Goal: Task Accomplishment & Management: Manage account settings

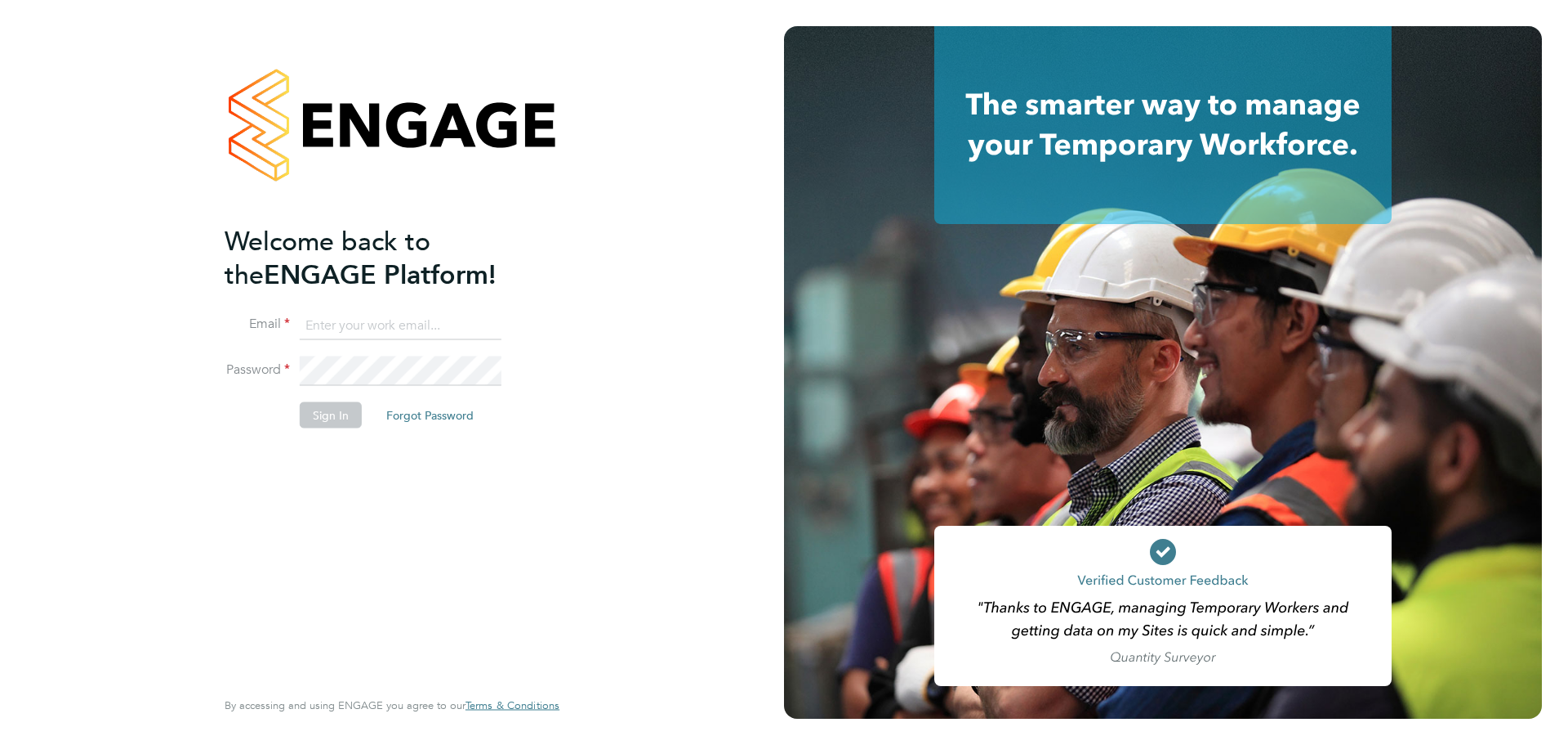
click at [441, 328] on input at bounding box center [400, 324] width 202 height 29
type input "[EMAIL_ADDRESS][DOMAIN_NAME]"
click at [341, 409] on button "Sign In" at bounding box center [330, 414] width 62 height 26
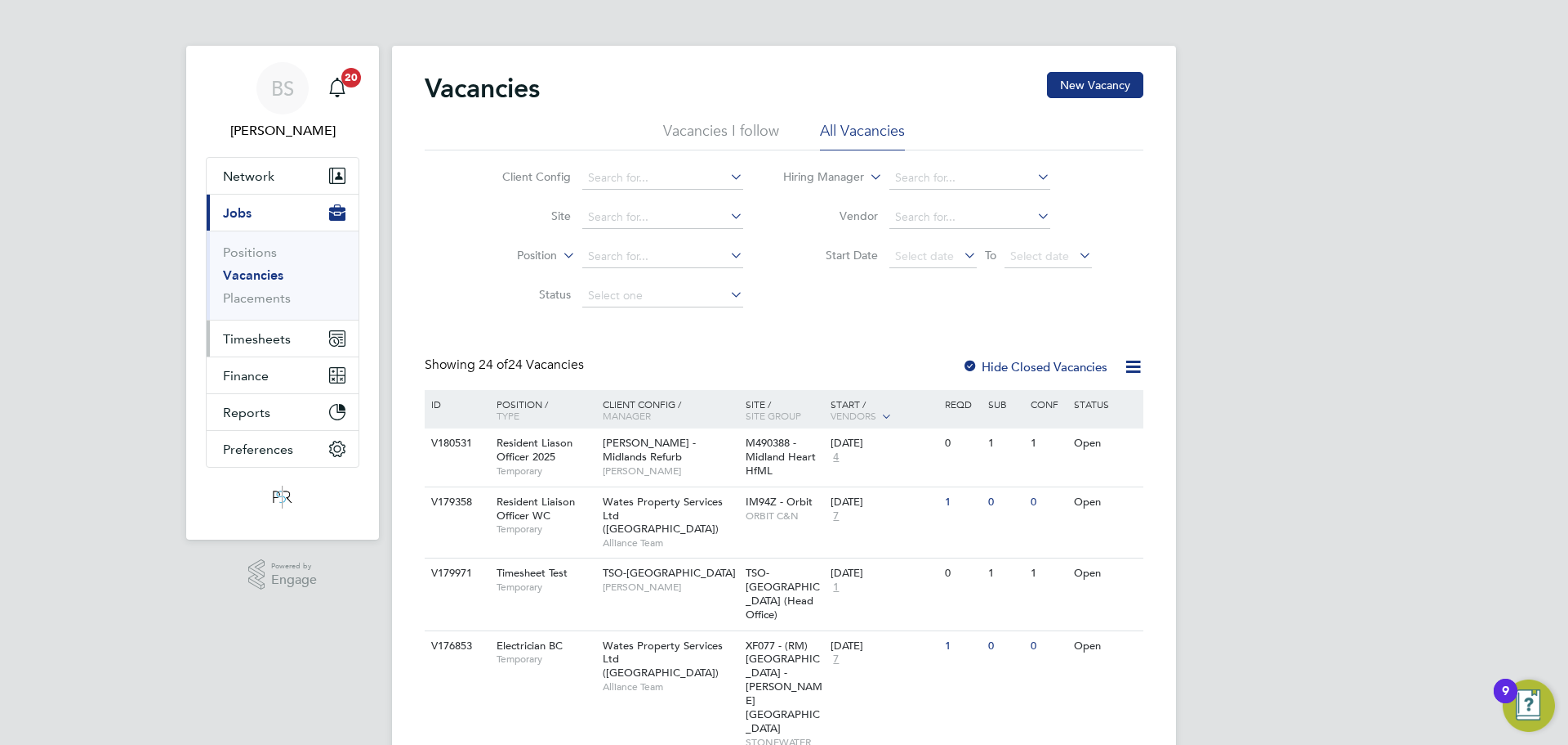
click at [266, 335] on span "Timesheets" at bounding box center [257, 339] width 68 height 15
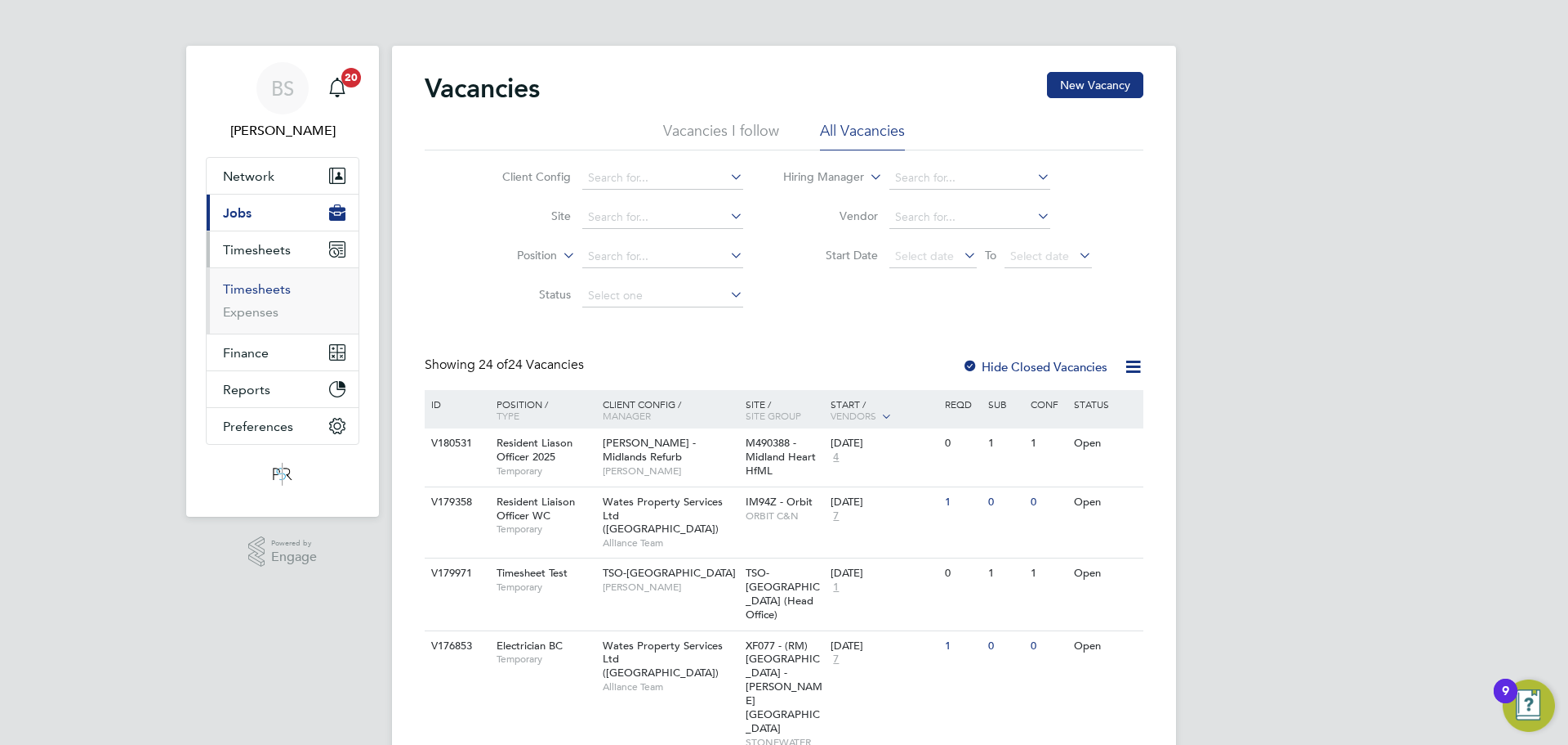
click at [268, 292] on link "Timesheets" at bounding box center [257, 289] width 68 height 15
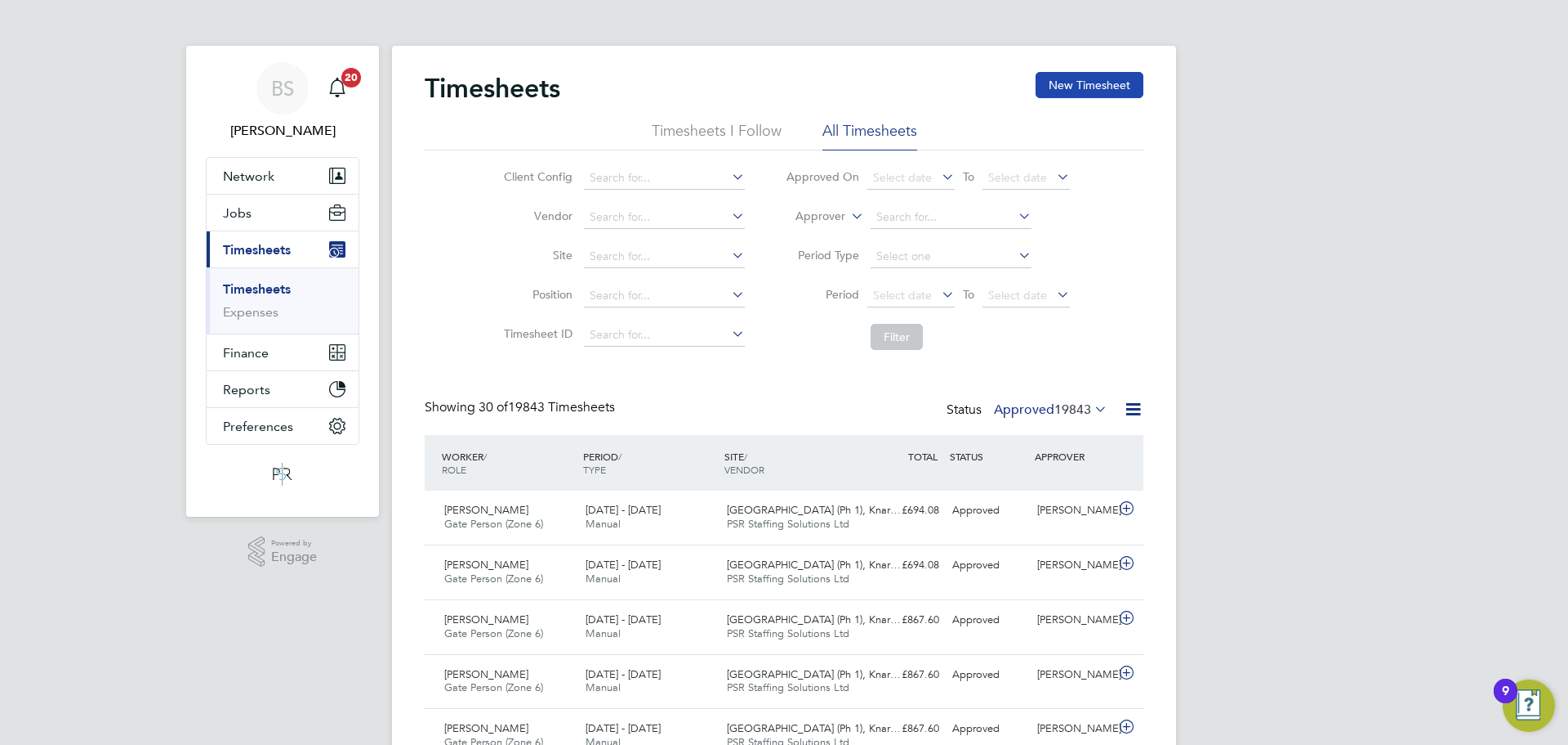
click at [1108, 88] on button "New Timesheet" at bounding box center [1089, 85] width 107 height 26
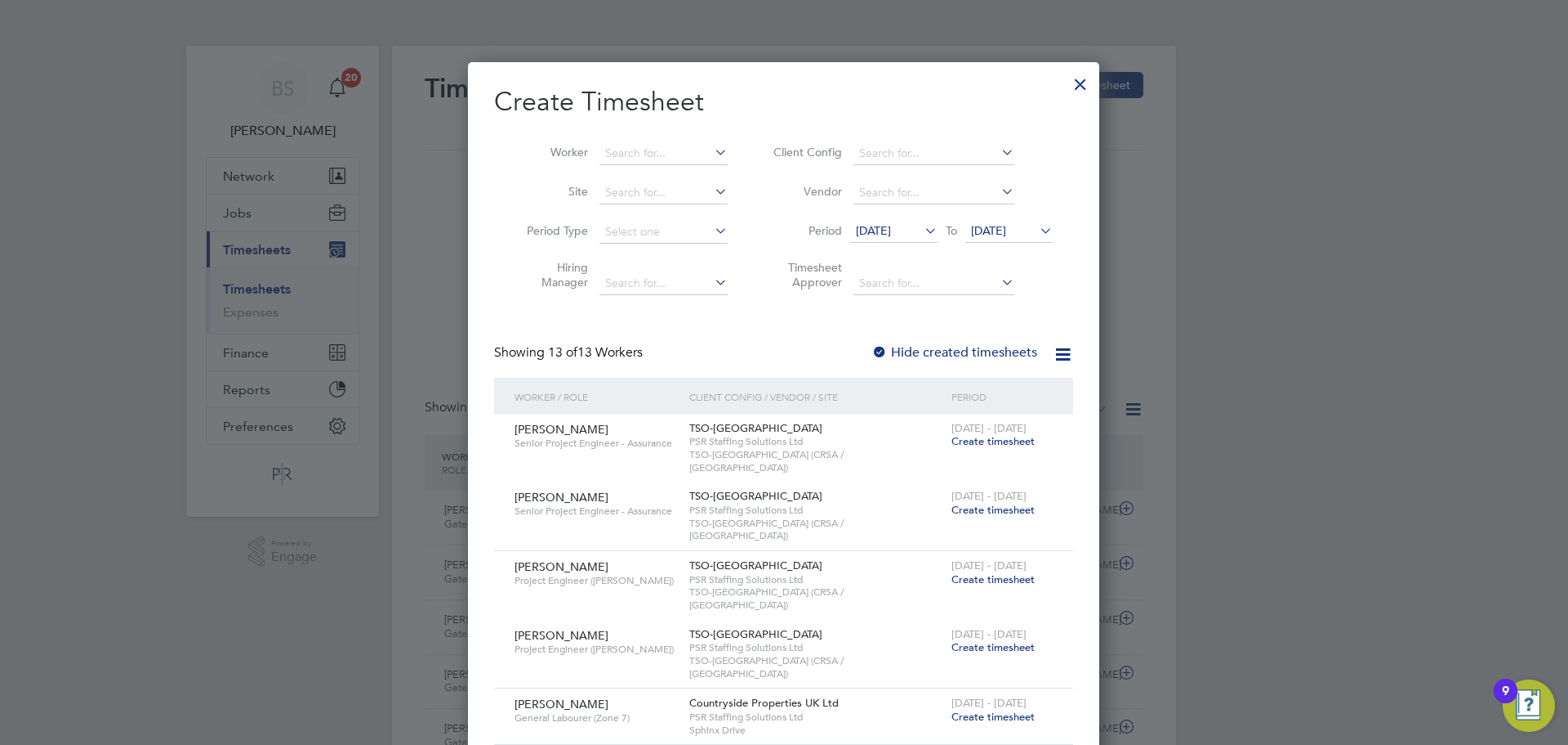
click at [891, 232] on span "12 Sep 2025" at bounding box center [873, 230] width 35 height 14
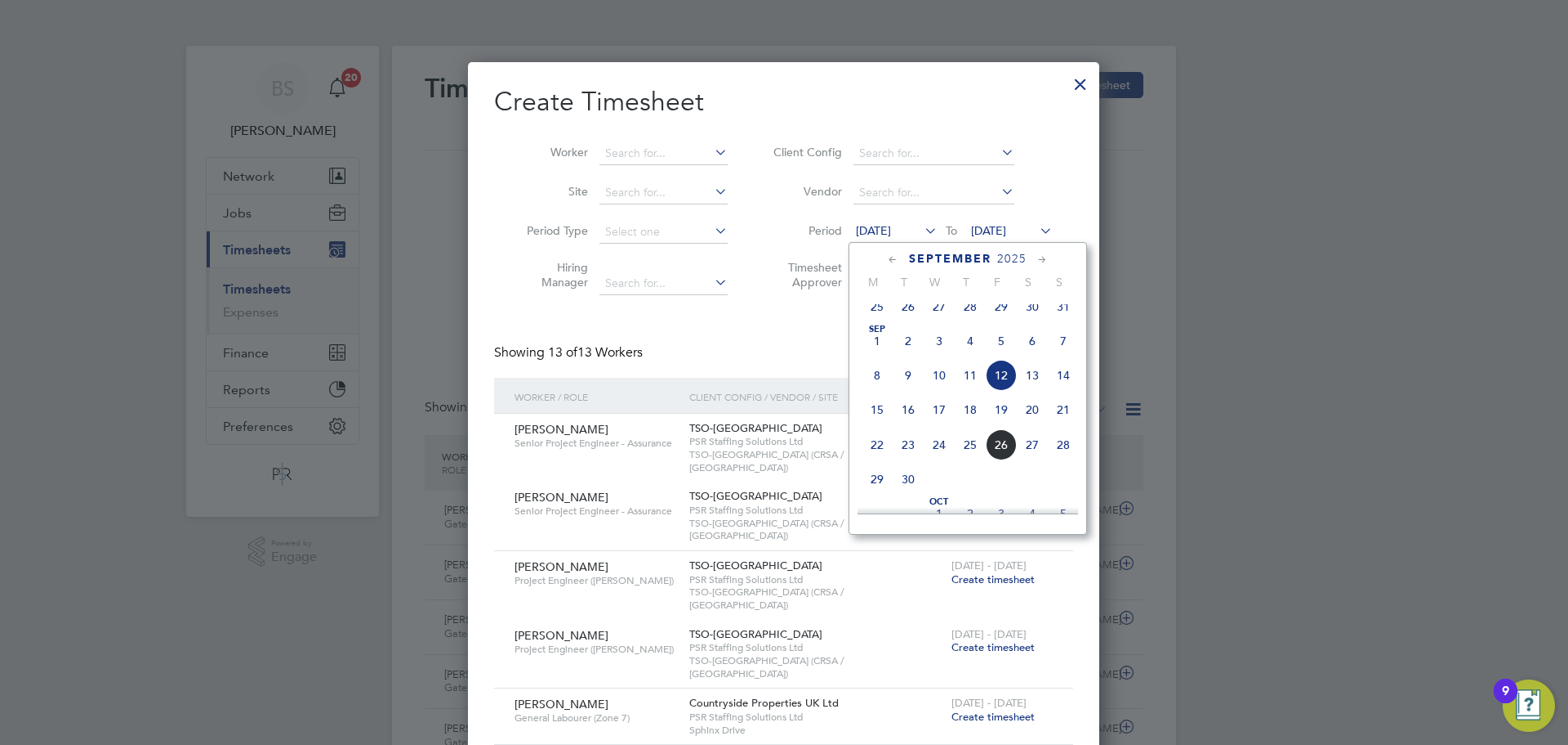
click at [872, 456] on span "22" at bounding box center [877, 444] width 31 height 31
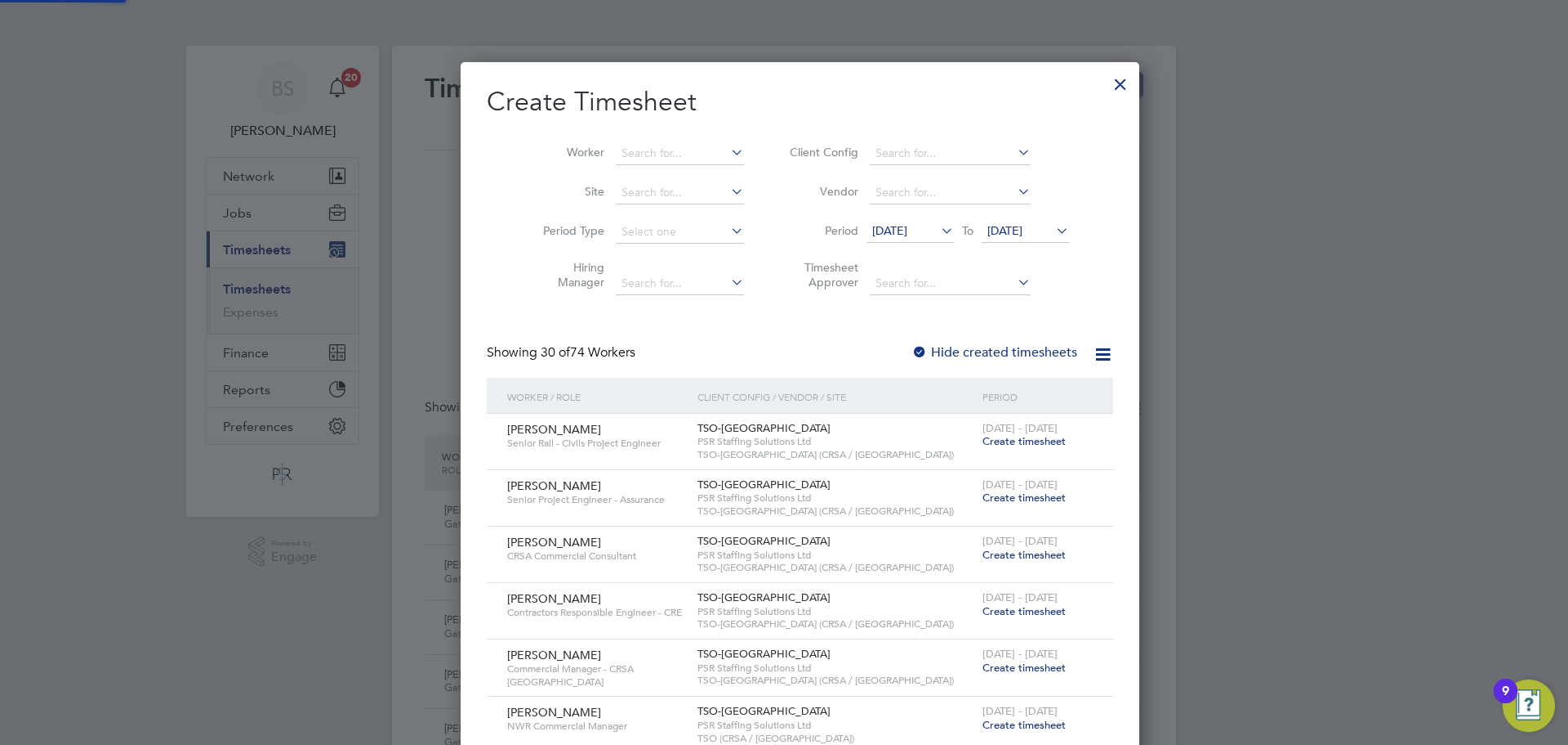
click at [1005, 224] on span "22 Sep 2025" at bounding box center [1005, 230] width 35 height 14
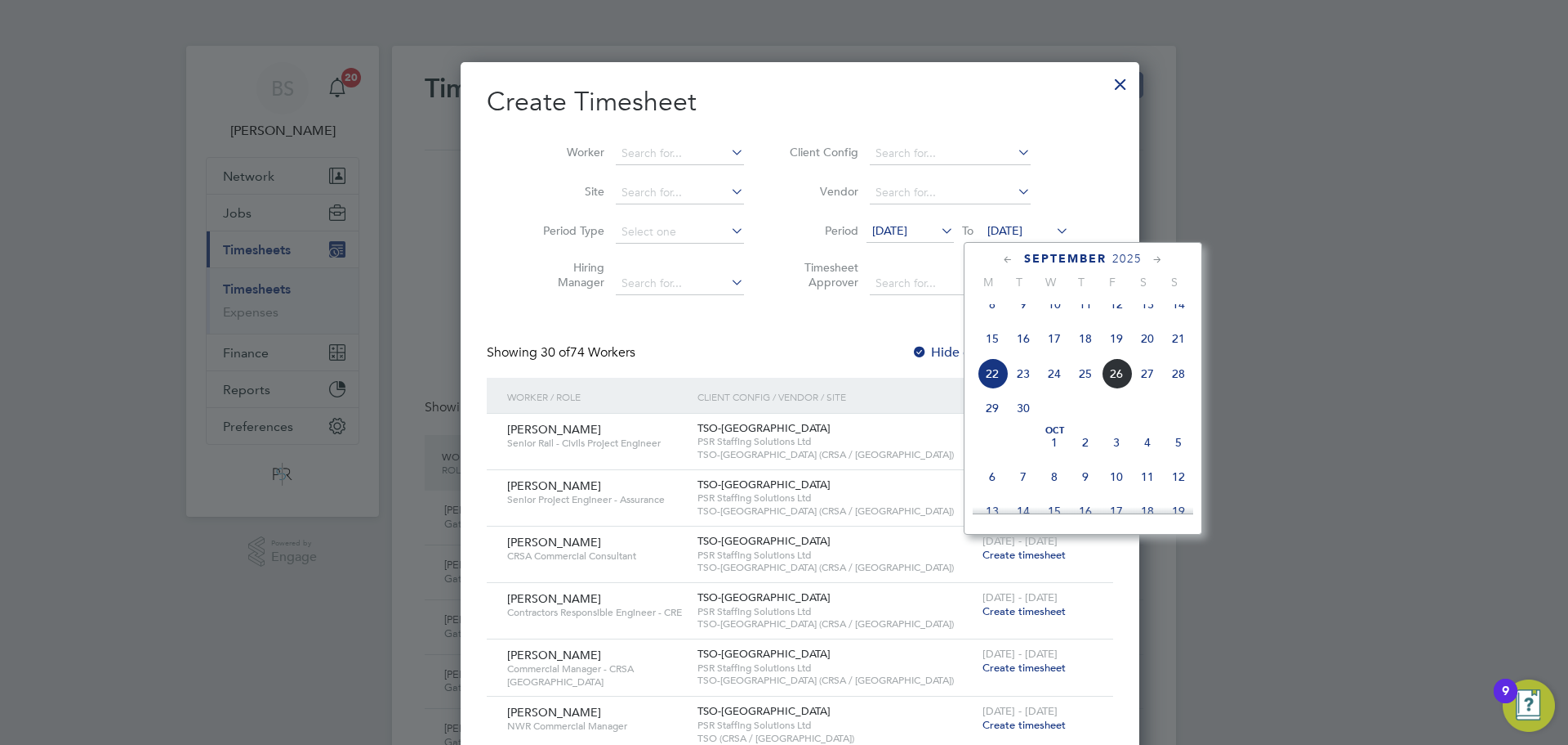
click at [1180, 387] on span "28" at bounding box center [1178, 373] width 31 height 31
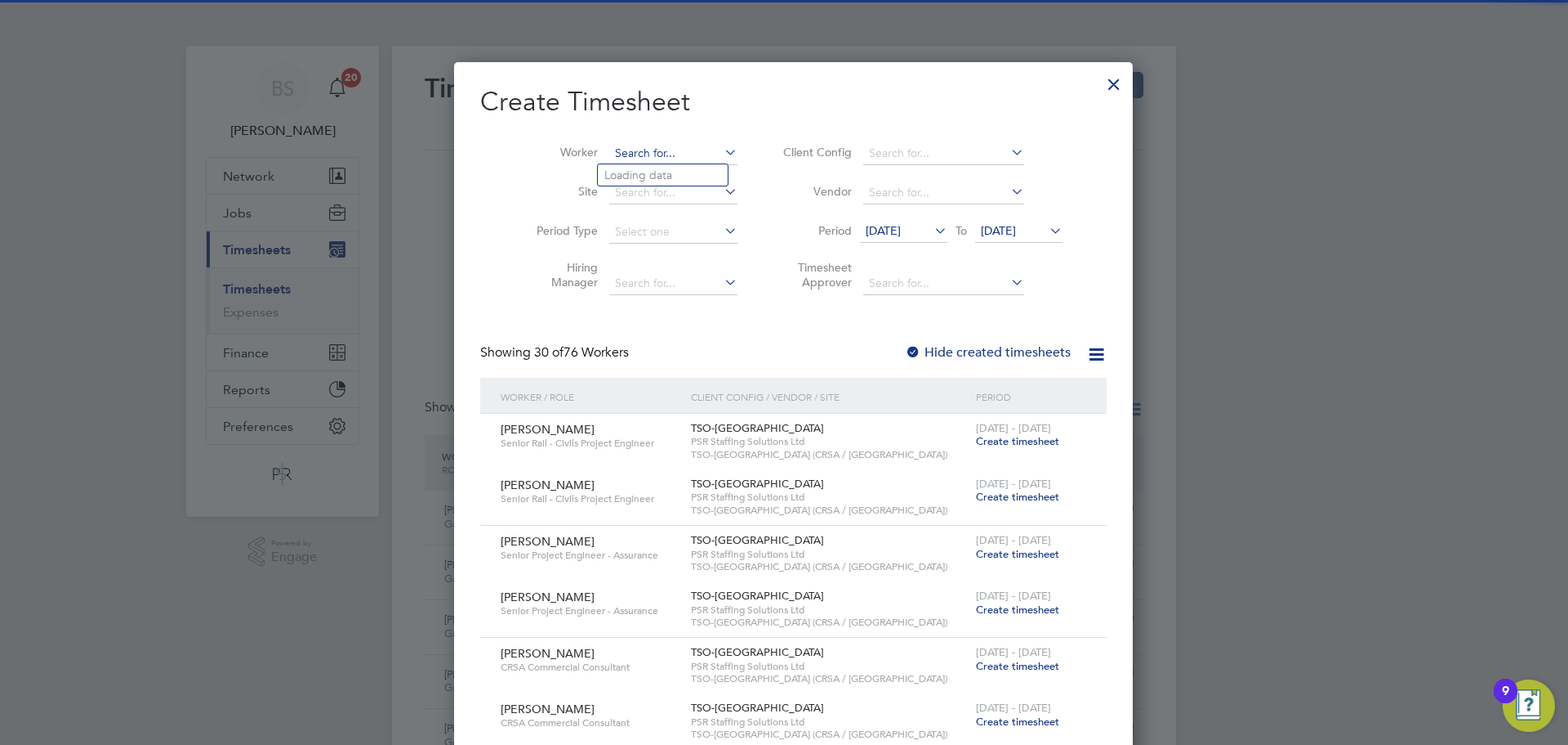
click at [688, 157] on input at bounding box center [673, 153] width 128 height 23
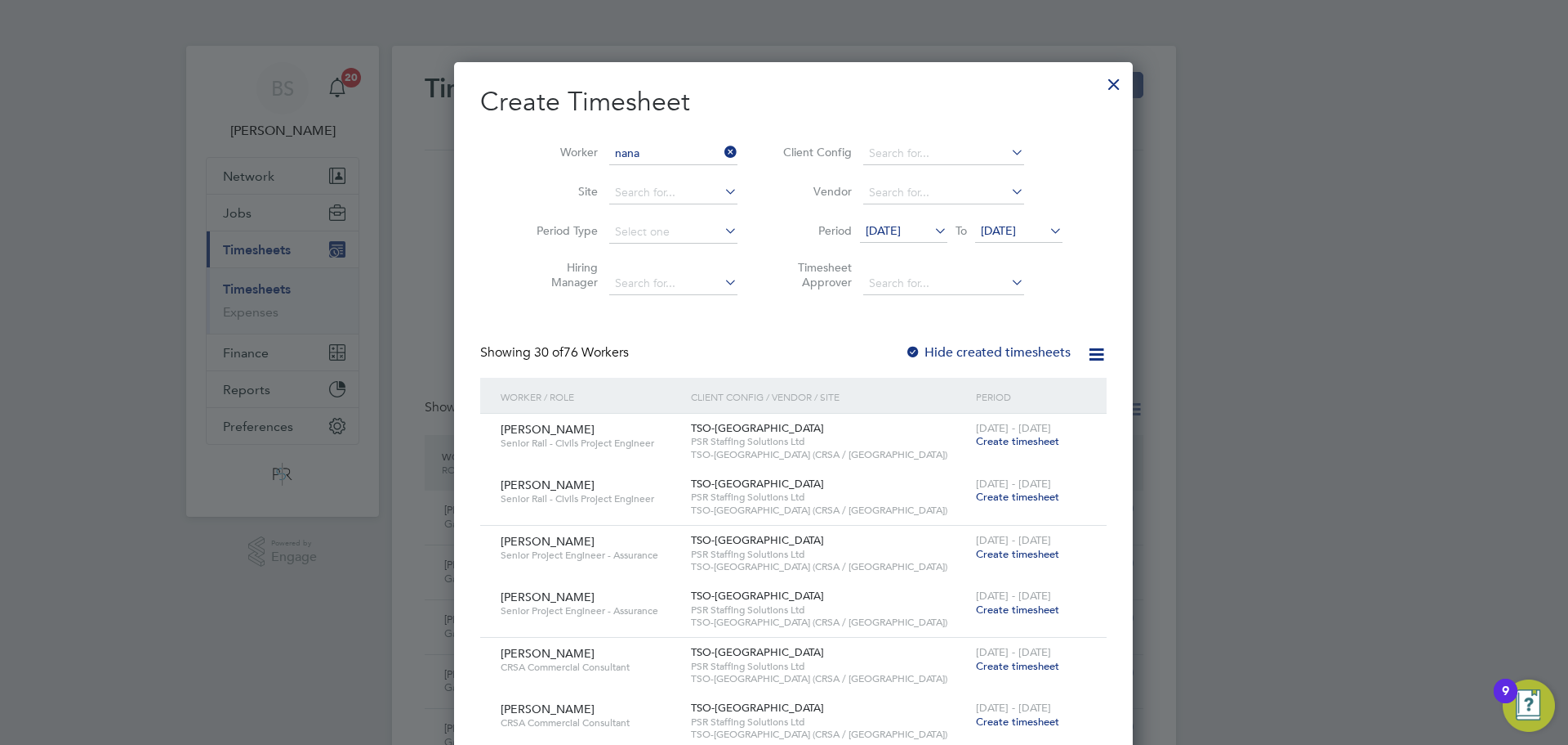
click at [677, 177] on li "Nana h Nicoline" at bounding box center [663, 175] width 130 height 22
type input "Nanah Nicoline"
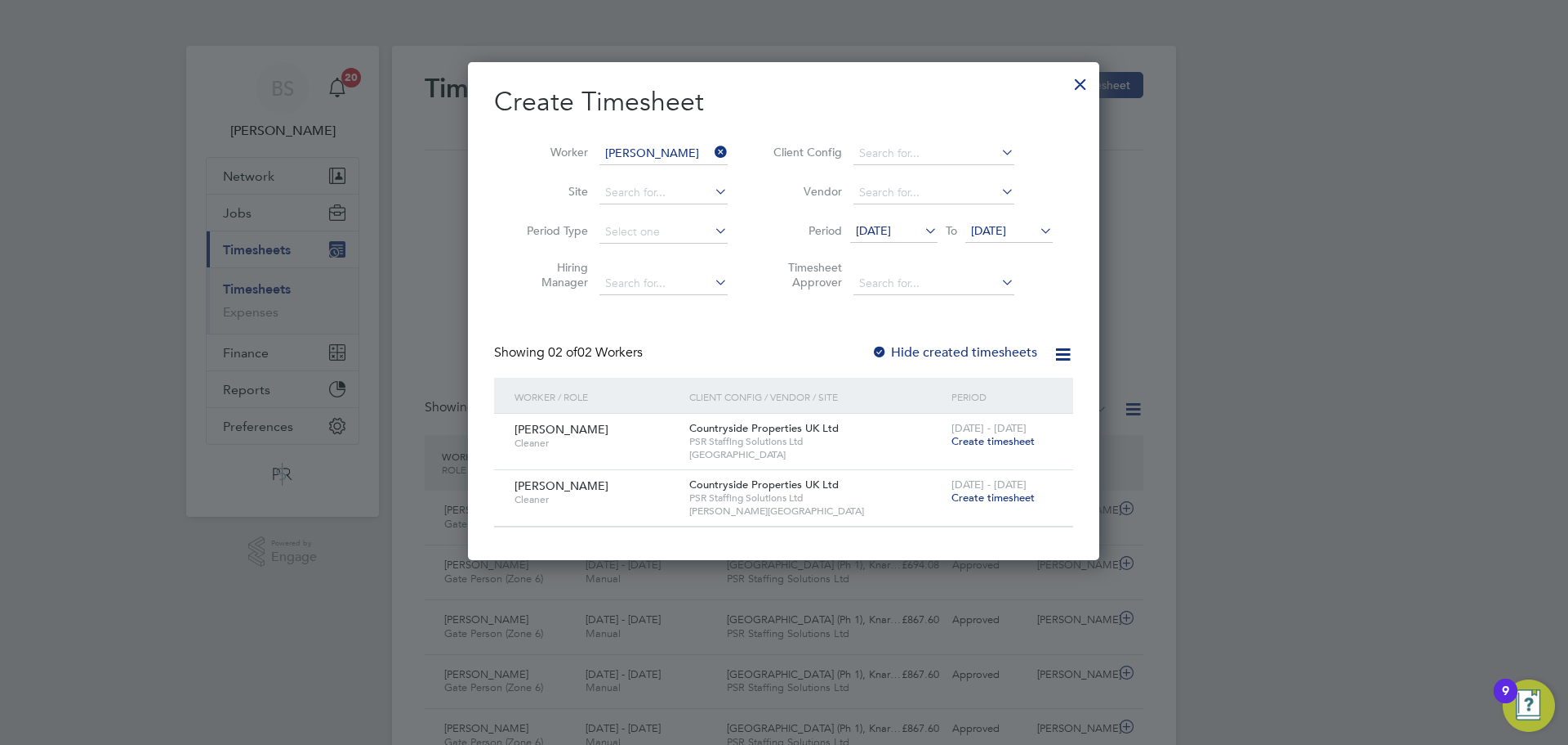
click at [1016, 443] on span "Create timesheet" at bounding box center [994, 441] width 84 height 14
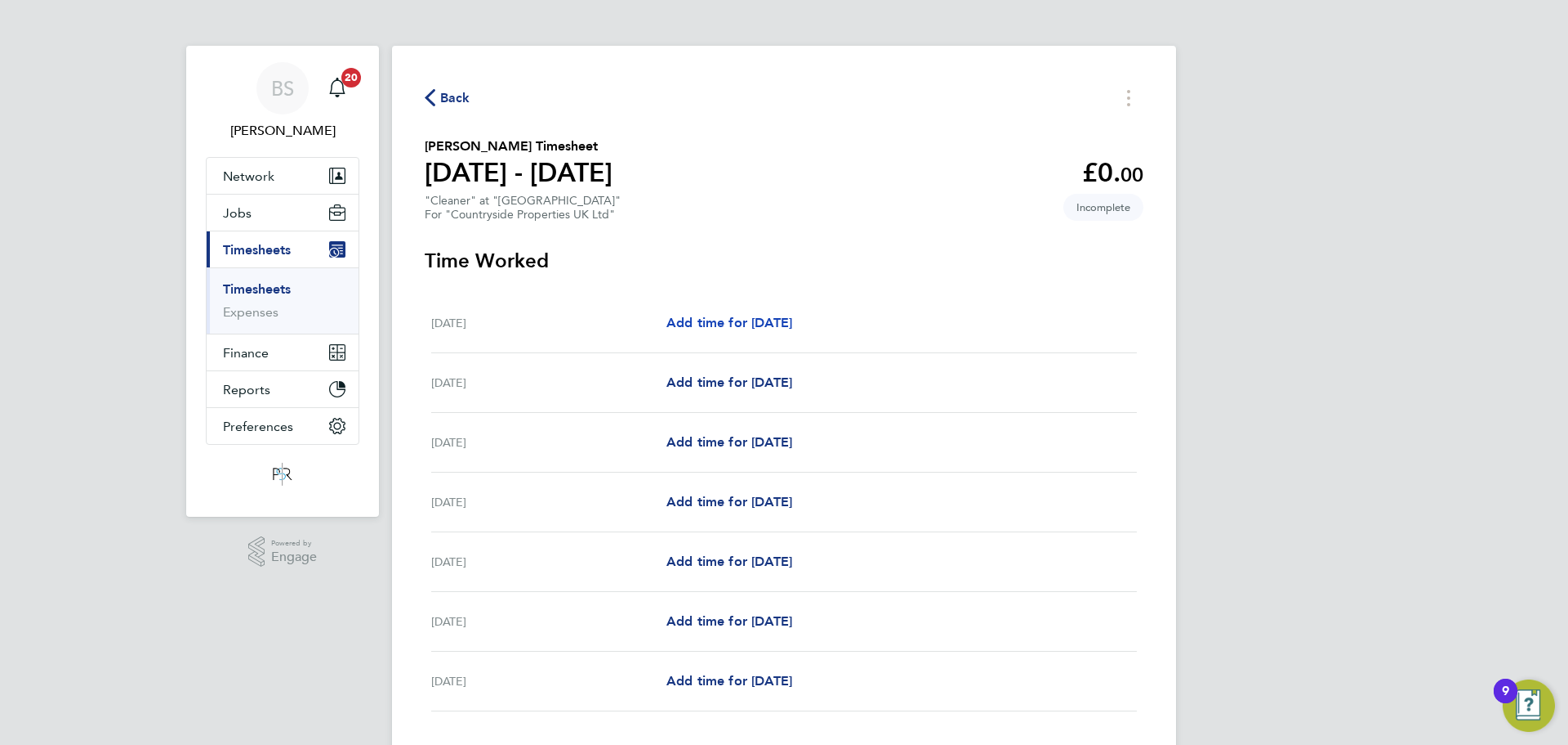
click at [710, 322] on span "Add time for Mon 22 Sep" at bounding box center [729, 323] width 126 height 15
select select "30"
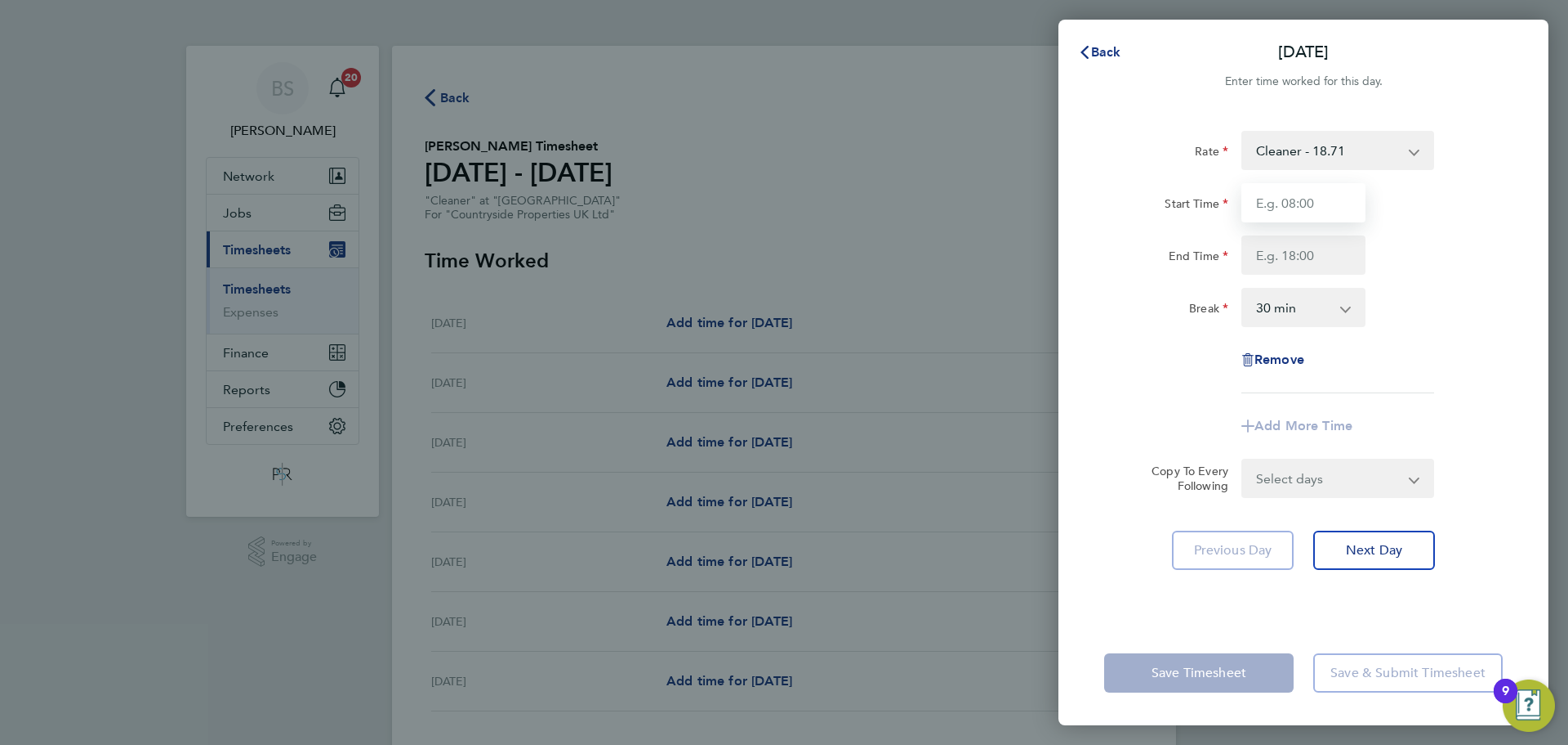
click at [1302, 206] on input "Start Time" at bounding box center [1304, 202] width 125 height 39
type input "08:00"
click at [1305, 250] on input "End Time" at bounding box center [1304, 254] width 125 height 39
type input "12:00"
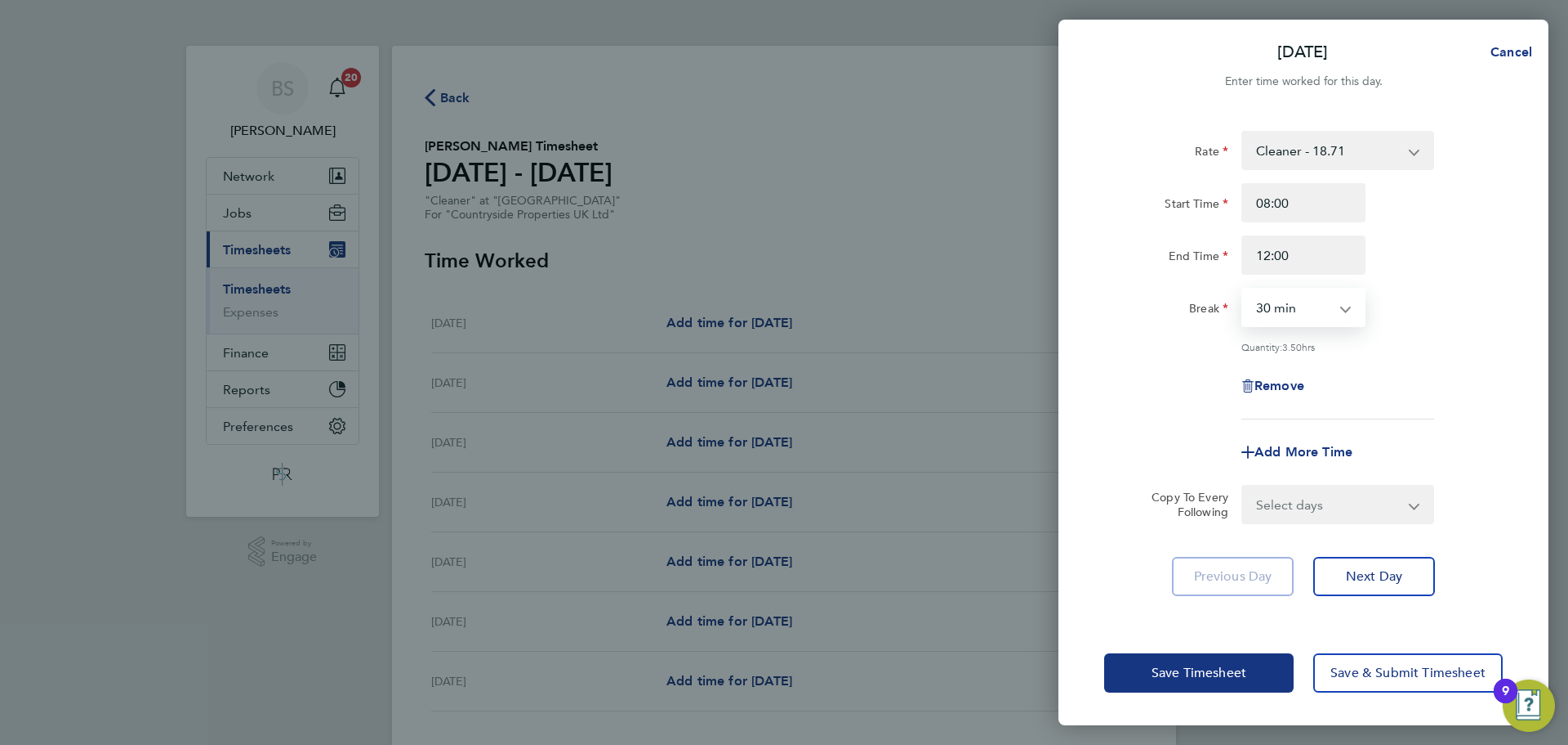
click at [1281, 312] on select "0 min 15 min 30 min 45 min 60 min 75 min 90 min" at bounding box center [1294, 307] width 102 height 36
select select "0"
click at [1244, 289] on select "0 min 15 min 30 min 45 min 60 min 75 min 90 min" at bounding box center [1294, 307] width 102 height 36
click at [1149, 338] on div "Rate Cleaner - 18.71 Start Time 08:00 End Time 12:00 Break 0 min 15 min 30 min …" at bounding box center [1304, 274] width 398 height 288
click at [1212, 671] on span "Save Timesheet" at bounding box center [1199, 672] width 95 height 16
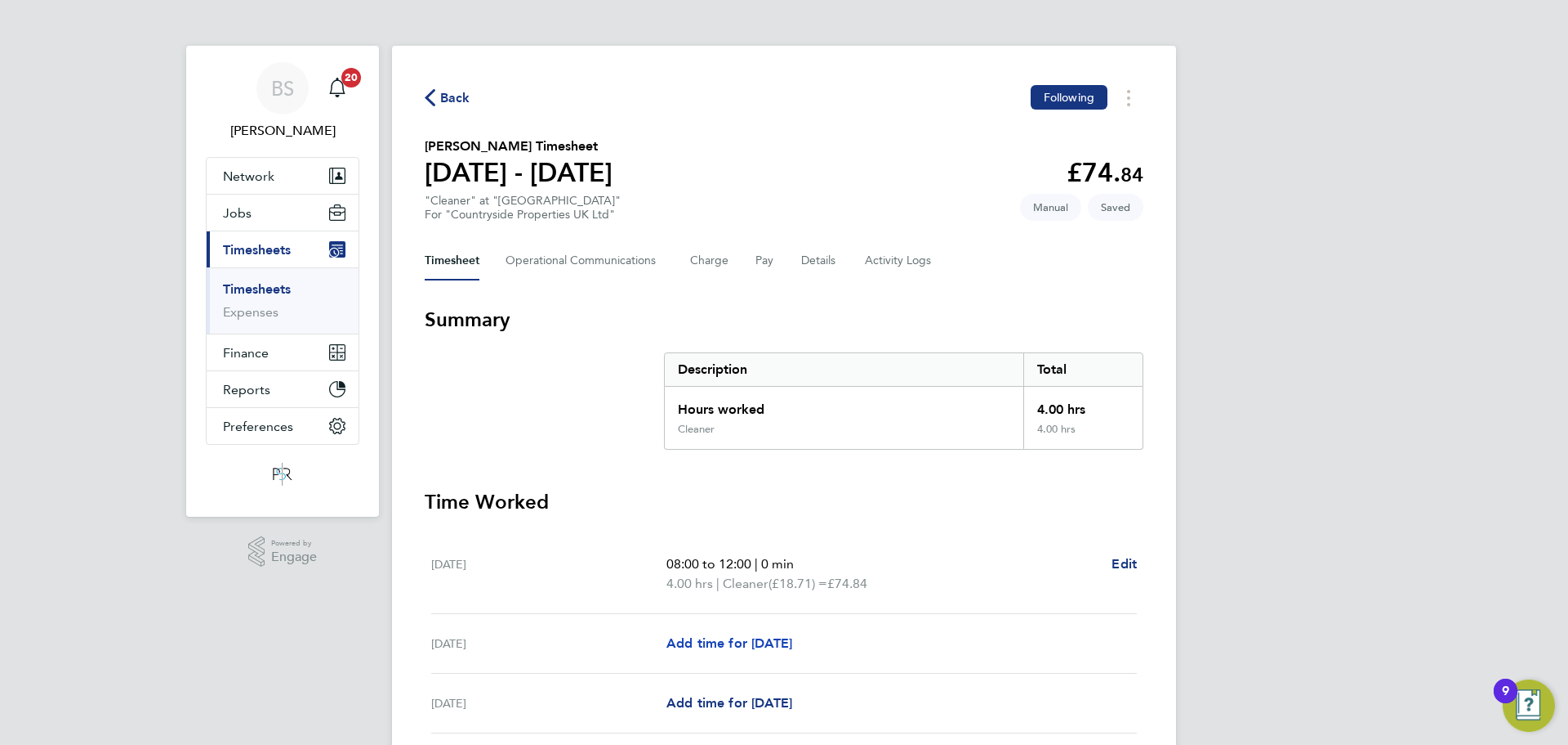
click at [754, 643] on span "Add time for Tue 23 Sep" at bounding box center [729, 643] width 126 height 15
select select "30"
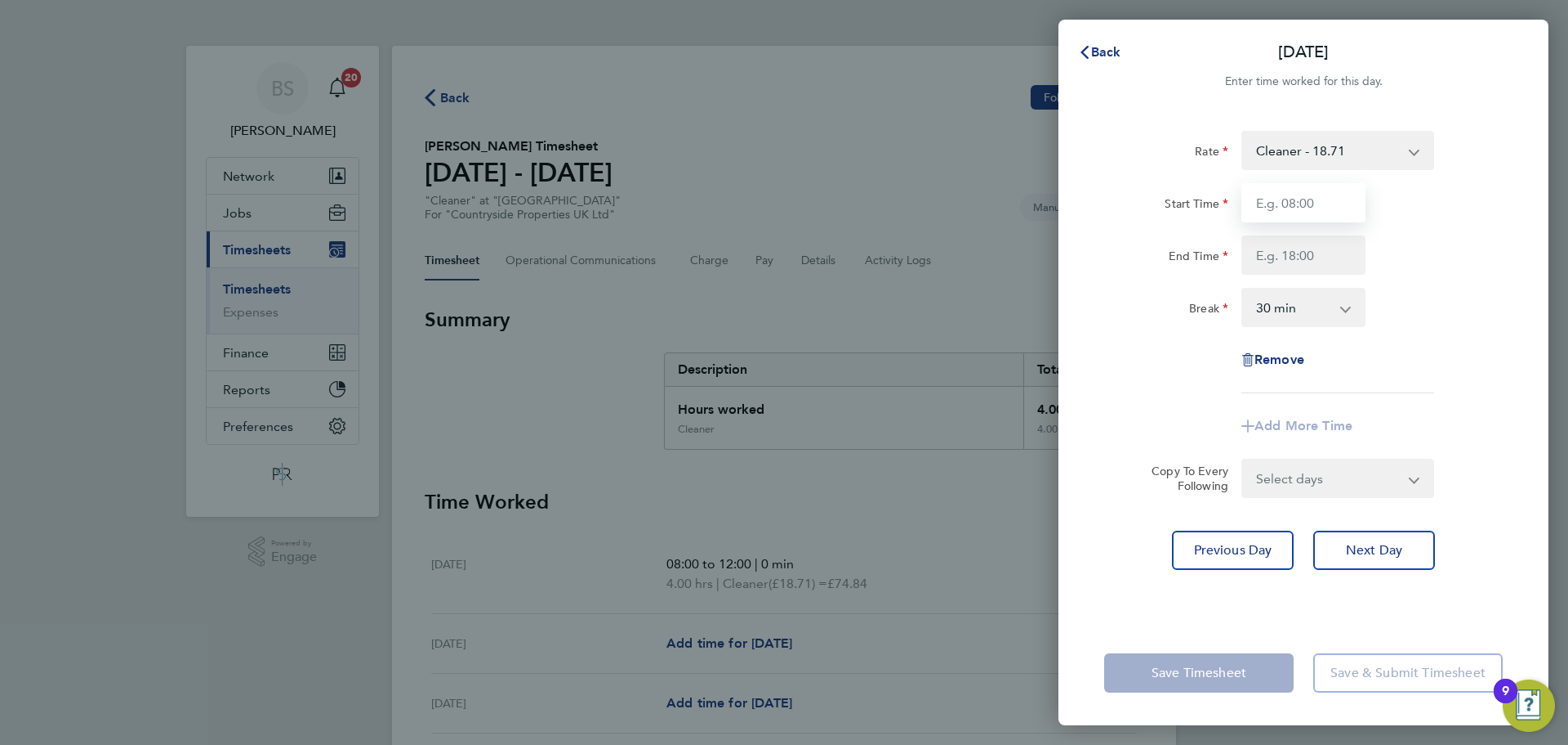
click at [1321, 201] on input "Start Time" at bounding box center [1304, 202] width 125 height 39
type input "08:00"
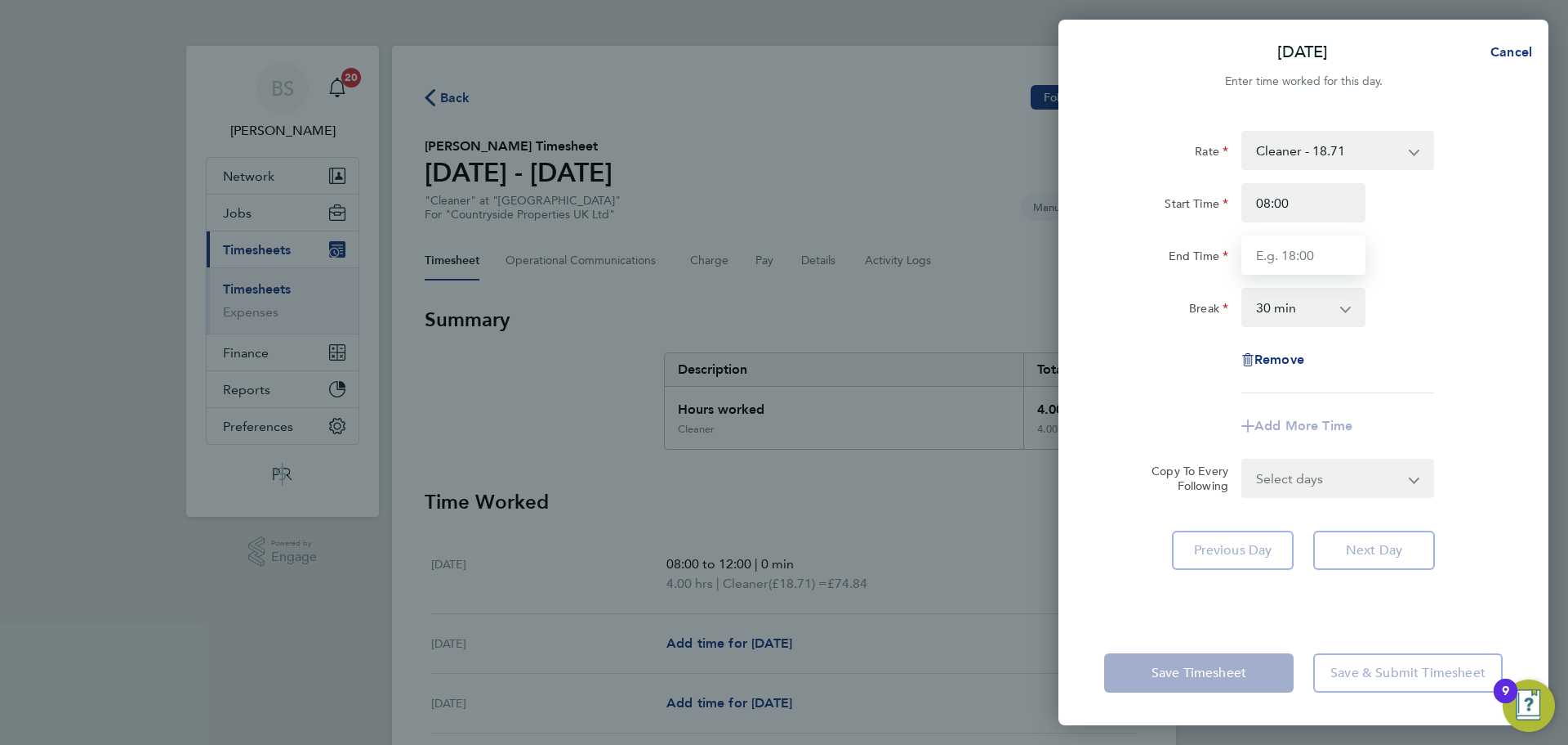
click at [1319, 261] on input "End Time" at bounding box center [1304, 254] width 125 height 39
type input "12:00"
click at [1173, 351] on div "Rate Cleaner - 18.71 Start Time 08:00 End Time 12:00 Break 0 min 15 min 30 min …" at bounding box center [1304, 262] width 398 height 263
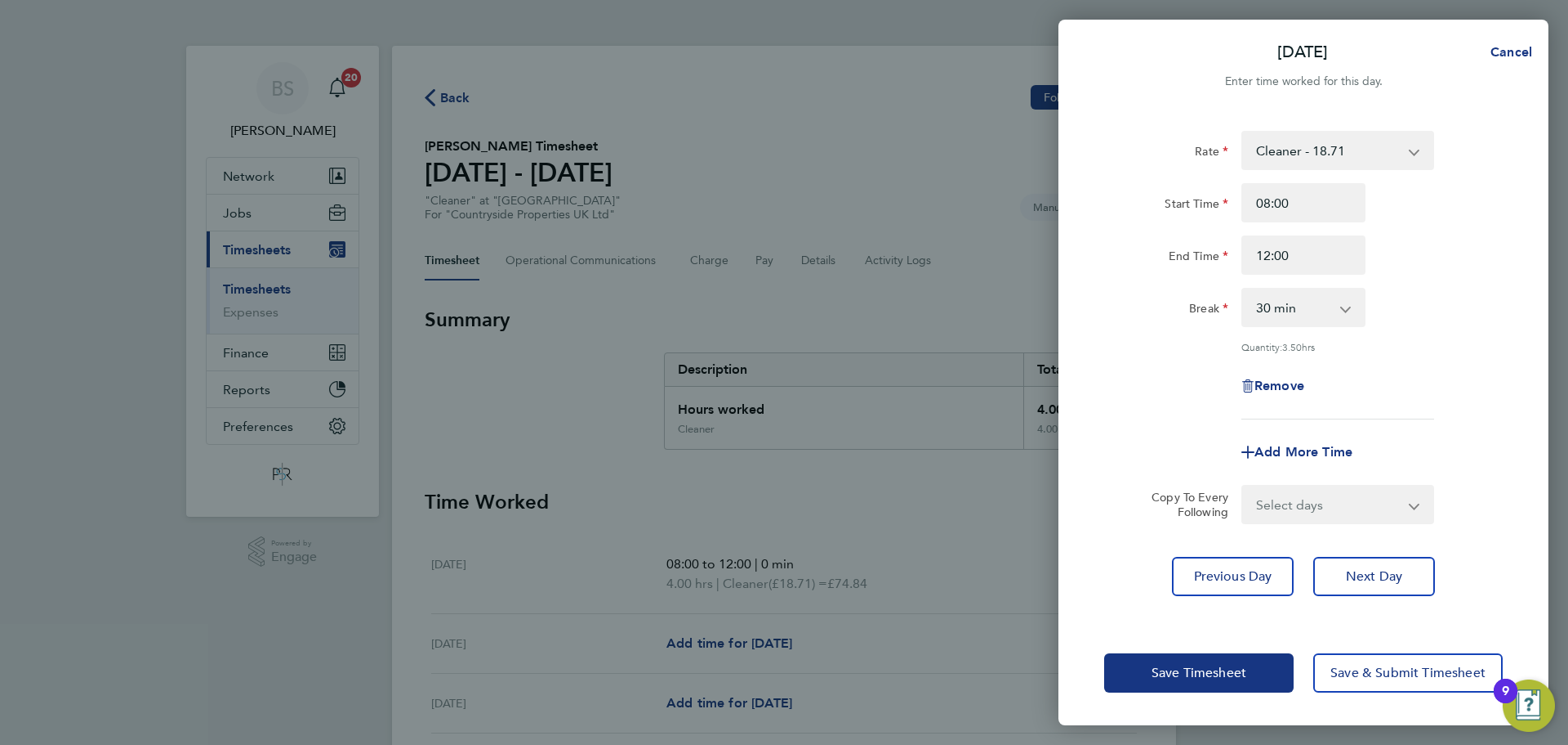
drag, startPoint x: 1279, startPoint y: 311, endPoint x: 1278, endPoint y: 322, distance: 11.0
click at [1279, 311] on select "0 min 15 min 30 min 45 min 60 min 75 min 90 min" at bounding box center [1294, 307] width 102 height 36
select select "0"
click at [1244, 289] on select "0 min 15 min 30 min 45 min 60 min 75 min 90 min" at bounding box center [1294, 307] width 102 height 36
click at [1138, 366] on div "Remove" at bounding box center [1304, 385] width 412 height 39
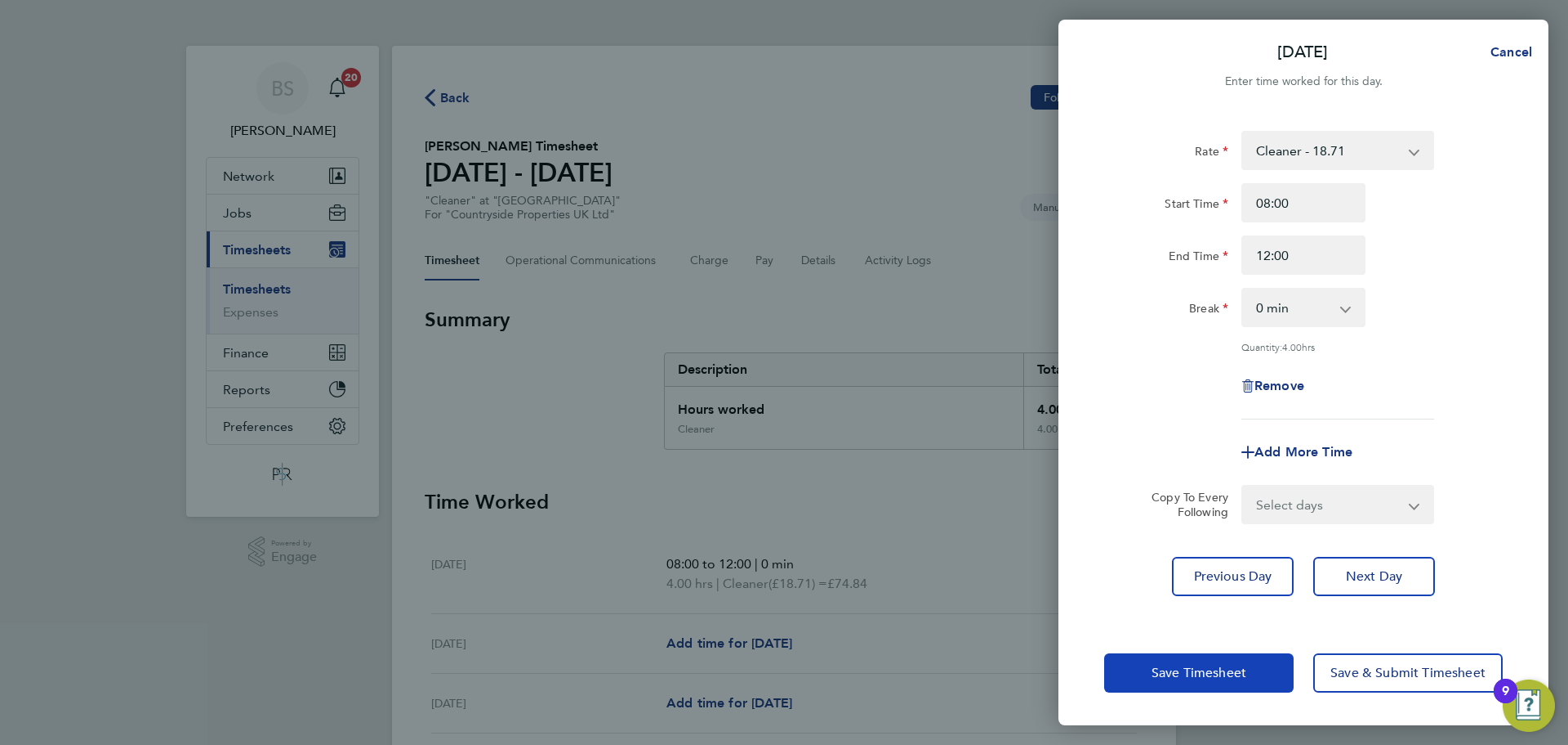
click at [1224, 670] on span "Save Timesheet" at bounding box center [1199, 672] width 95 height 16
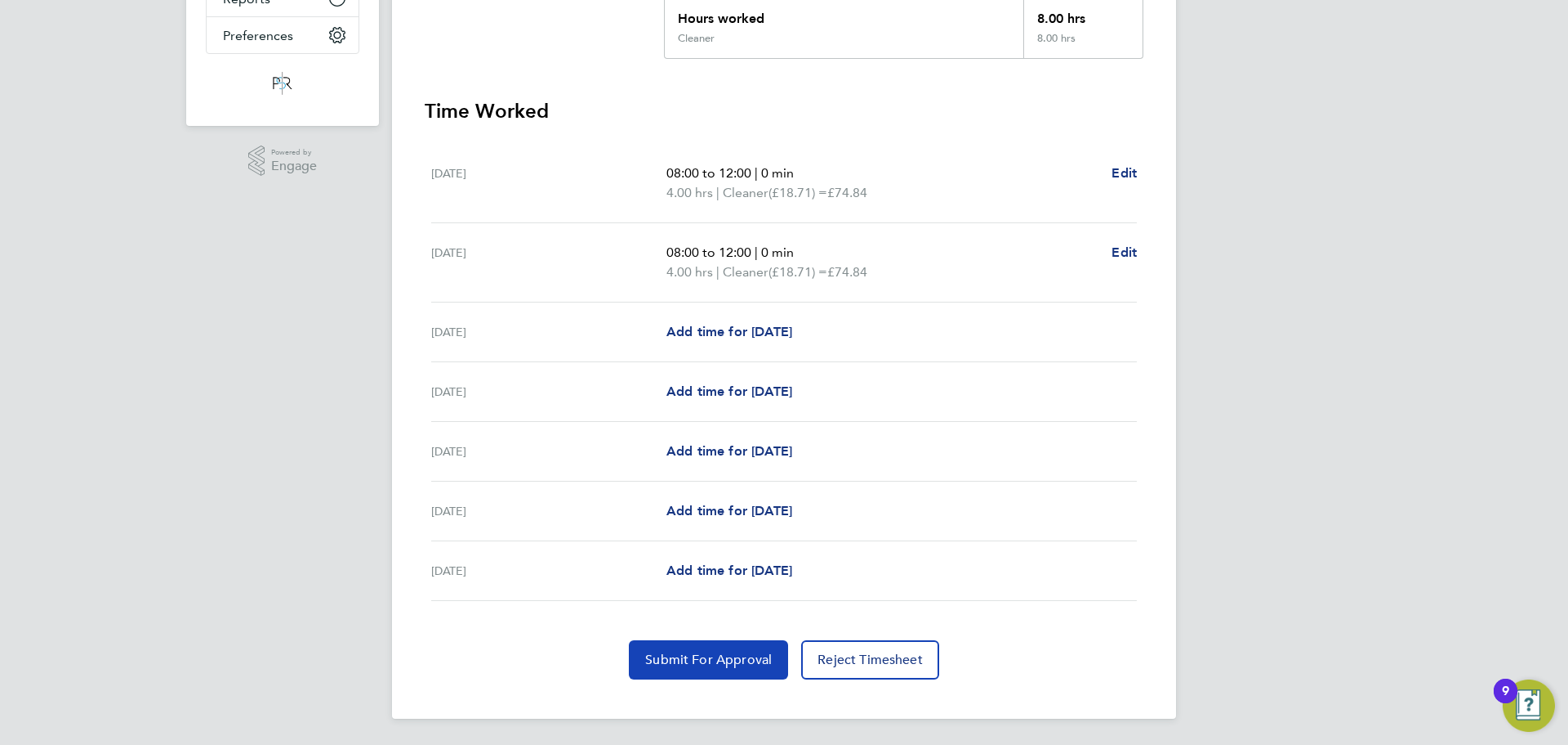
click at [731, 660] on span "Submit For Approval" at bounding box center [708, 659] width 126 height 16
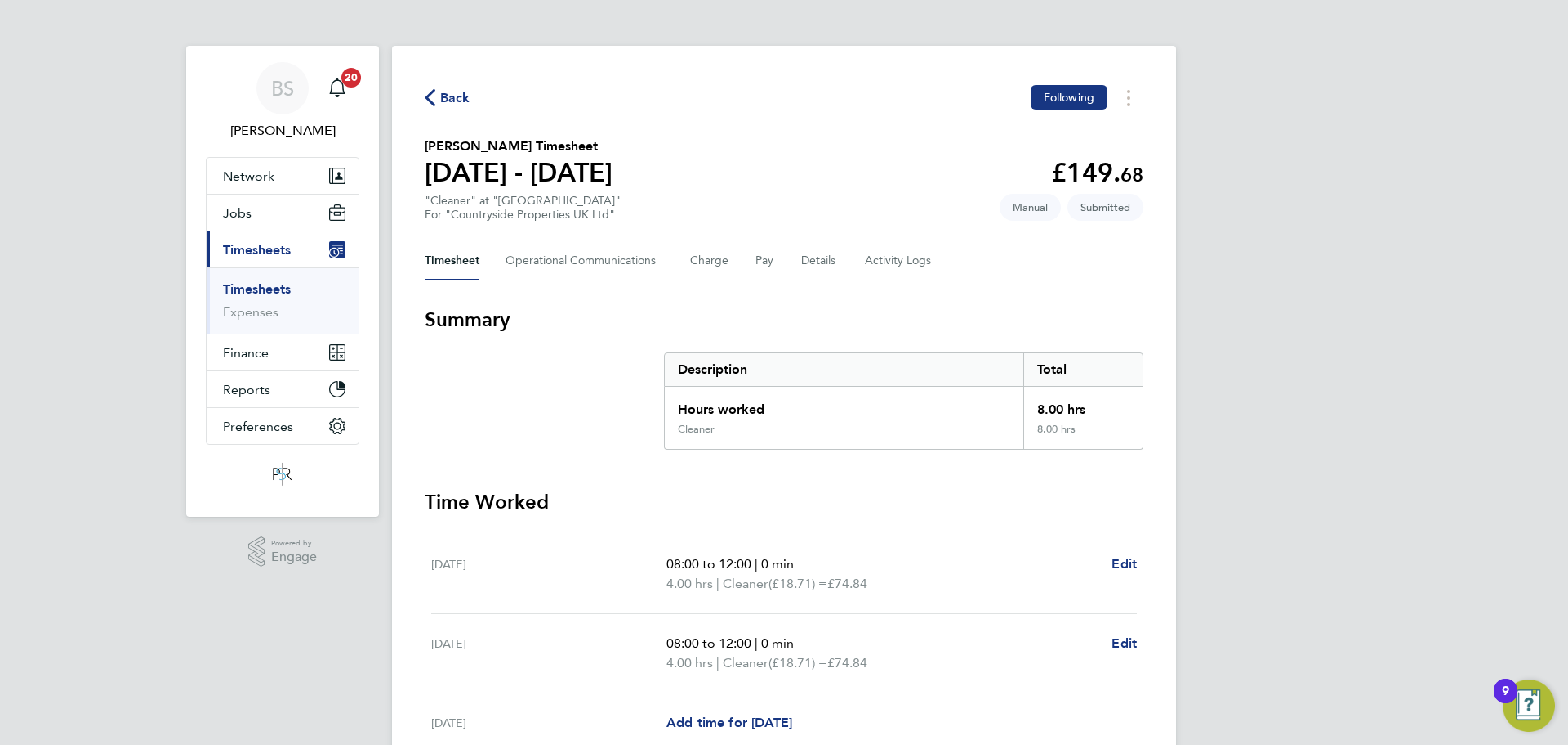
click at [457, 99] on span "Back" at bounding box center [455, 98] width 30 height 20
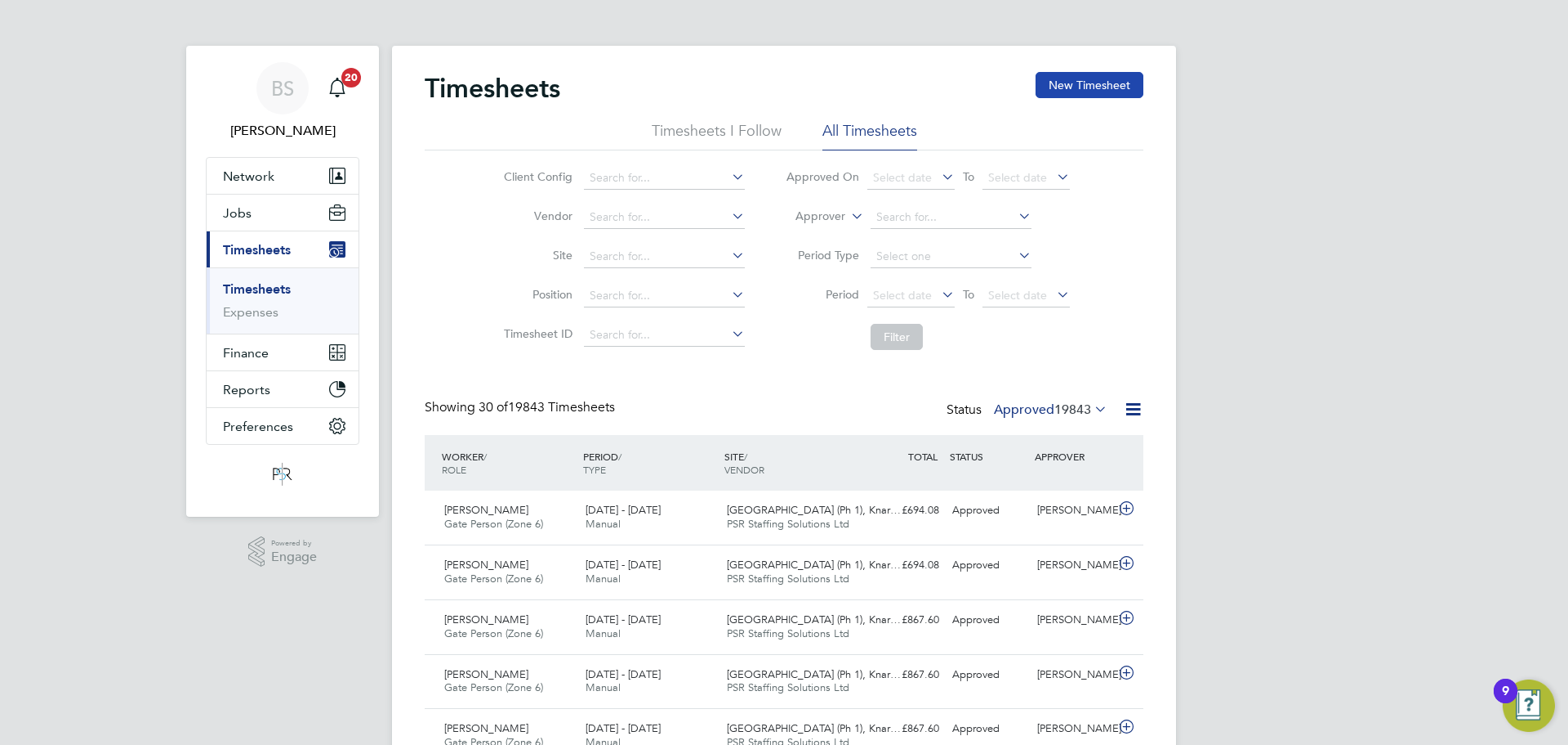
click at [1076, 93] on button "New Timesheet" at bounding box center [1089, 85] width 107 height 26
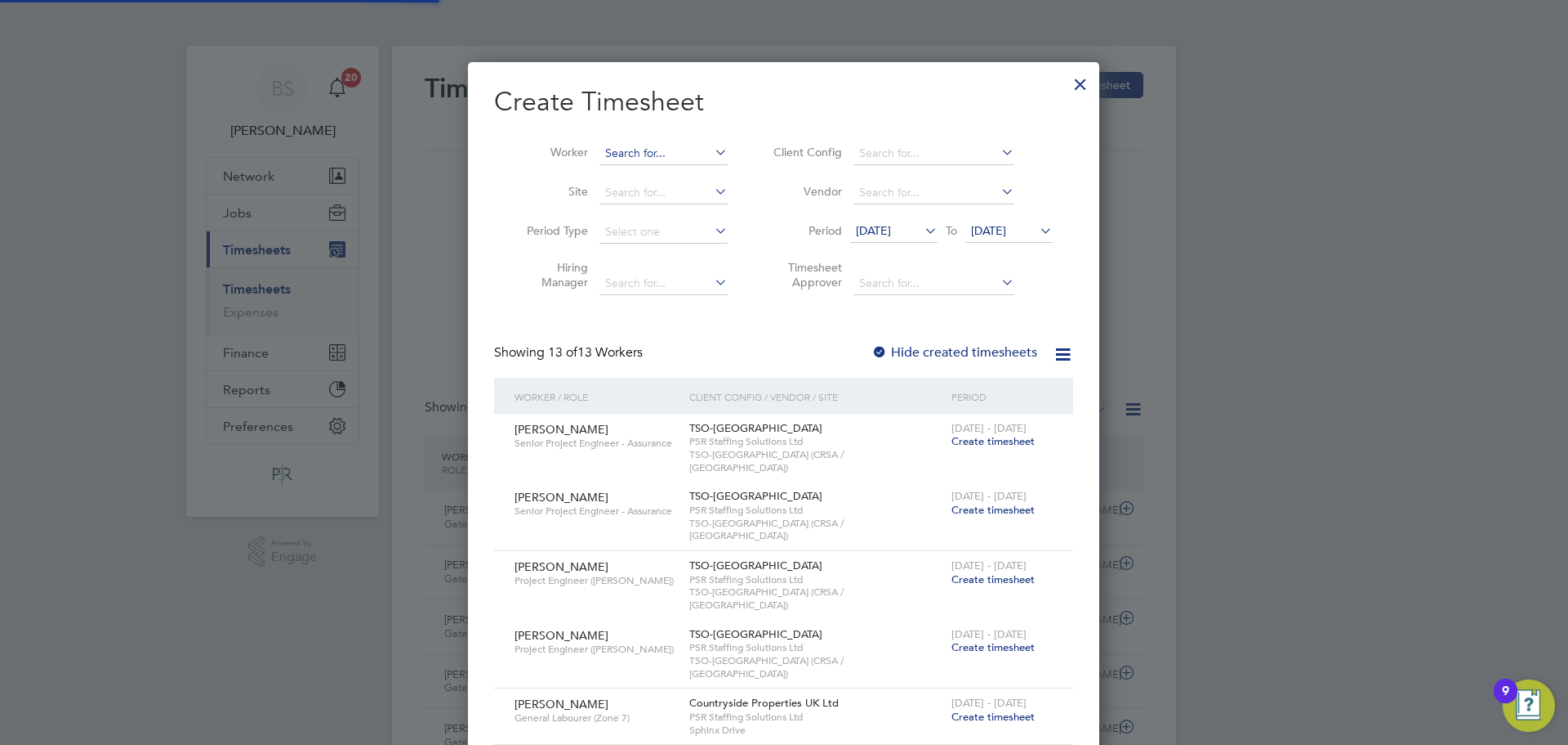
click at [618, 150] on input at bounding box center [664, 153] width 128 height 23
click at [688, 182] on li "Nan ah Nicoline" at bounding box center [664, 175] width 130 height 22
type input "Nanah Nicoline"
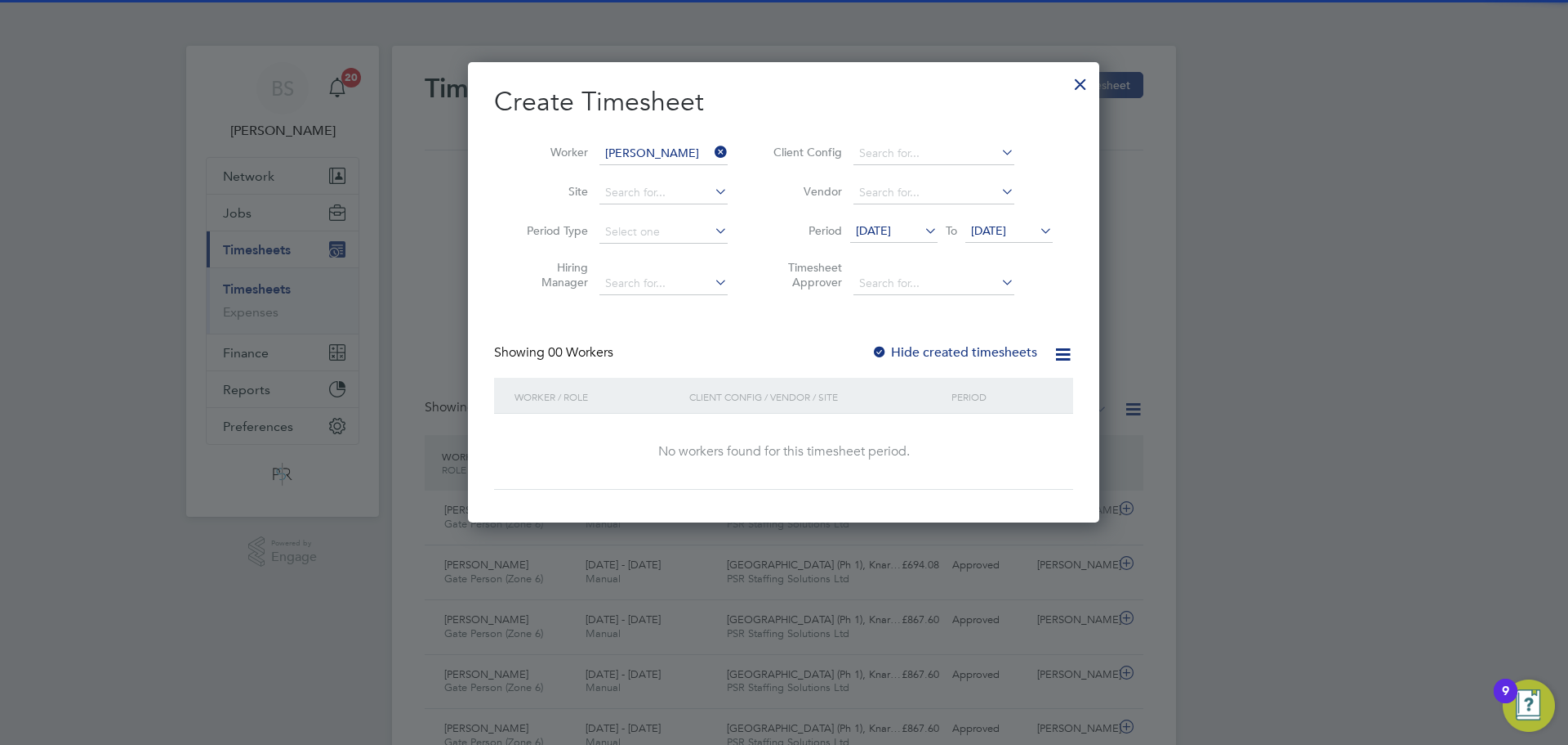
click at [876, 230] on span "12 Sep 2025" at bounding box center [873, 230] width 35 height 14
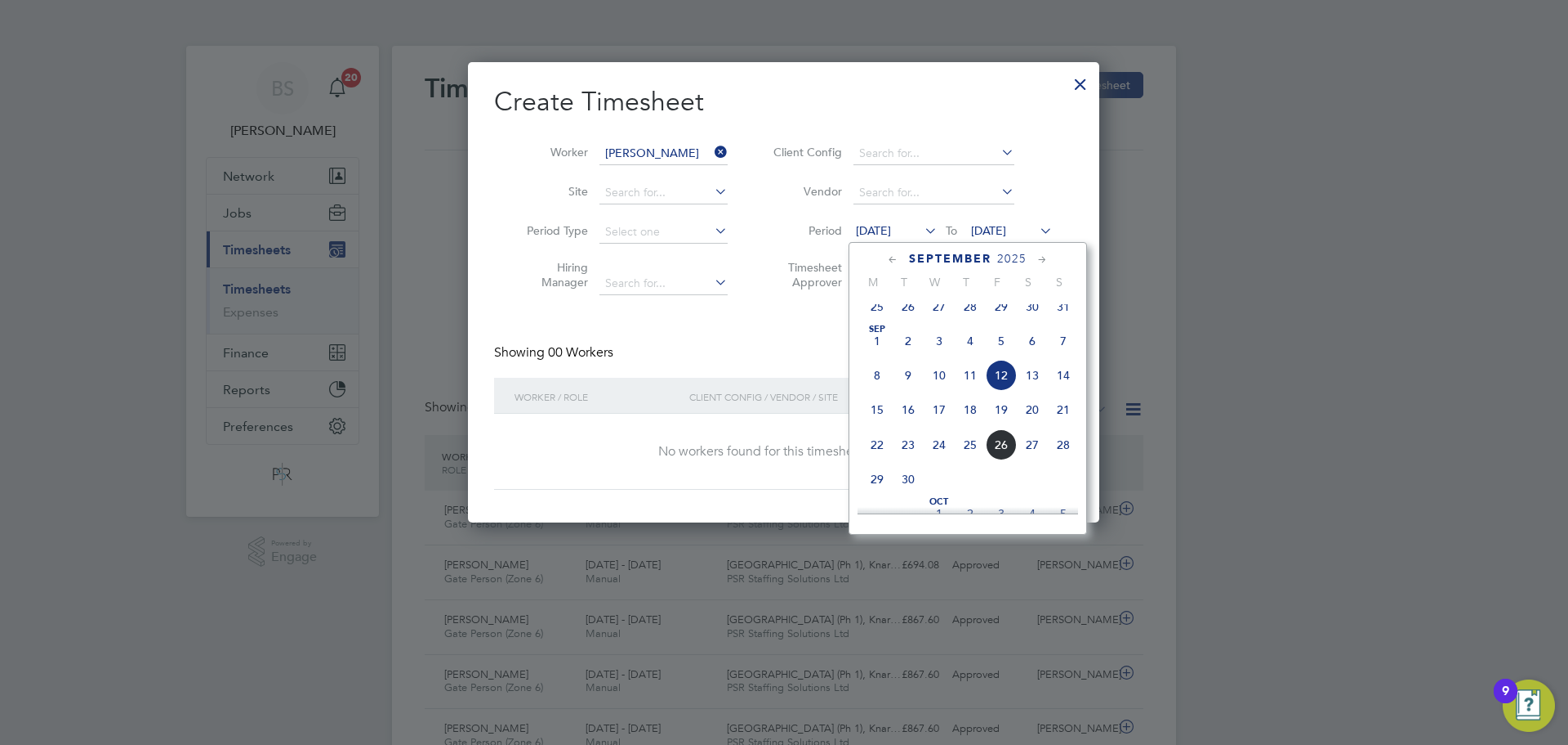
click at [881, 461] on span "22" at bounding box center [877, 444] width 31 height 31
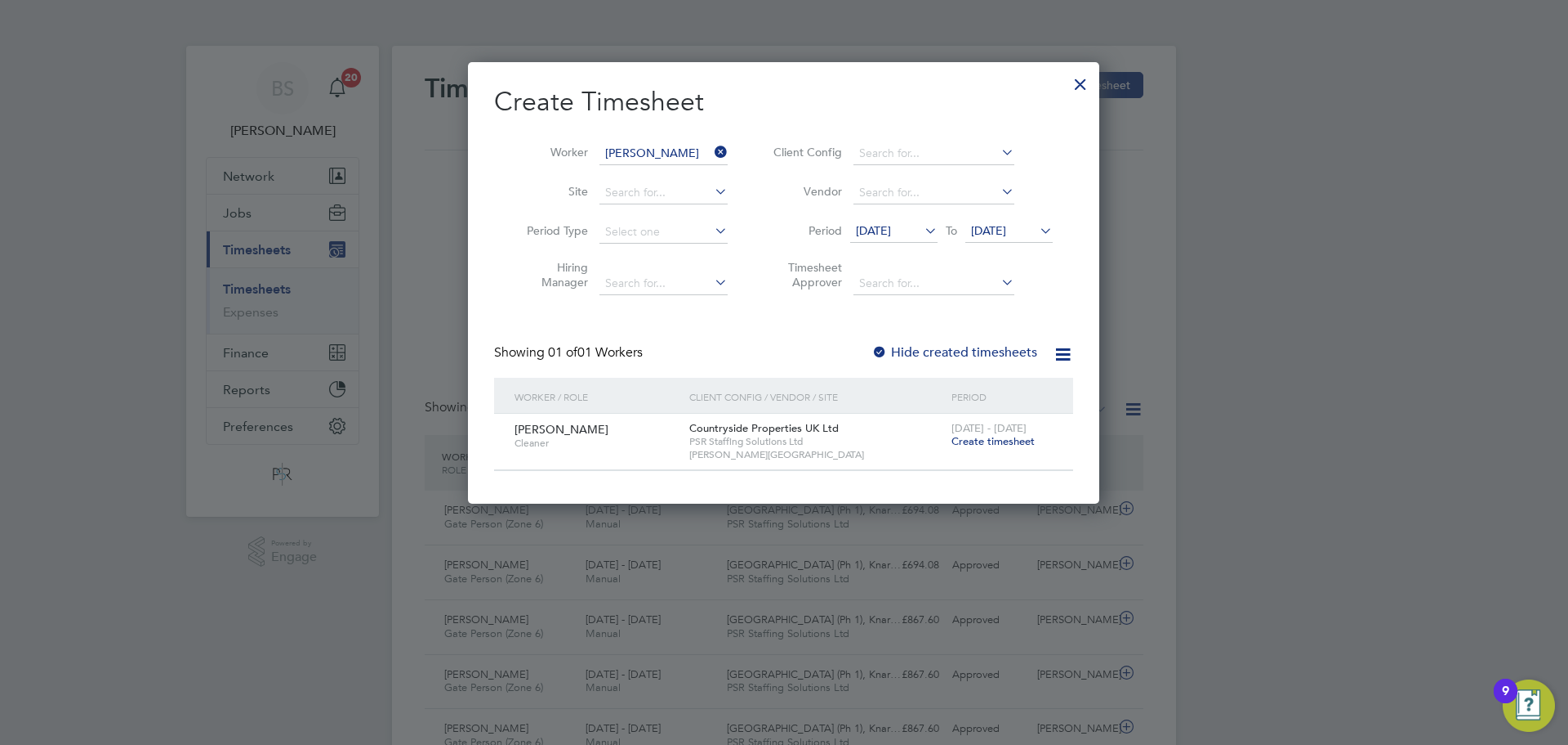
click at [978, 439] on span "Create timesheet" at bounding box center [994, 441] width 84 height 14
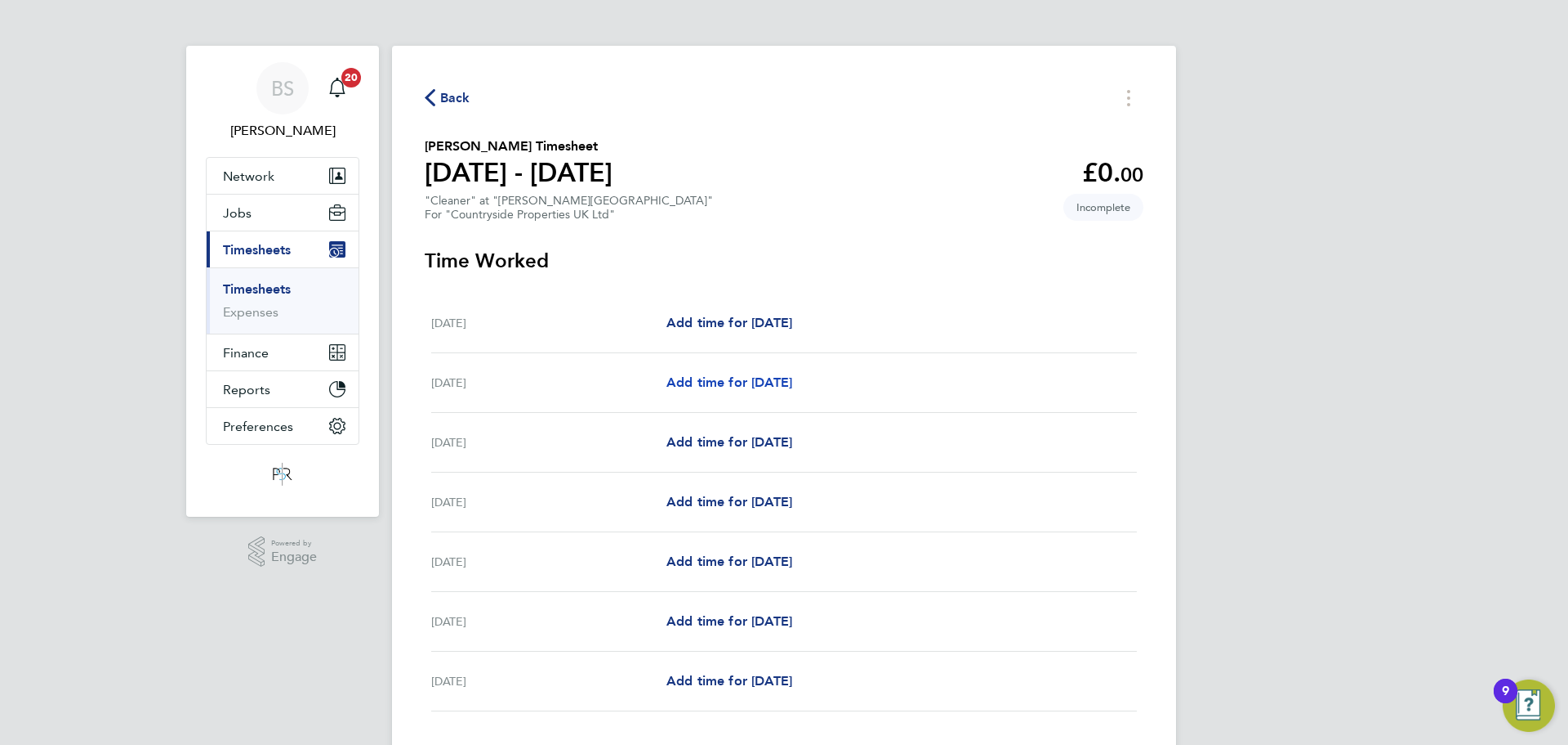
click at [733, 382] on span "Add time for Tue 23 Sep" at bounding box center [729, 382] width 126 height 15
select select "30"
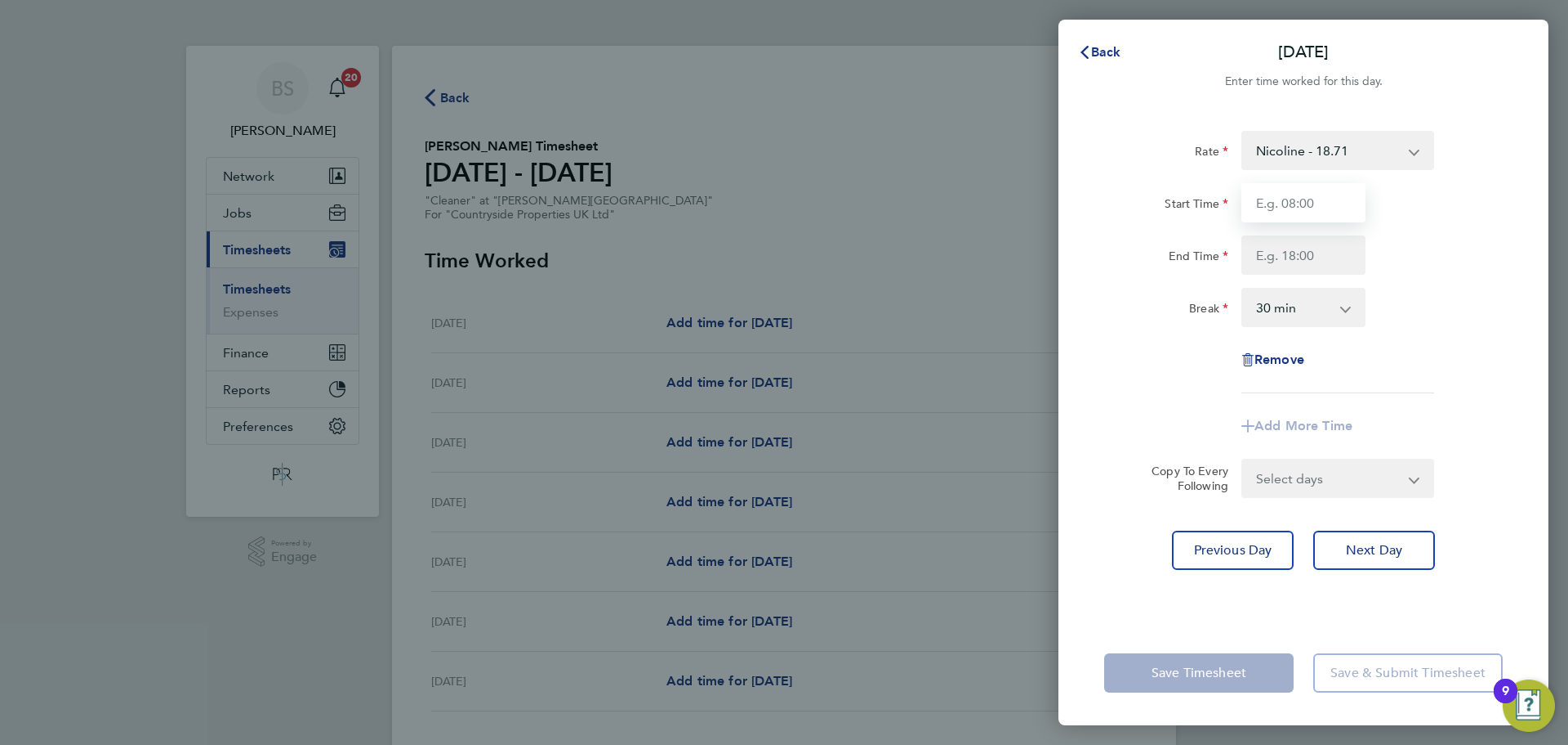
click at [1307, 206] on input "Start Time" at bounding box center [1304, 202] width 125 height 39
type input "08:00"
click at [1303, 258] on input "End Time" at bounding box center [1304, 254] width 125 height 39
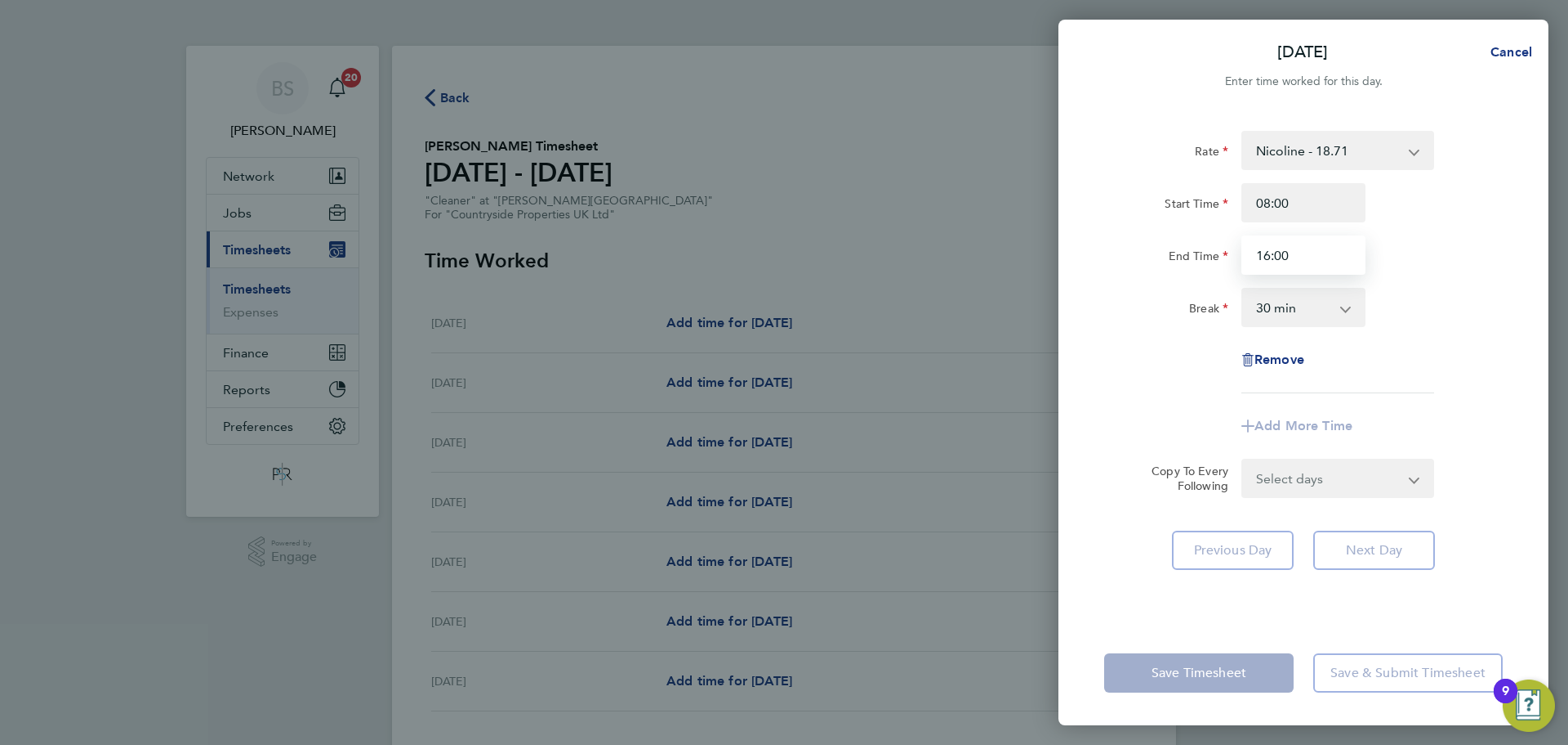
drag, startPoint x: 1317, startPoint y: 259, endPoint x: 1226, endPoint y: 257, distance: 91.0
click at [1226, 257] on div "End Time 16:00" at bounding box center [1304, 254] width 412 height 39
type input "14:00"
click at [1387, 264] on div "End Time 14:00" at bounding box center [1304, 254] width 412 height 39
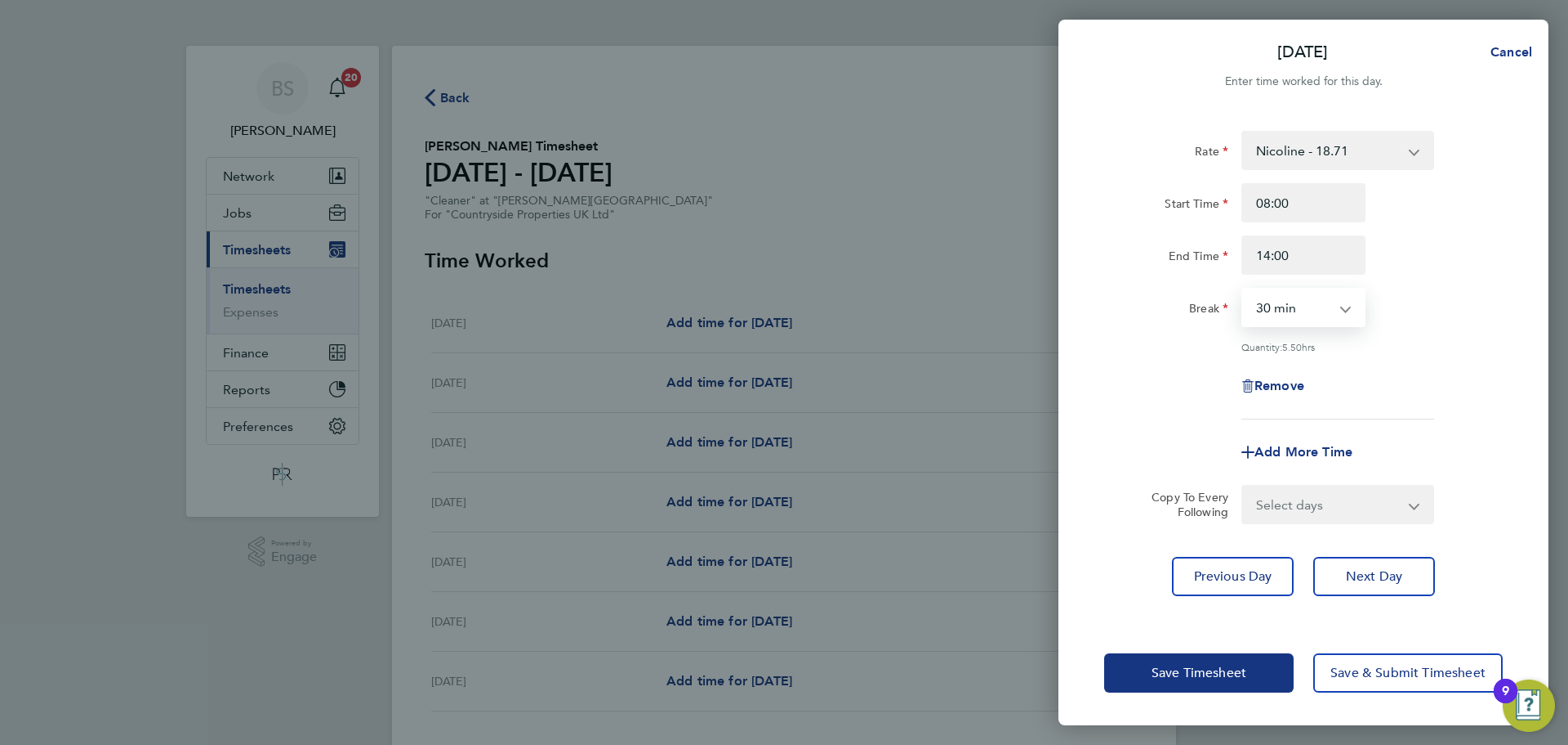
click at [1310, 304] on select "0 min 15 min 30 min 45 min 60 min 75 min 90 min" at bounding box center [1294, 307] width 102 height 36
select select "0"
click at [1244, 289] on select "0 min 15 min 30 min 45 min 60 min 75 min 90 min" at bounding box center [1294, 307] width 102 height 36
click at [1316, 251] on input "14:00" at bounding box center [1304, 254] width 125 height 39
drag, startPoint x: 1316, startPoint y: 251, endPoint x: 1193, endPoint y: 257, distance: 123.1
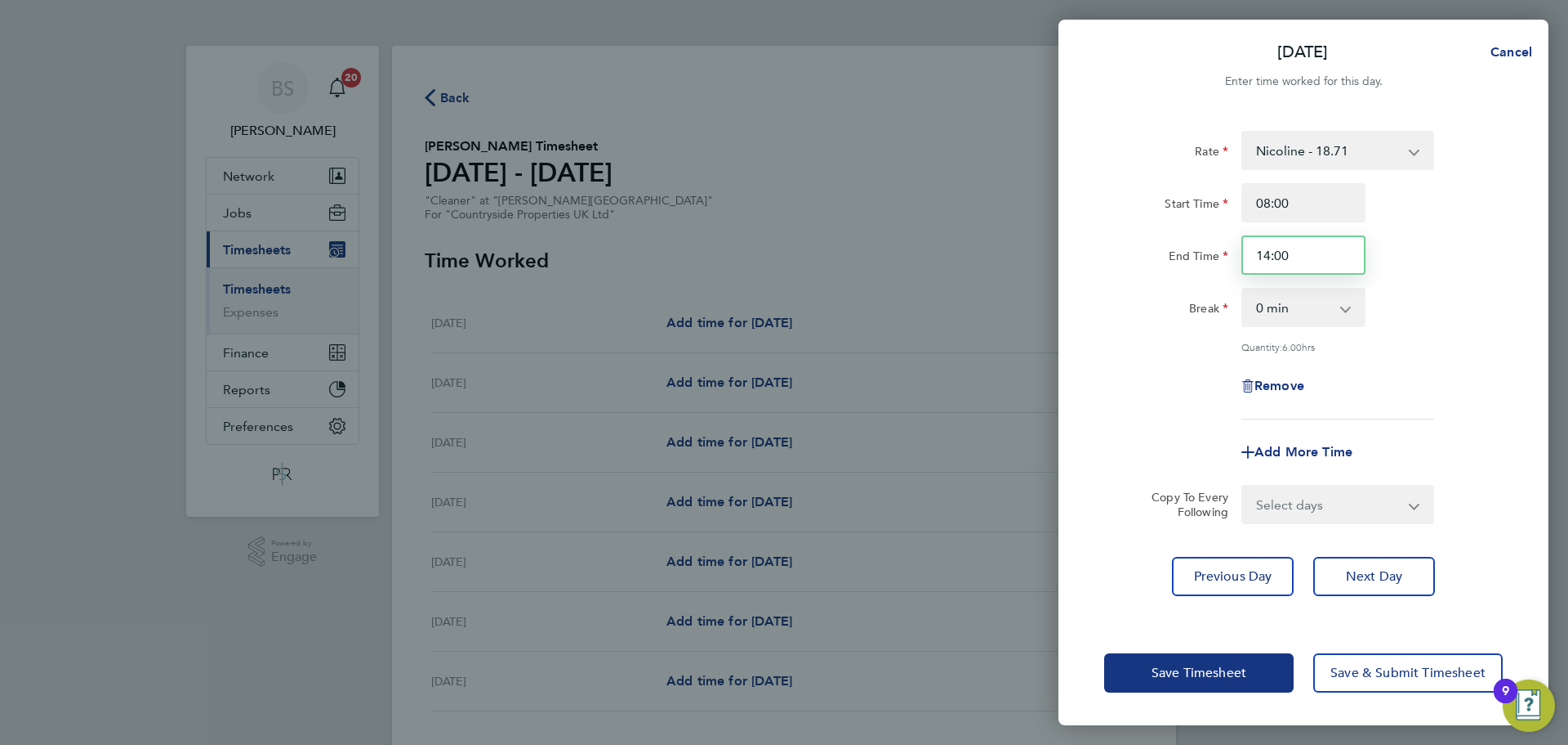
click at [1193, 257] on div "End Time 14:00" at bounding box center [1304, 254] width 412 height 39
type input "13:00"
click at [1189, 345] on div "Quantity: 5.00 hrs" at bounding box center [1304, 346] width 412 height 13
click at [1293, 508] on select "Select days Day Weekday (Mon-Fri) Weekend (Sat-Sun) Wednesday Thursday Friday S…" at bounding box center [1329, 504] width 171 height 36
select select "WEEKDAY"
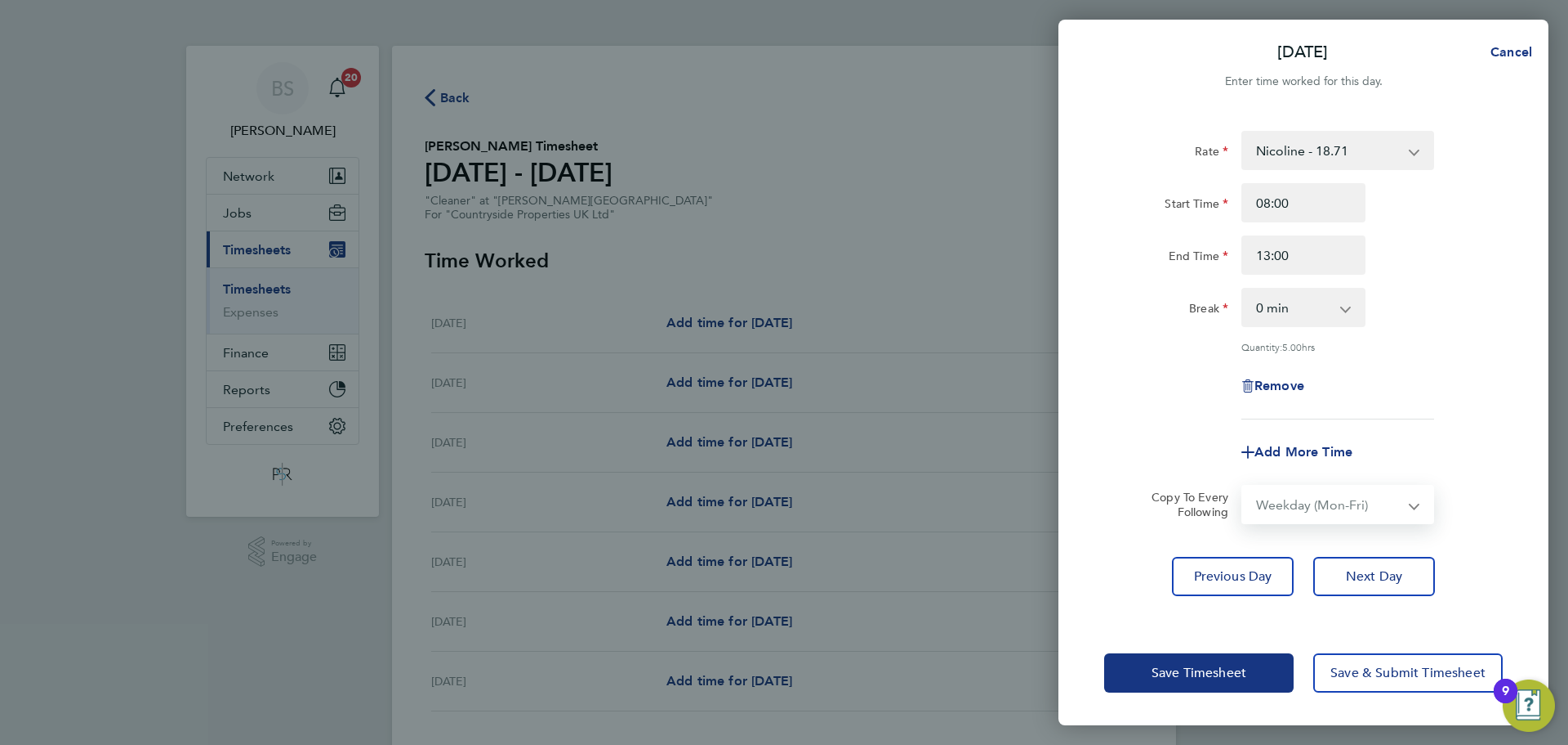
click at [1244, 486] on select "Select days Day Weekday (Mon-Fri) Weekend (Sat-Sun) Wednesday Thursday Friday S…" at bounding box center [1329, 504] width 171 height 36
select select "2025-09-28"
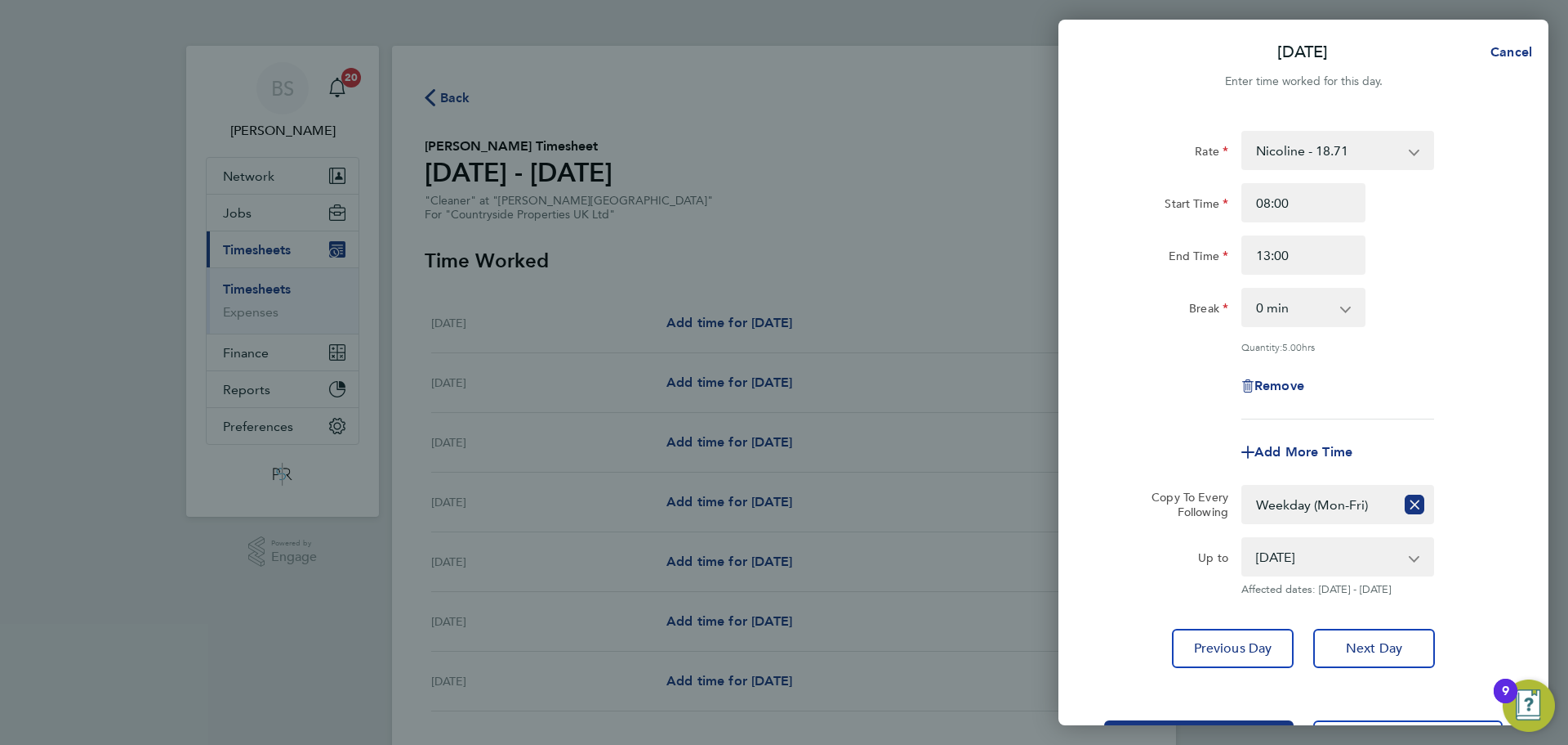
click at [1151, 673] on div "Rate Nicoline - 18.71 Start Time 08:00 End Time 13:00 Break 0 min 15 min 30 min…" at bounding box center [1303, 400] width 490 height 577
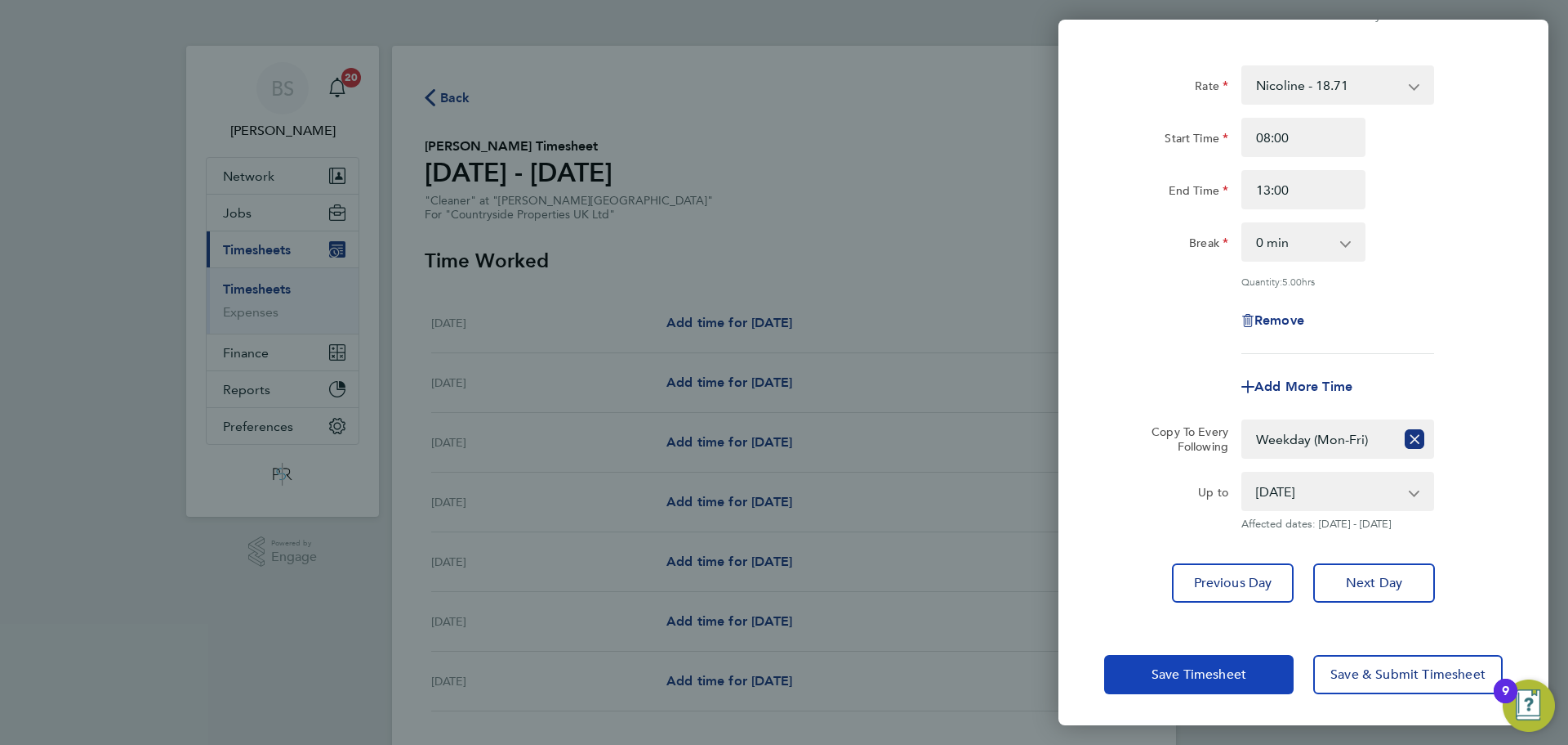
click at [1186, 676] on span "Save Timesheet" at bounding box center [1199, 674] width 95 height 16
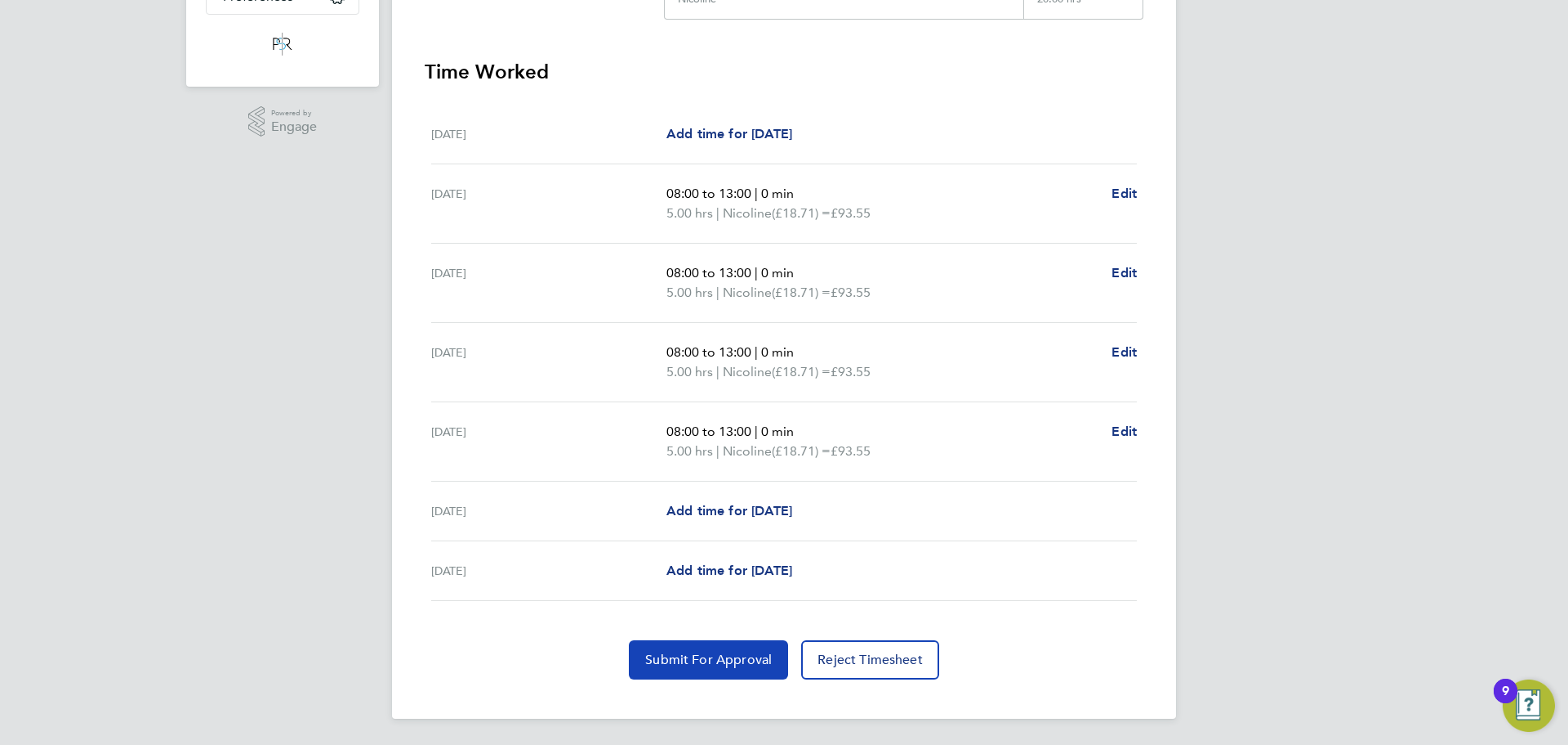
click at [670, 658] on span "Submit For Approval" at bounding box center [708, 659] width 126 height 16
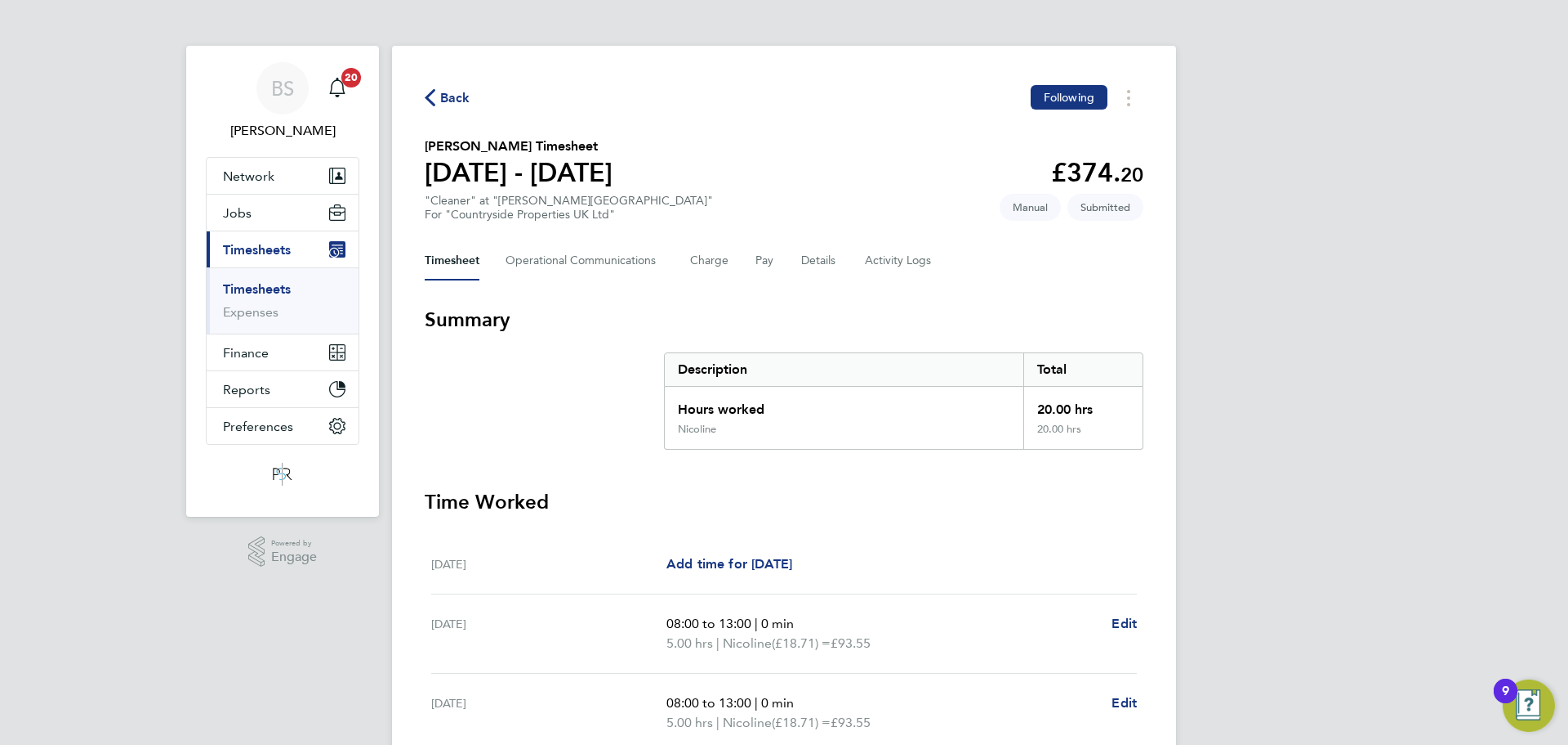
click at [455, 101] on span "Back" at bounding box center [455, 98] width 30 height 20
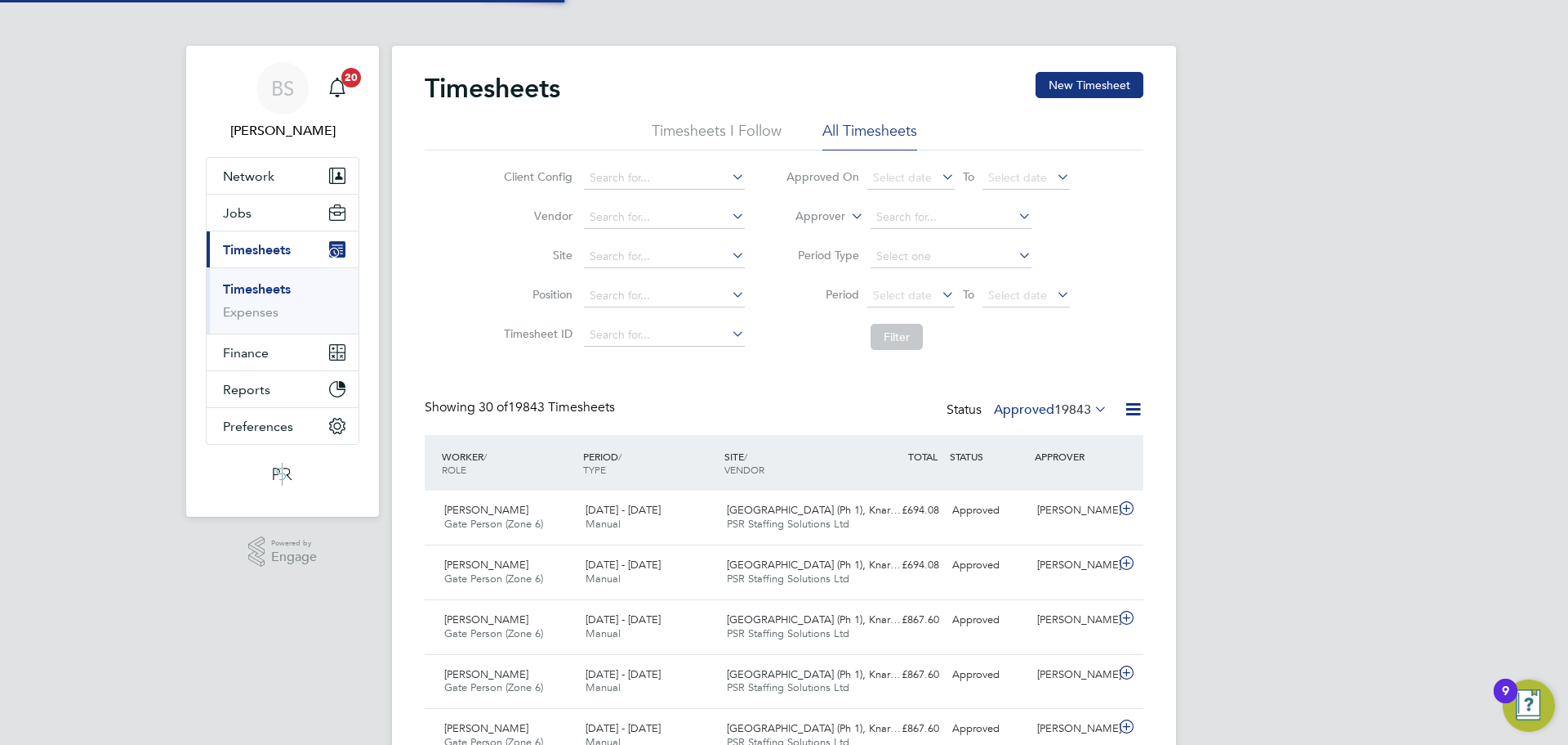
scroll to position [42, 142]
click at [1094, 90] on button "New Timesheet" at bounding box center [1089, 85] width 107 height 26
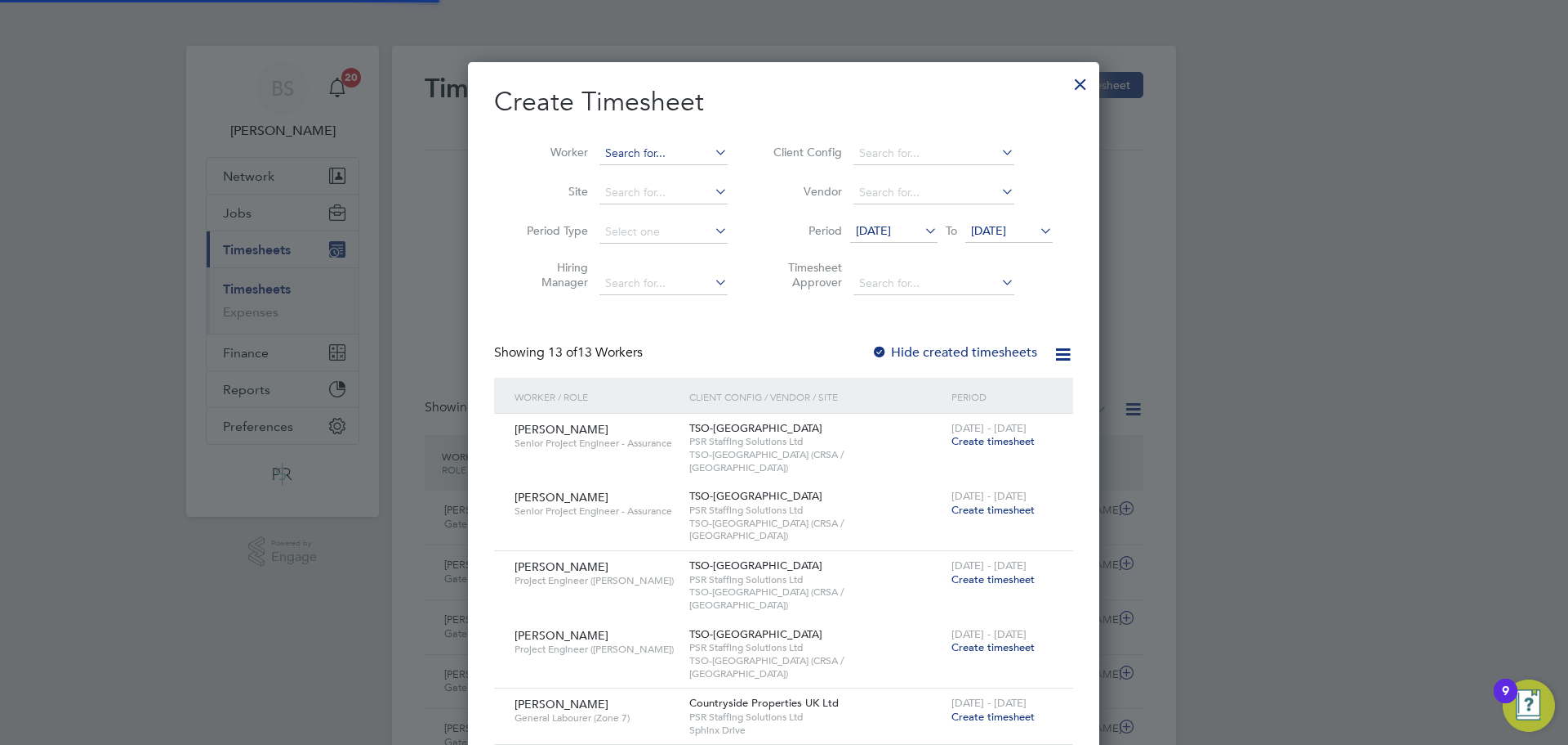
click at [672, 154] on input at bounding box center [664, 153] width 128 height 23
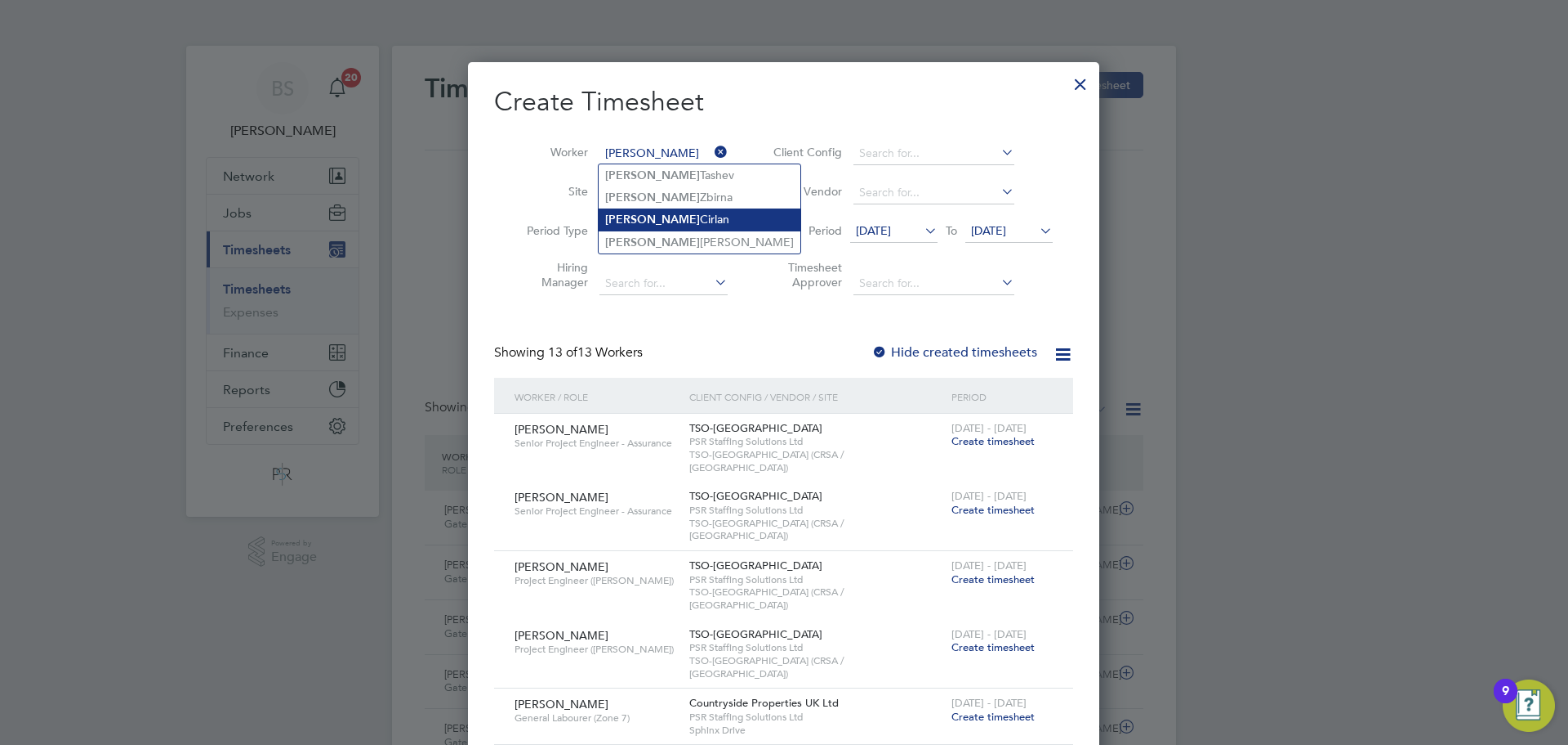
click at [674, 224] on li "Stefan Cirlan" at bounding box center [700, 219] width 202 height 22
type input "Stefan Cirlan"
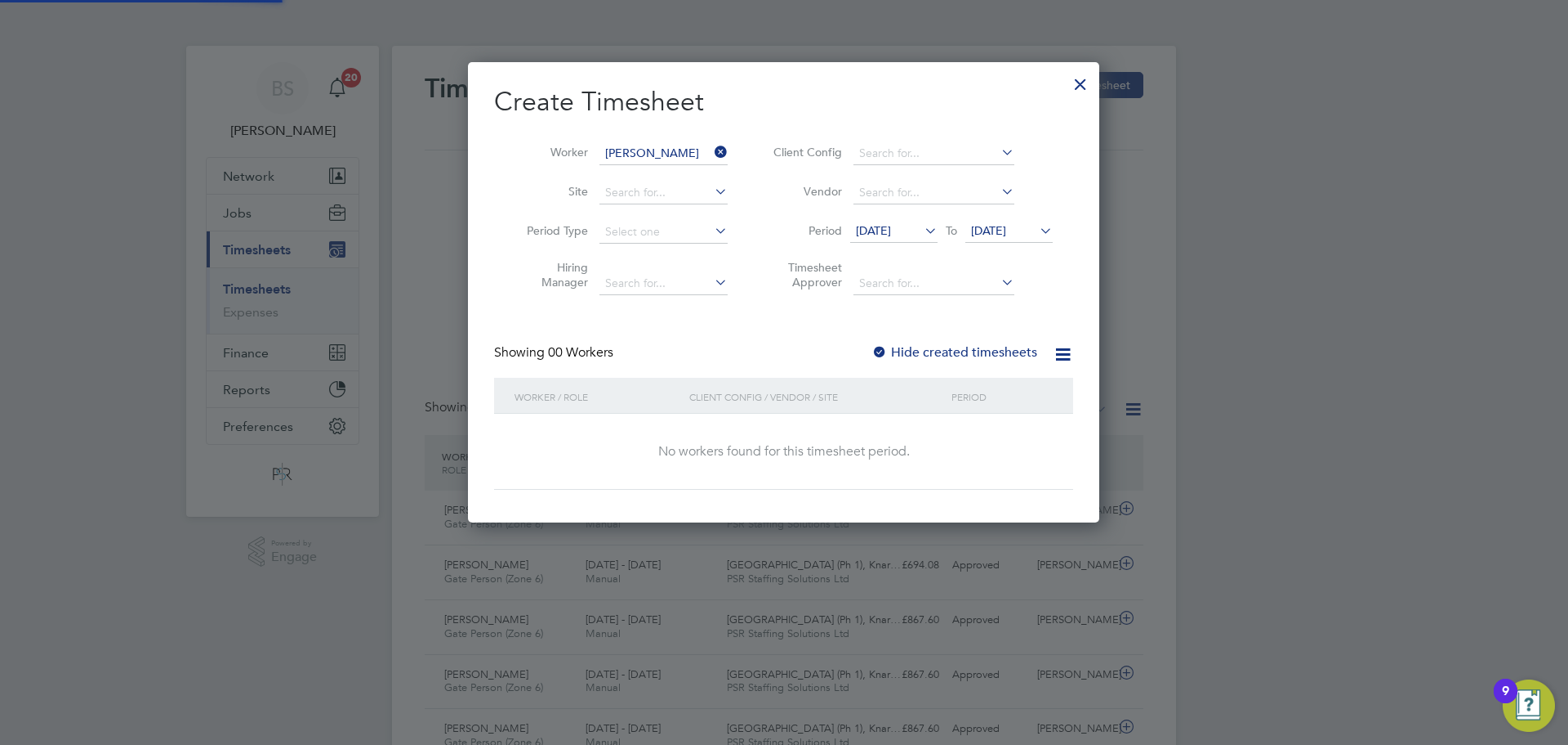
click at [891, 235] on span "12 Sep 2025" at bounding box center [873, 230] width 35 height 14
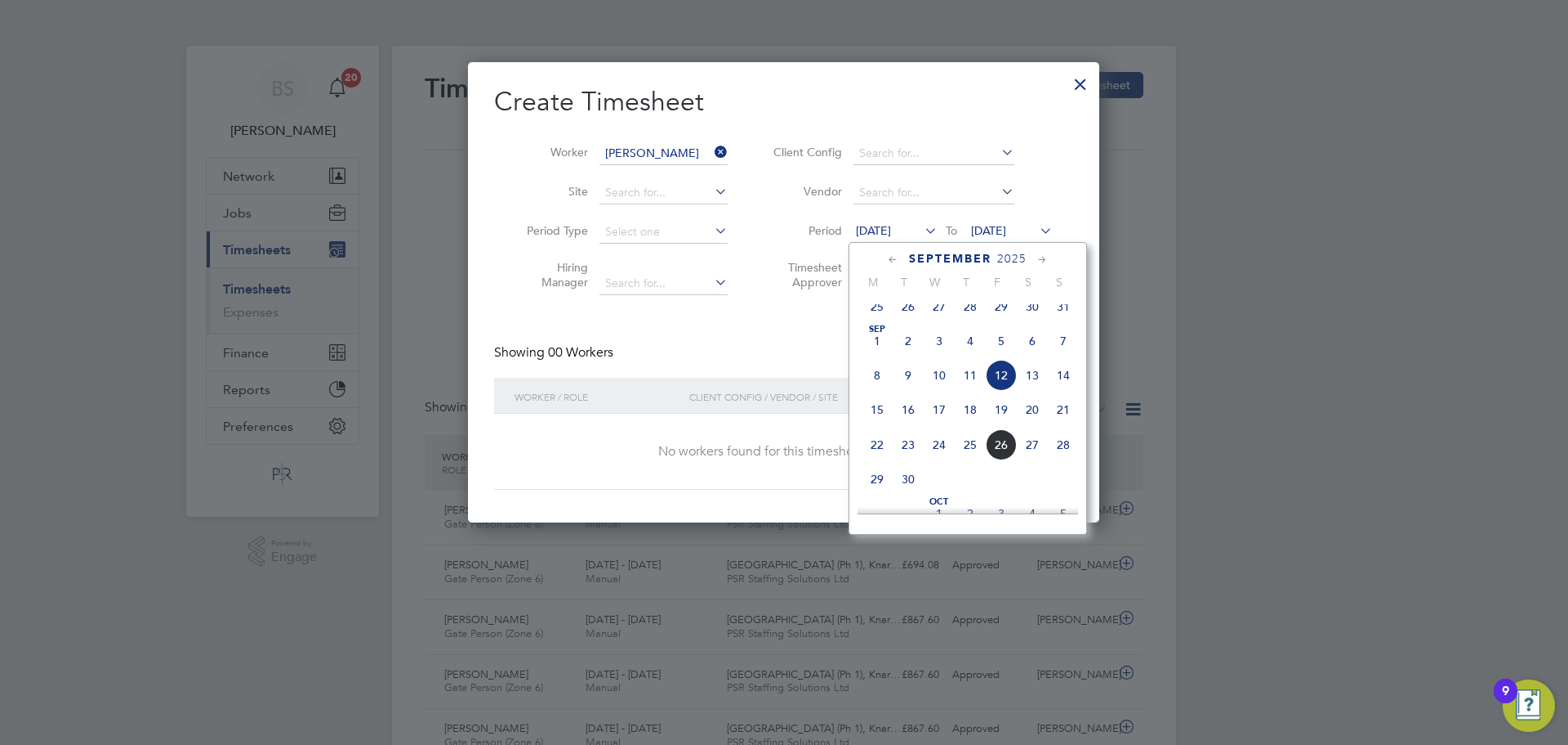
click at [880, 461] on span "22" at bounding box center [877, 444] width 31 height 31
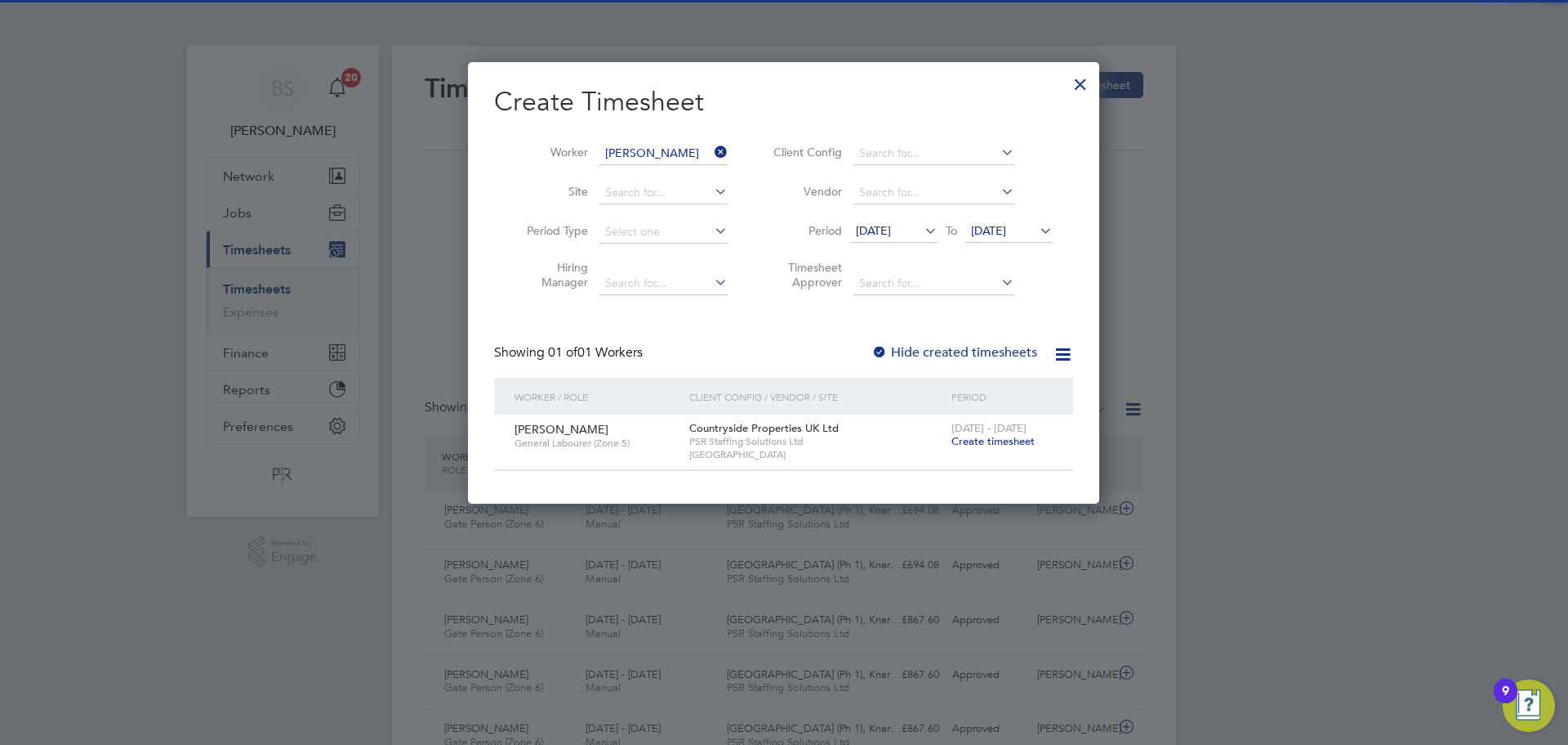
click at [987, 442] on span "Create timesheet" at bounding box center [994, 441] width 84 height 14
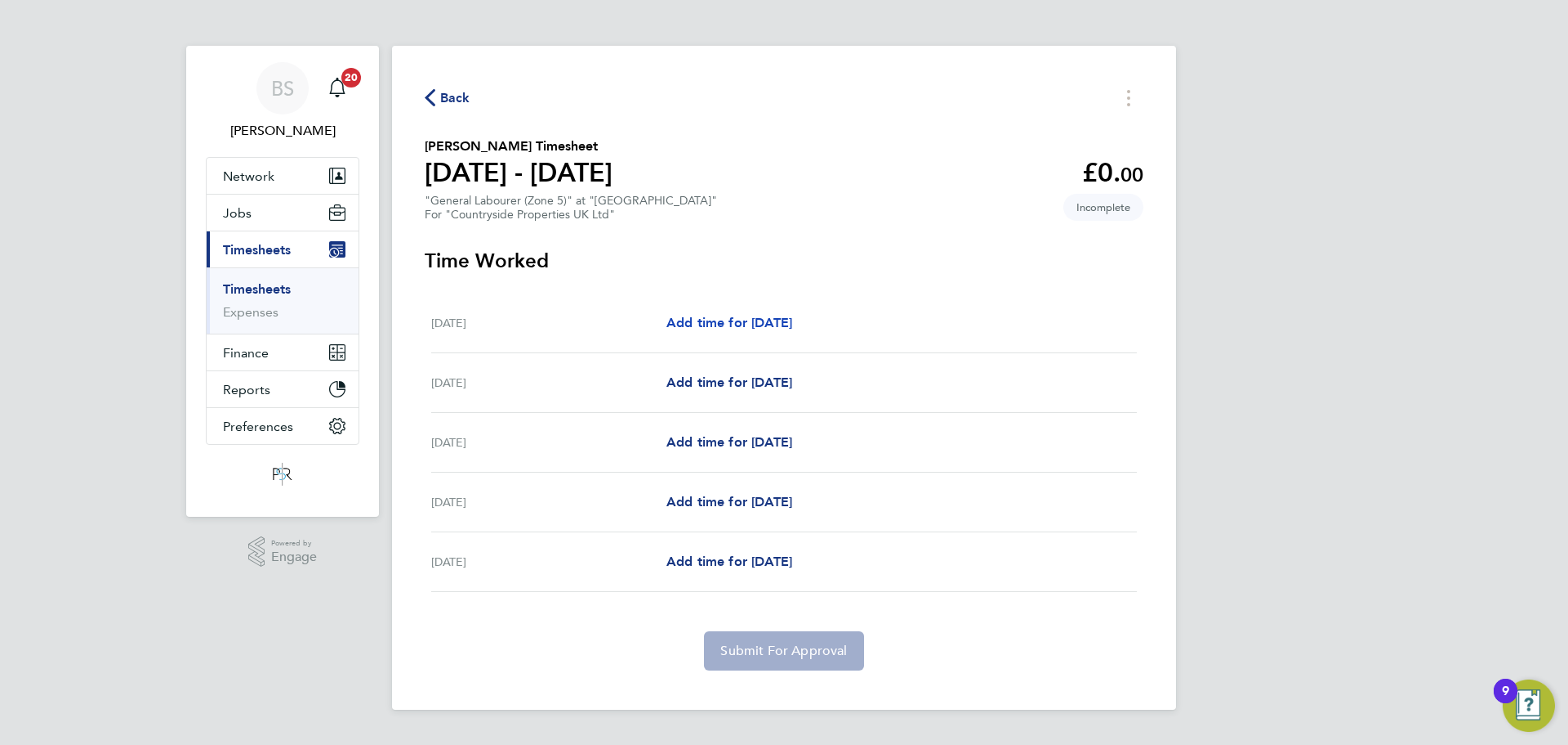
click at [743, 323] on span "Add time for Mon 22 Sep" at bounding box center [729, 323] width 126 height 15
select select "30"
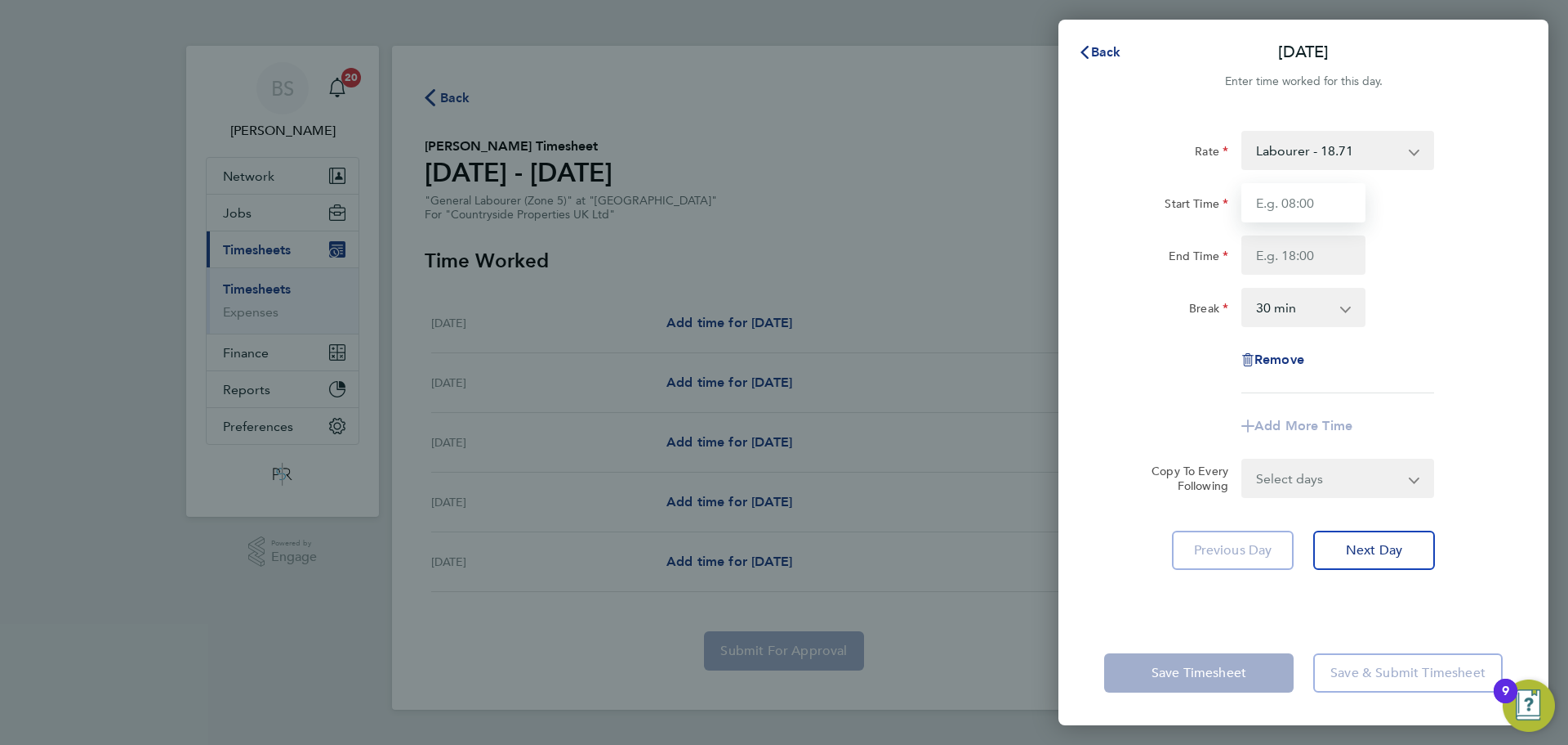
click at [1317, 210] on input "Start Time" at bounding box center [1304, 202] width 125 height 39
type input "07:30"
click at [1268, 253] on input "End Time" at bounding box center [1304, 254] width 125 height 39
type input "17:30"
click at [1378, 268] on div "End Time 17:30" at bounding box center [1304, 254] width 412 height 39
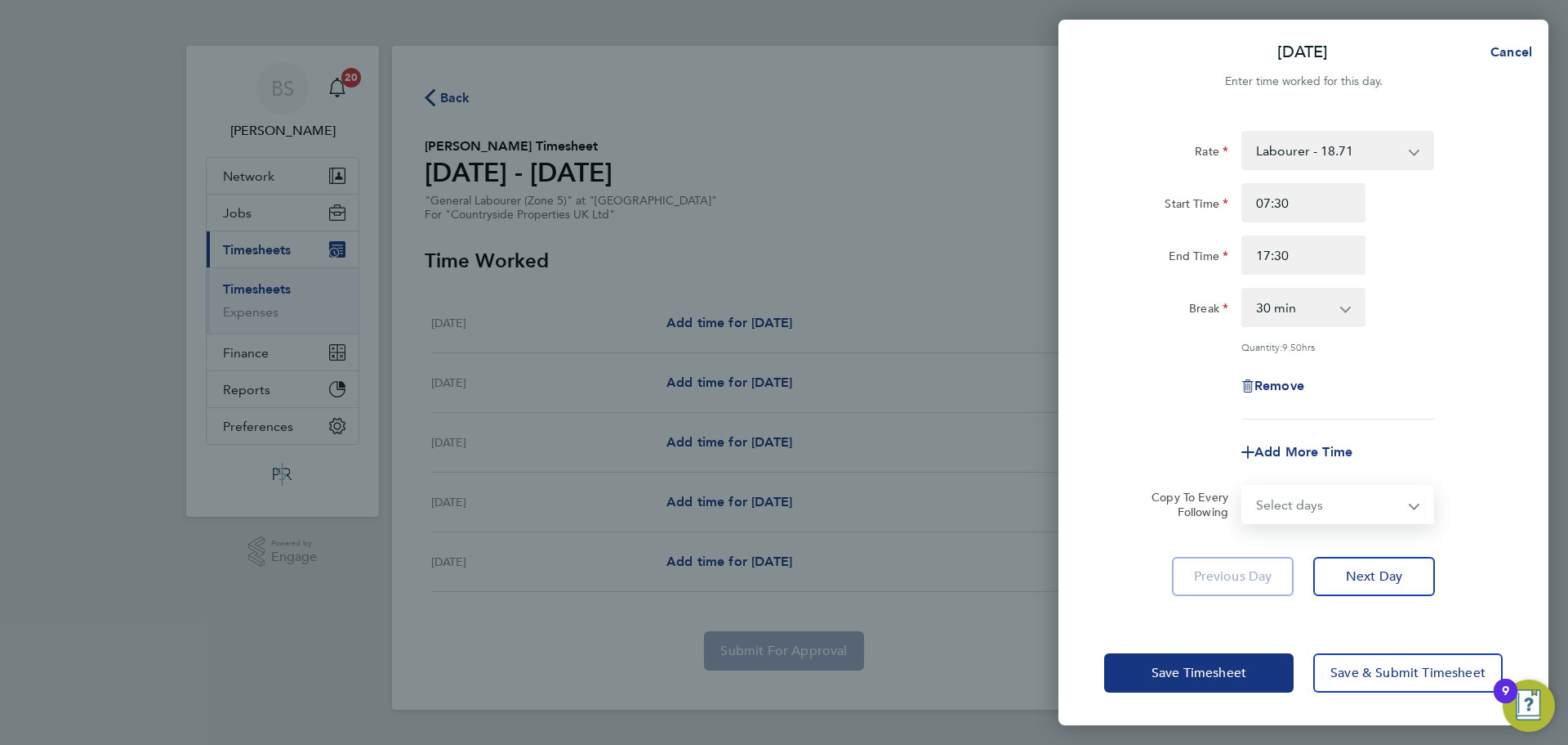
drag, startPoint x: 1288, startPoint y: 508, endPoint x: 1290, endPoint y: 518, distance: 10.2
click at [1288, 508] on select "Select days Day Tuesday Wednesday Thursday Friday" at bounding box center [1329, 504] width 171 height 36
select select "TUE"
click at [1244, 486] on select "Select days Day Tuesday Wednesday Thursday Friday" at bounding box center [1329, 504] width 171 height 36
select select "2025-09-26"
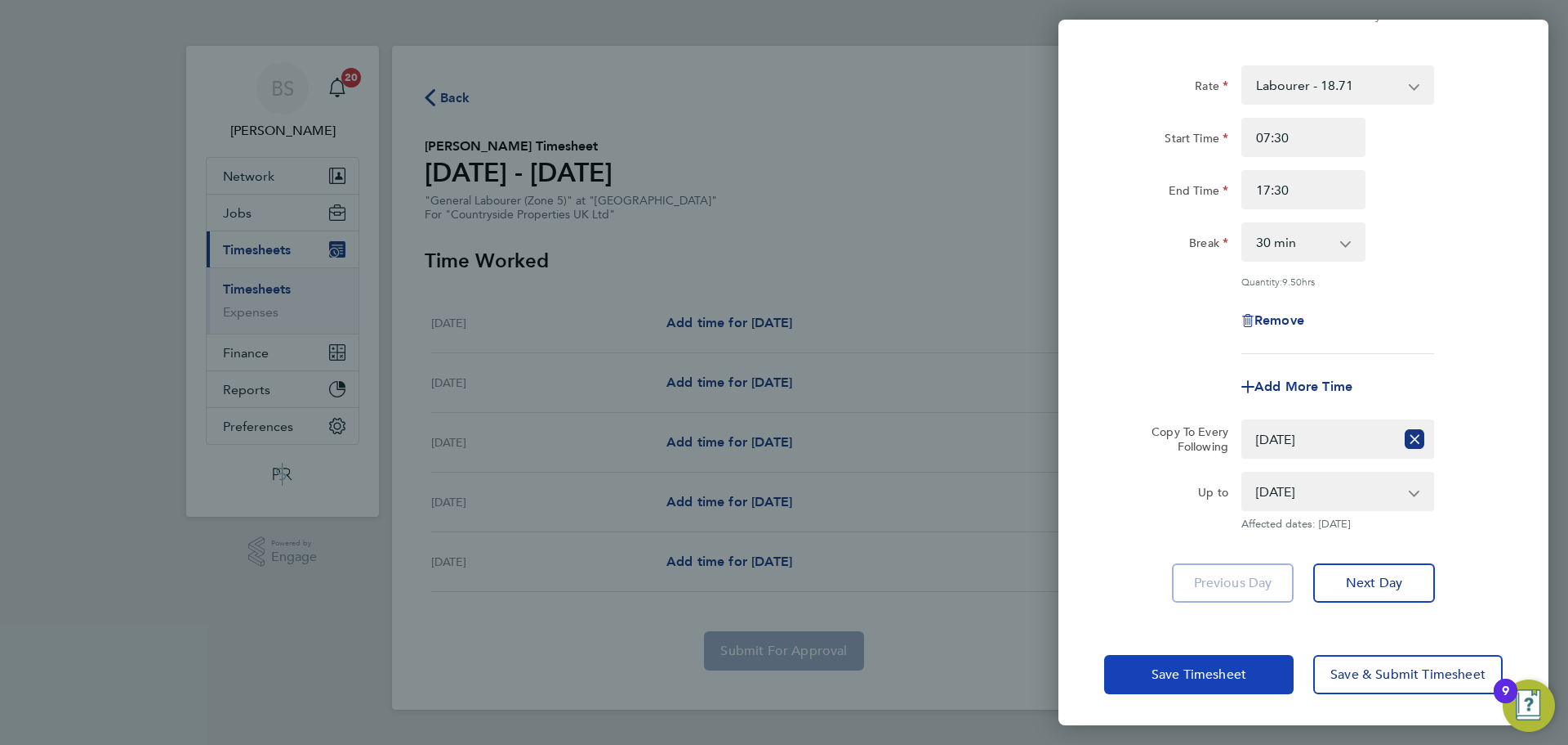
click at [1214, 662] on button "Save Timesheet" at bounding box center [1199, 674] width 189 height 39
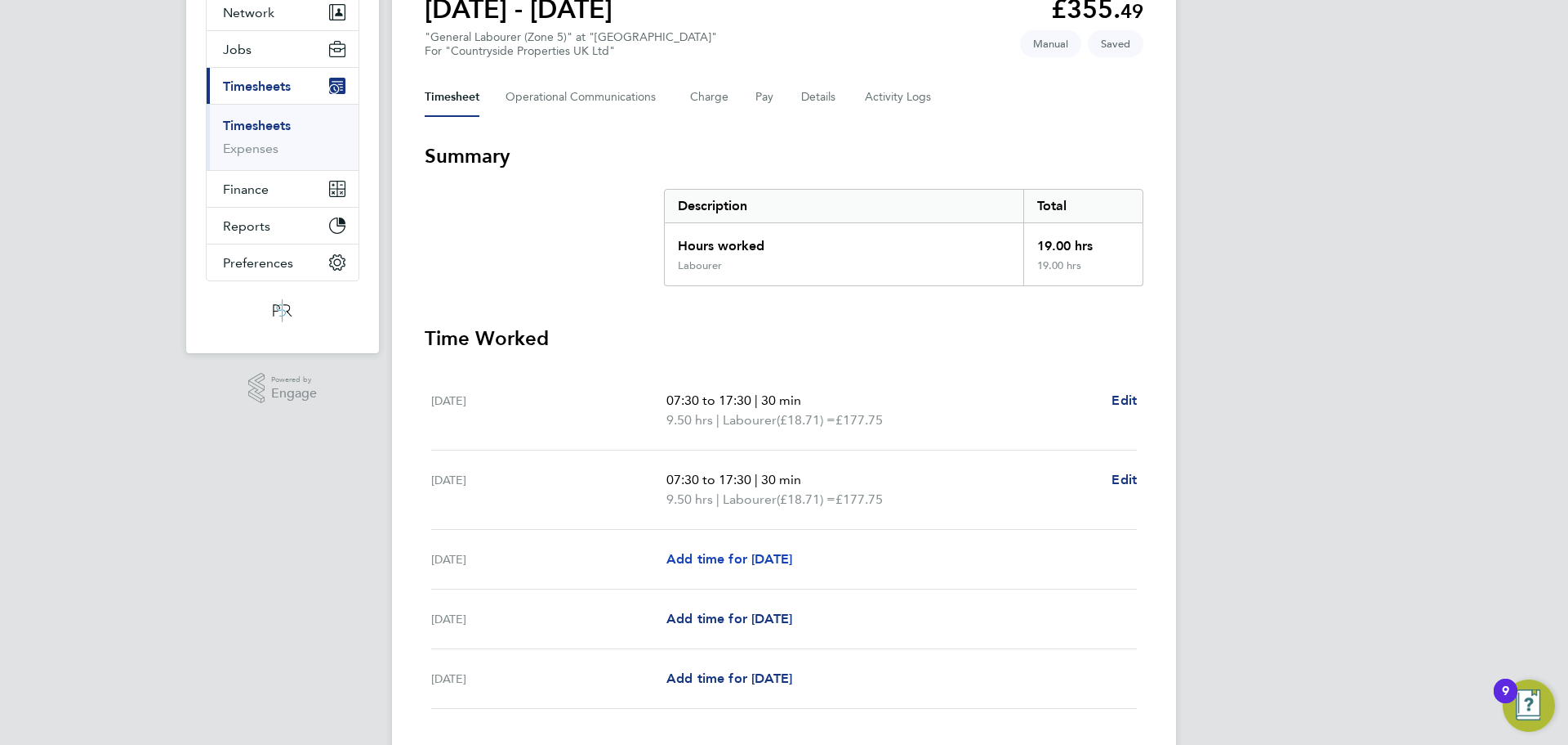
click at [788, 563] on span "Add time for Wed 24 Sep" at bounding box center [729, 559] width 126 height 15
select select "30"
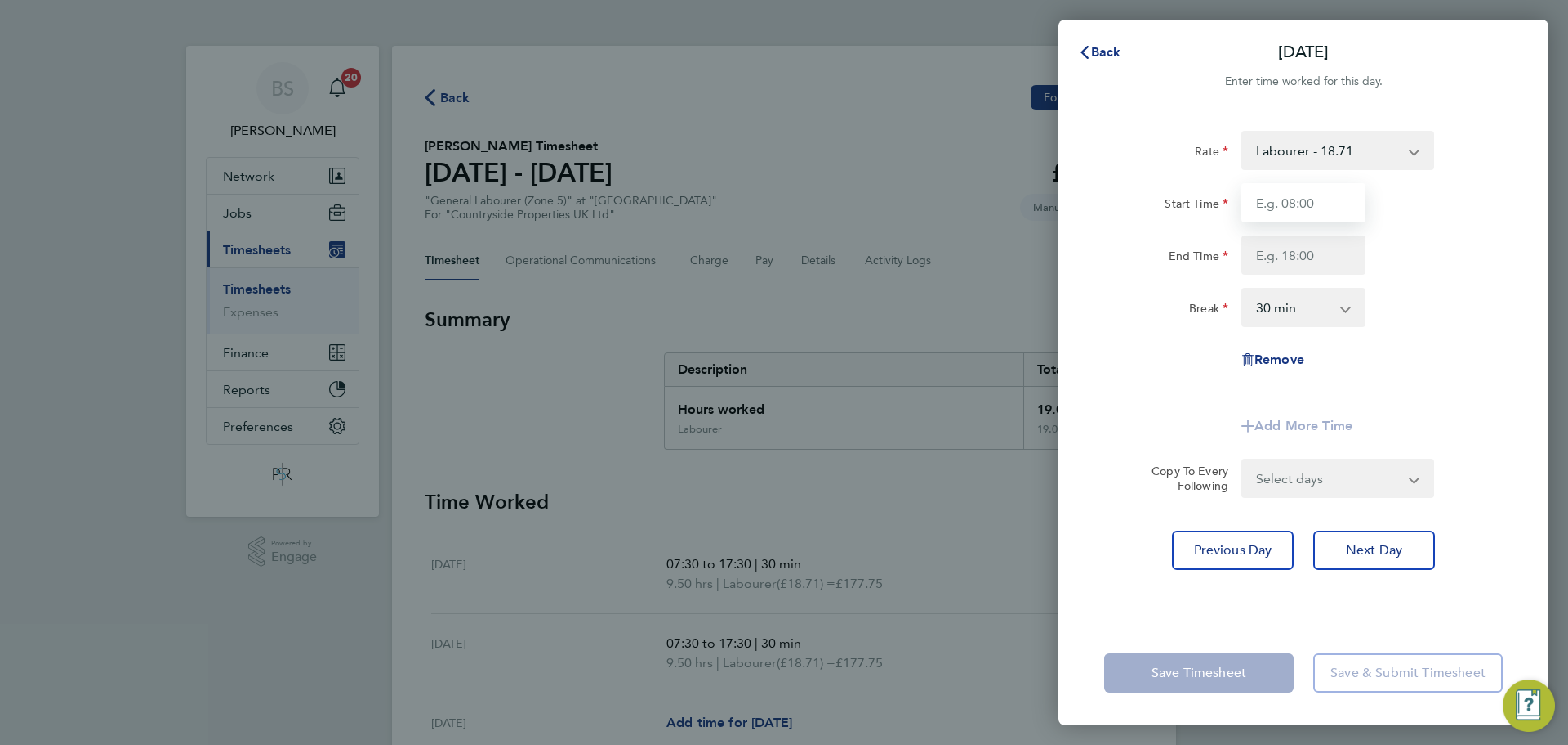
click at [1308, 206] on input "Start Time" at bounding box center [1304, 202] width 125 height 39
type input "07:30"
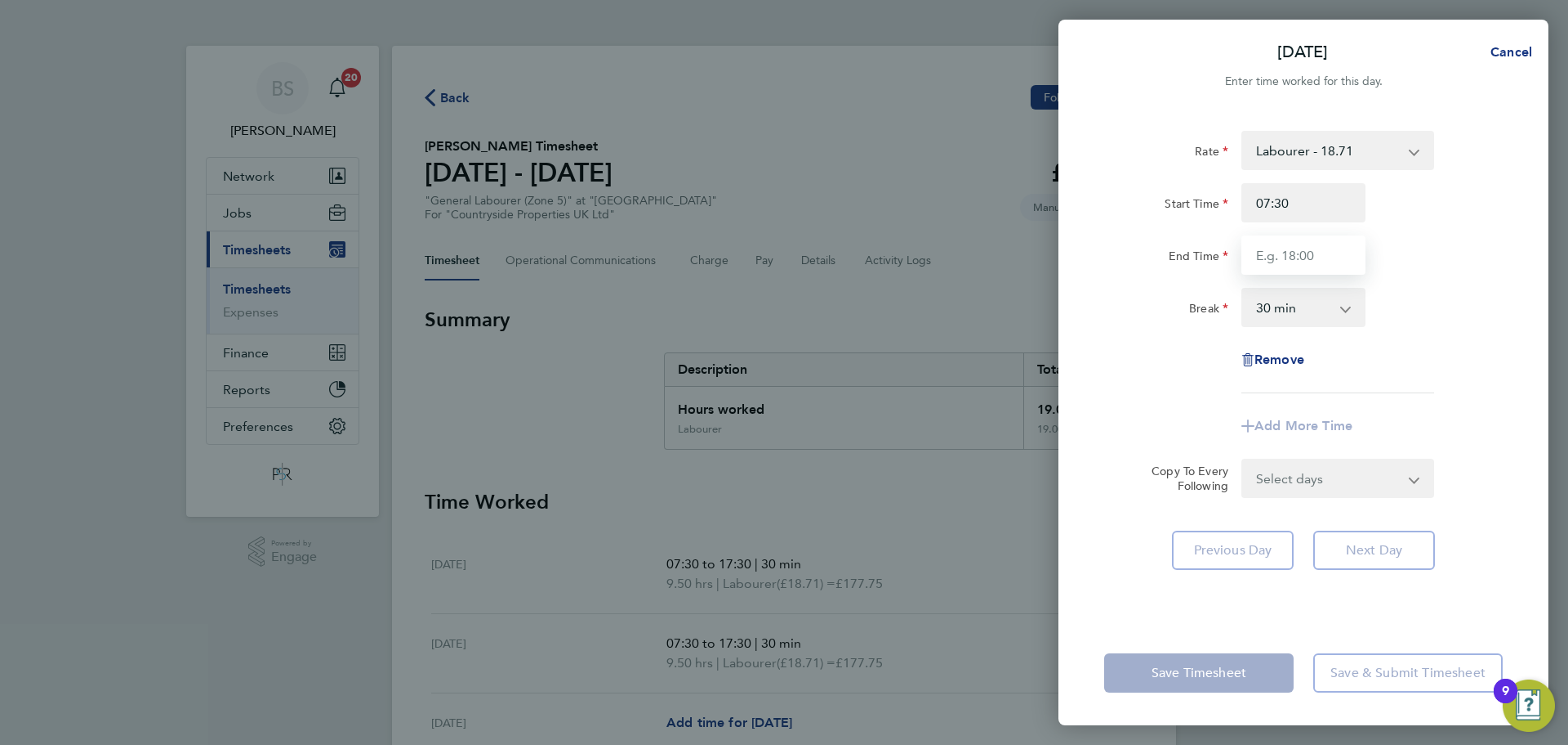
drag, startPoint x: 1298, startPoint y: 272, endPoint x: 1298, endPoint y: 258, distance: 14.0
click at [1298, 272] on input "End Time" at bounding box center [1304, 254] width 125 height 39
type input "17:30"
click at [1178, 363] on div "Rate Labourer - 18.71 Start Time 07:30 End Time 17:30 Break 0 min 15 min 30 min…" at bounding box center [1304, 262] width 398 height 263
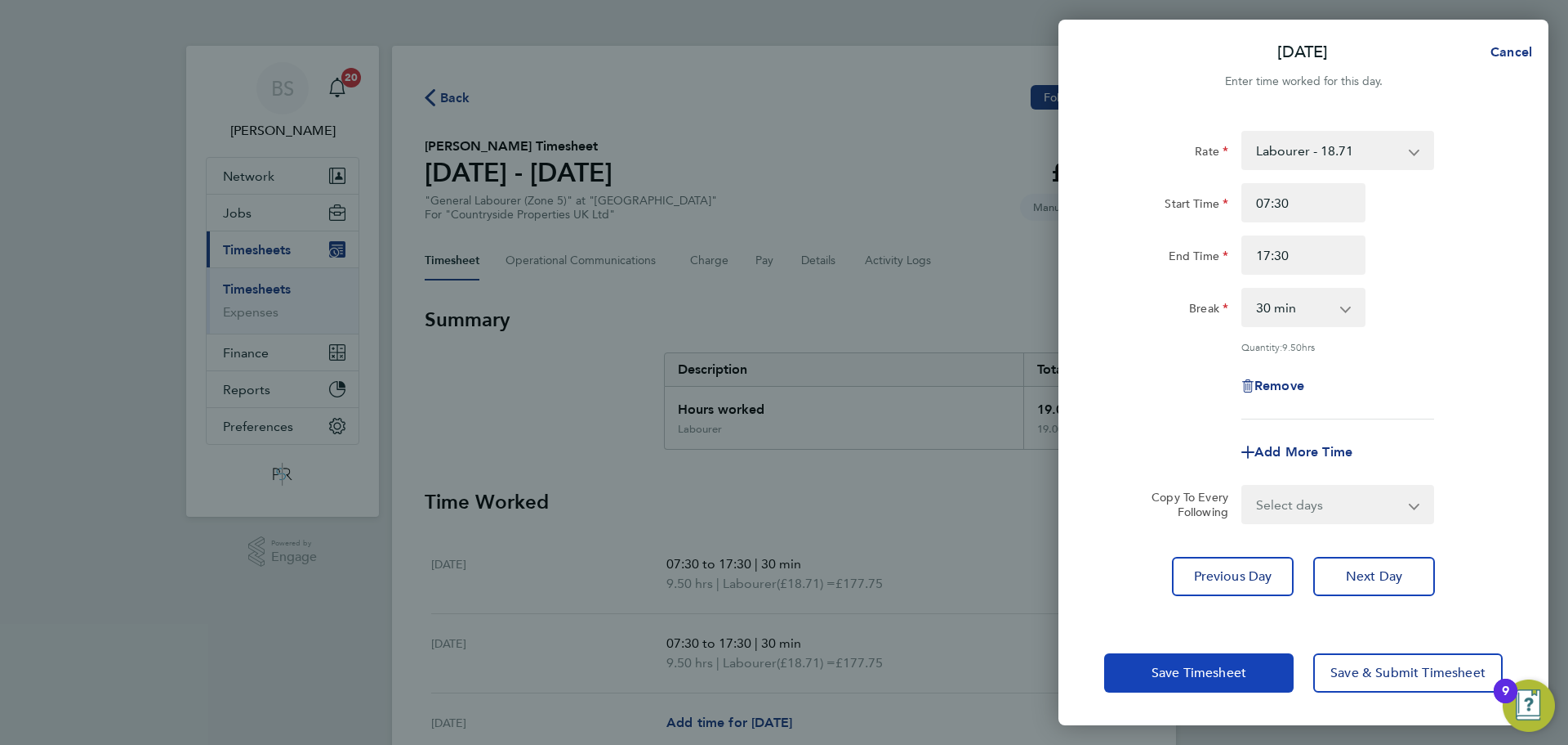
click at [1225, 676] on span "Save Timesheet" at bounding box center [1199, 672] width 95 height 16
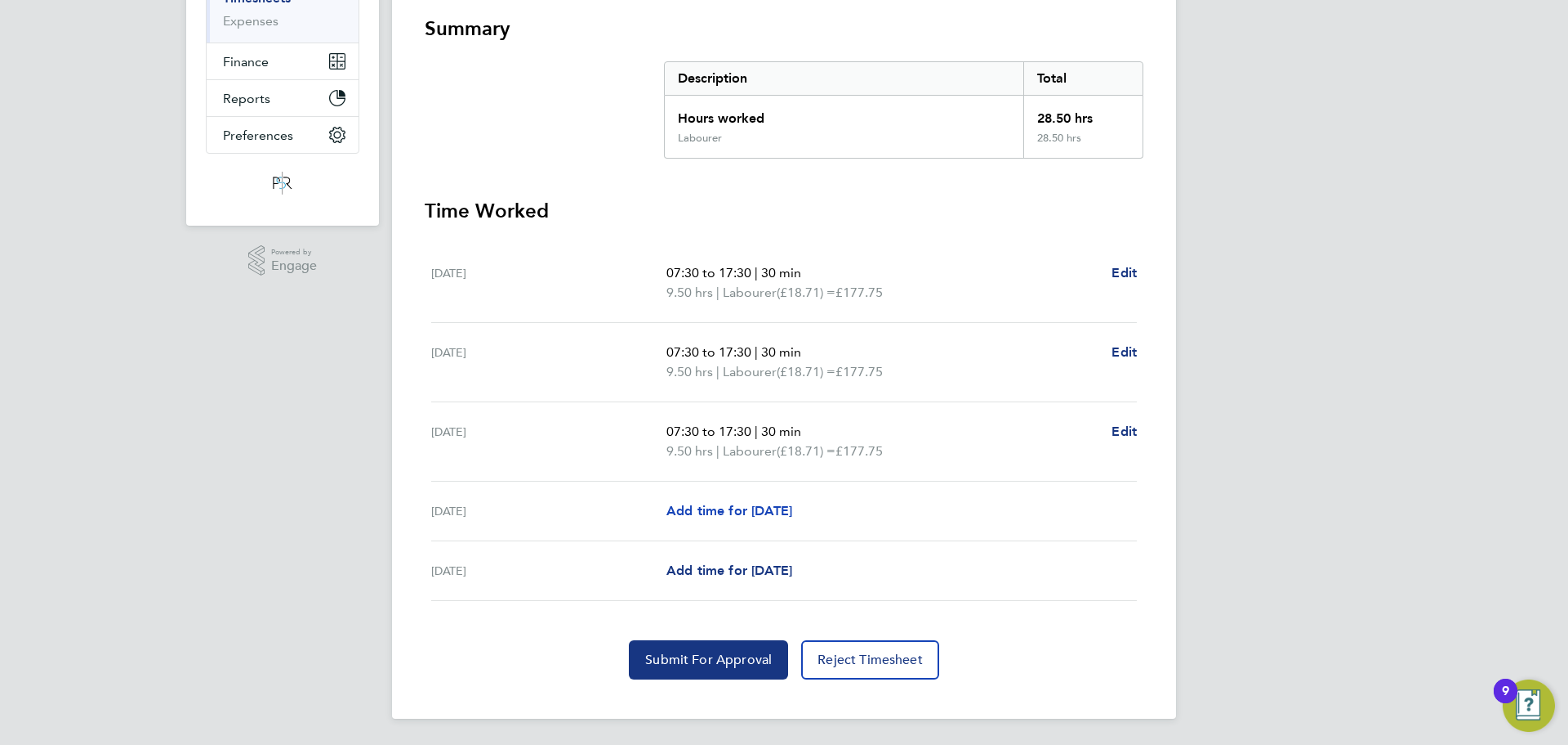
click at [737, 519] on link "Add time for Thu 25 Sep" at bounding box center [729, 511] width 126 height 20
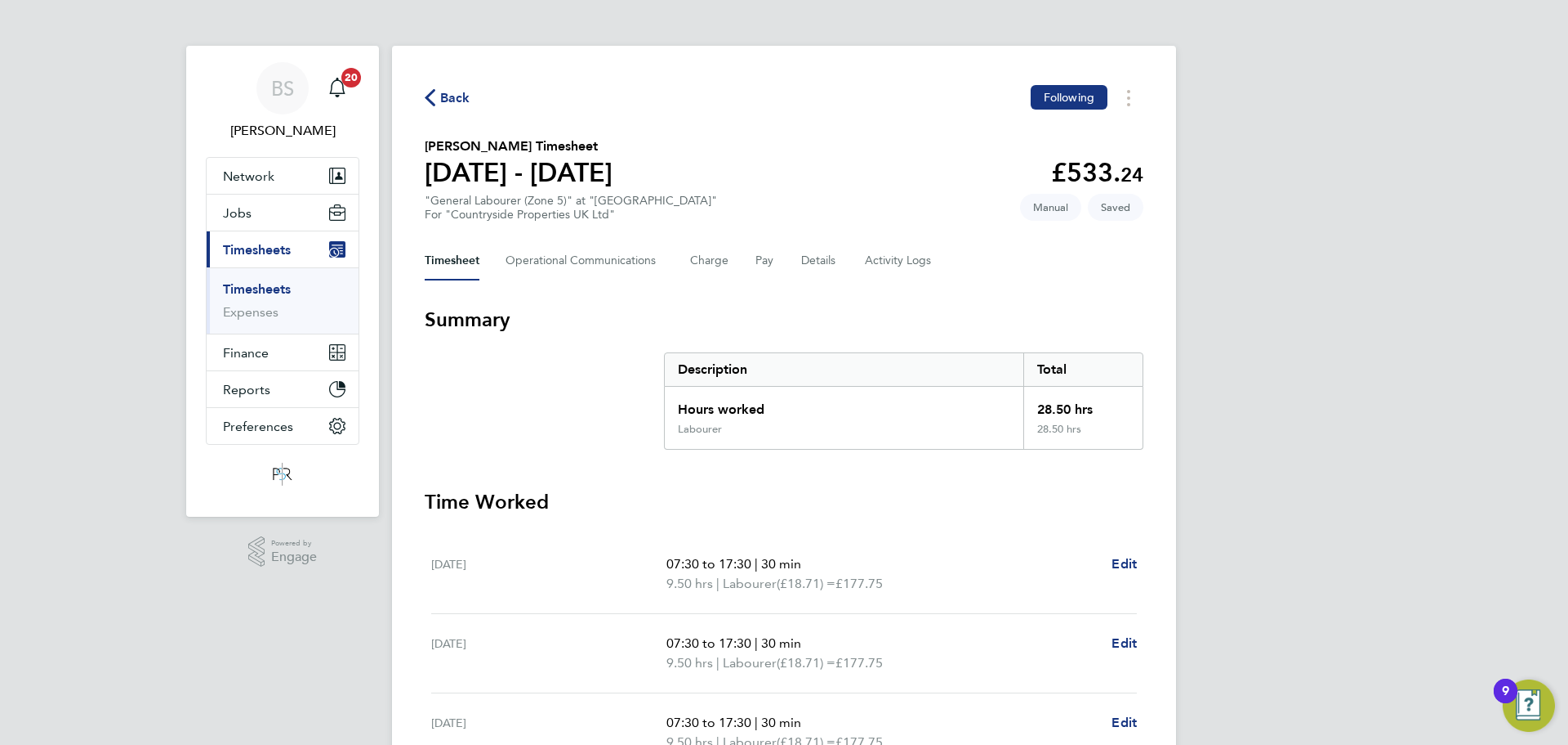
select select "30"
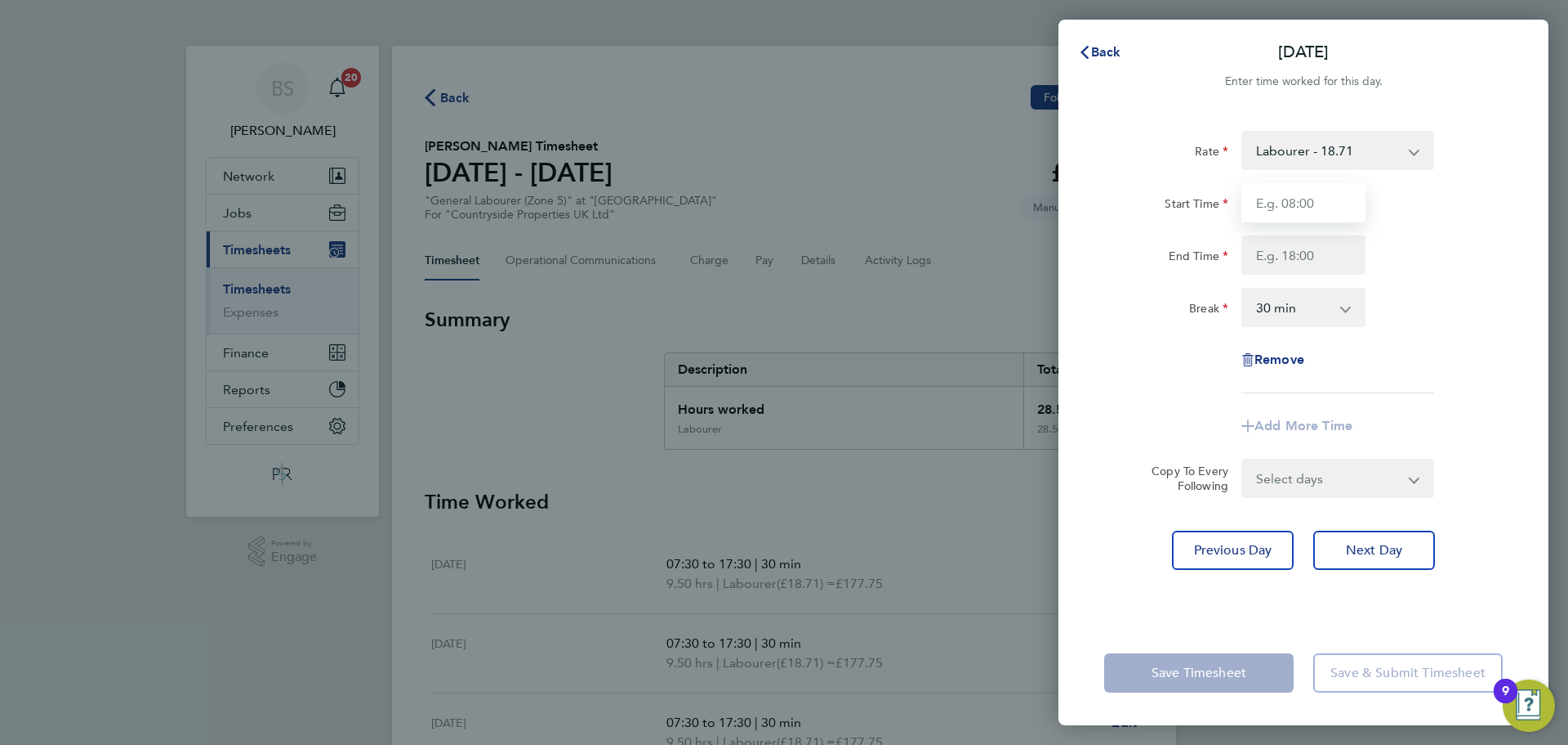
drag, startPoint x: 1319, startPoint y: 207, endPoint x: 1312, endPoint y: 218, distance: 13.0
click at [1319, 207] on input "Start Time" at bounding box center [1304, 202] width 125 height 39
type input "07:30"
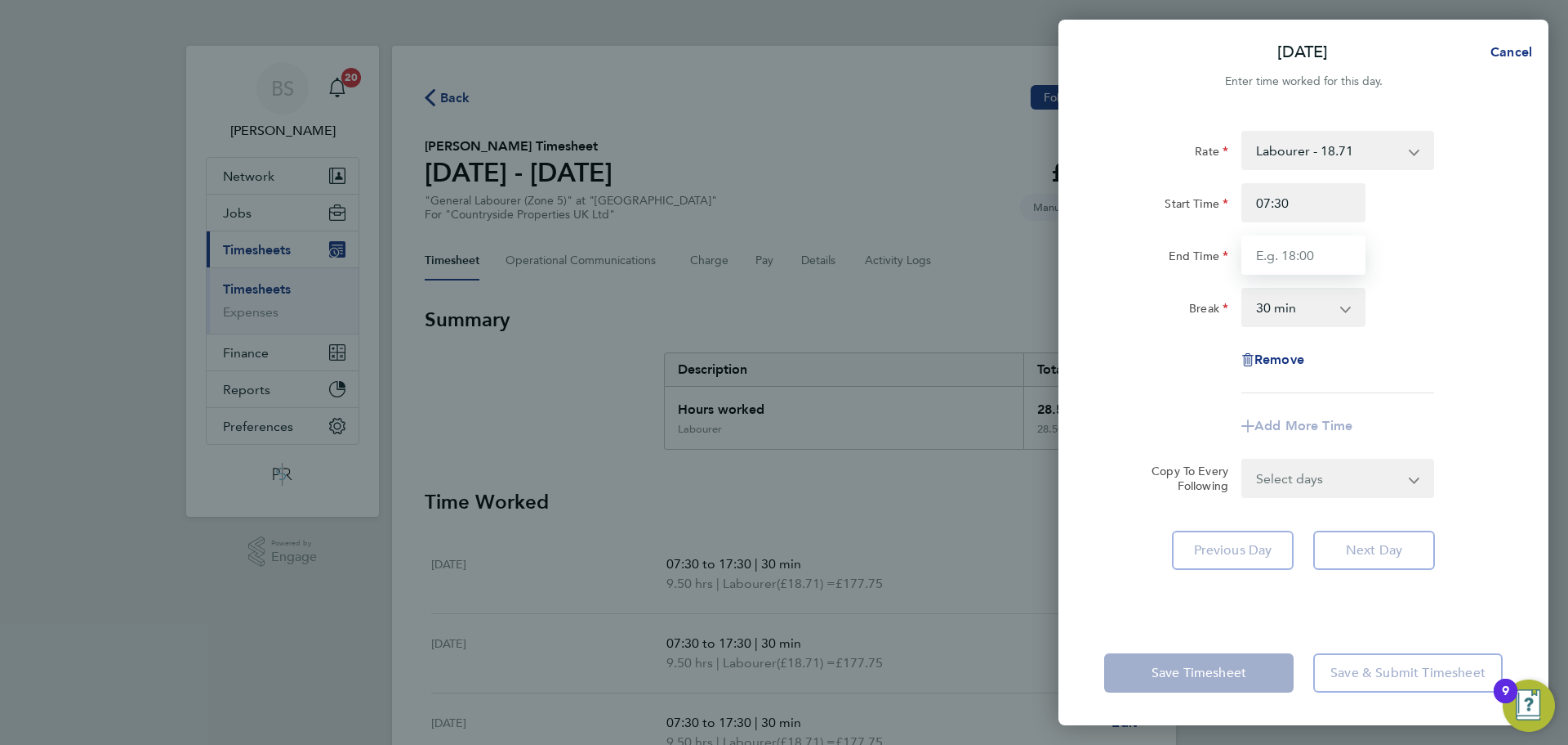
click at [1314, 263] on input "End Time" at bounding box center [1304, 254] width 125 height 39
type input "17:30"
click at [1343, 479] on form "Rate Labourer - 18.71 Start Time 07:30 End Time 17:30 Break 0 min 15 min 30 min…" at bounding box center [1304, 314] width 398 height 367
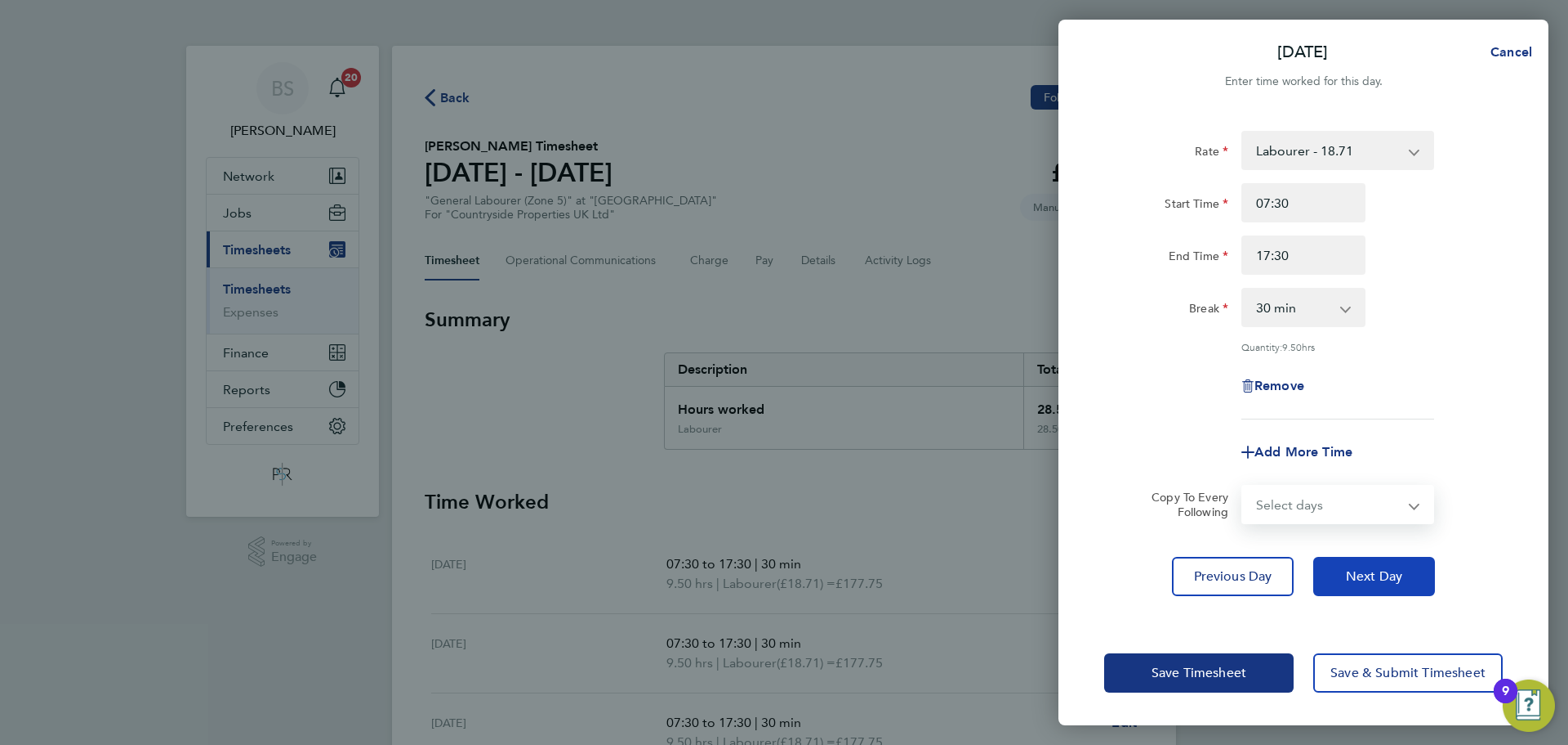
select select "FRI"
click at [1244, 486] on select "Select days Friday" at bounding box center [1329, 504] width 171 height 36
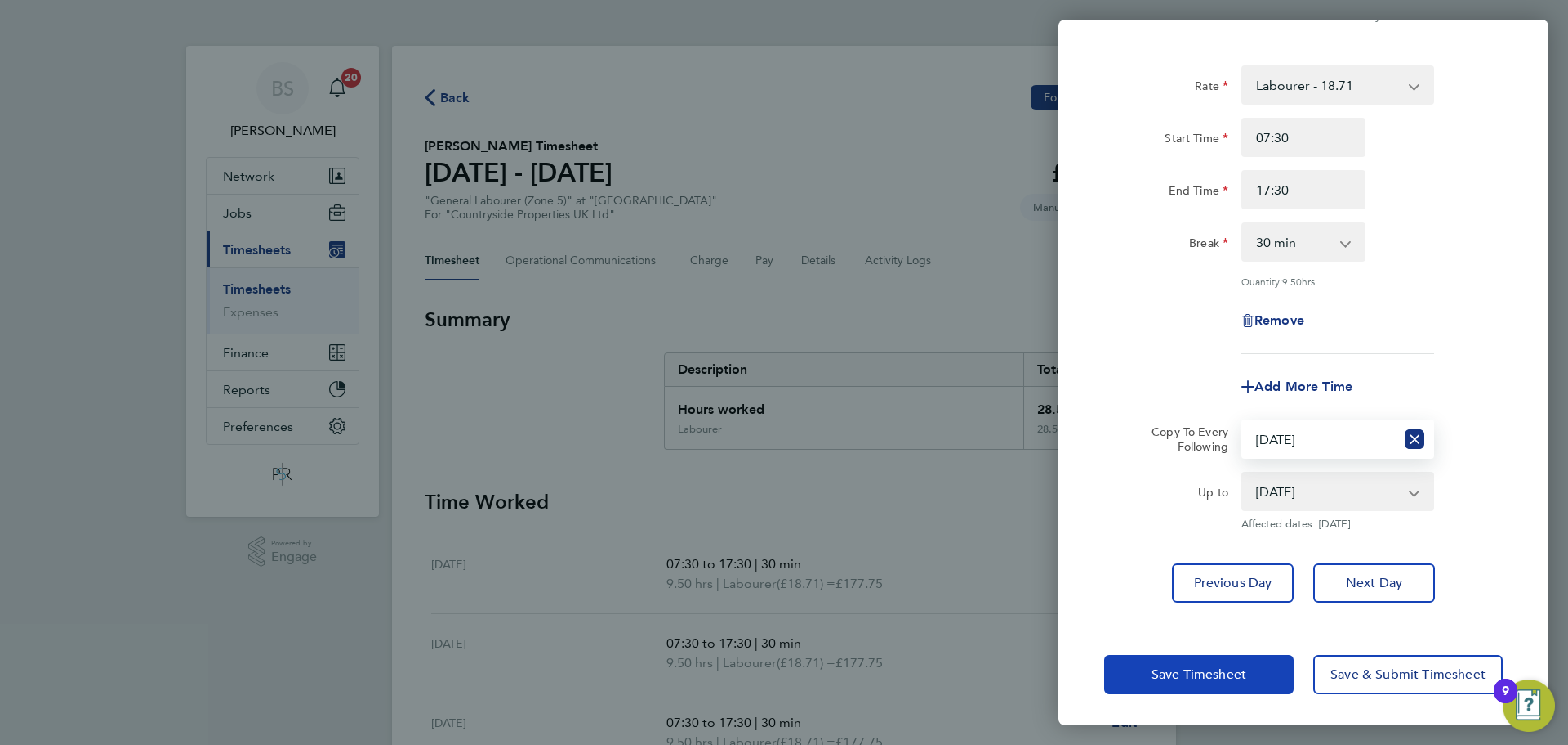
click at [1210, 684] on button "Save Timesheet" at bounding box center [1199, 674] width 189 height 39
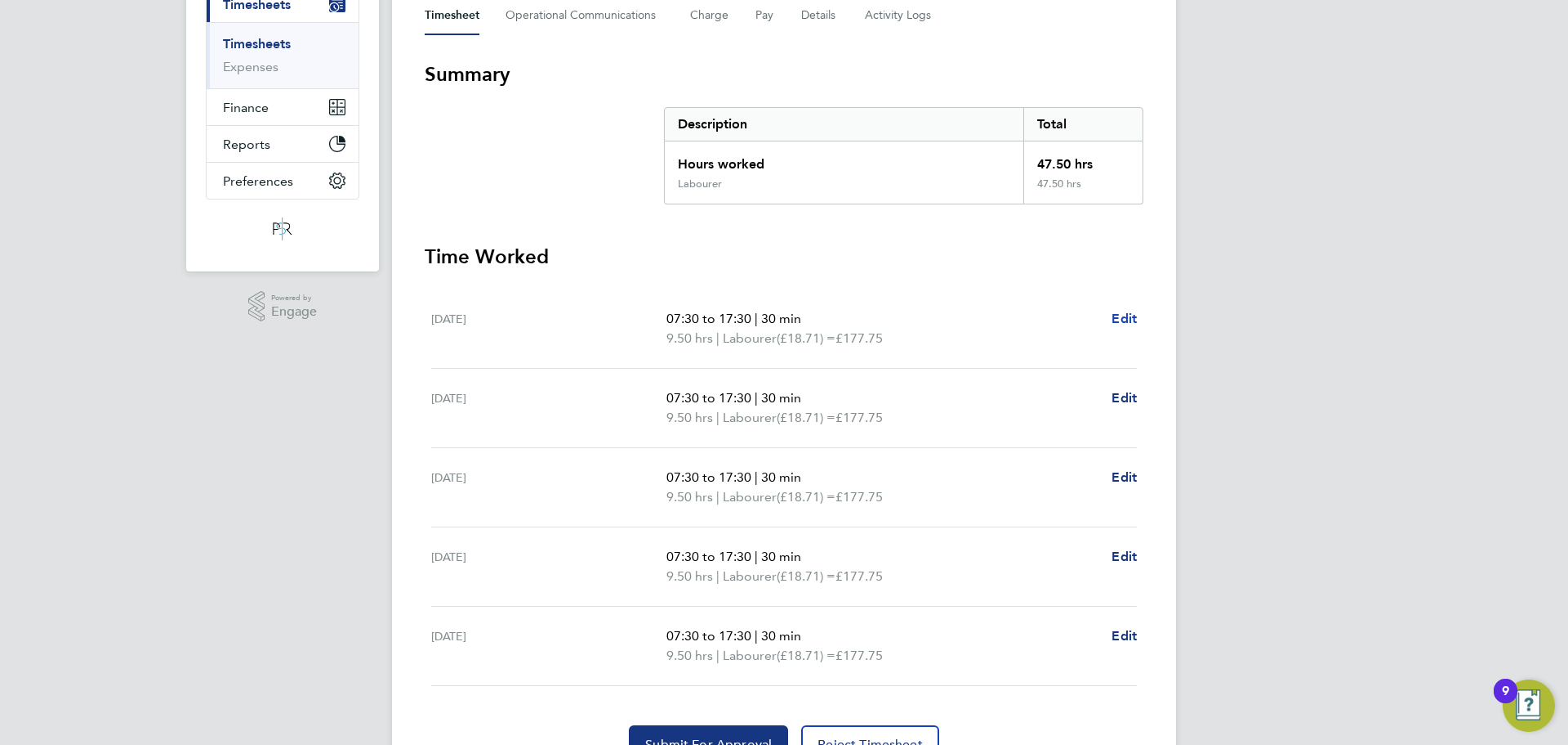
click at [1125, 321] on span "Edit" at bounding box center [1124, 318] width 26 height 15
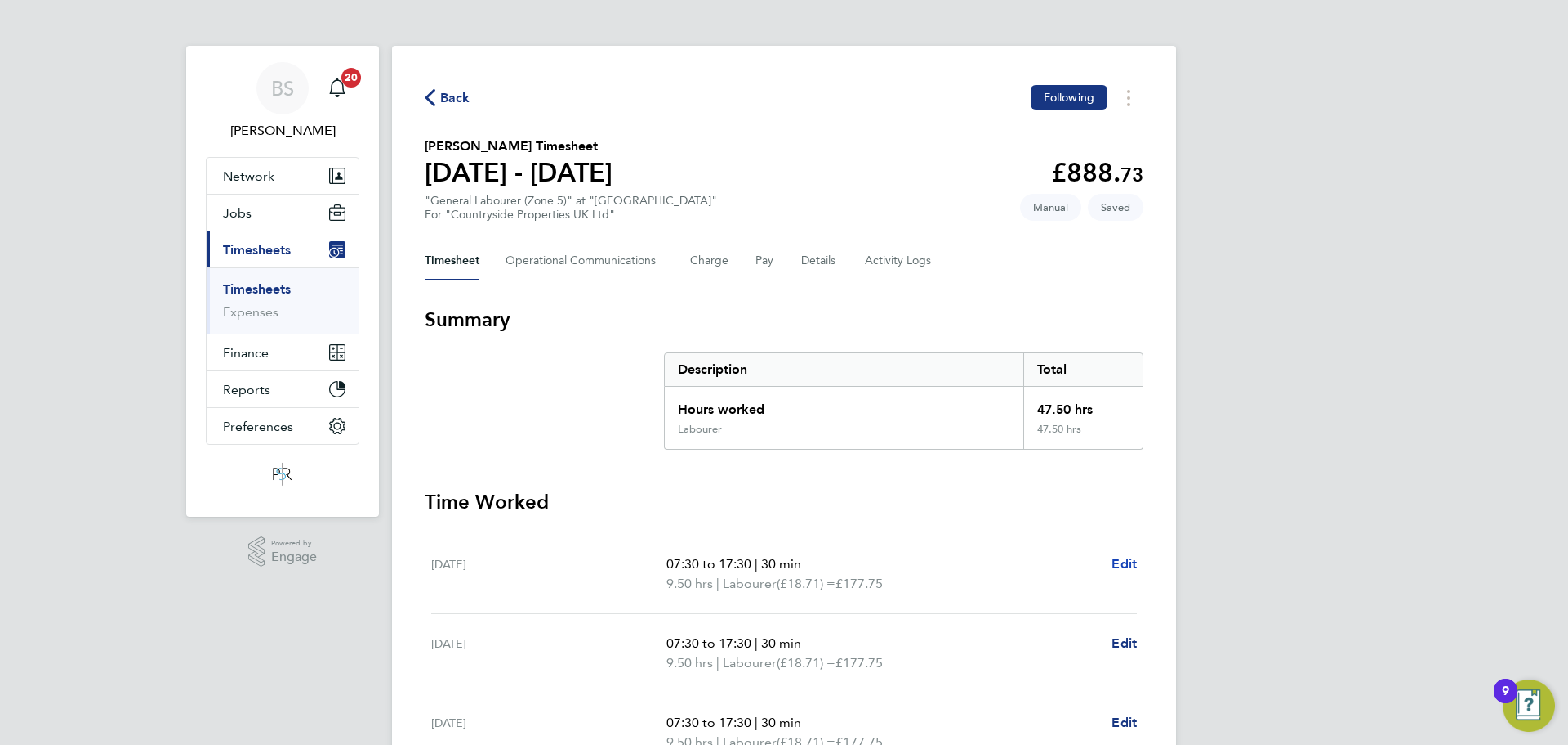
select select "30"
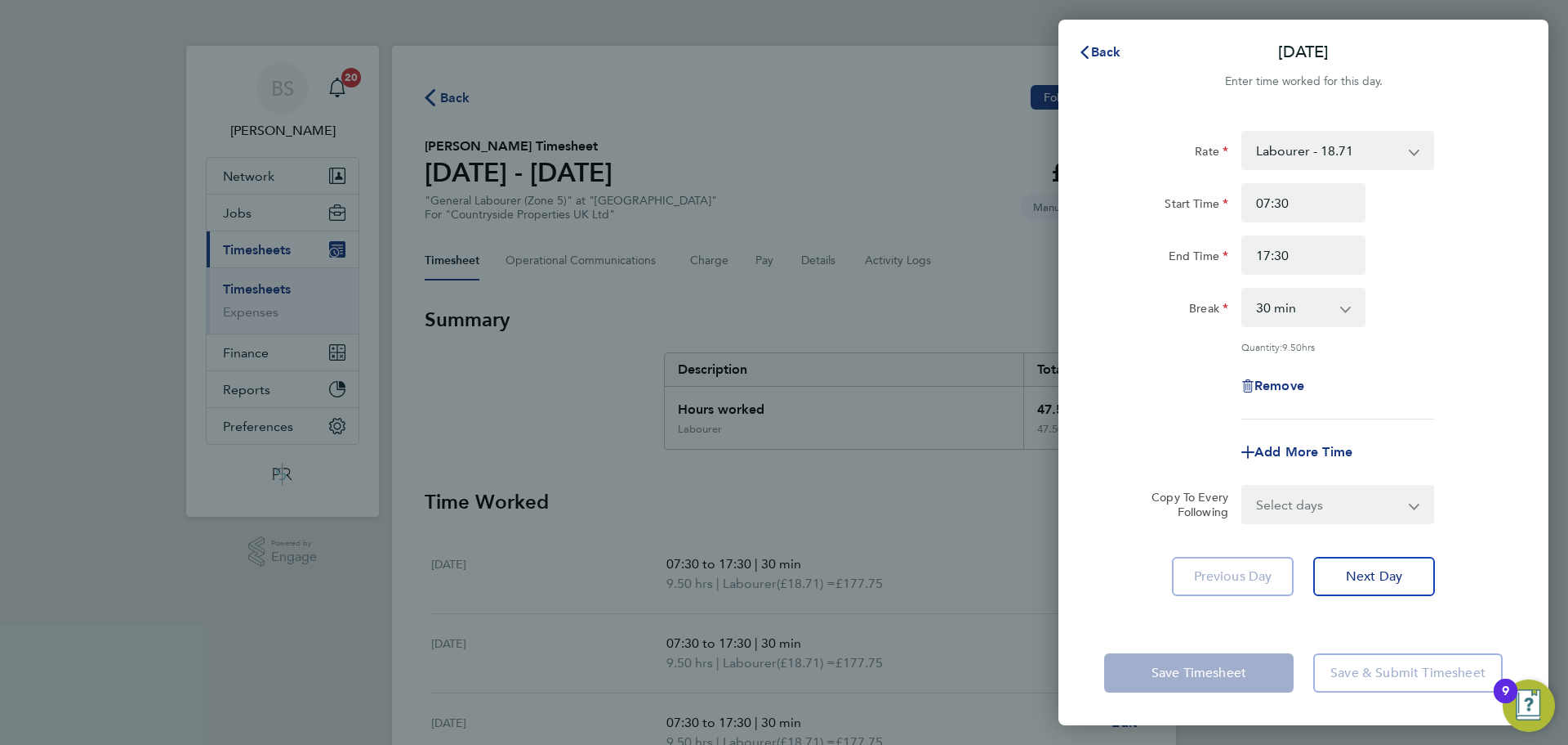
click at [1317, 316] on select "0 min 15 min 30 min 45 min 60 min 75 min 90 min" at bounding box center [1294, 307] width 102 height 36
click at [1285, 263] on input "17:30" at bounding box center [1304, 254] width 125 height 39
drag, startPoint x: 1298, startPoint y: 256, endPoint x: 1276, endPoint y: 257, distance: 22.0
click at [1276, 257] on input "17:30" at bounding box center [1304, 254] width 125 height 39
type input "17:00"
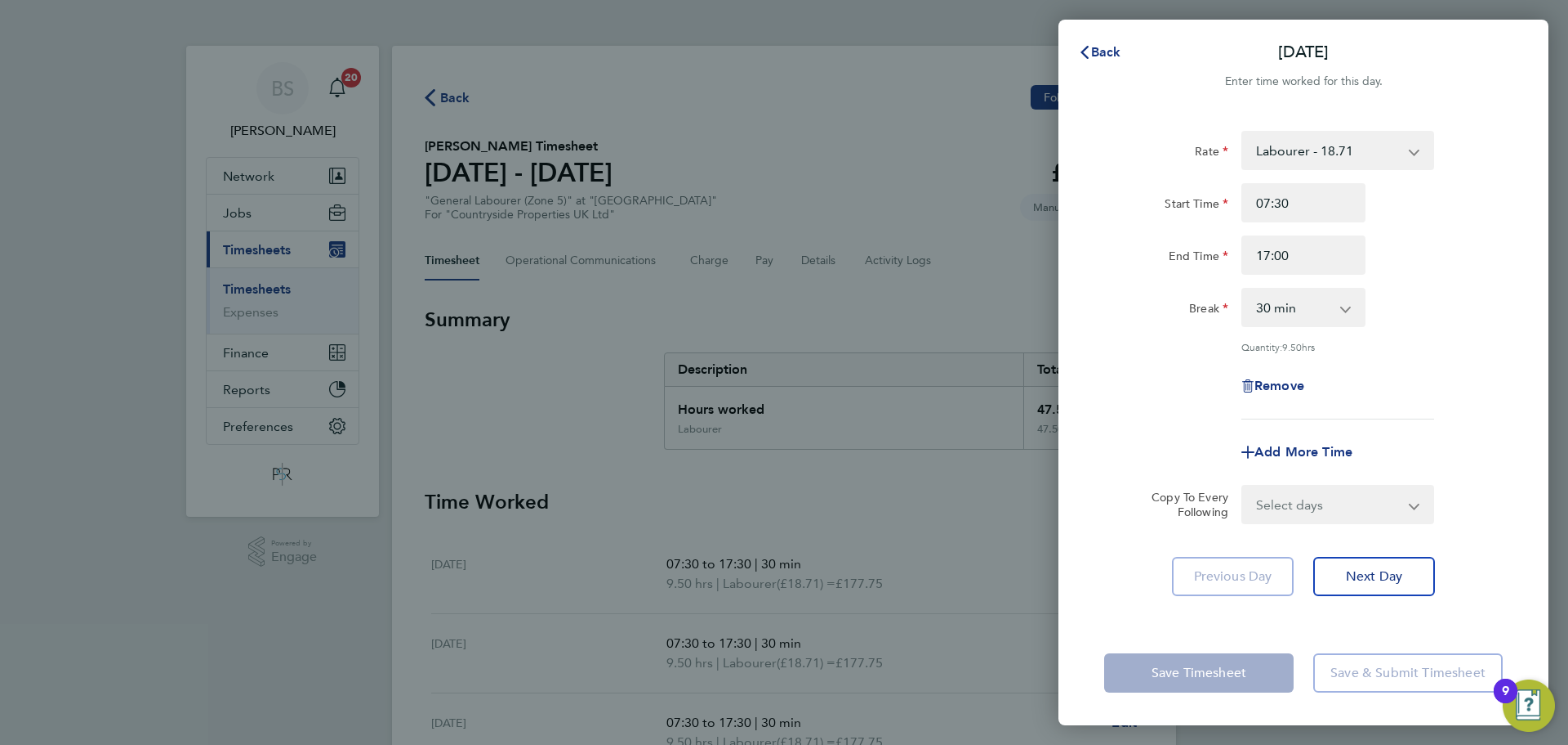
click at [1424, 314] on div "Break 0 min 15 min 30 min 45 min 60 min 75 min 90 min" at bounding box center [1304, 306] width 412 height 39
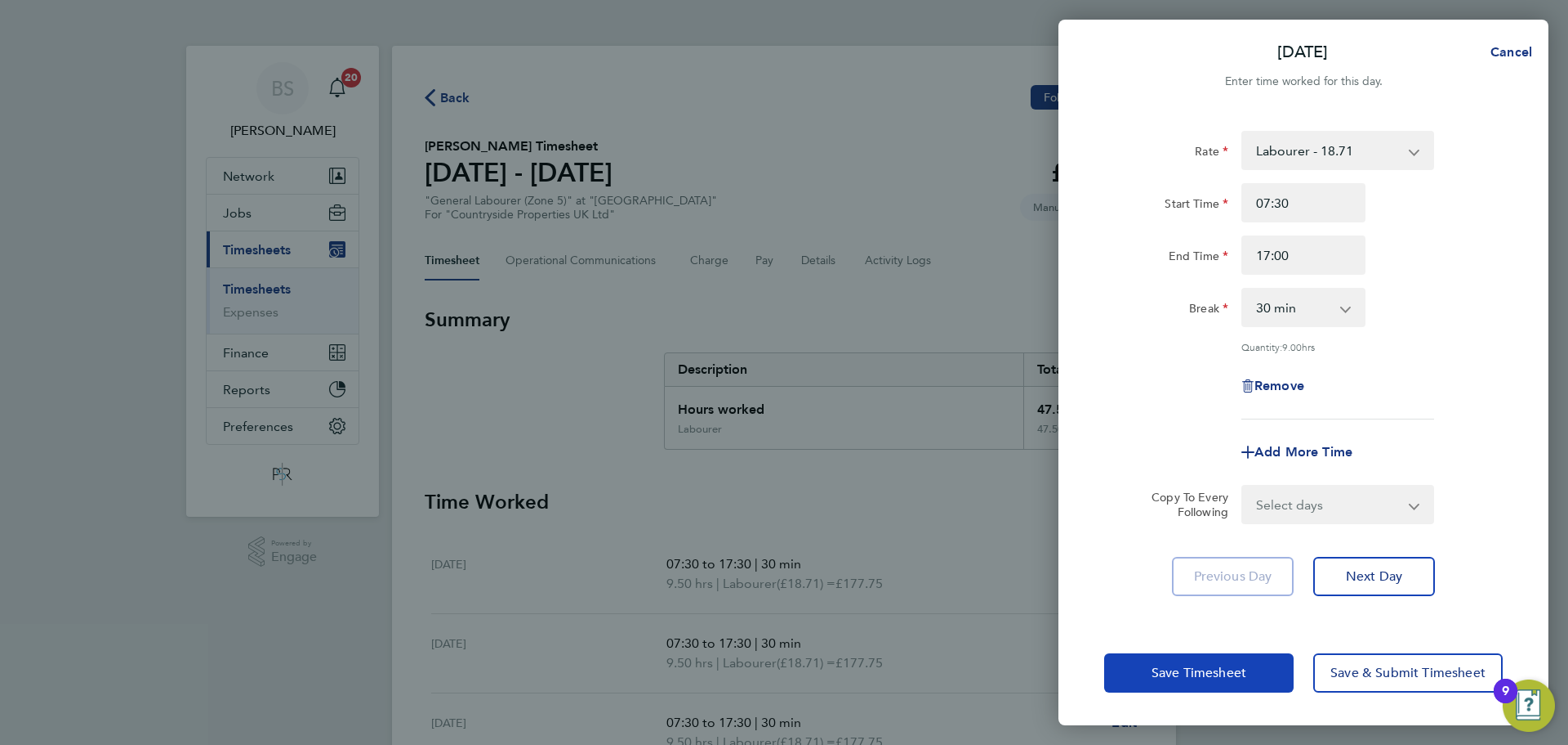
click at [1241, 676] on span "Save Timesheet" at bounding box center [1199, 672] width 95 height 16
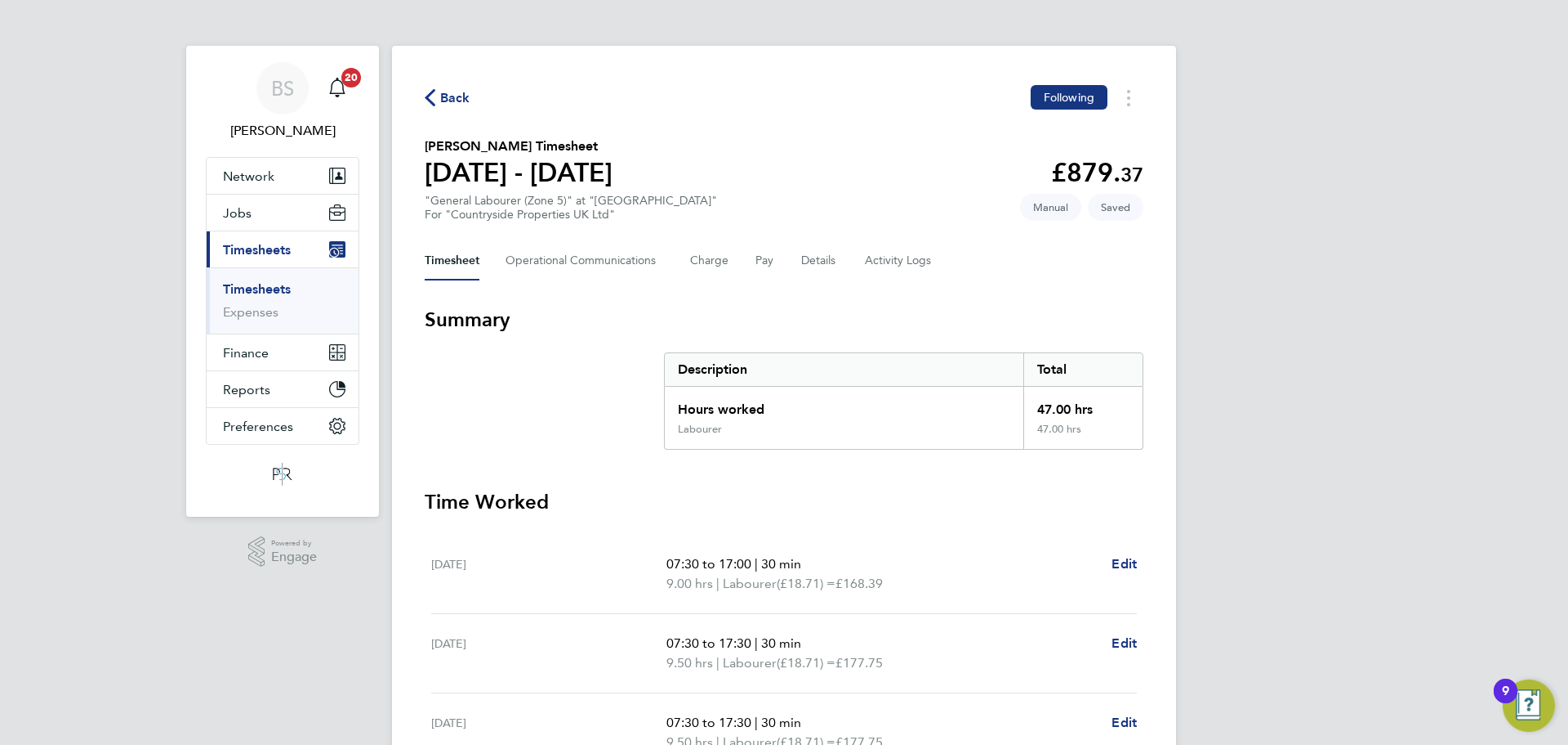
scroll to position [82, 0]
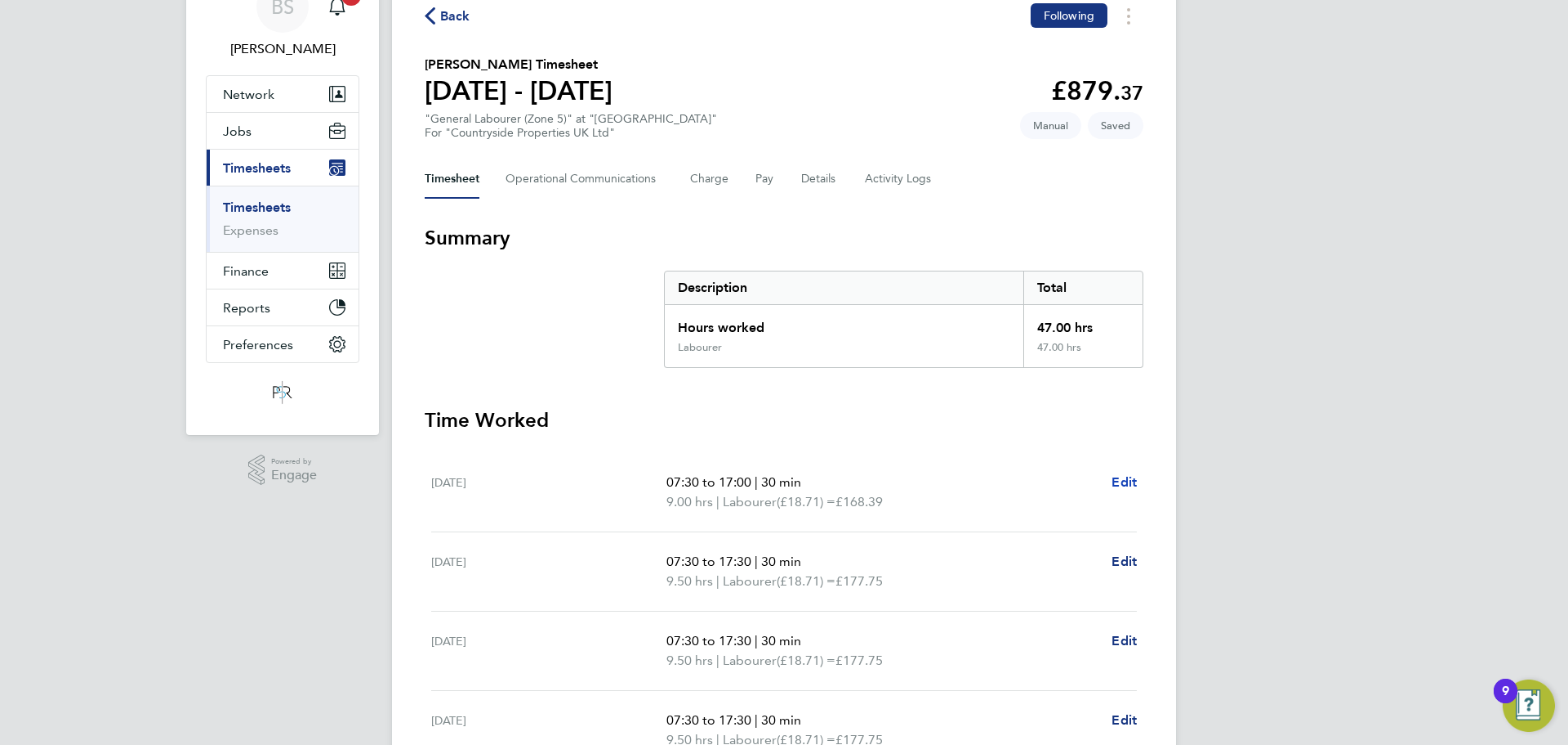
click at [1122, 478] on span "Edit" at bounding box center [1124, 481] width 26 height 15
select select "30"
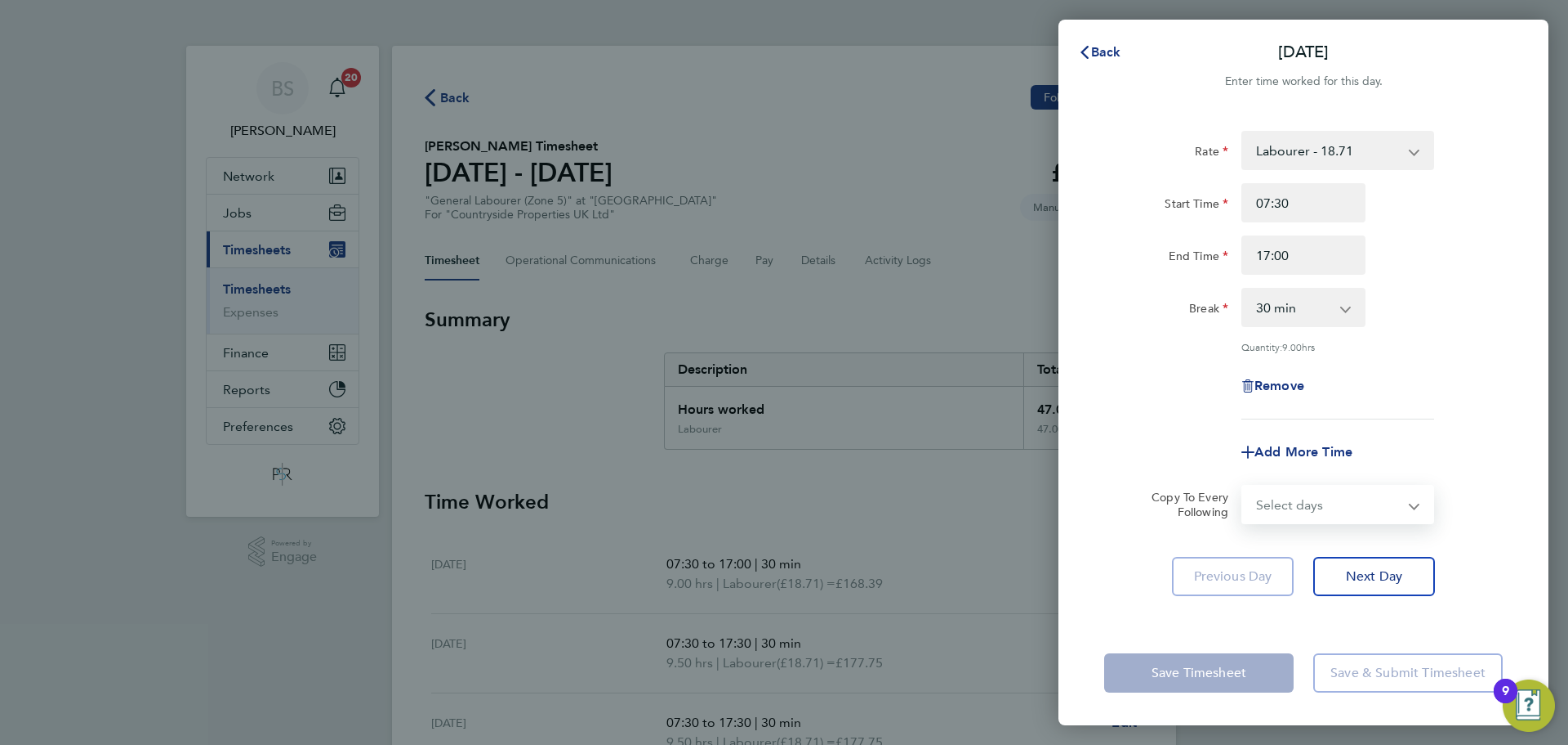
click at [1344, 504] on select "Select days Day Tuesday Wednesday Thursday Friday" at bounding box center [1329, 504] width 171 height 36
select select "TUE"
click at [1244, 486] on select "Select days Day Tuesday Wednesday Thursday Friday" at bounding box center [1329, 504] width 171 height 36
select select "2025-09-26"
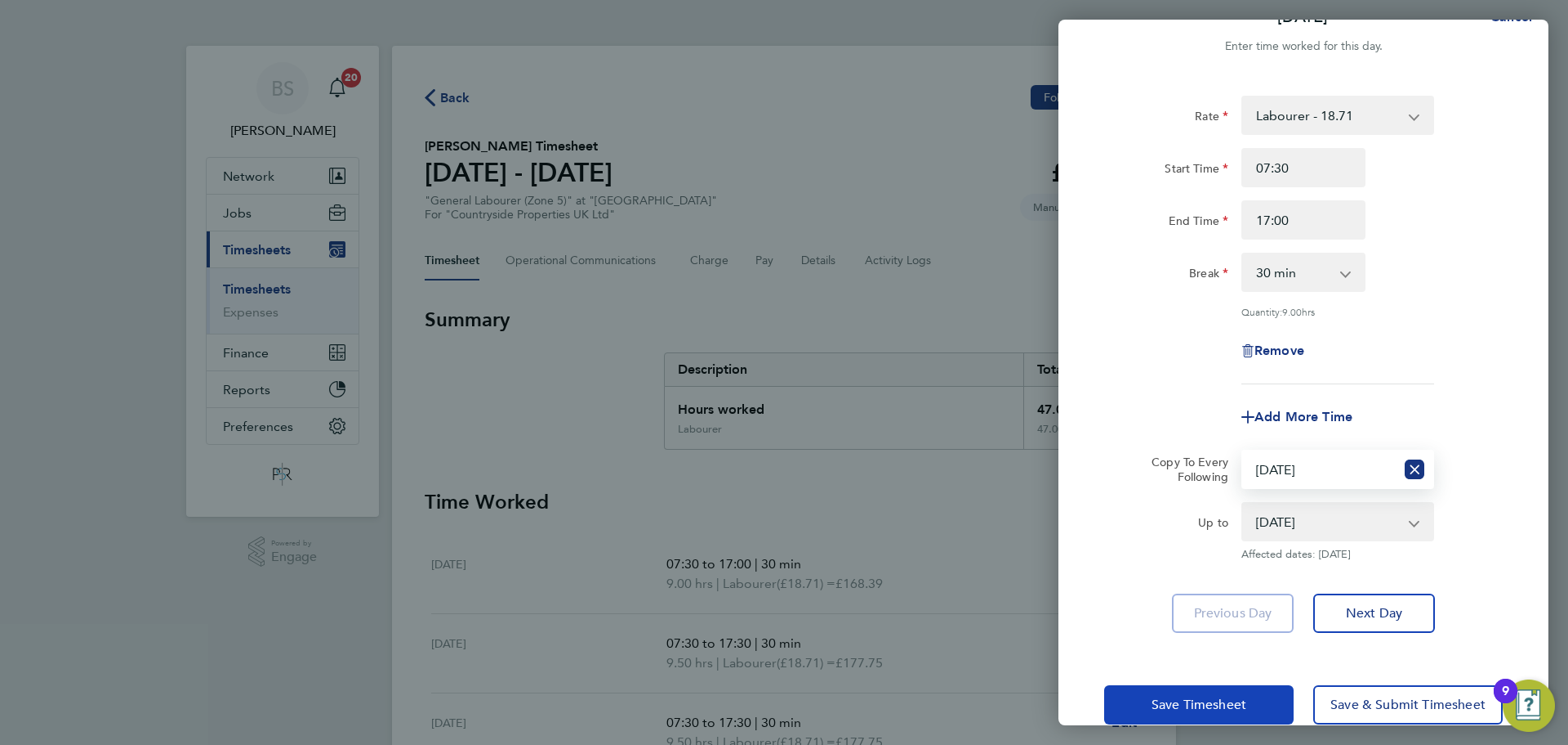
scroll to position [66, 0]
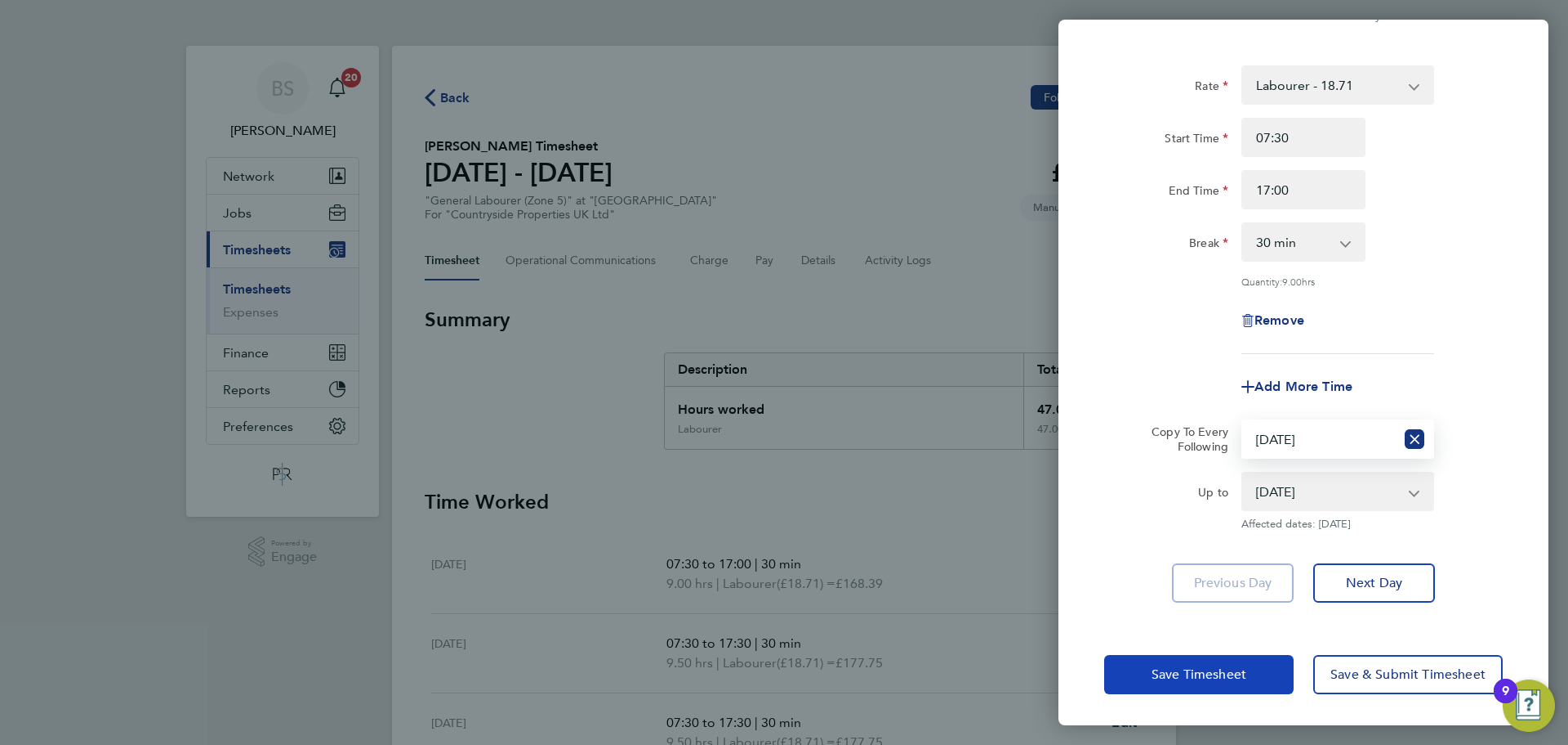
click at [1227, 666] on span "Save Timesheet" at bounding box center [1199, 674] width 95 height 16
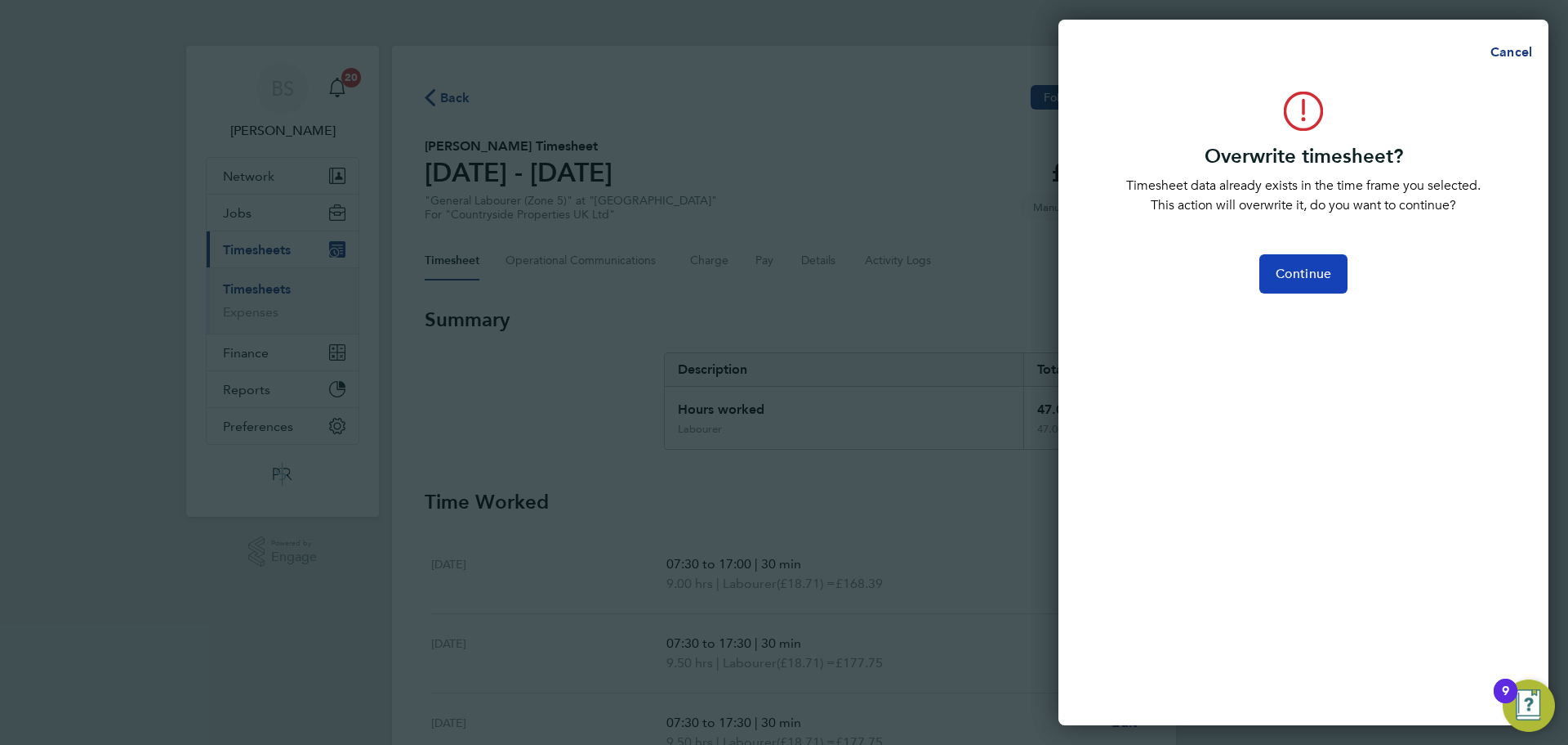
click at [1321, 265] on button "Continue" at bounding box center [1304, 273] width 88 height 39
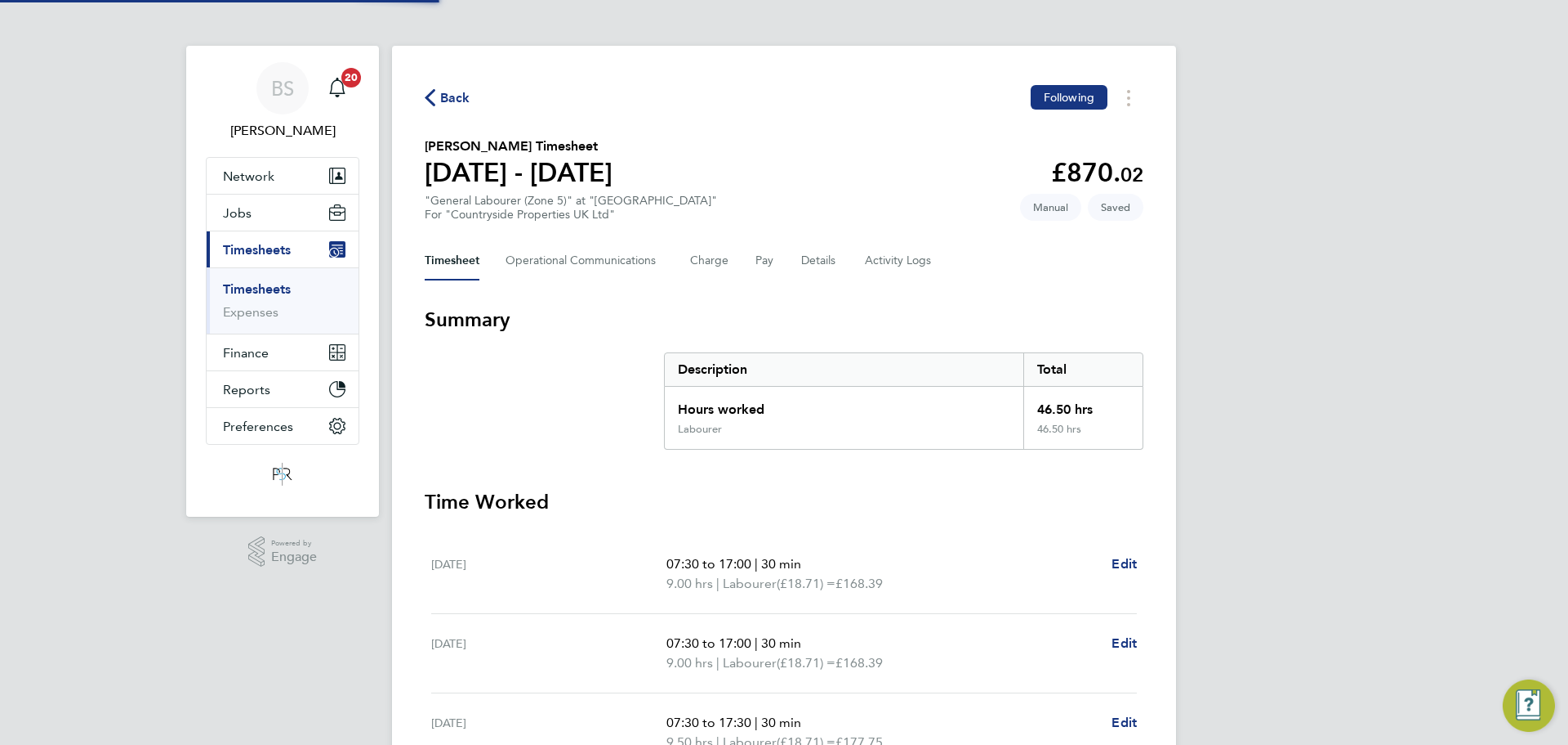
click at [1061, 519] on section "Time Worked Mon 22 Sep 07:30 to 17:00 | 30 min 9.00 hrs | Labourer (£18.71) = £…" at bounding box center [784, 749] width 719 height 520
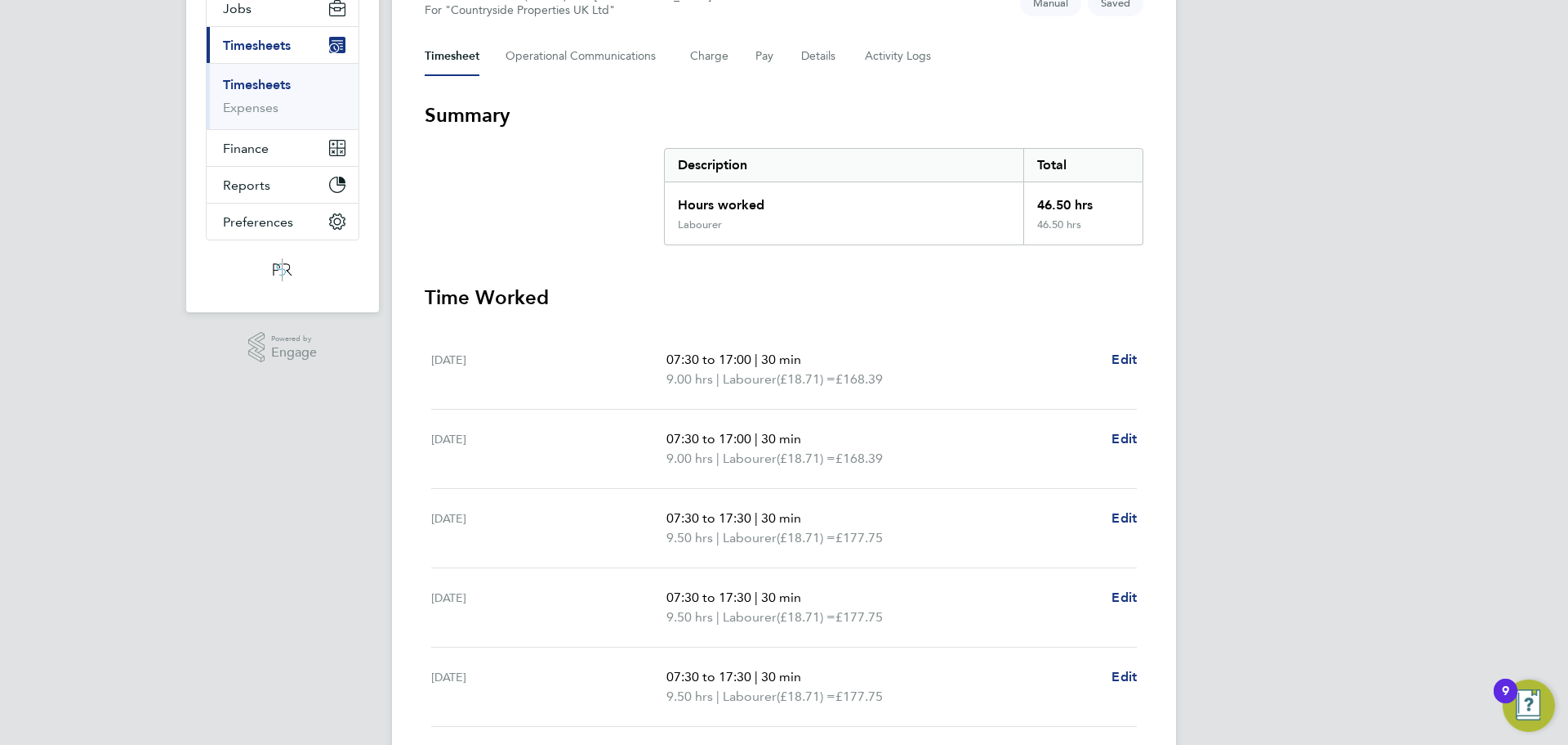
scroll to position [245, 0]
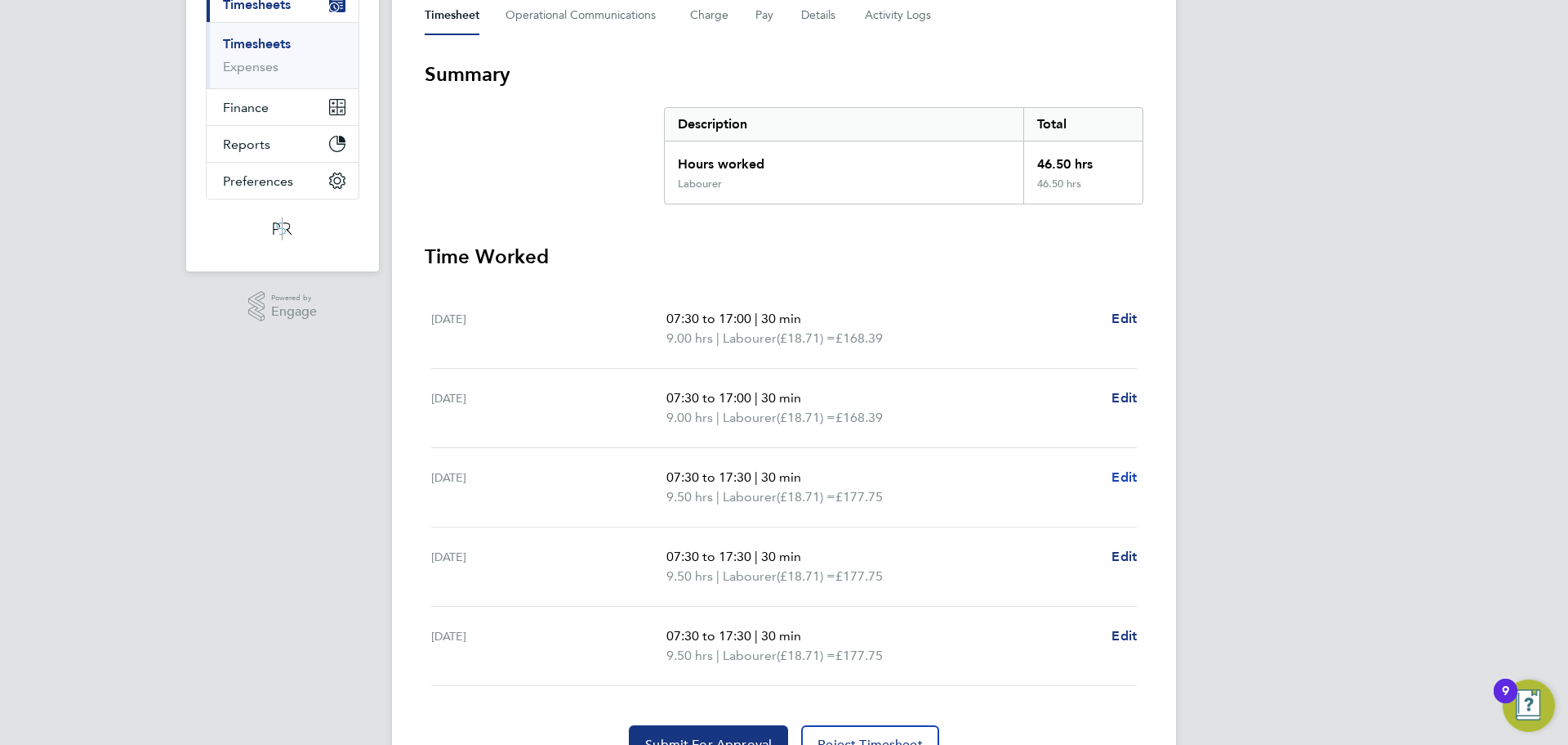
click at [1136, 480] on span "Edit" at bounding box center [1124, 477] width 26 height 15
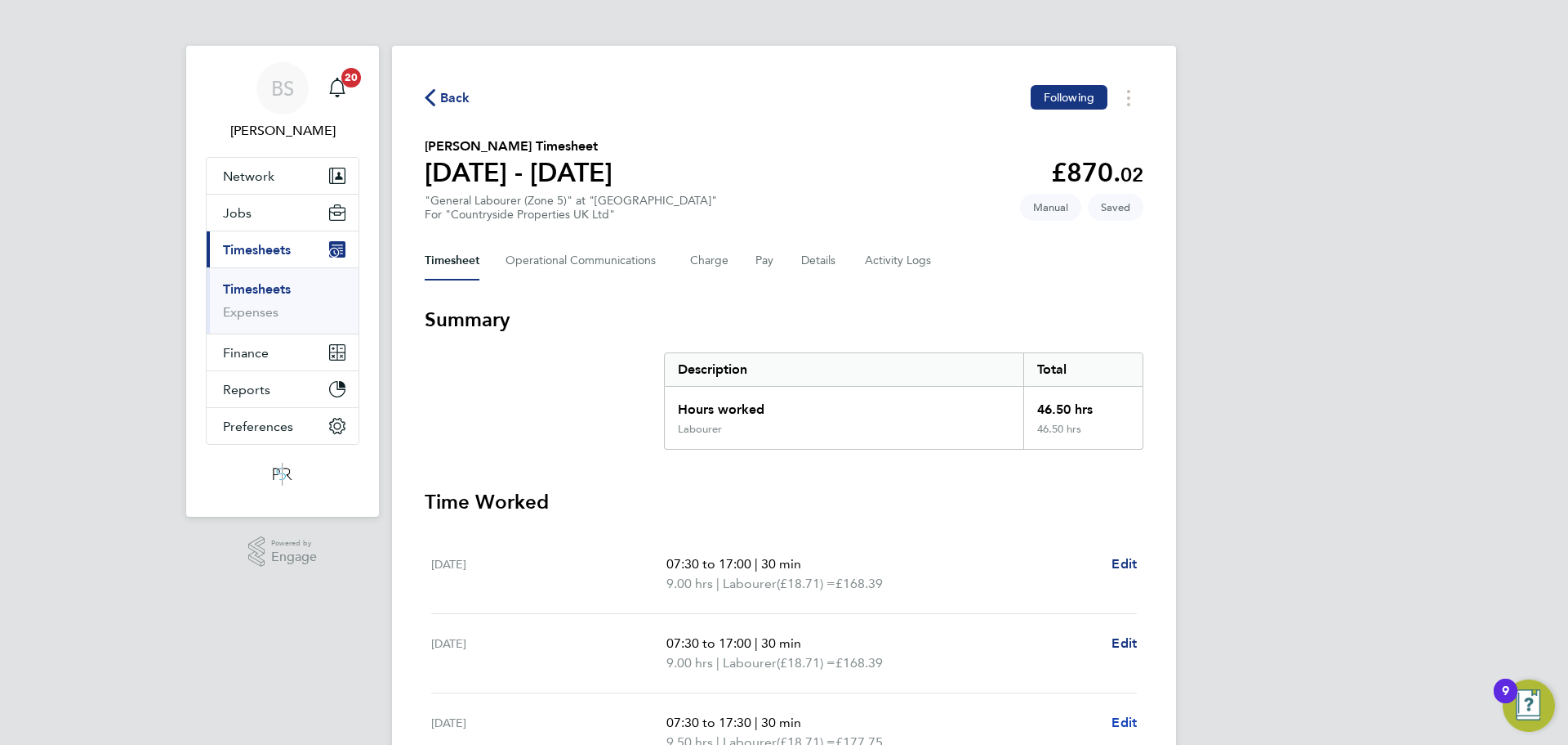
select select "30"
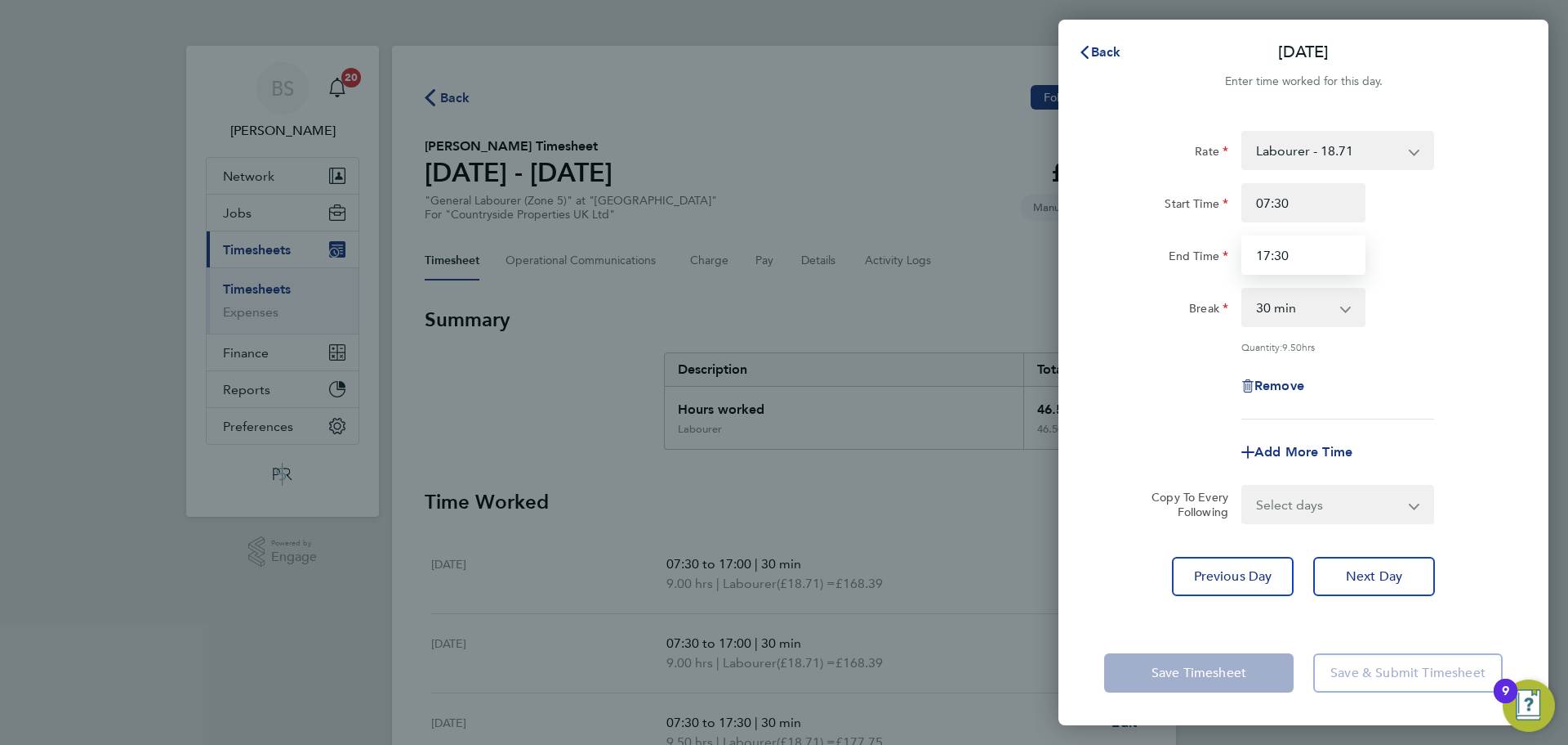
click at [1301, 252] on input "17:30" at bounding box center [1304, 254] width 125 height 39
type input "17:00"
click at [1149, 335] on div "Rate Labourer - 18.71 Start Time 07:30 End Time 17:00 Break 0 min 15 min 30 min…" at bounding box center [1304, 274] width 398 height 288
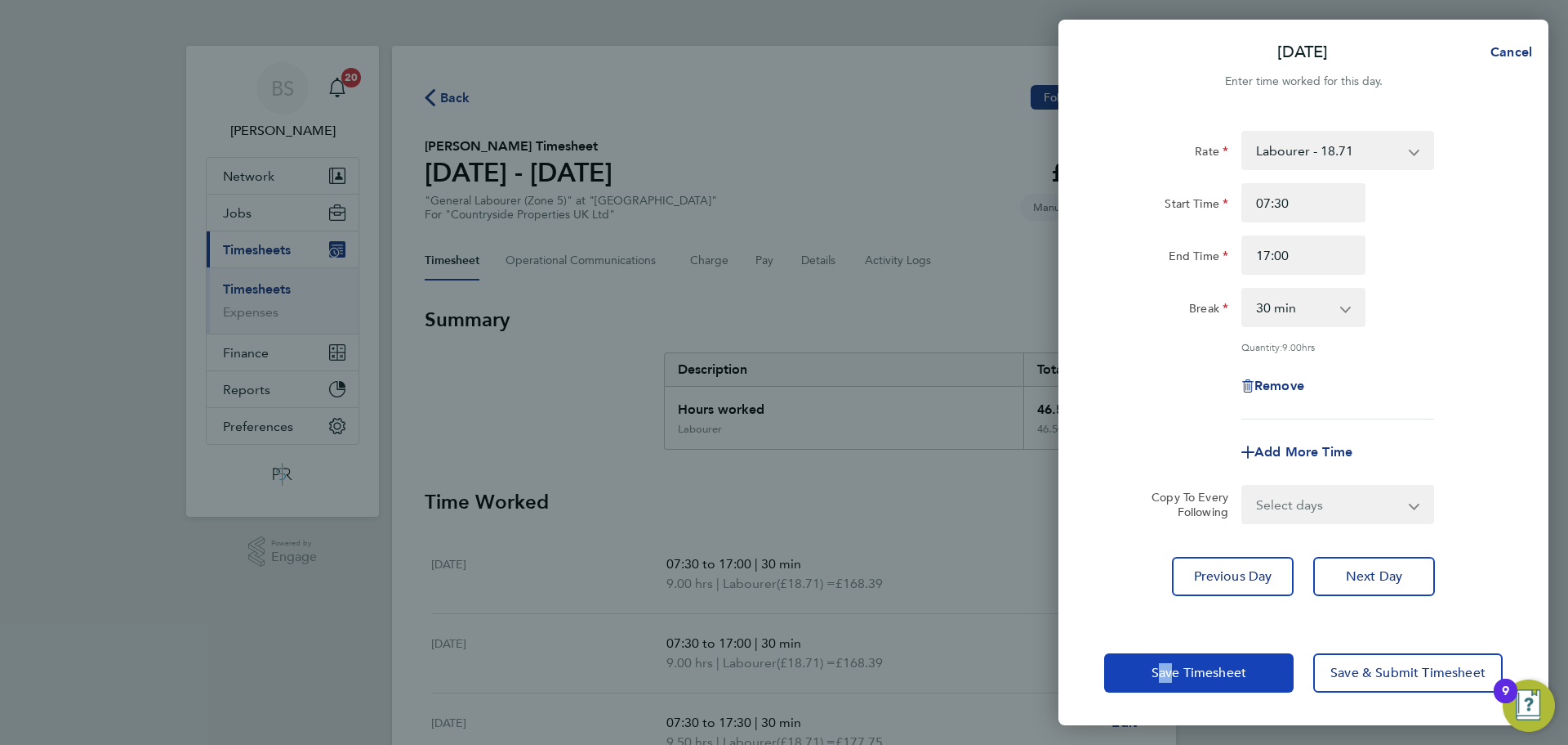
click at [1168, 657] on div "Save Timesheet Save & Submit Timesheet" at bounding box center [1303, 673] width 490 height 105
click at [1169, 664] on button "Save Timesheet" at bounding box center [1199, 672] width 189 height 39
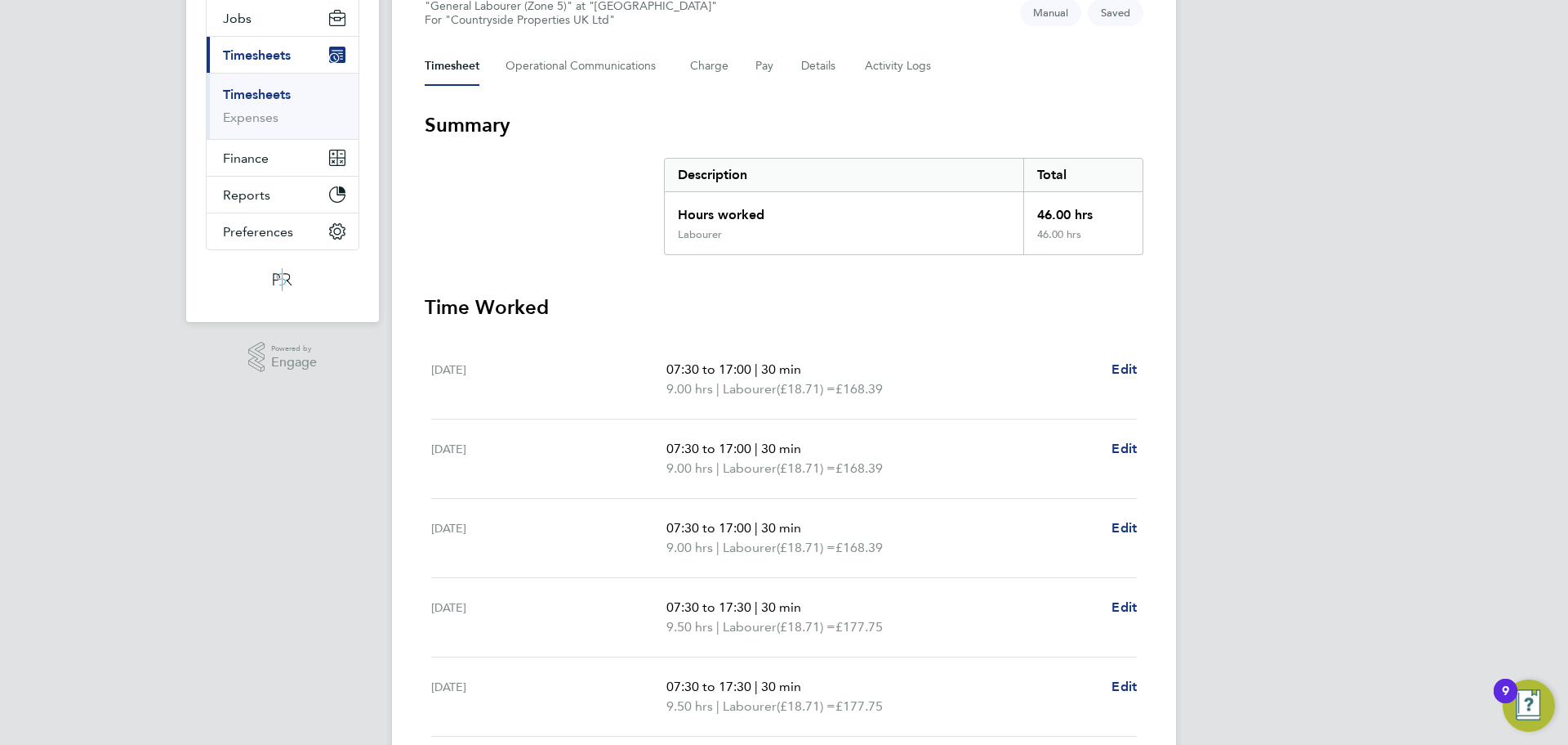
scroll to position [327, 0]
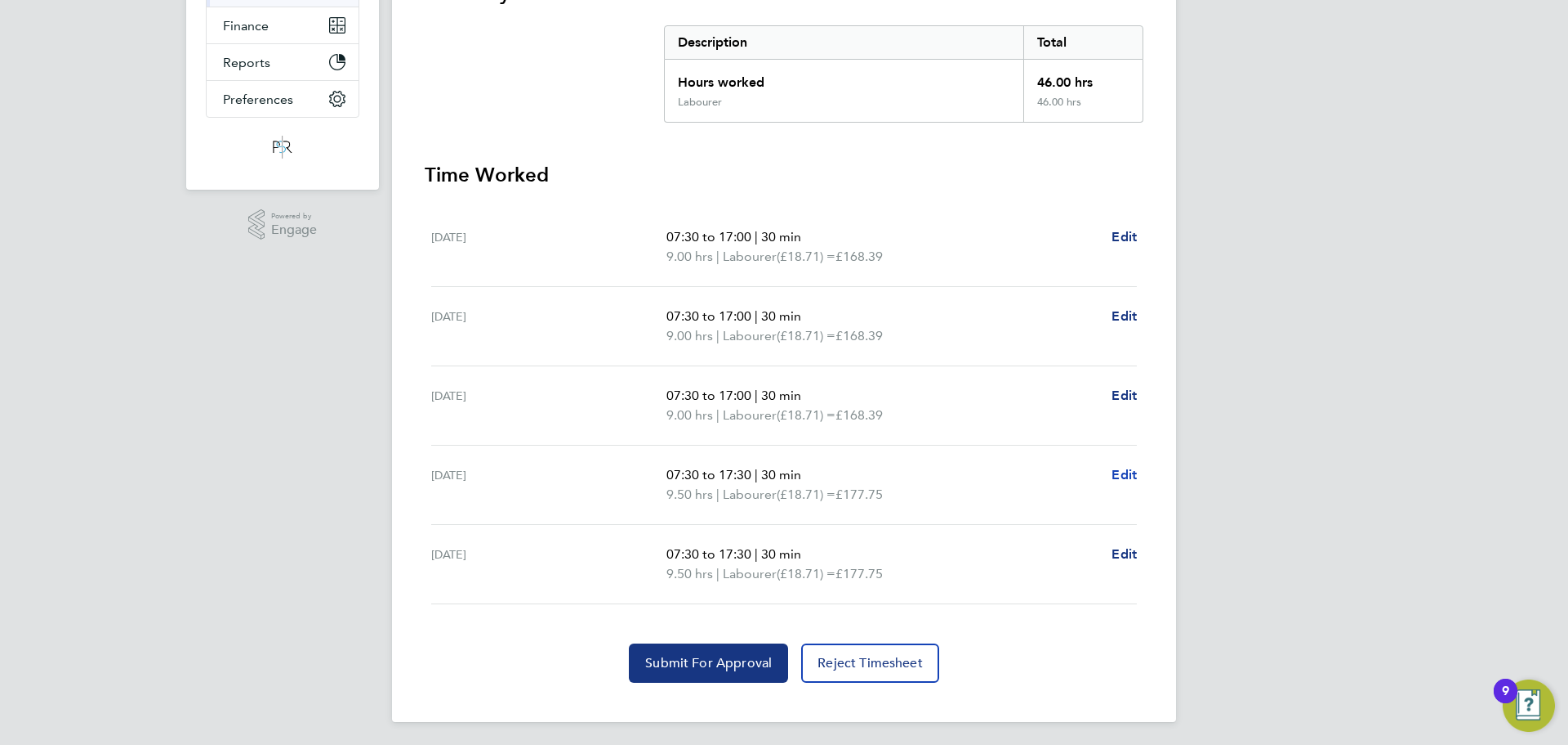
click at [1125, 478] on span "Edit" at bounding box center [1124, 475] width 26 height 15
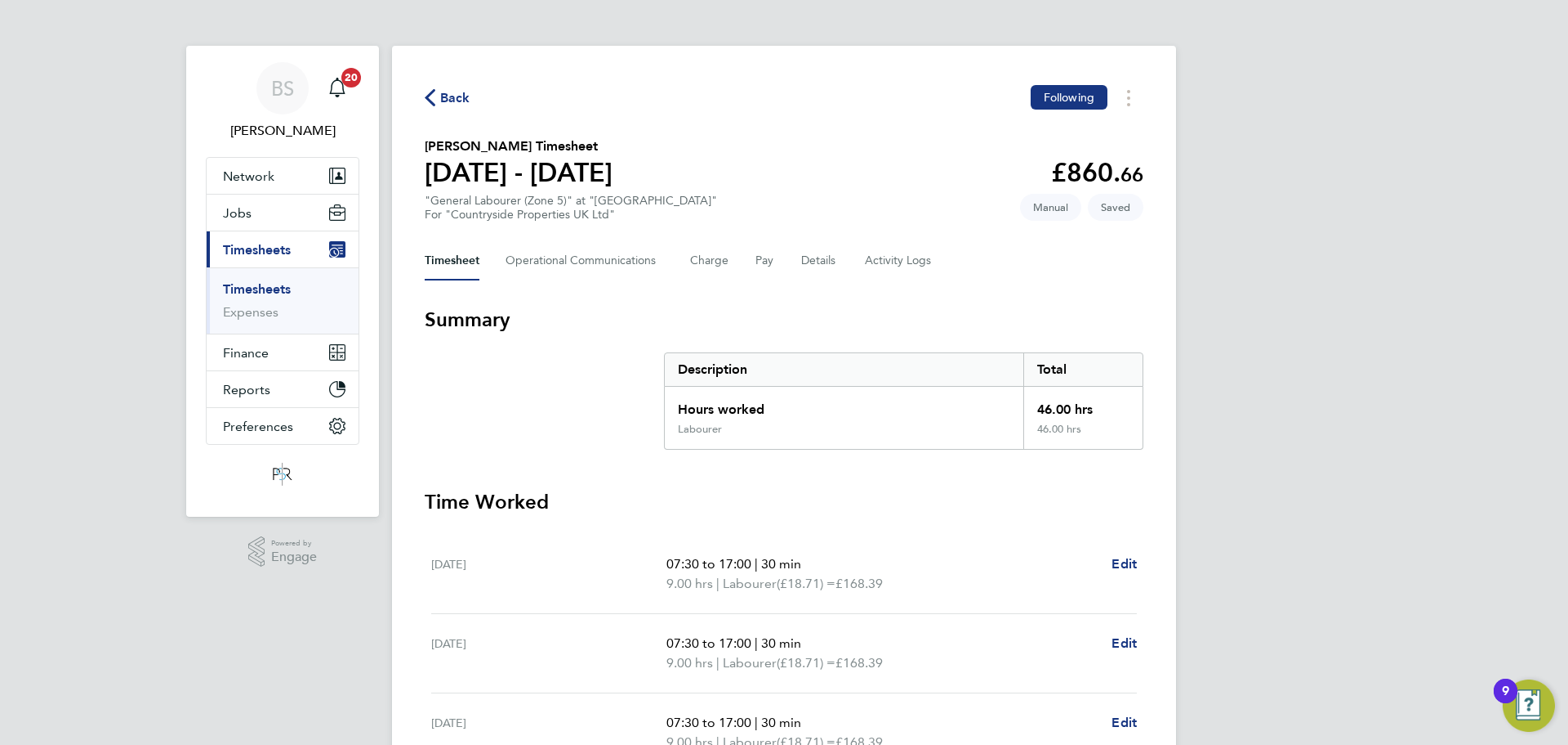
select select "30"
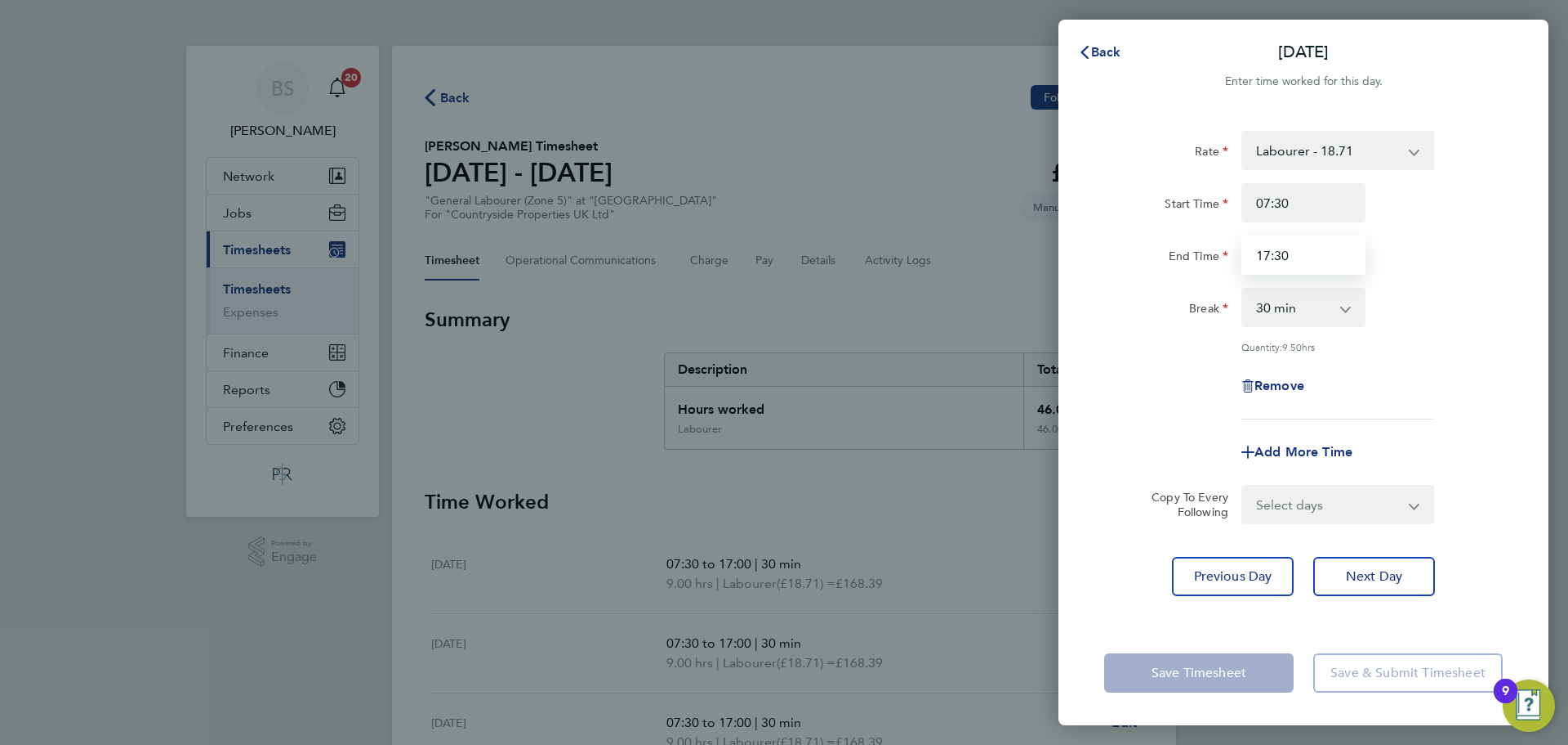
click at [1328, 252] on input "17:30" at bounding box center [1304, 254] width 125 height 39
type input "17:00"
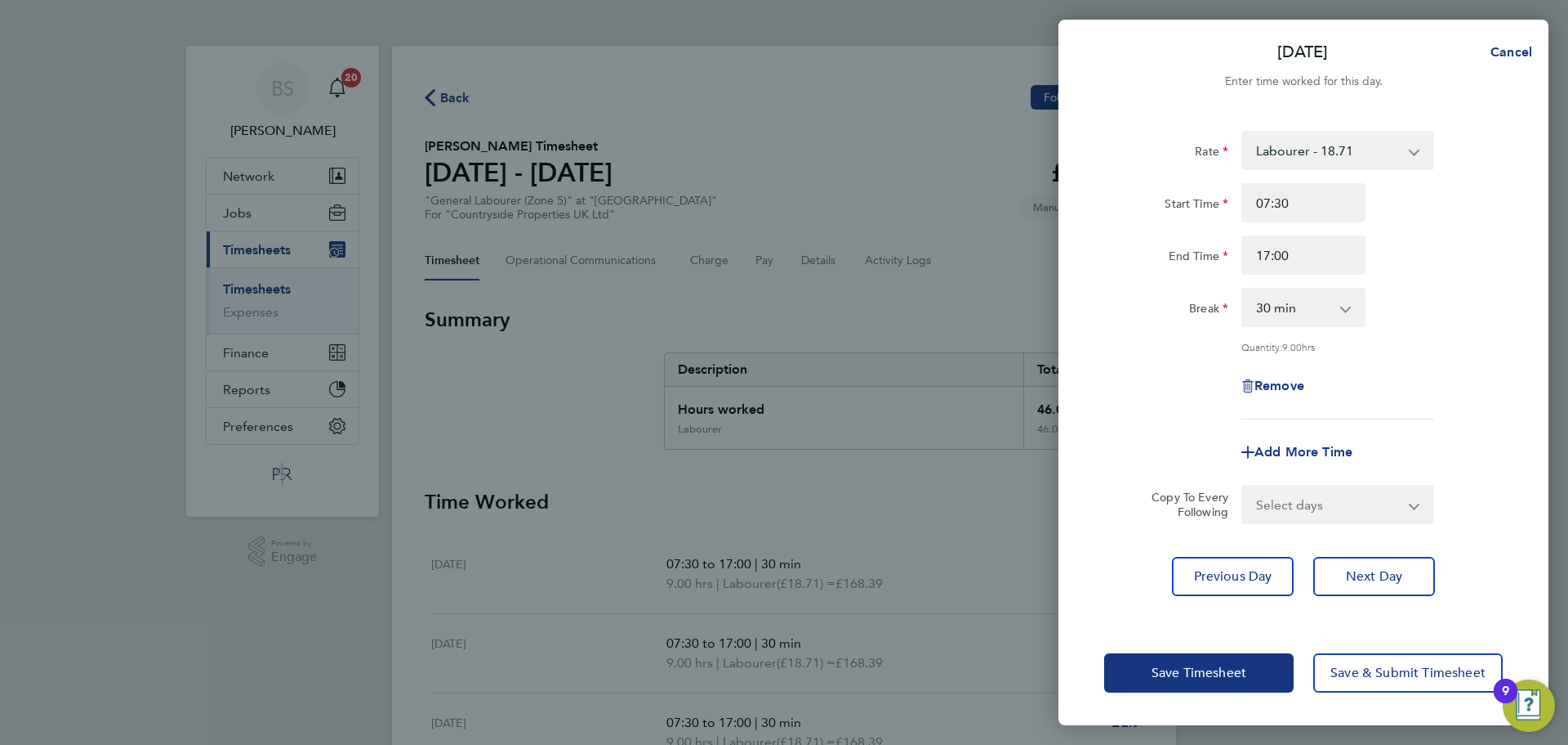
click at [1197, 538] on div "Rate Labourer - 18.71 Start Time 07:30 End Time 17:00 Break 0 min 15 min 30 min…" at bounding box center [1303, 365] width 490 height 509
click at [1333, 489] on select "Select days Friday" at bounding box center [1329, 504] width 171 height 36
select select "FRI"
click at [1244, 486] on select "Select days Friday" at bounding box center [1329, 504] width 171 height 36
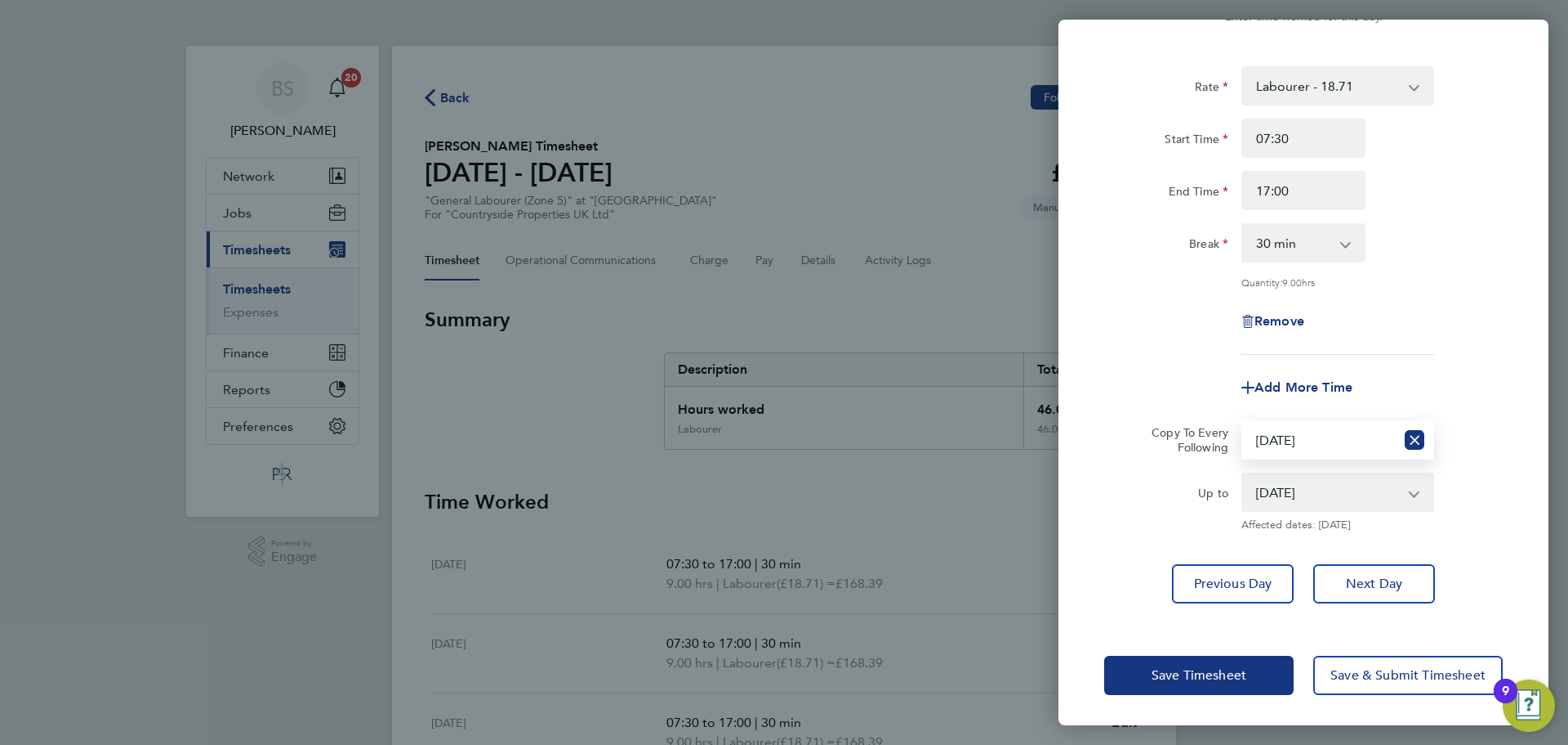
scroll to position [66, 0]
click at [1230, 681] on button "Save Timesheet" at bounding box center [1199, 674] width 189 height 39
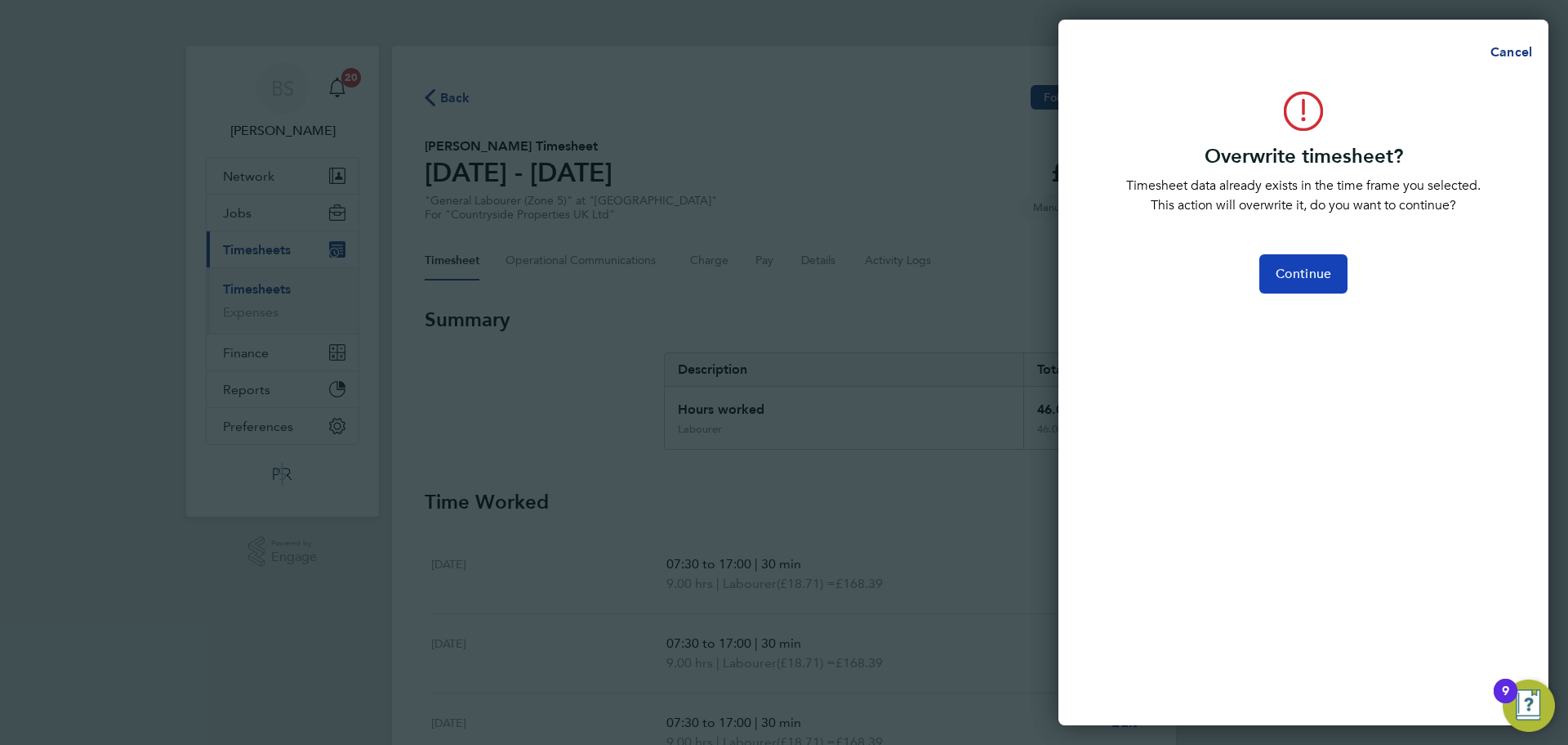
click at [1322, 269] on span "Continue" at bounding box center [1304, 273] width 55 height 16
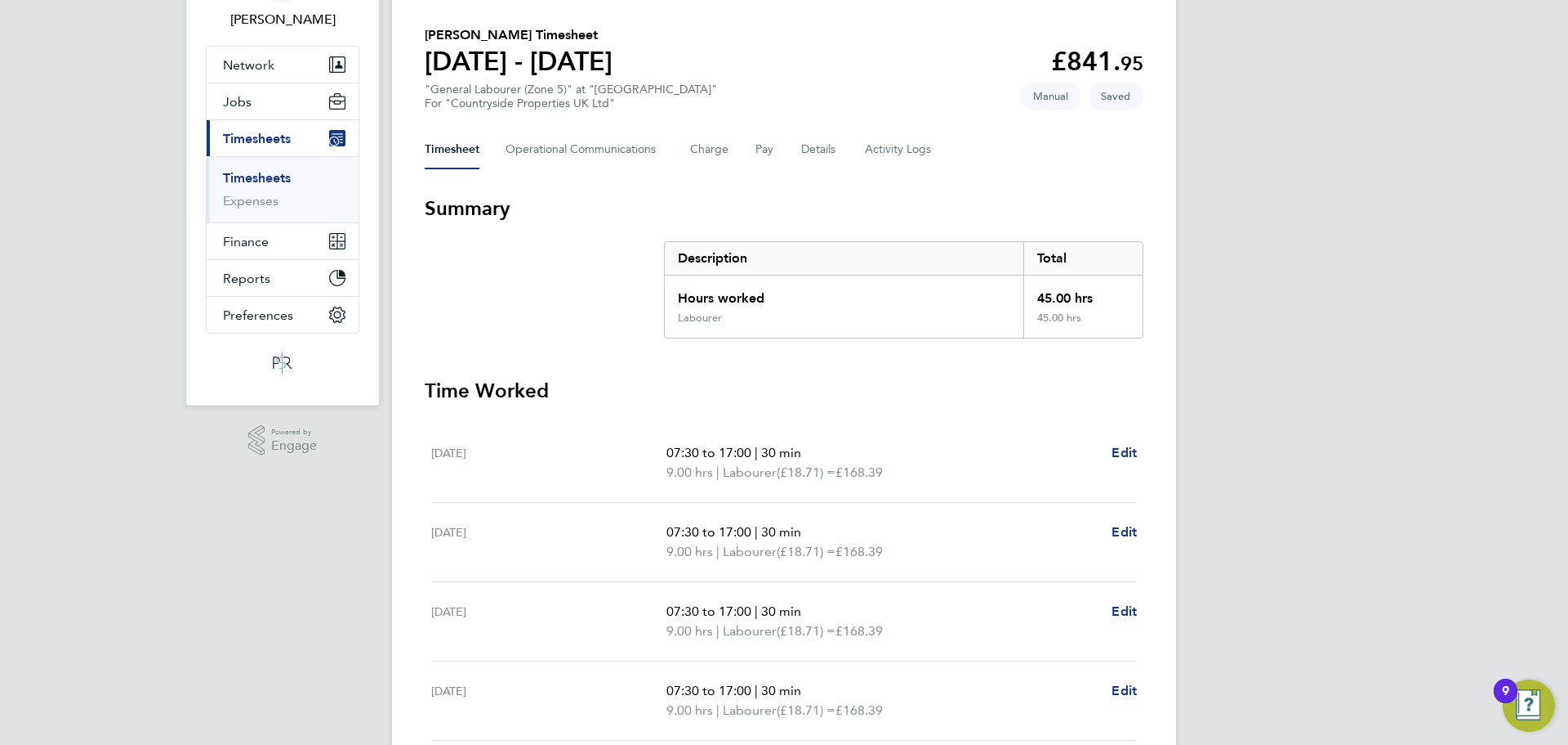
scroll to position [330, 0]
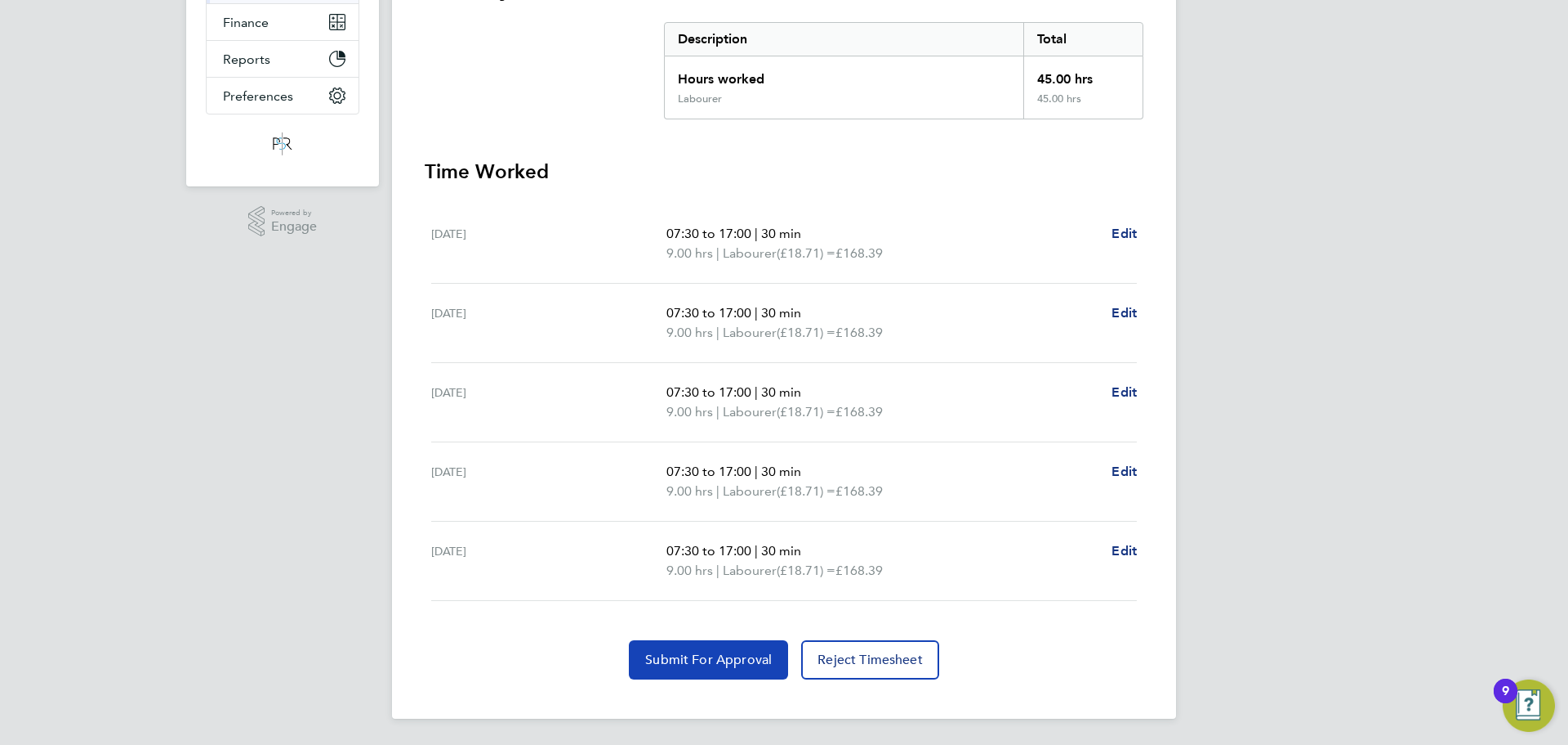
click at [726, 664] on span "Submit For Approval" at bounding box center [708, 659] width 126 height 16
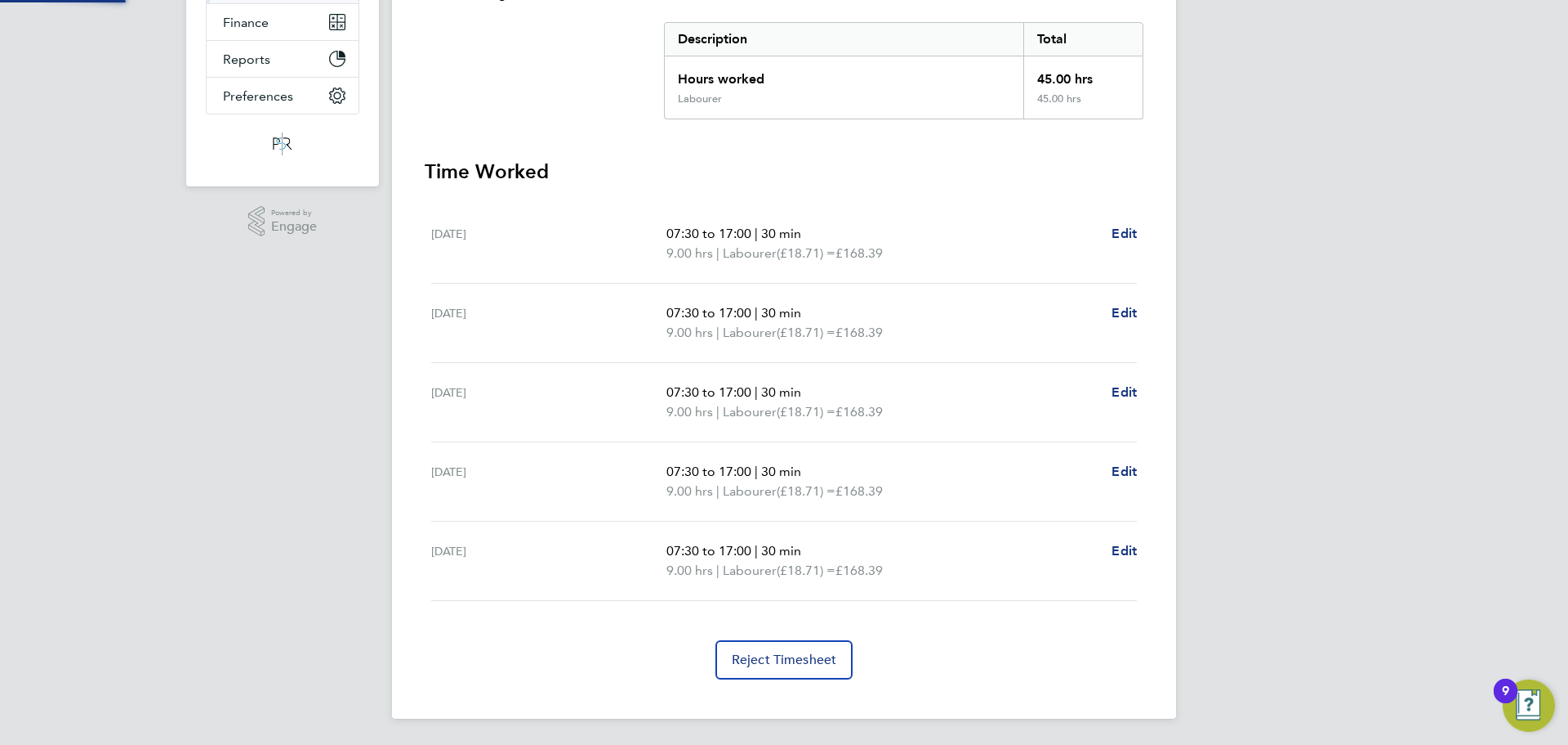
scroll to position [0, 0]
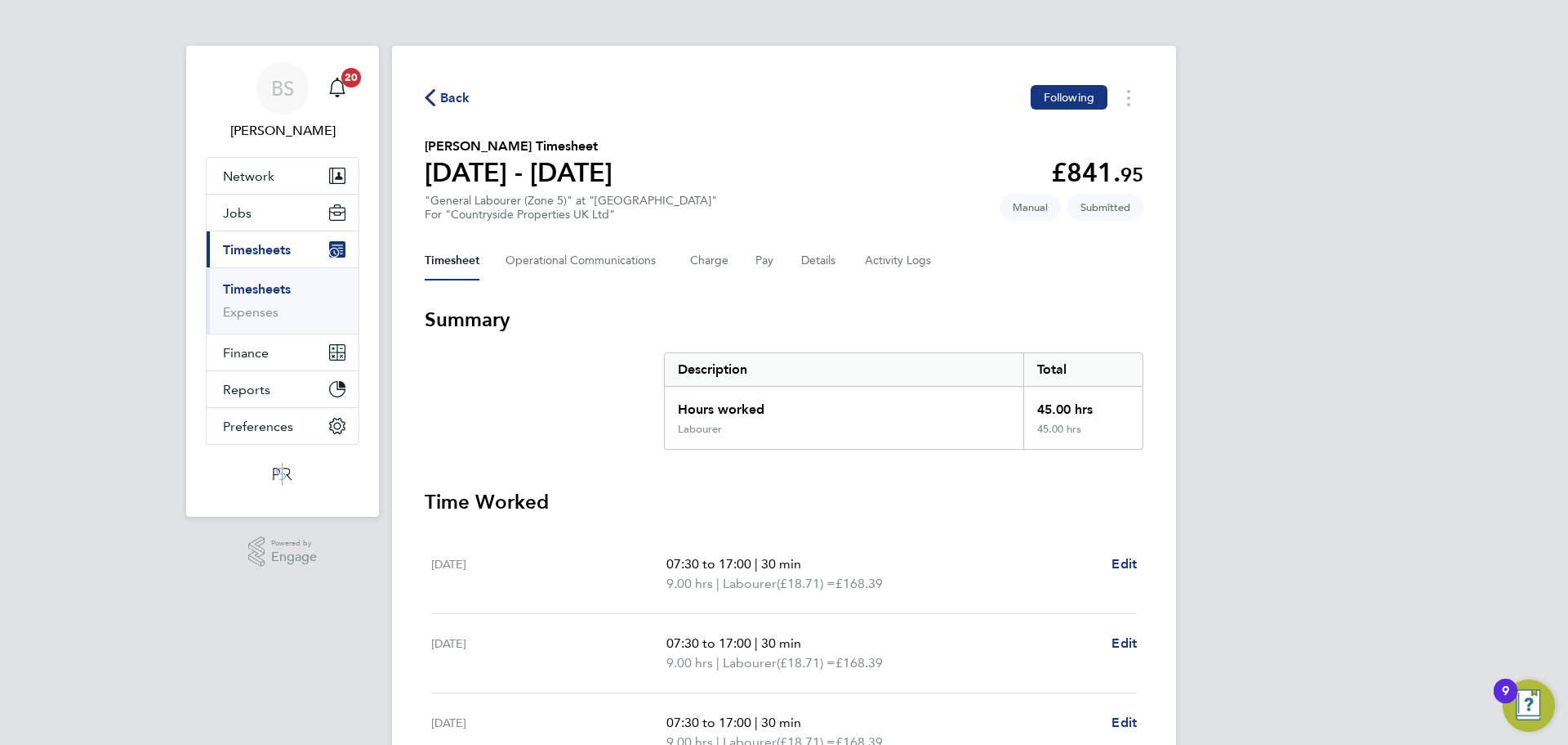
click at [448, 103] on span "Back" at bounding box center [455, 98] width 30 height 20
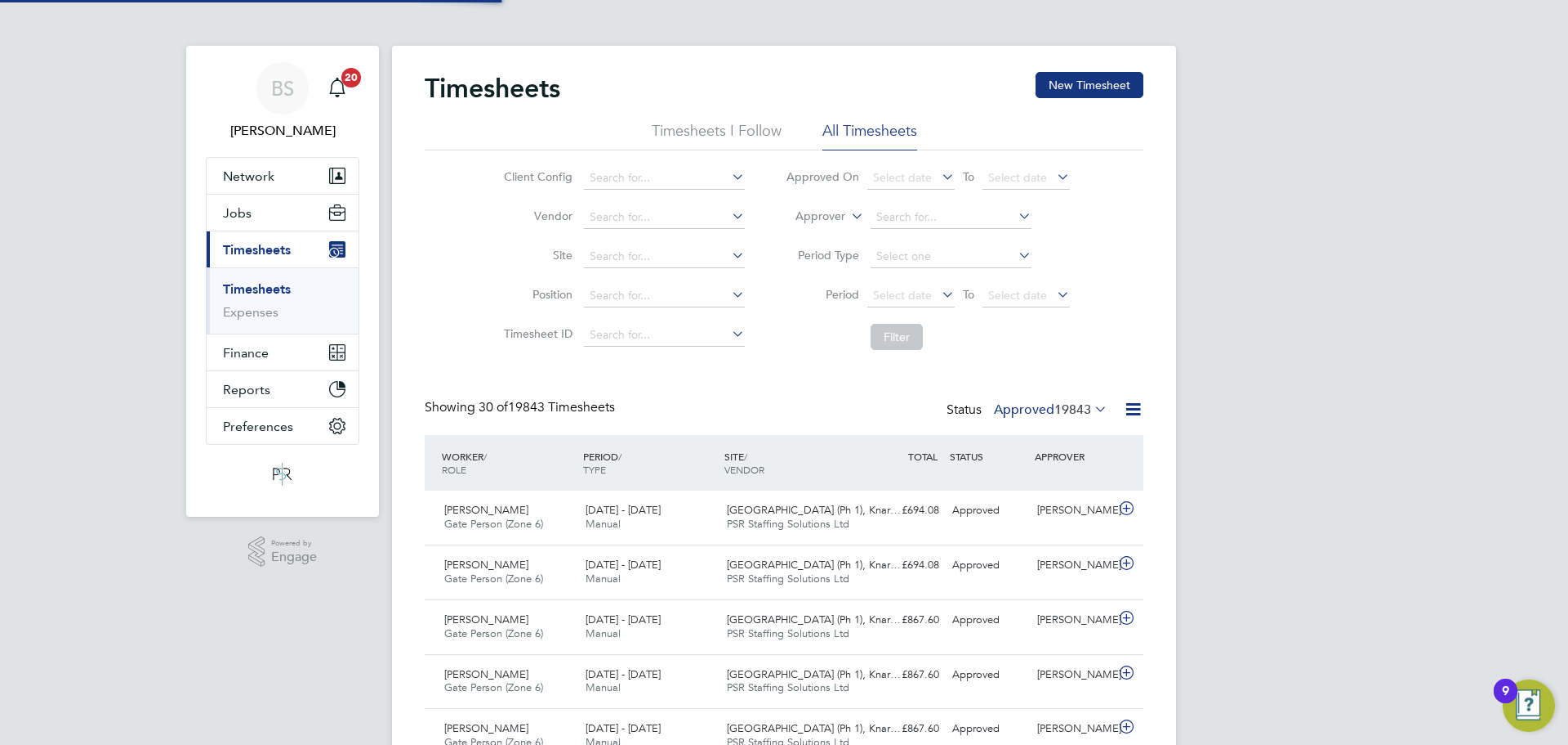
scroll to position [42, 142]
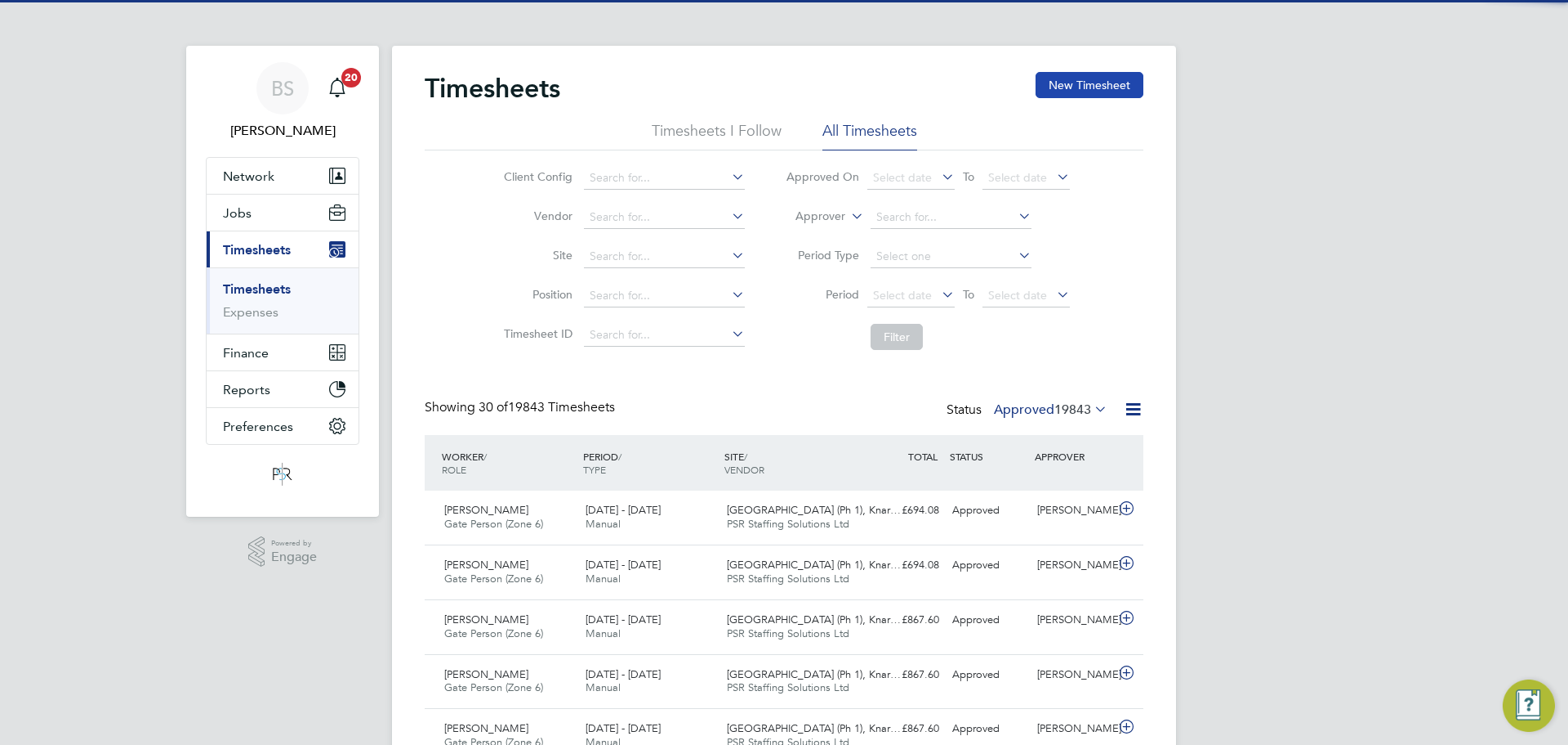
click at [1126, 88] on button "New Timesheet" at bounding box center [1089, 85] width 107 height 26
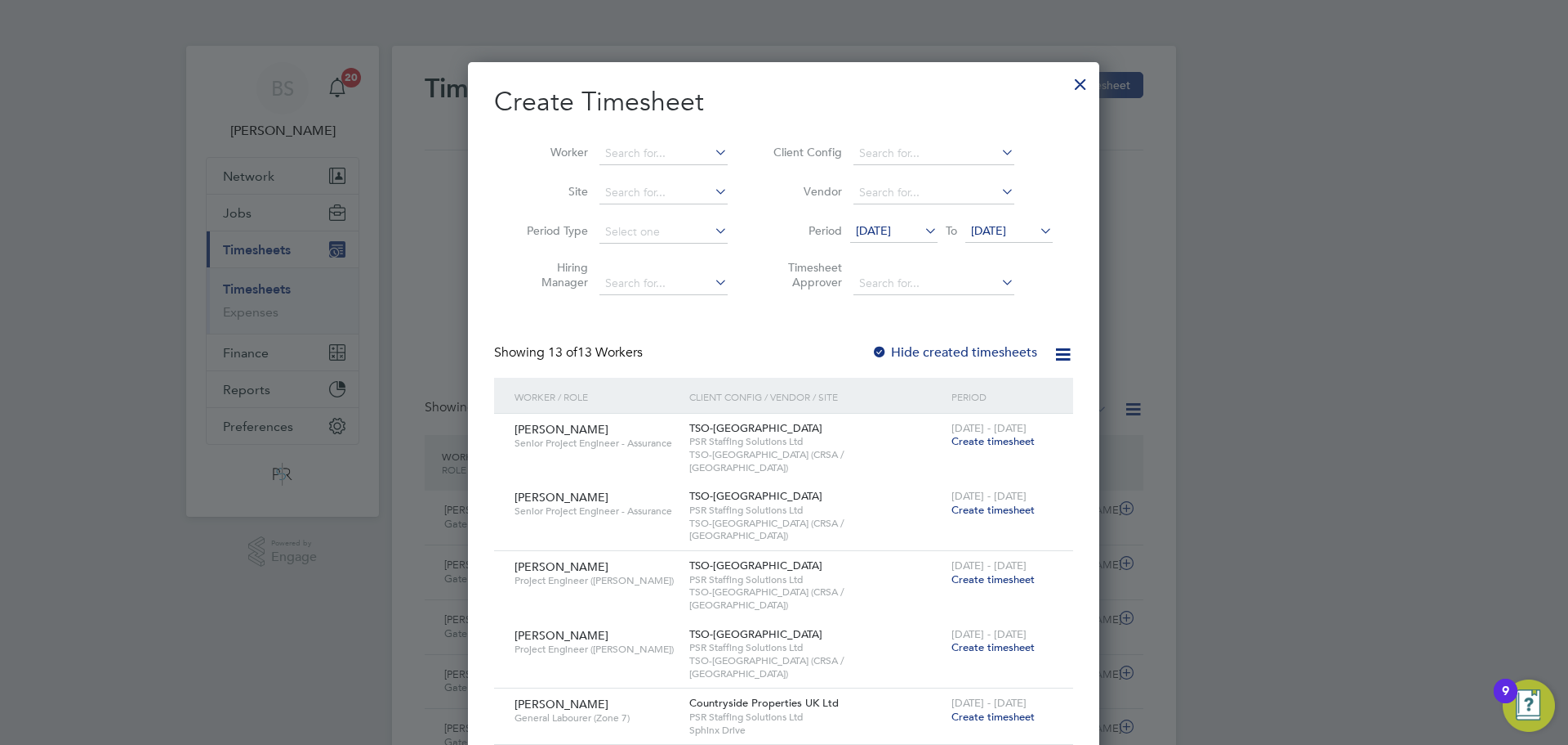
click at [875, 219] on li "Period 12 Sep 2025 To 19 Sep 2025" at bounding box center [911, 231] width 325 height 39
click at [879, 231] on span "12 Sep 2025" at bounding box center [873, 230] width 35 height 14
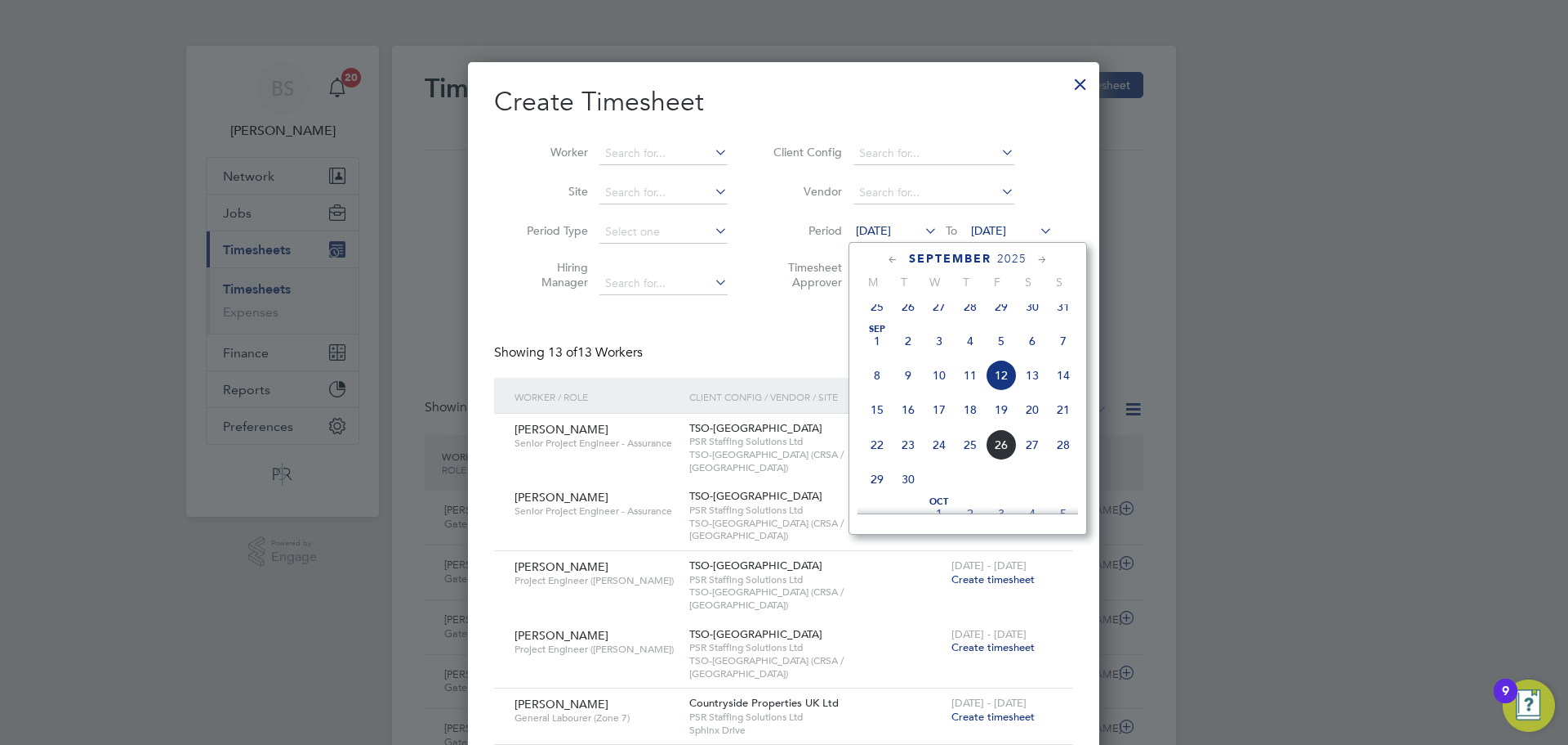
click at [866, 456] on span "22" at bounding box center [877, 444] width 31 height 31
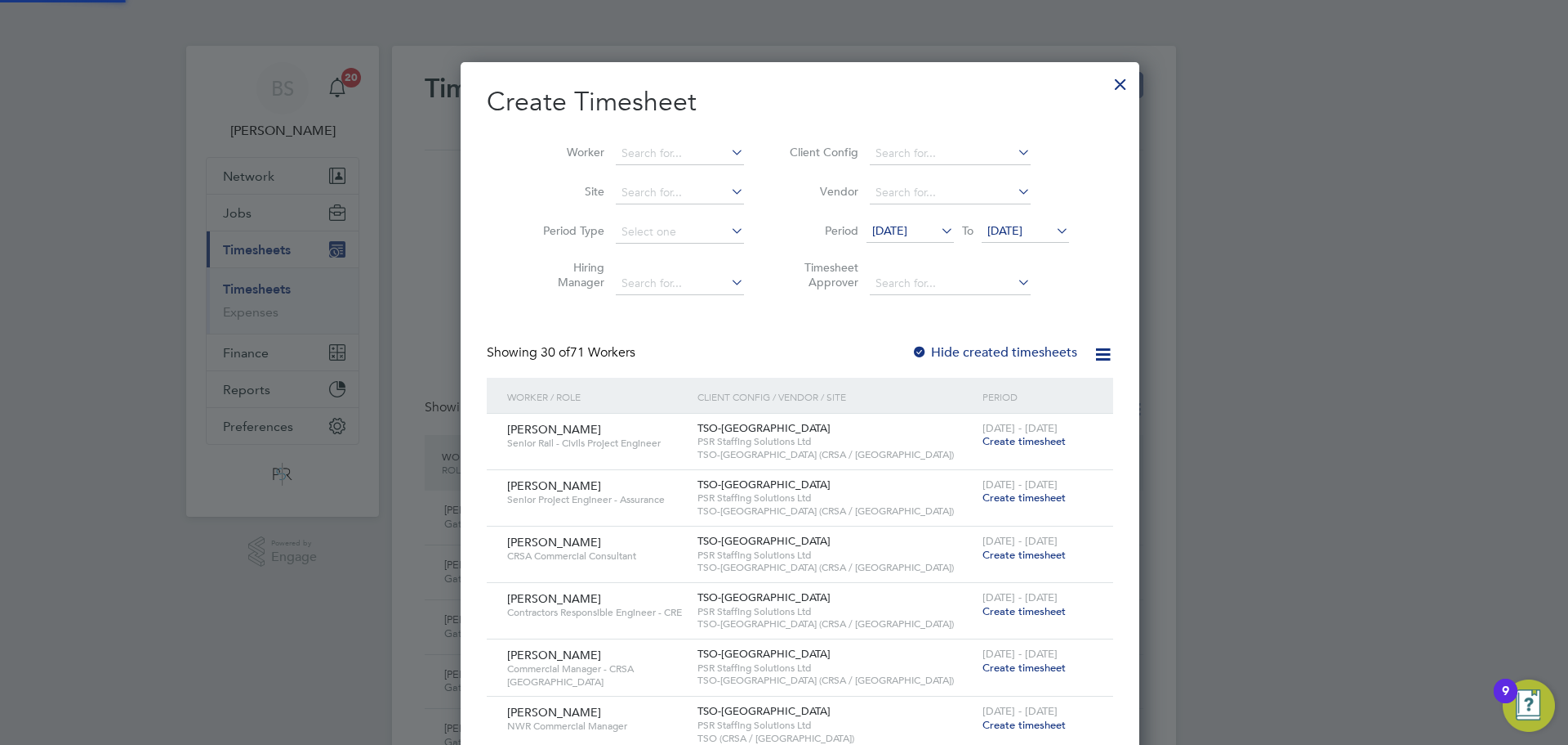
click at [997, 229] on span "22 Sep 2025" at bounding box center [1005, 230] width 35 height 14
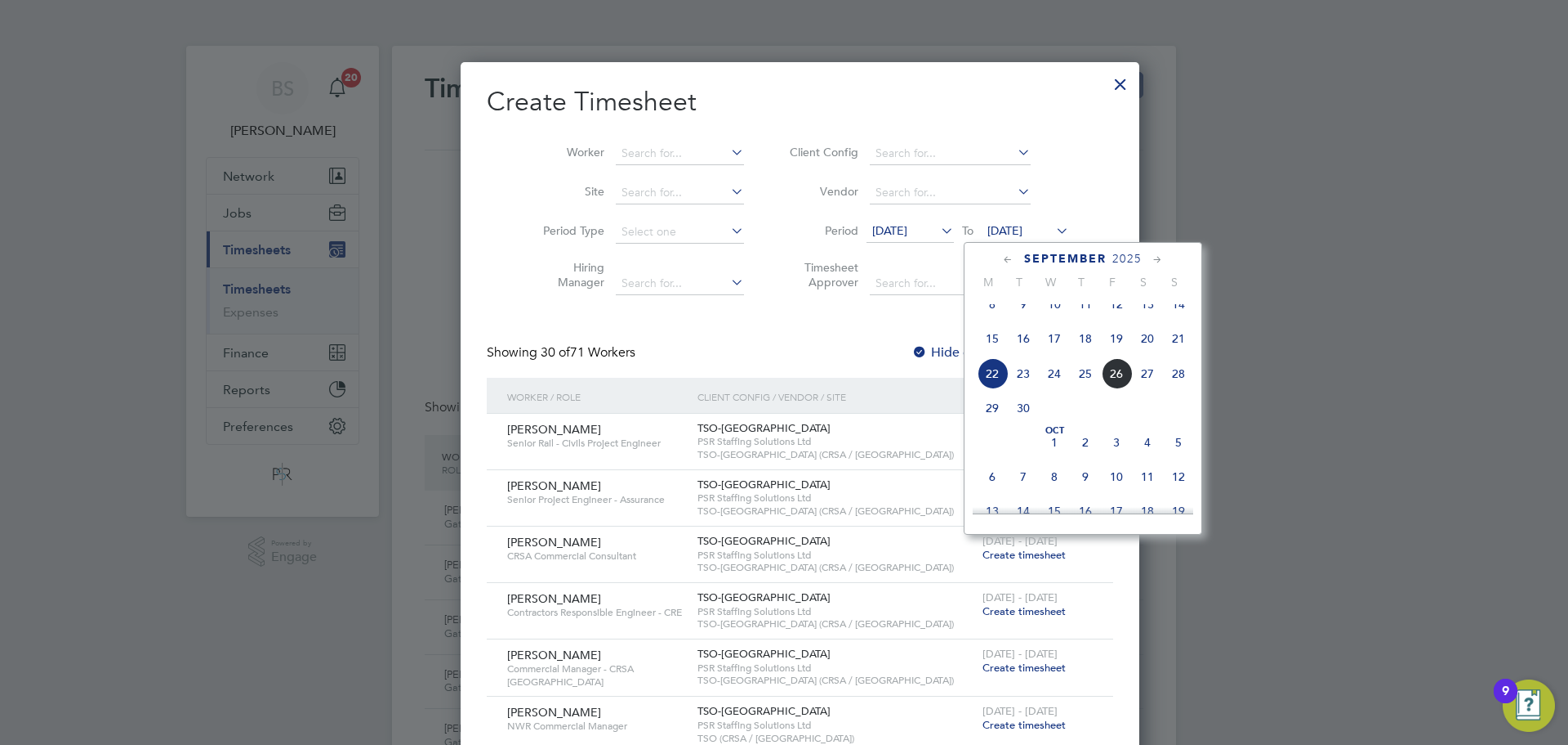
click at [1175, 389] on span "28" at bounding box center [1178, 373] width 31 height 31
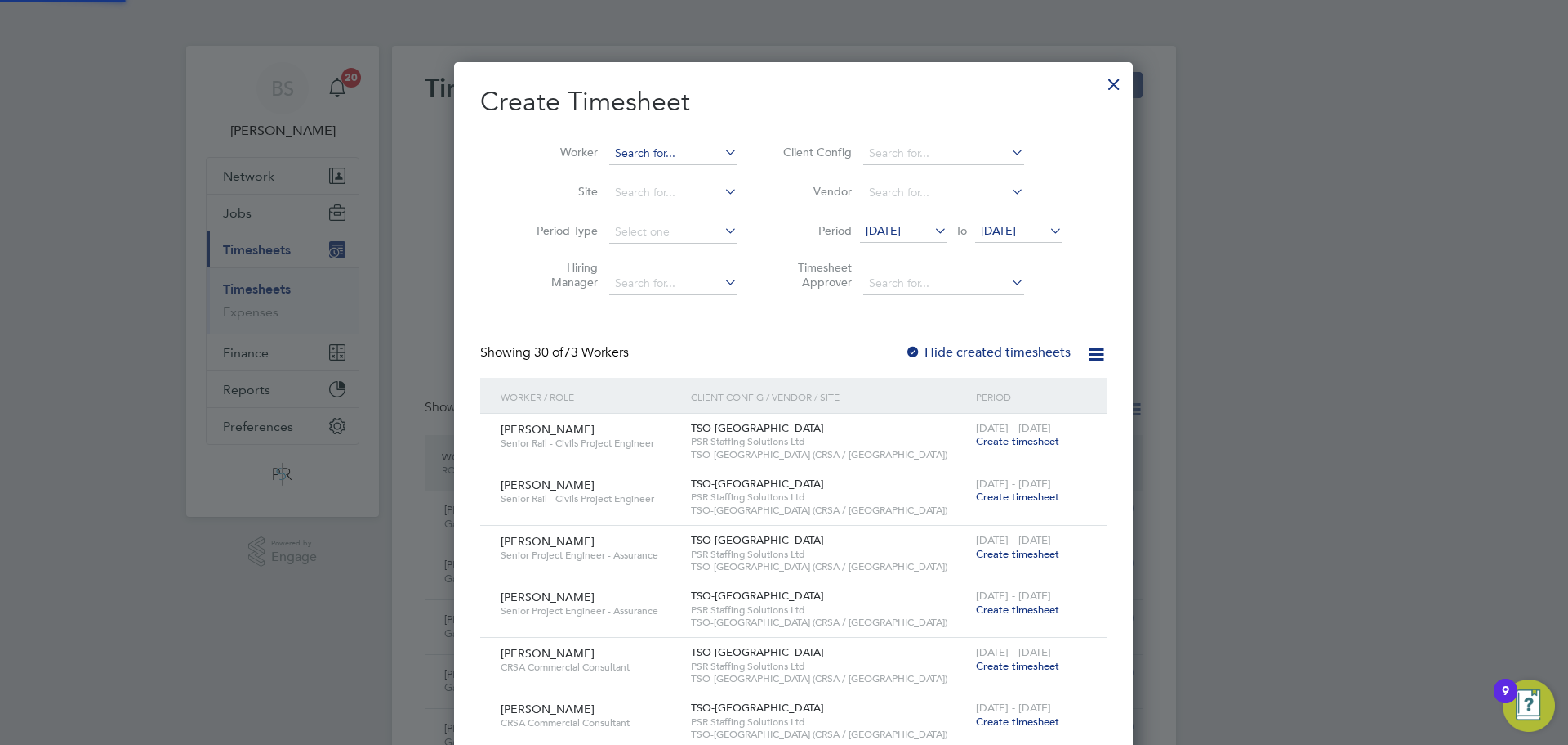
click at [622, 149] on input at bounding box center [673, 153] width 128 height 23
click at [658, 154] on input "jawad" at bounding box center [673, 153] width 128 height 23
click at [644, 171] on li "Jawad Razak" at bounding box center [663, 175] width 130 height 22
type input "Jawad Razak"
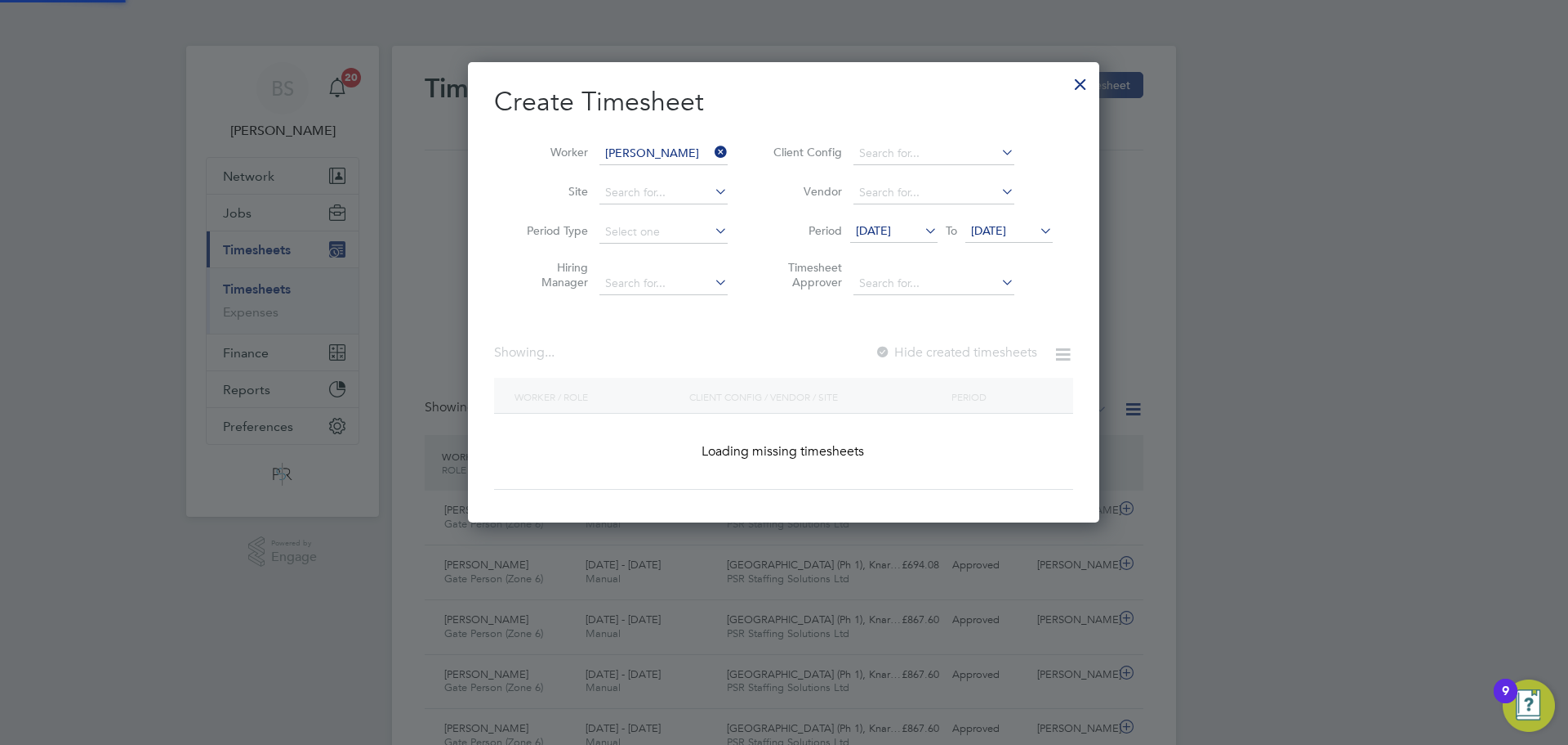
scroll to position [461, 632]
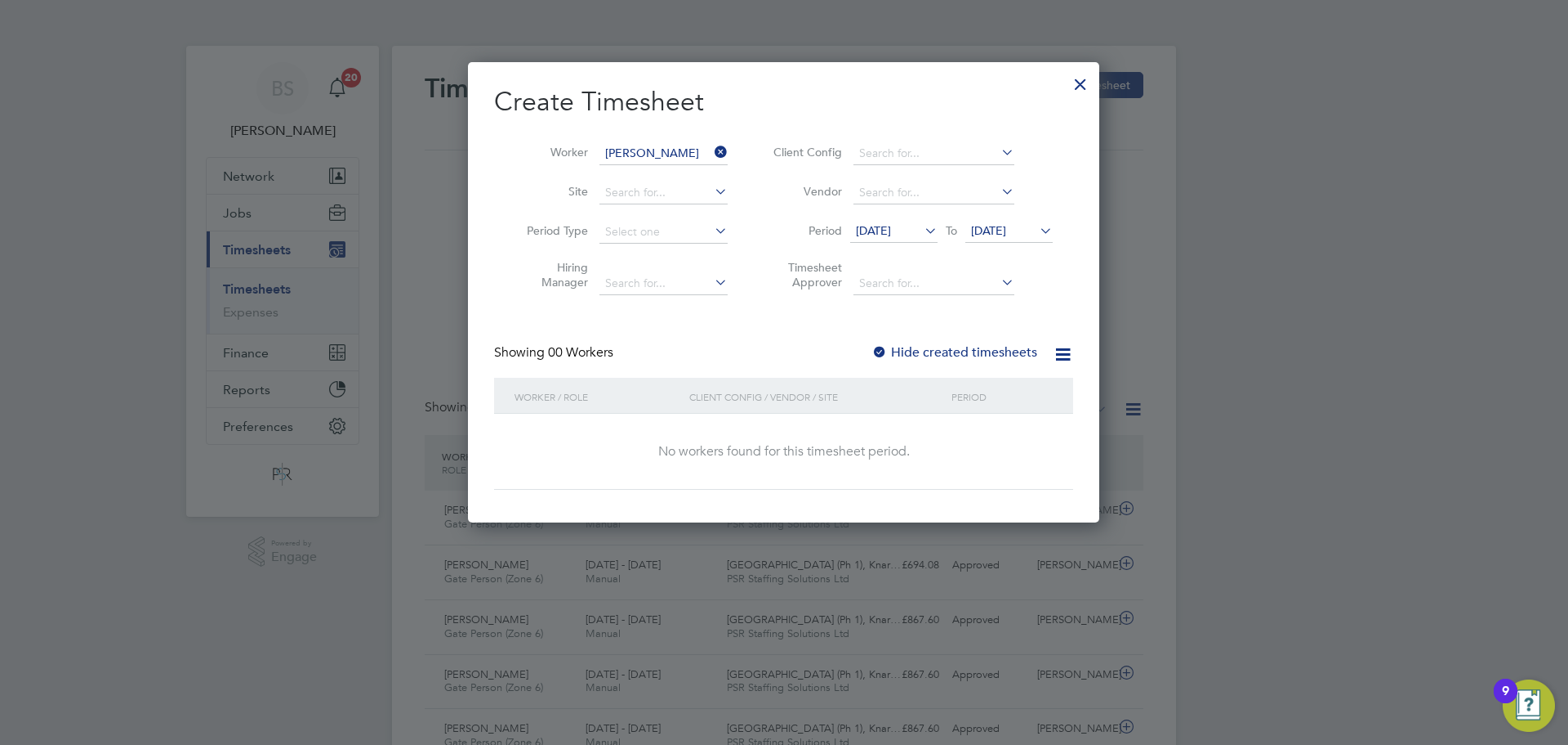
click at [1003, 344] on label "Hide created timesheets" at bounding box center [955, 352] width 165 height 16
click at [867, 433] on div "No workers found for this timesheet period." at bounding box center [784, 452] width 547 height 76
click at [891, 229] on span "22 Sep 2025" at bounding box center [873, 230] width 35 height 14
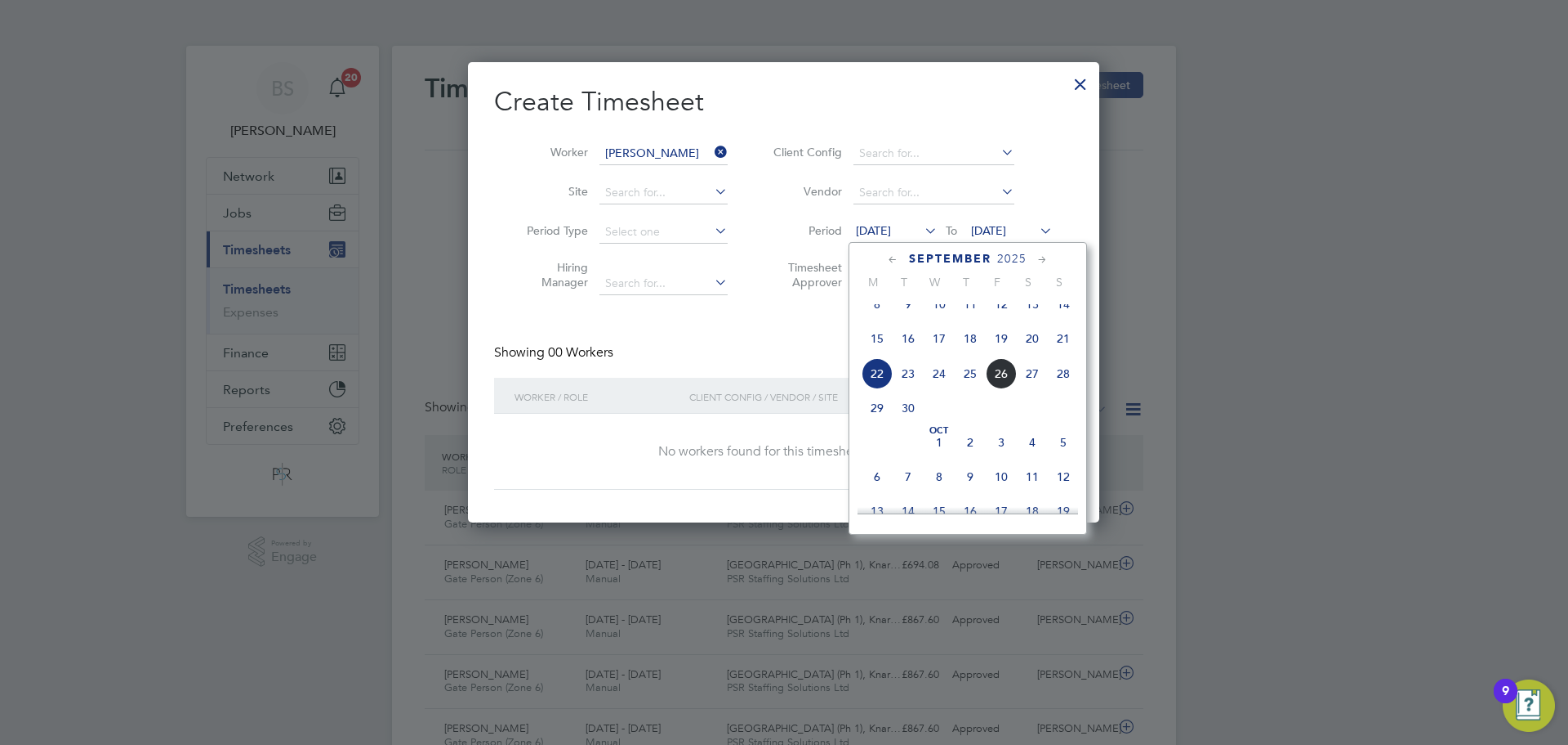
click at [881, 385] on span "22" at bounding box center [877, 373] width 31 height 31
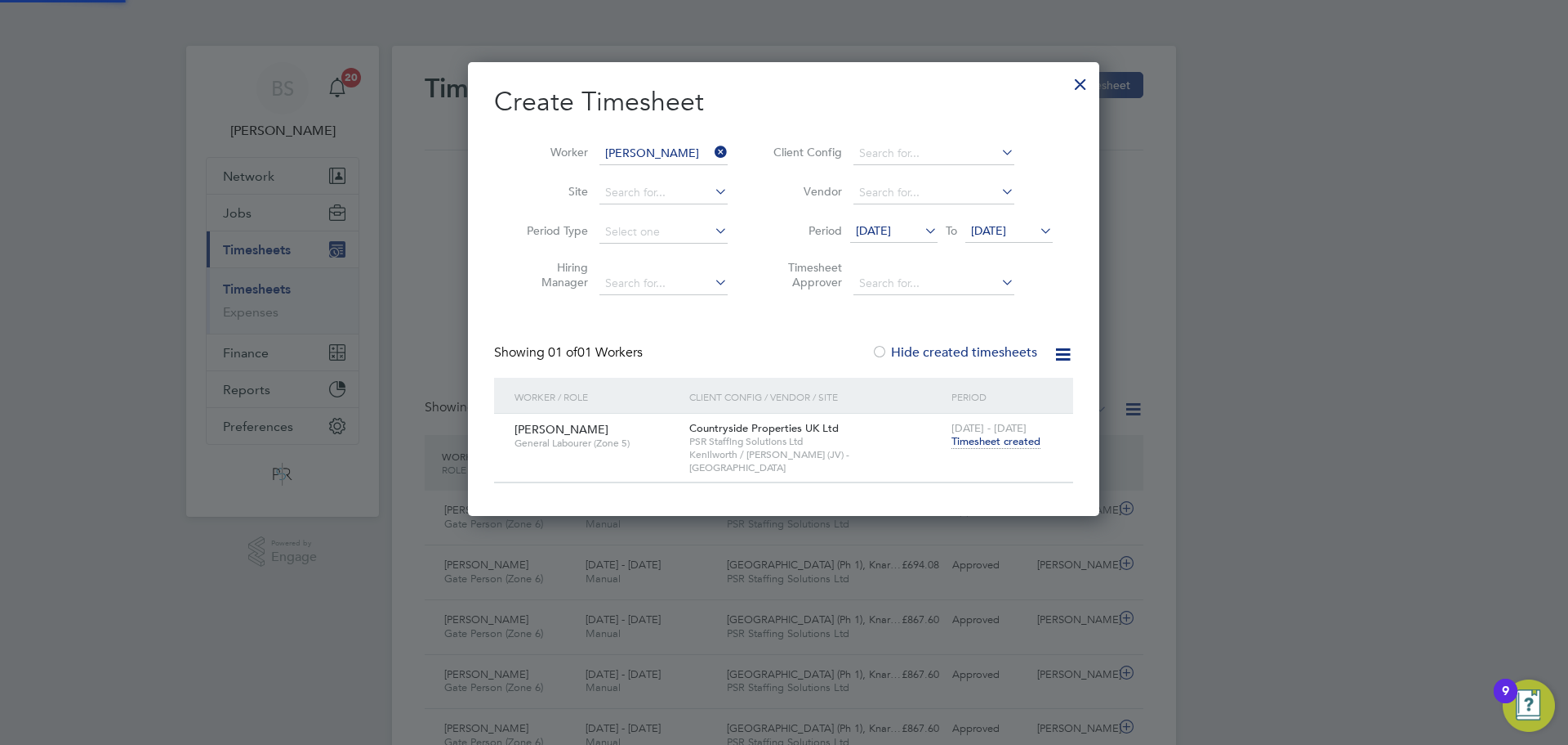
scroll to position [441, 632]
click at [980, 440] on span "Timesheet created" at bounding box center [997, 441] width 89 height 14
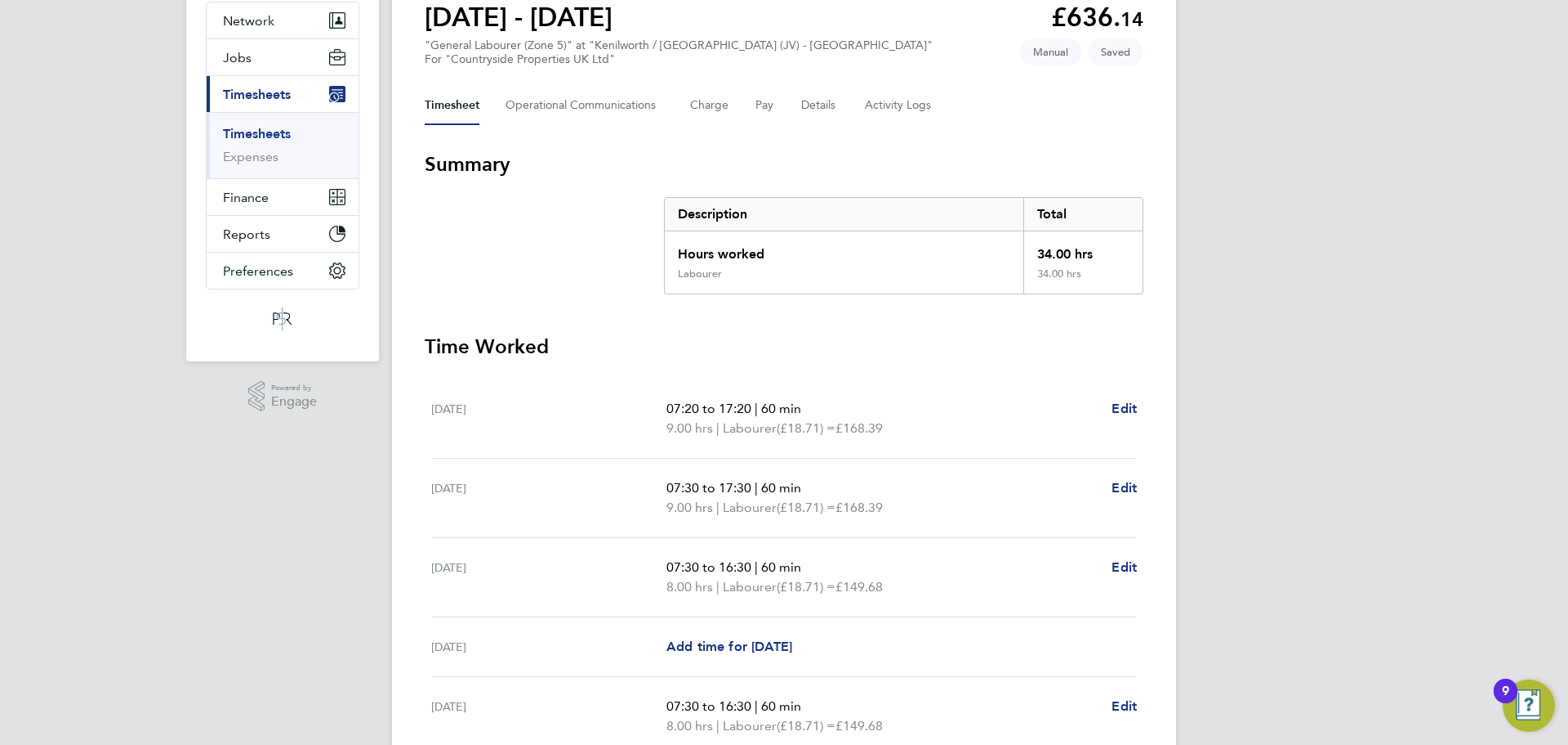
scroll to position [327, 0]
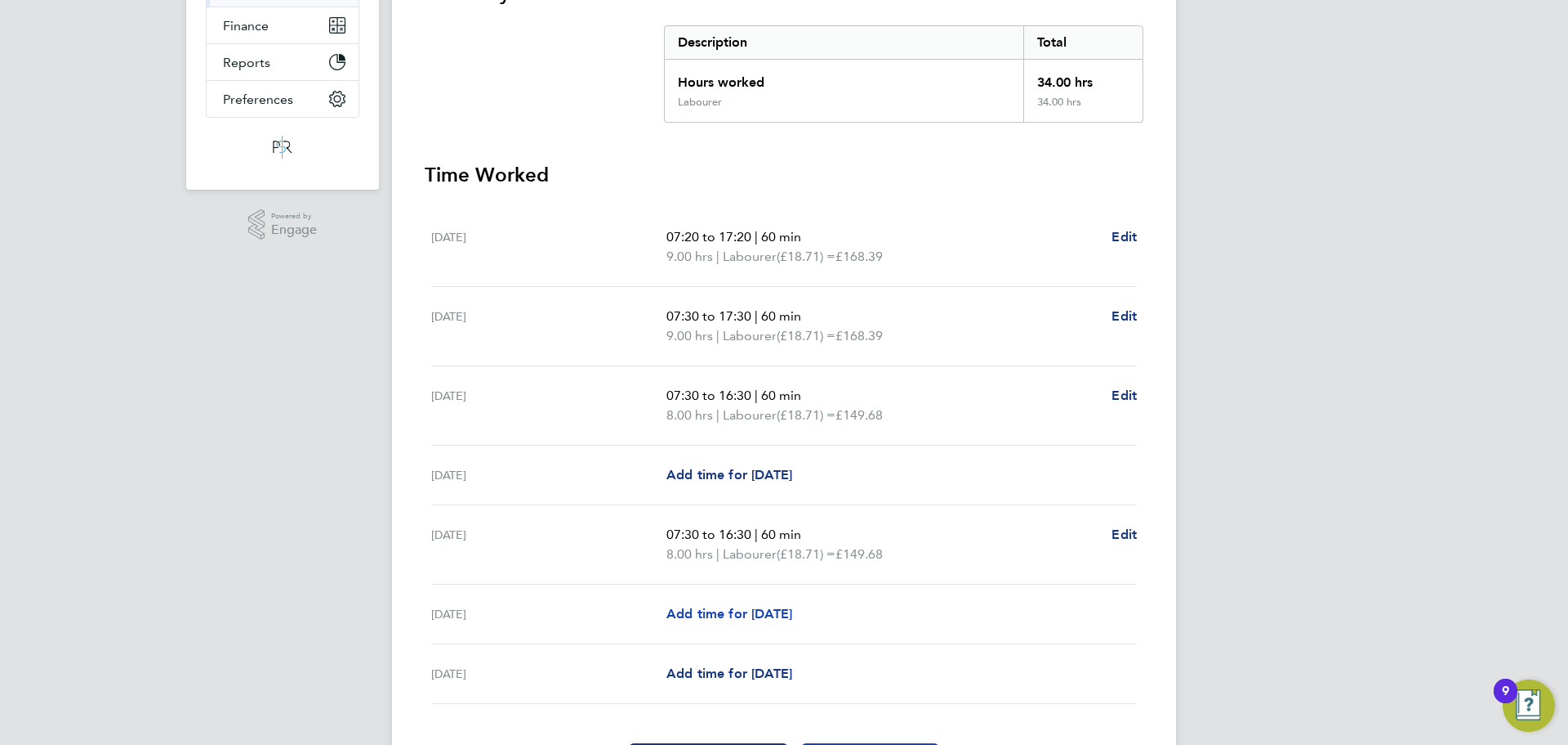
click at [750, 620] on span "Add time for Sat 27 Sep" at bounding box center [729, 614] width 126 height 15
select select "30"
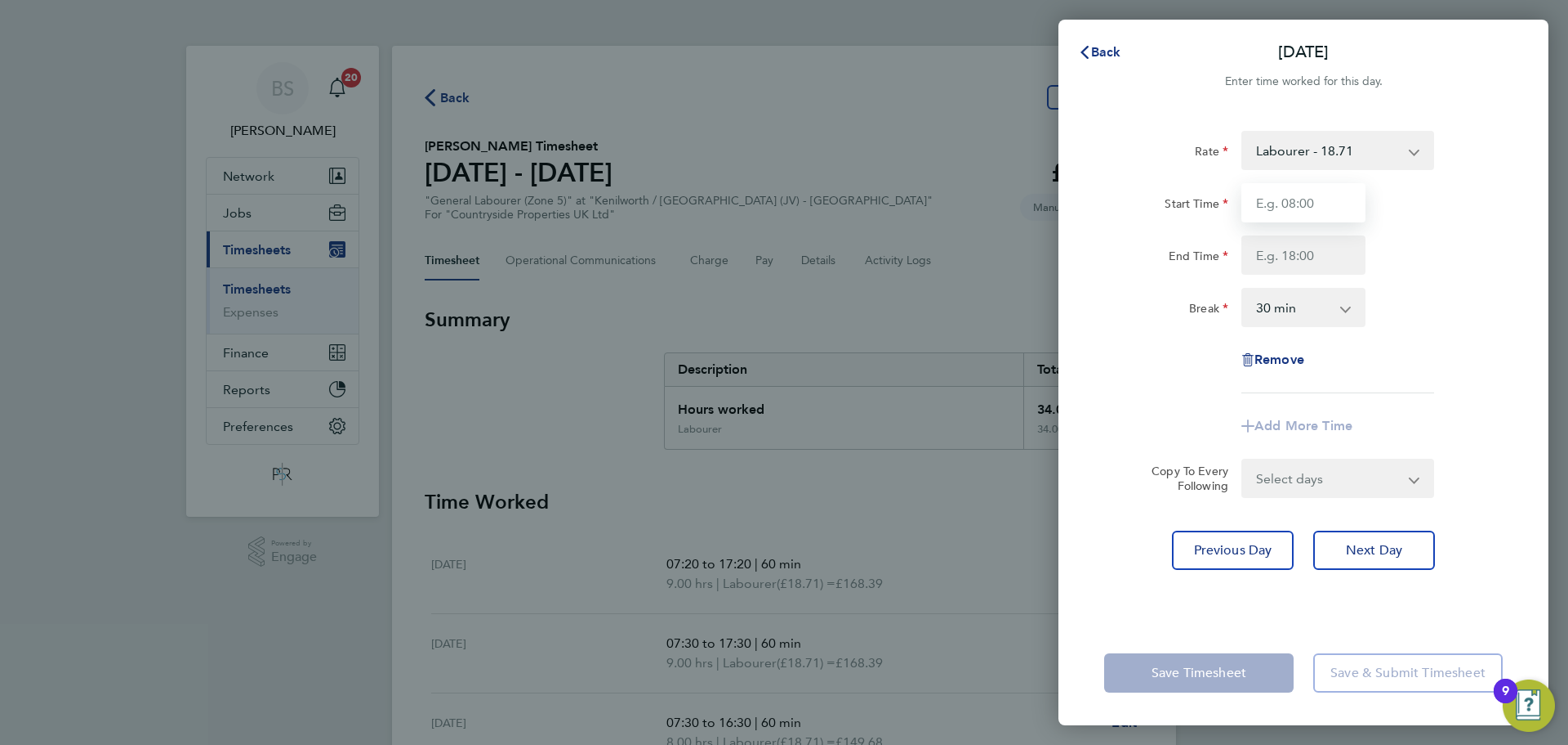
click at [1335, 199] on input "Start Time" at bounding box center [1304, 202] width 125 height 39
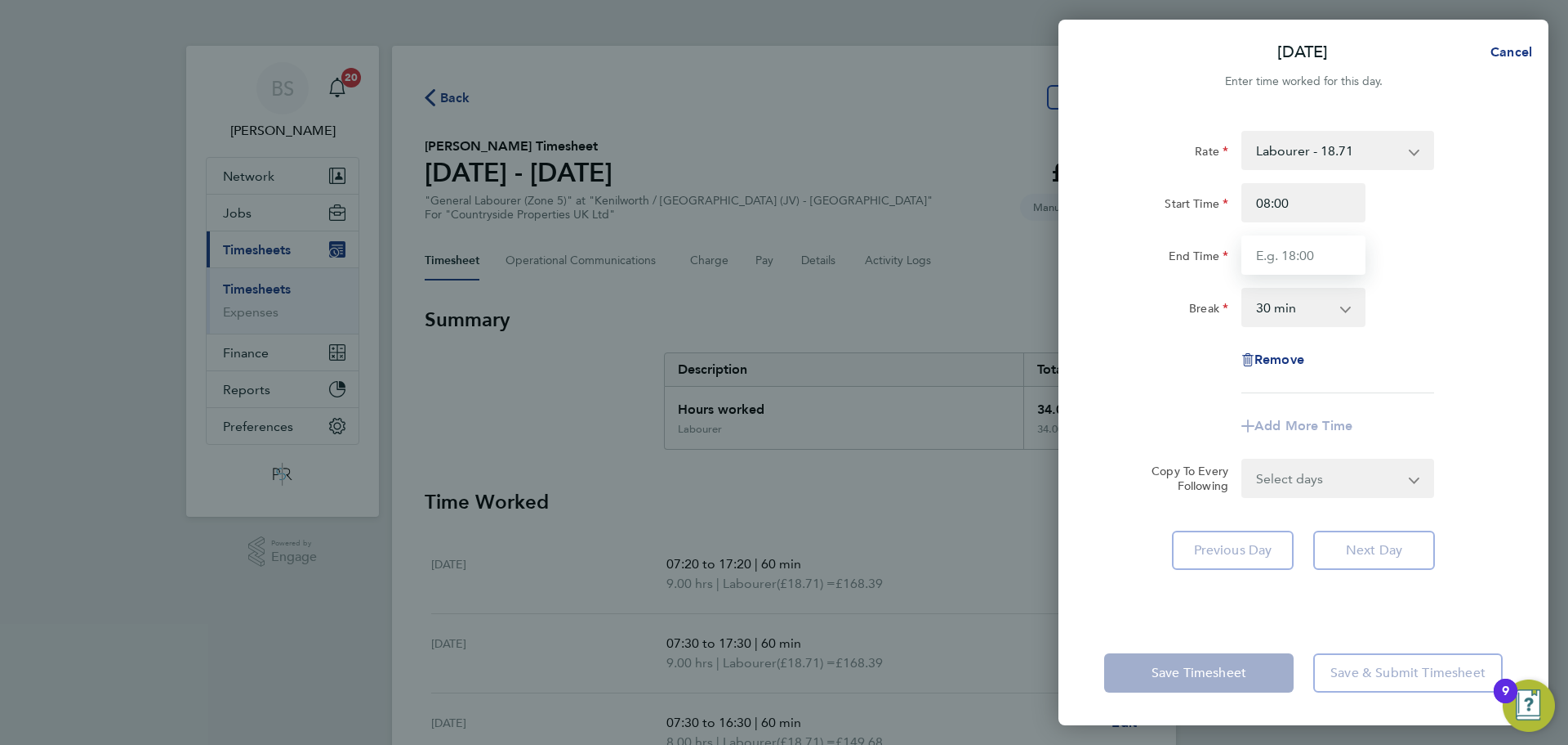
click at [1317, 253] on input "End Time" at bounding box center [1304, 254] width 125 height 39
click at [1315, 196] on input "08:00" at bounding box center [1304, 202] width 125 height 39
drag, startPoint x: 1313, startPoint y: 211, endPoint x: 1220, endPoint y: 211, distance: 93.0
click at [1220, 211] on div "Start Time 08:00" at bounding box center [1304, 202] width 412 height 39
type input "07:30"
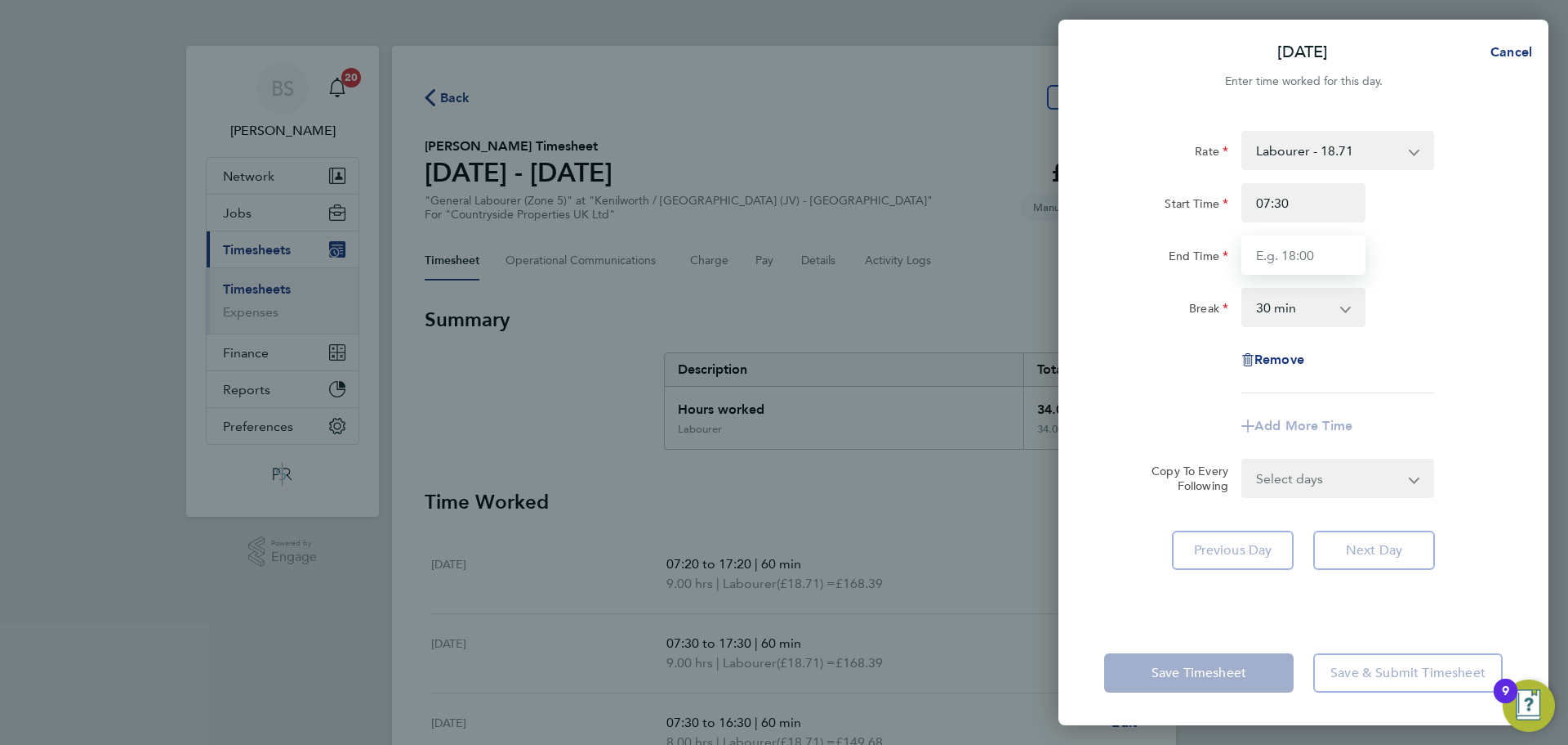
click at [1313, 254] on input "End Time" at bounding box center [1304, 254] width 125 height 39
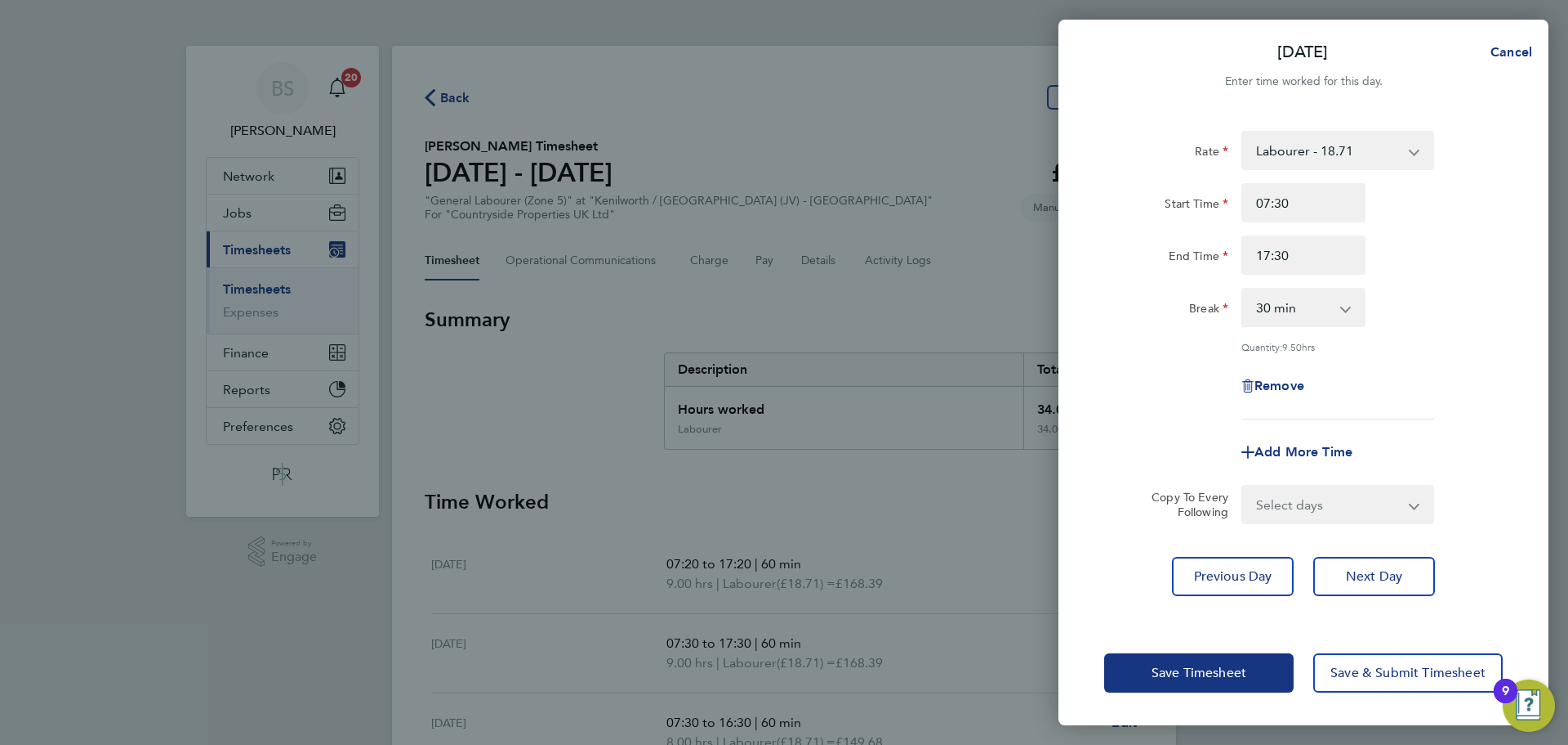
click at [1378, 323] on div "Break 0 min 15 min 30 min 45 min 60 min 75 min 90 min" at bounding box center [1304, 306] width 412 height 39
click at [1327, 260] on input "17:30" at bounding box center [1304, 254] width 125 height 39
drag, startPoint x: 1329, startPoint y: 260, endPoint x: 1229, endPoint y: 268, distance: 100.3
click at [1229, 268] on div "End Time 17:30" at bounding box center [1304, 254] width 412 height 39
type input "16:30"
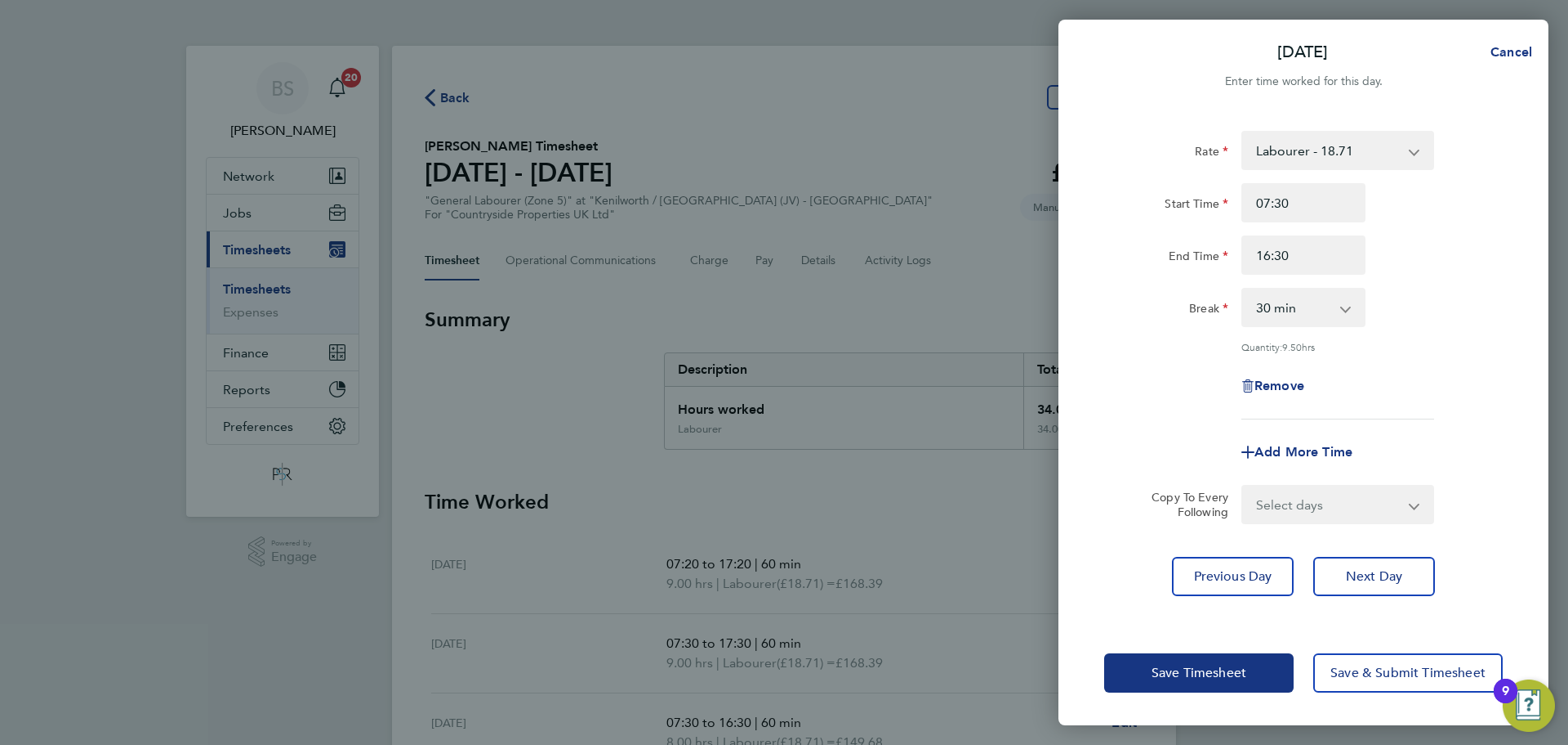
click at [1505, 241] on div "End Time 16:30" at bounding box center [1304, 254] width 412 height 39
click at [1203, 670] on span "Save Timesheet" at bounding box center [1199, 672] width 95 height 16
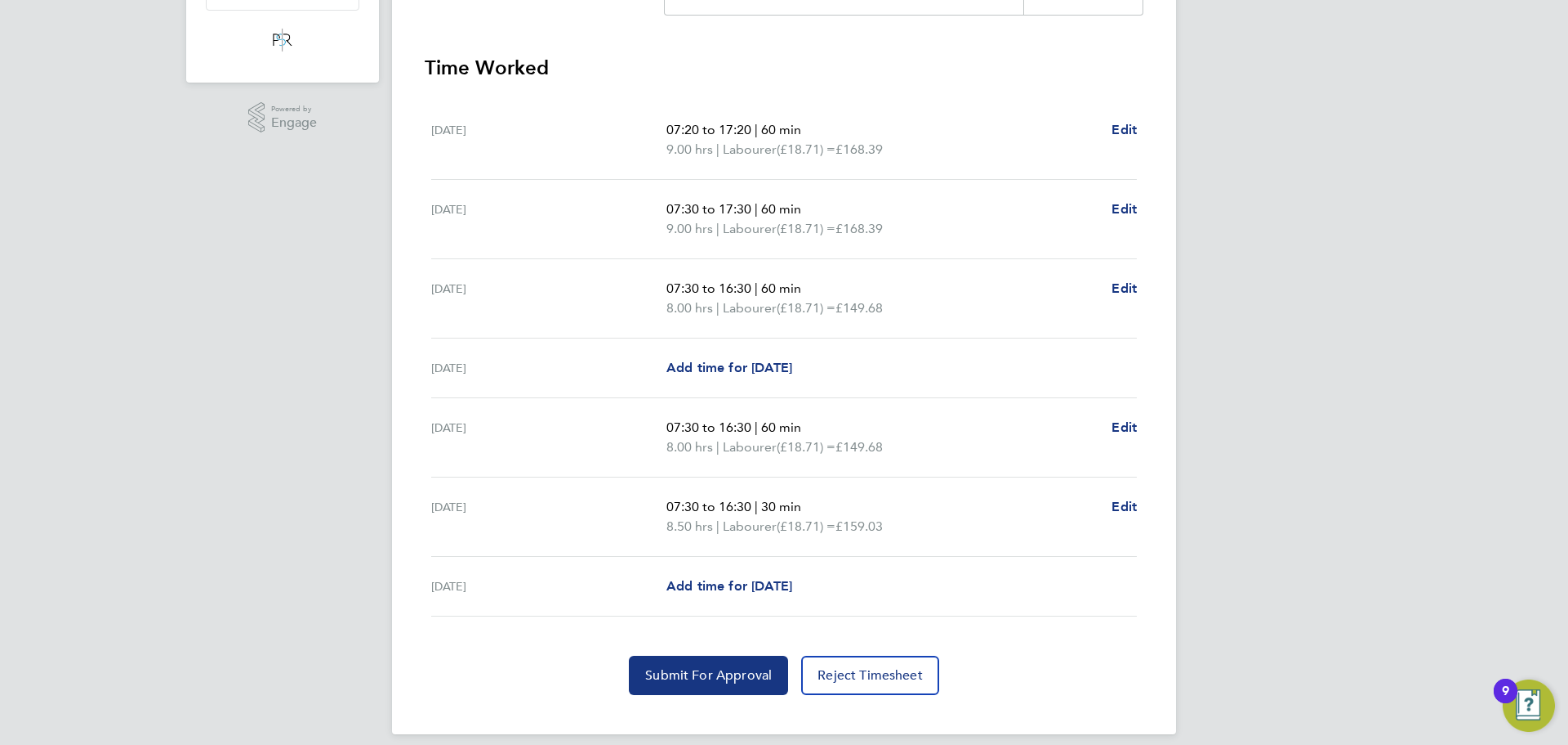
scroll to position [450, 0]
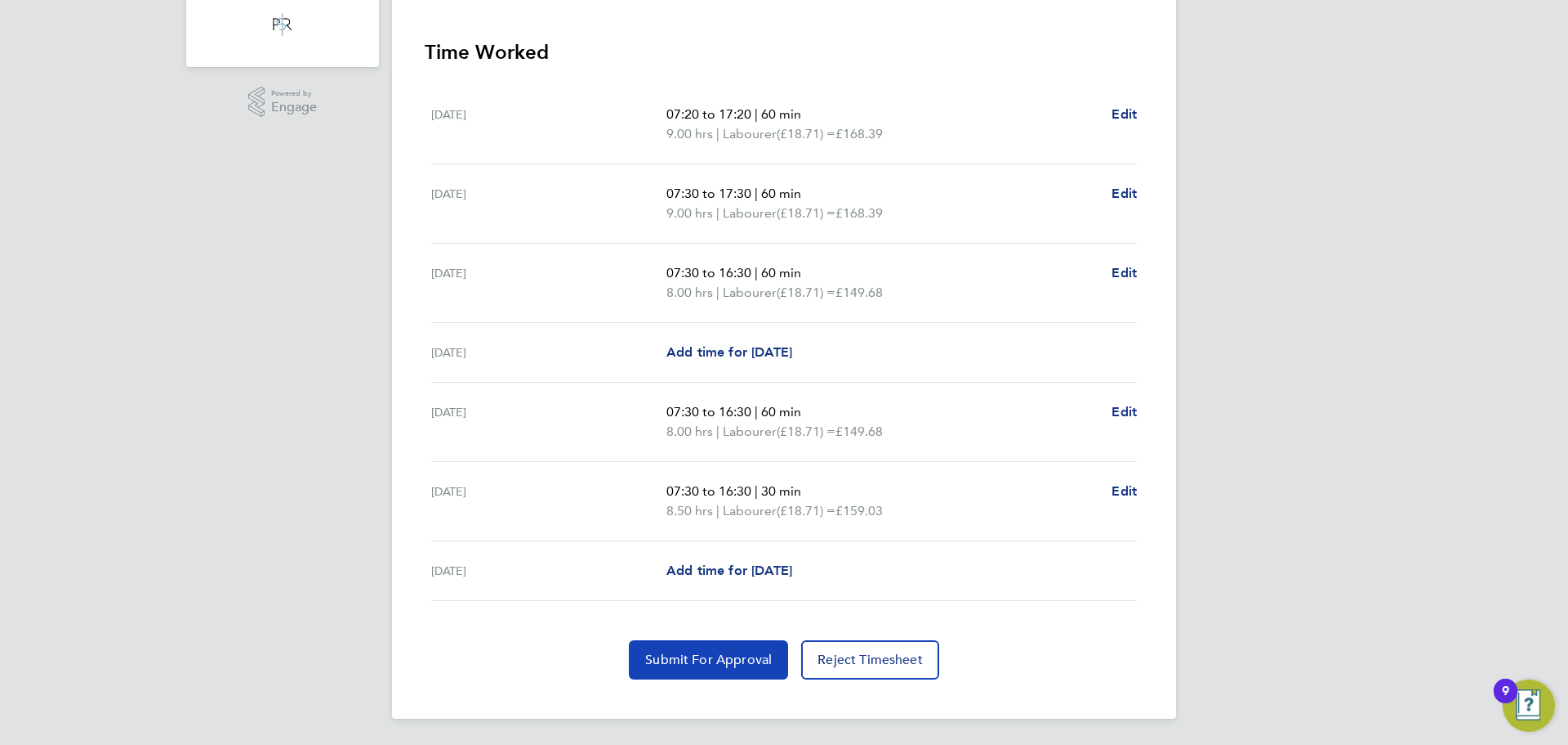
click at [711, 660] on span "Submit For Approval" at bounding box center [708, 659] width 126 height 16
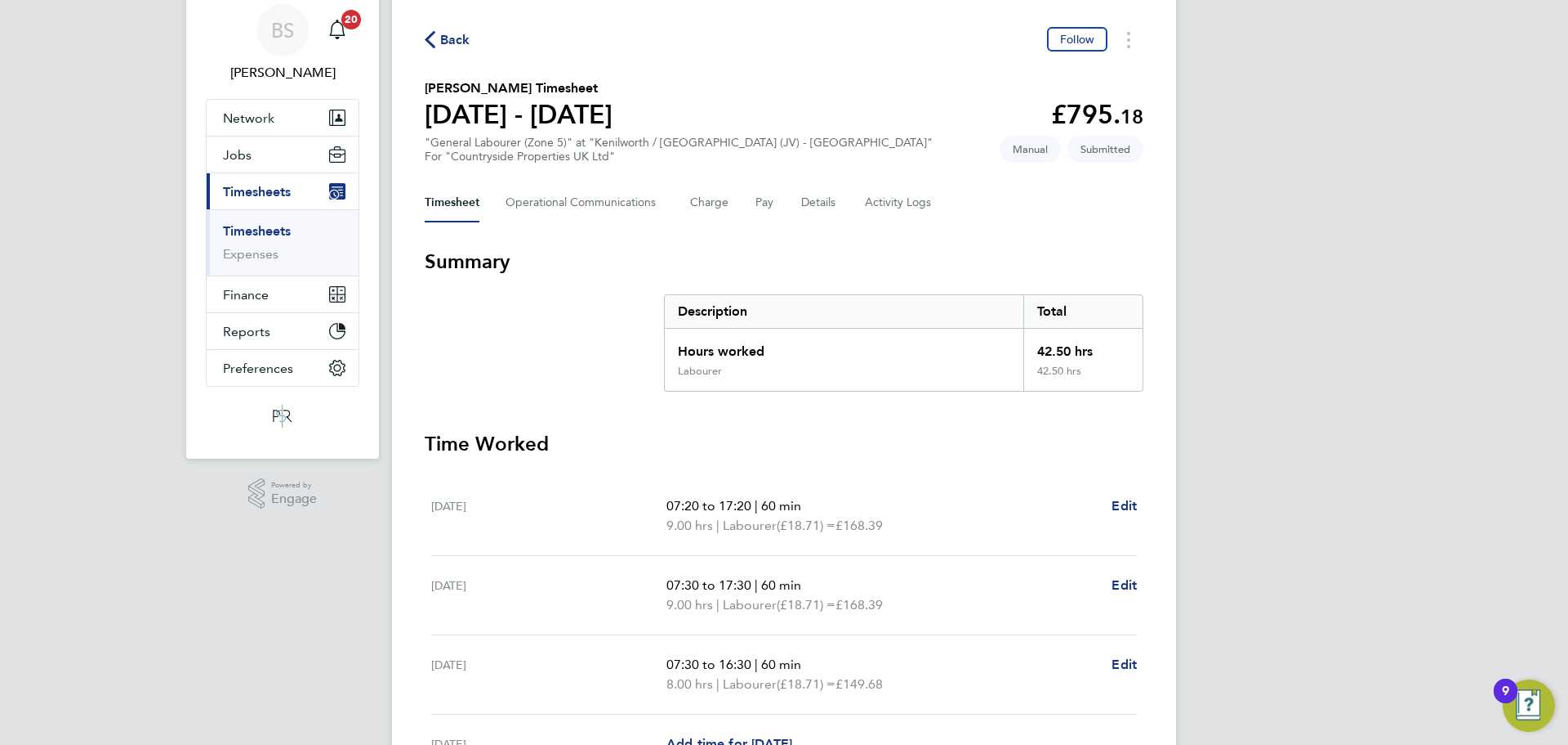
scroll to position [0, 0]
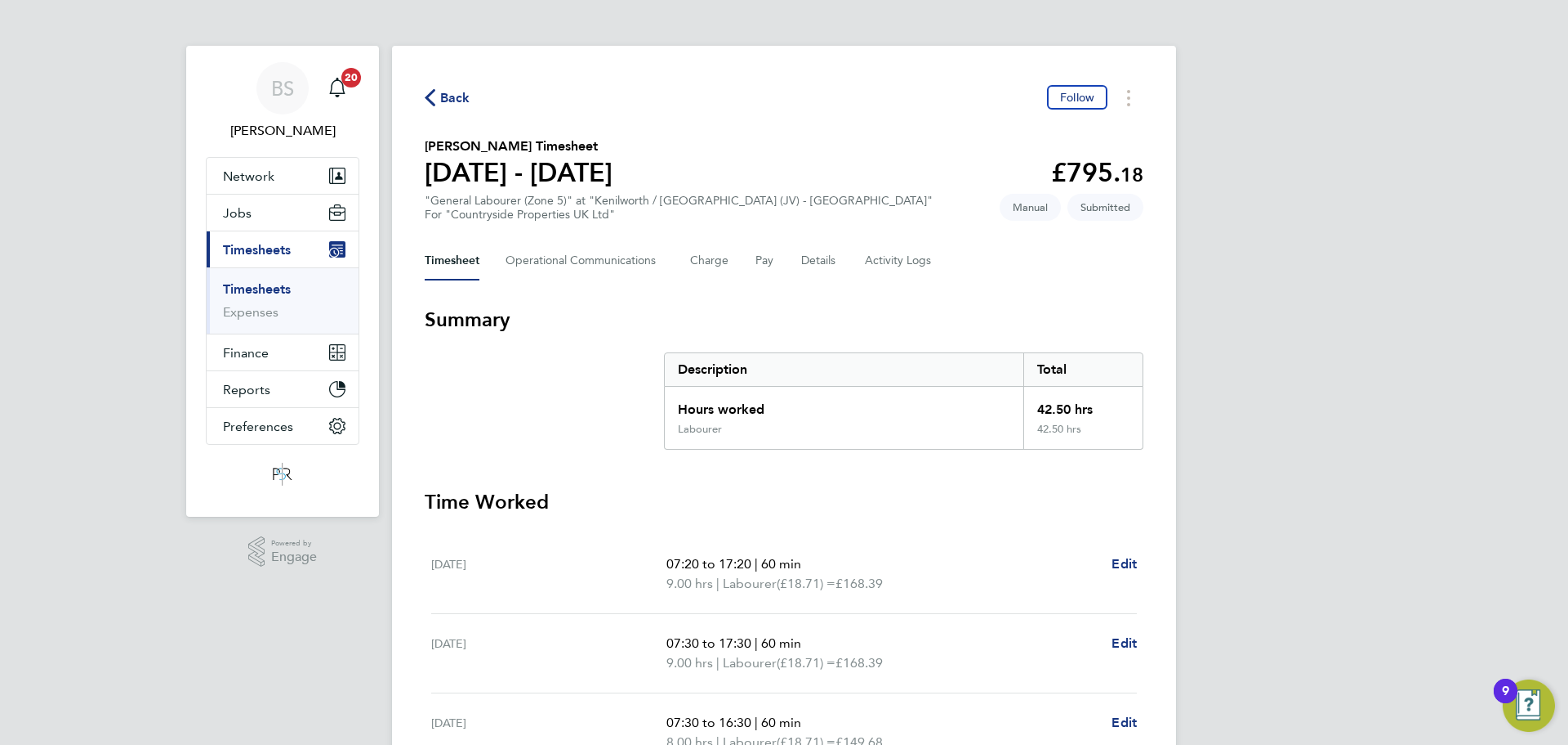
click at [452, 91] on span "Back" at bounding box center [455, 98] width 30 height 20
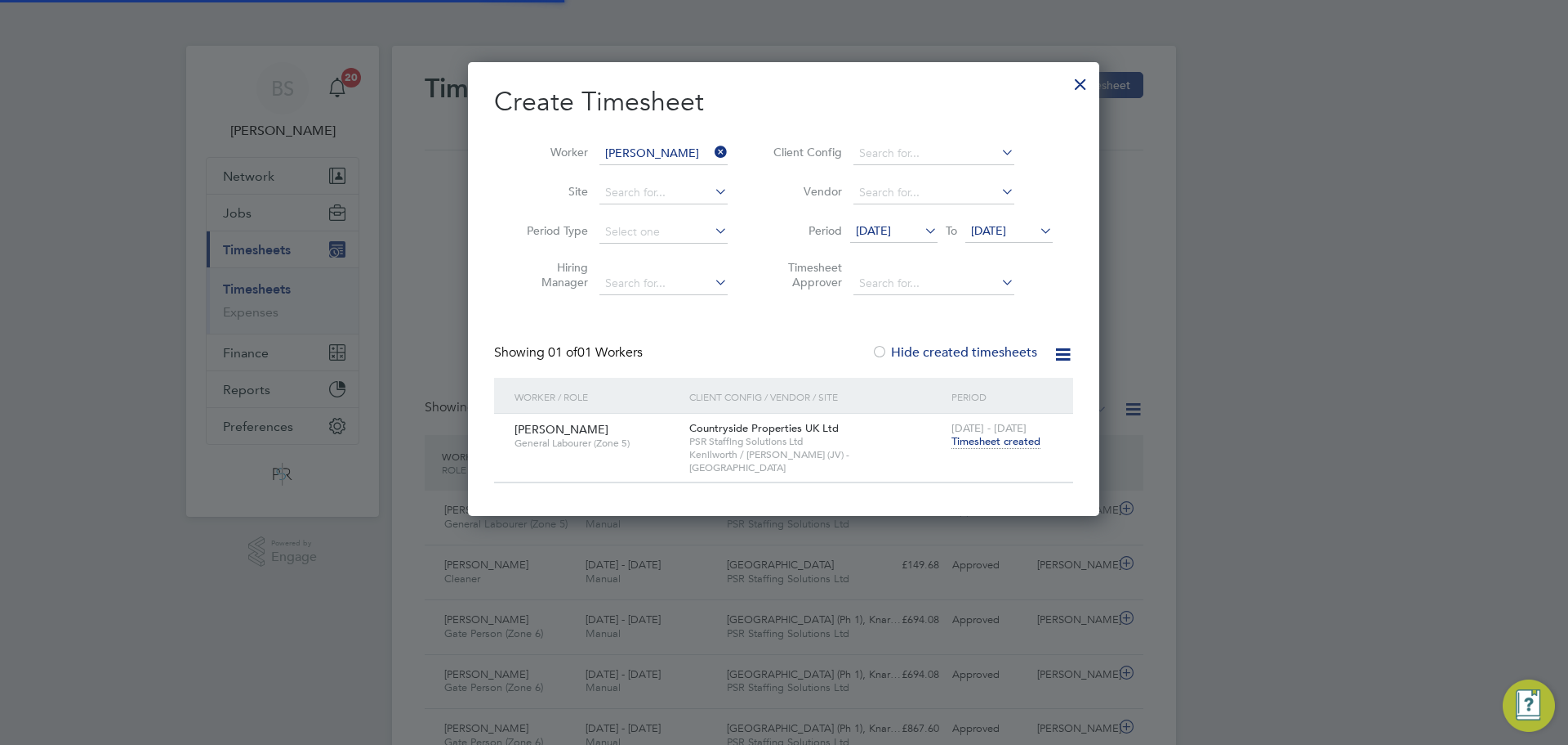
scroll to position [42, 142]
click at [711, 148] on icon at bounding box center [711, 152] width 0 height 23
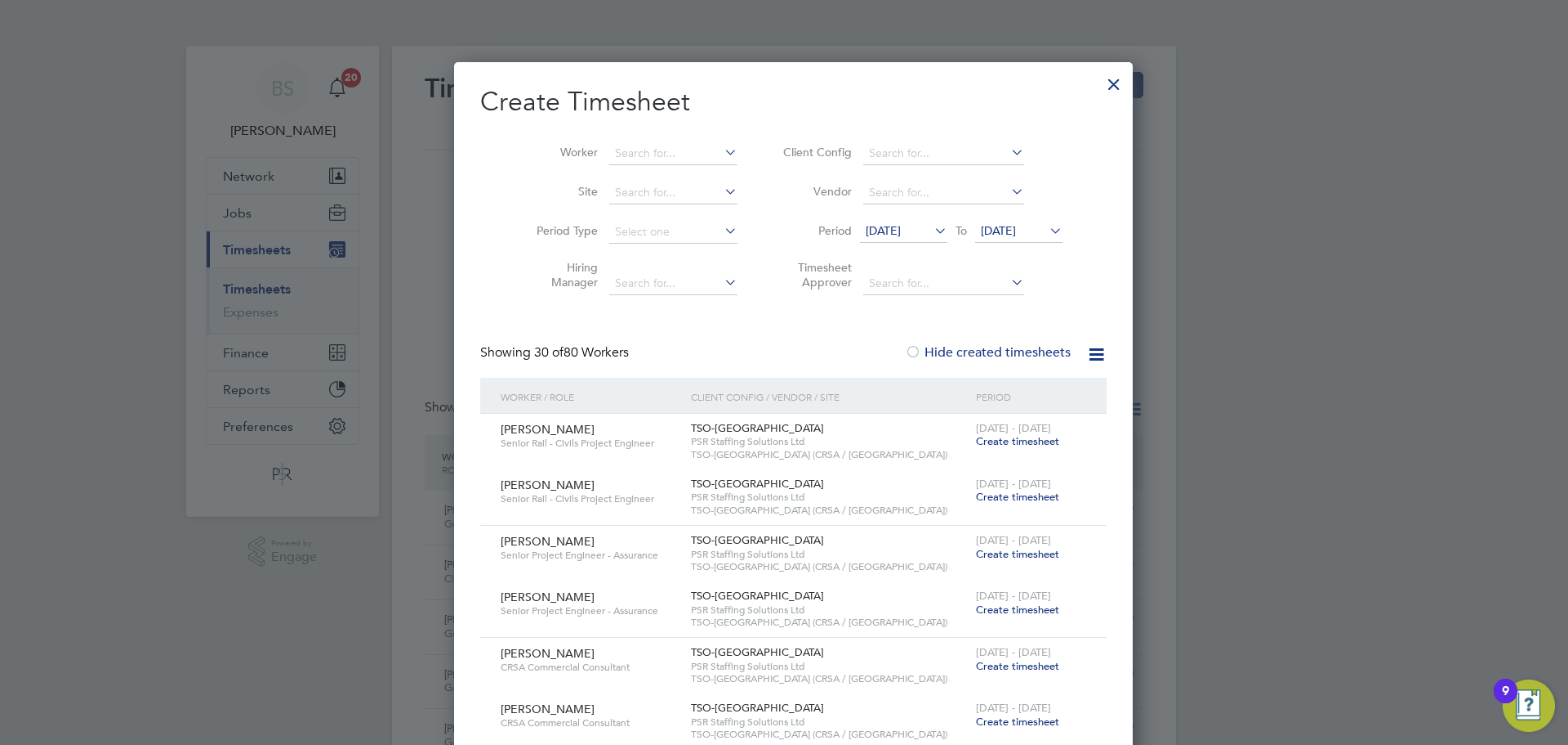
click at [686, 142] on li "Worker" at bounding box center [630, 153] width 254 height 39
click at [683, 154] on input at bounding box center [673, 153] width 128 height 23
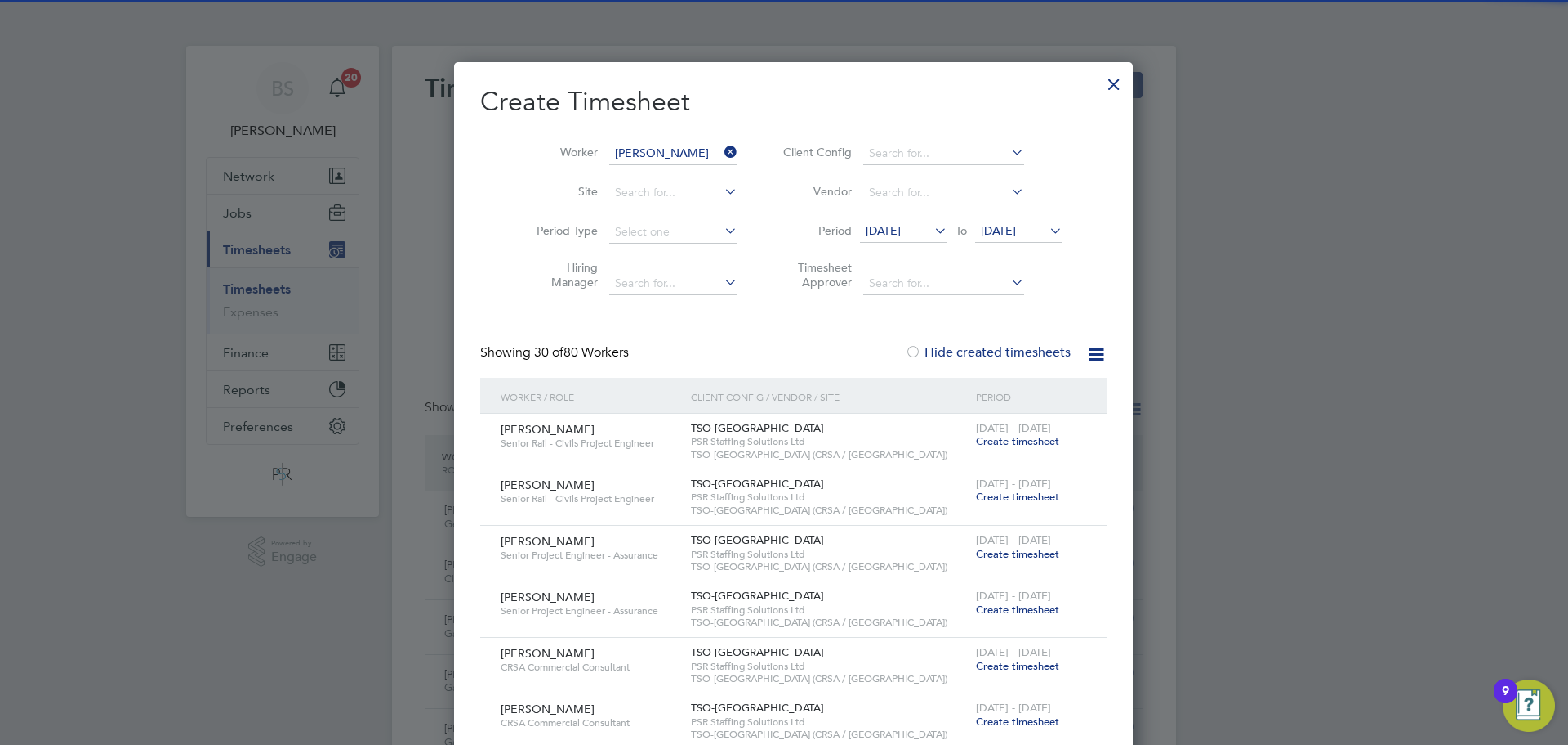
click at [687, 176] on li "Nelson Christian" at bounding box center [715, 175] width 235 height 22
type input "Nelson Christian"
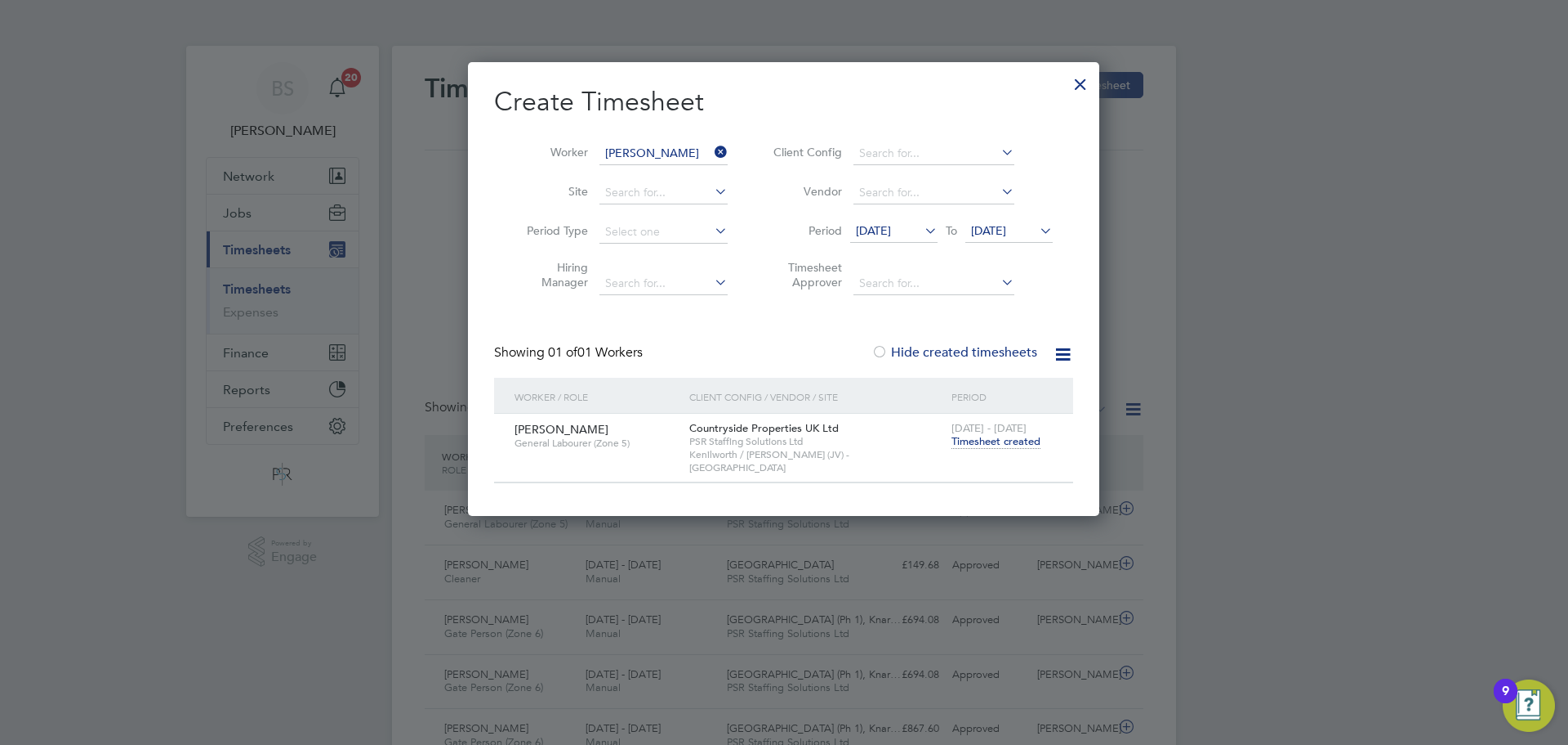
click at [1006, 441] on span "Timesheet created" at bounding box center [997, 441] width 89 height 14
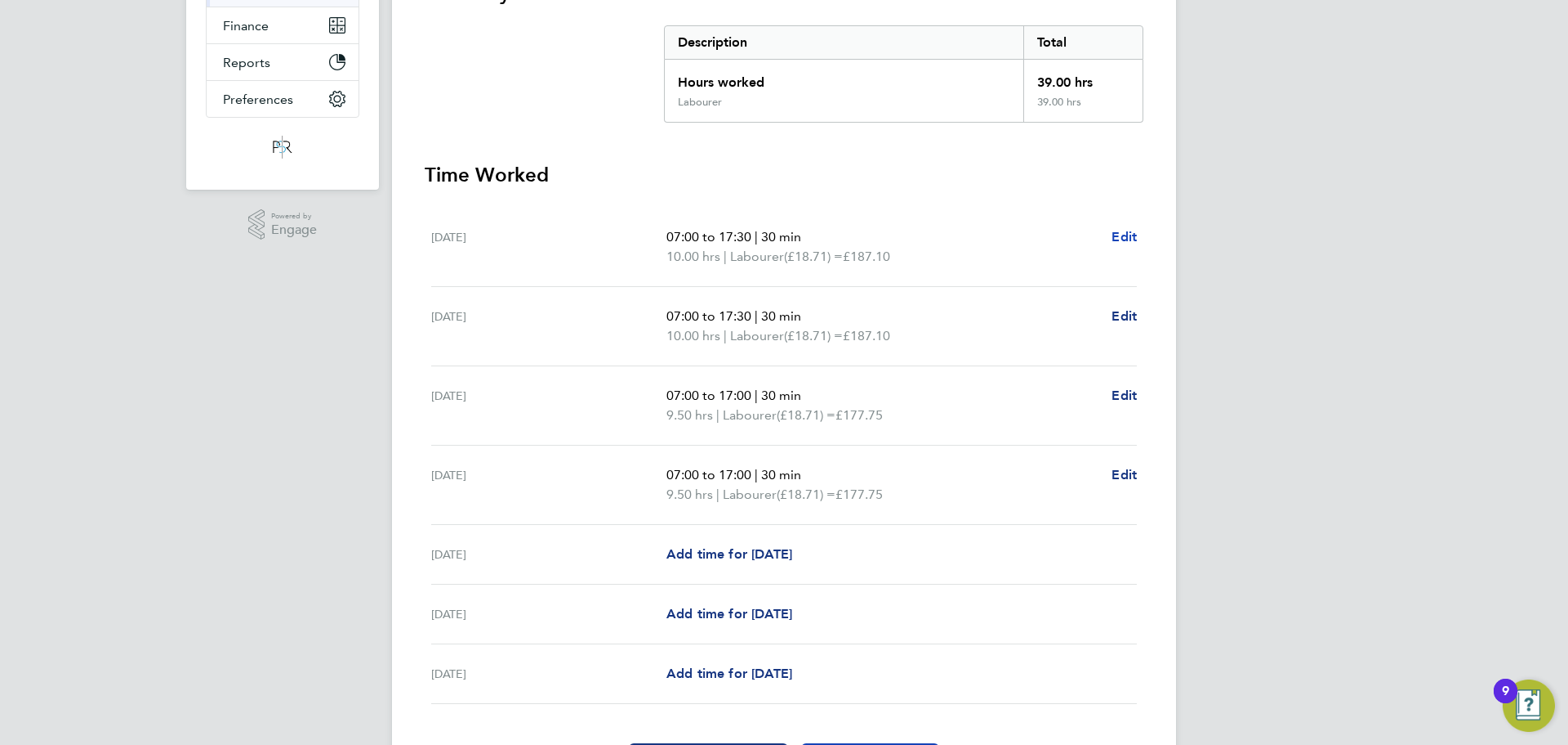
click at [1119, 242] on span "Edit" at bounding box center [1124, 237] width 26 height 15
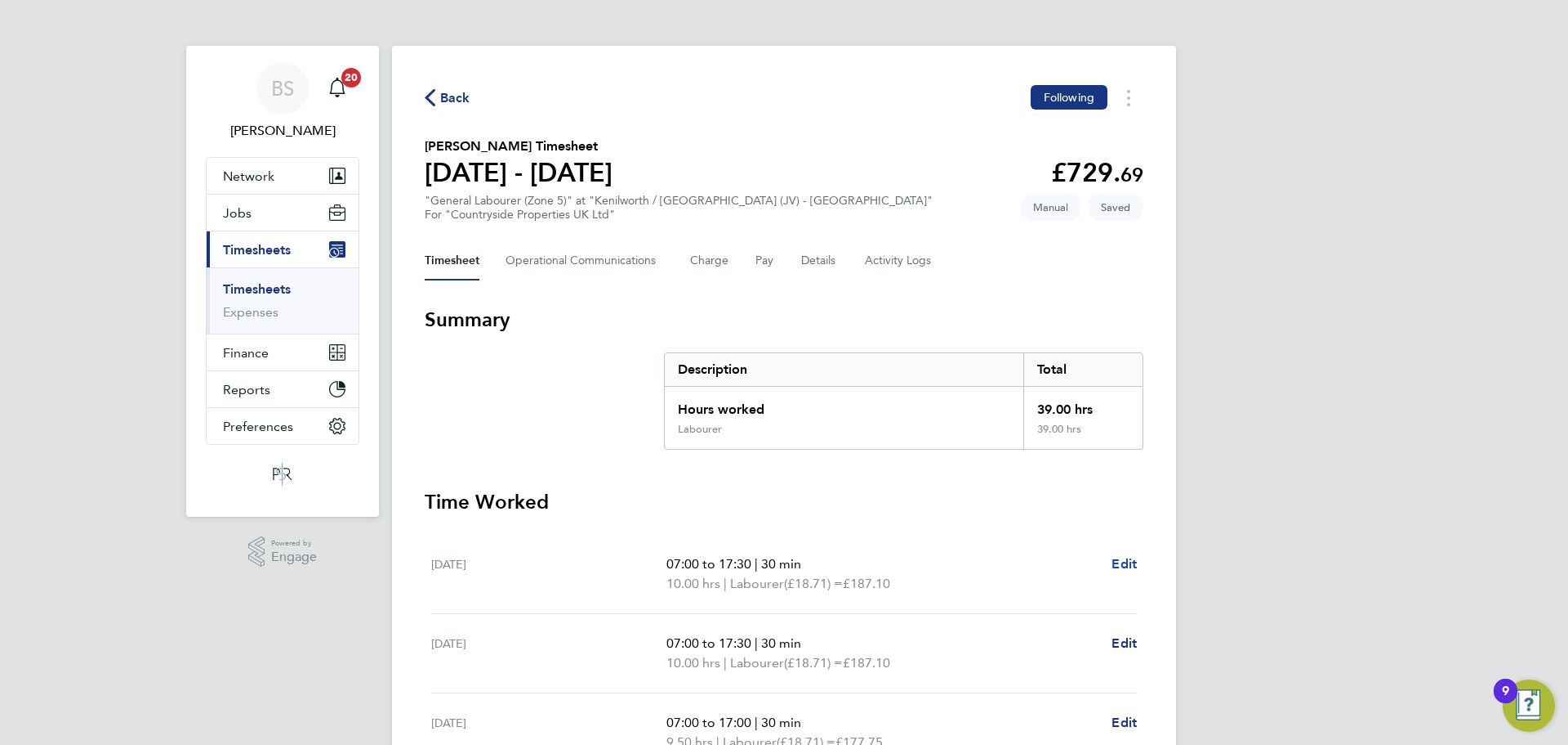
select select "30"
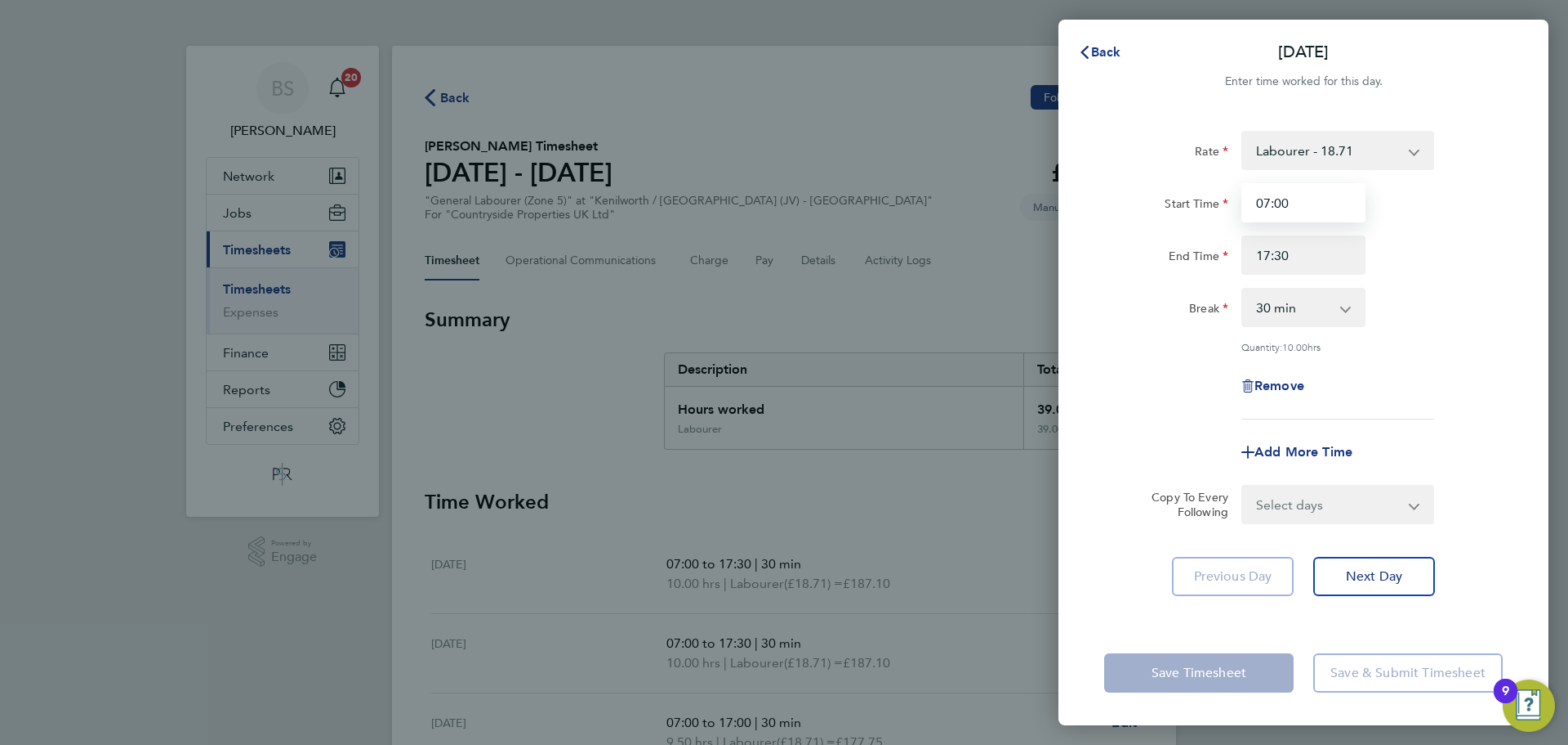
click at [1300, 207] on input "07:00" at bounding box center [1304, 202] width 125 height 39
type input "07:30"
click at [1336, 503] on select "Select days Day Weekday (Mon-Fri) Weekend (Sat-Sun) Tuesday Wednesday Thursday …" at bounding box center [1329, 504] width 171 height 36
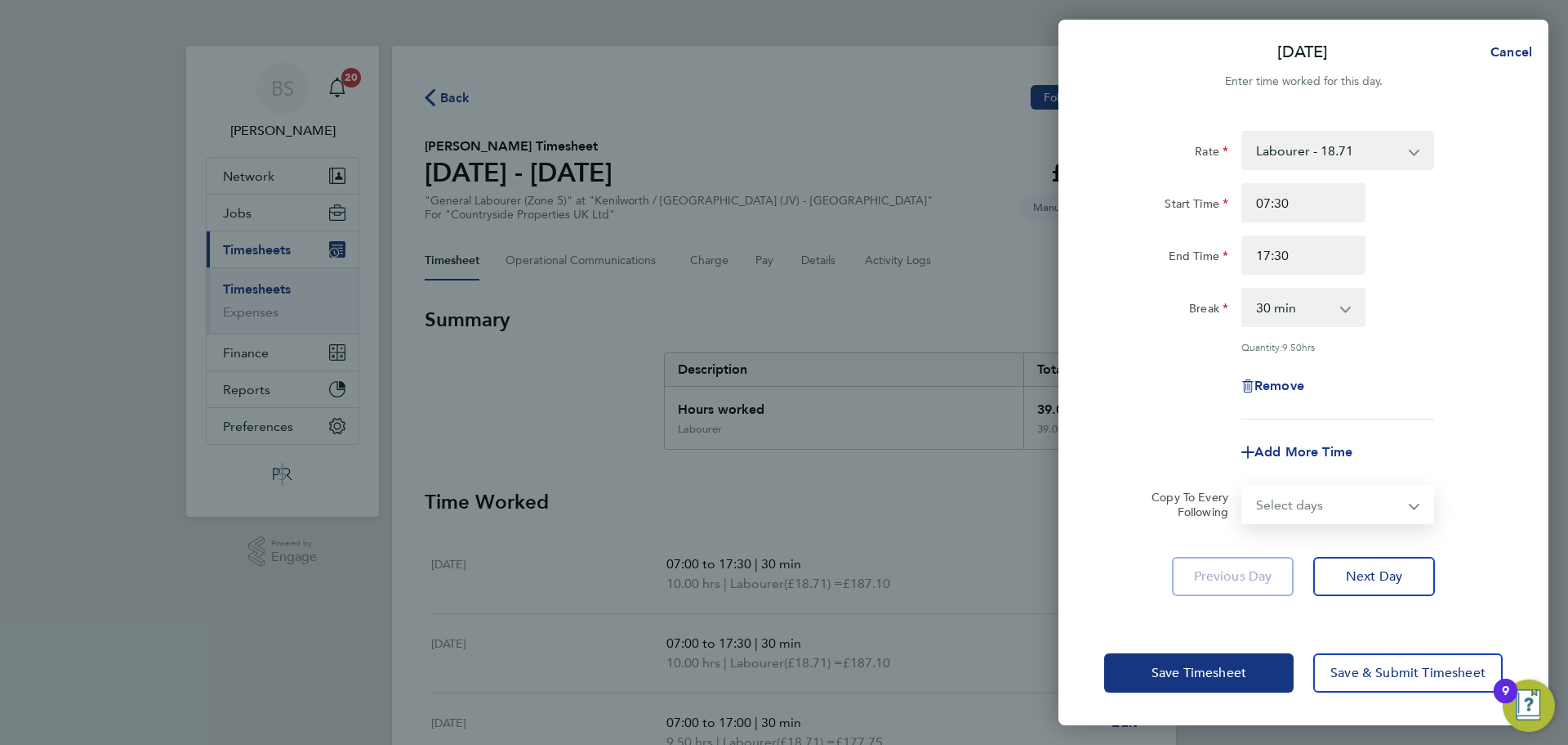
select select "TUE"
click at [1244, 486] on select "Select days Day Weekday (Mon-Fri) Weekend (Sat-Sun) Tuesday Wednesday Thursday …" at bounding box center [1329, 504] width 171 height 36
select select "2025-09-28"
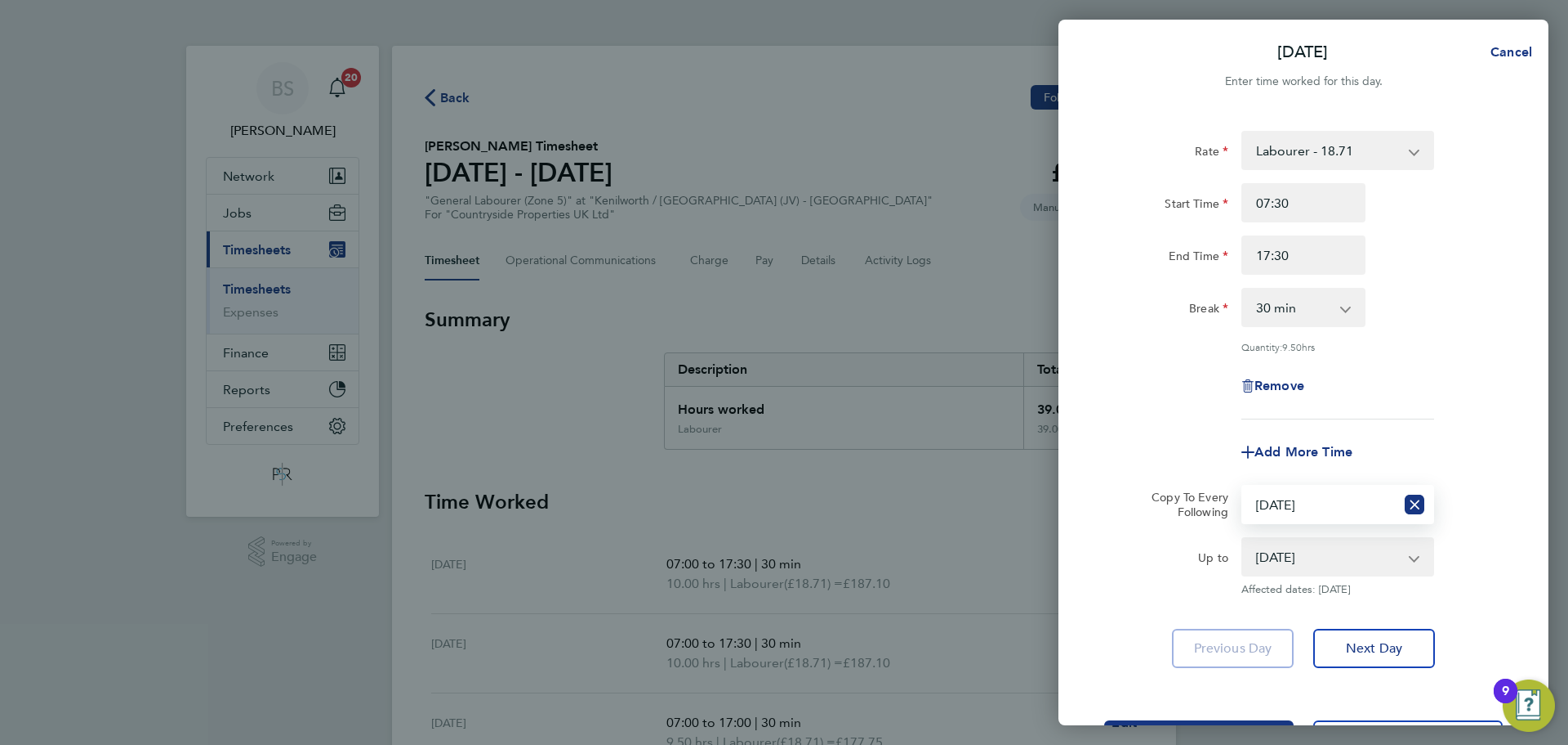
click at [1102, 675] on div "Rate Labourer - 18.71 Start Time 07:30 End Time 17:30 Break 0 min 15 min 30 min…" at bounding box center [1303, 400] width 490 height 577
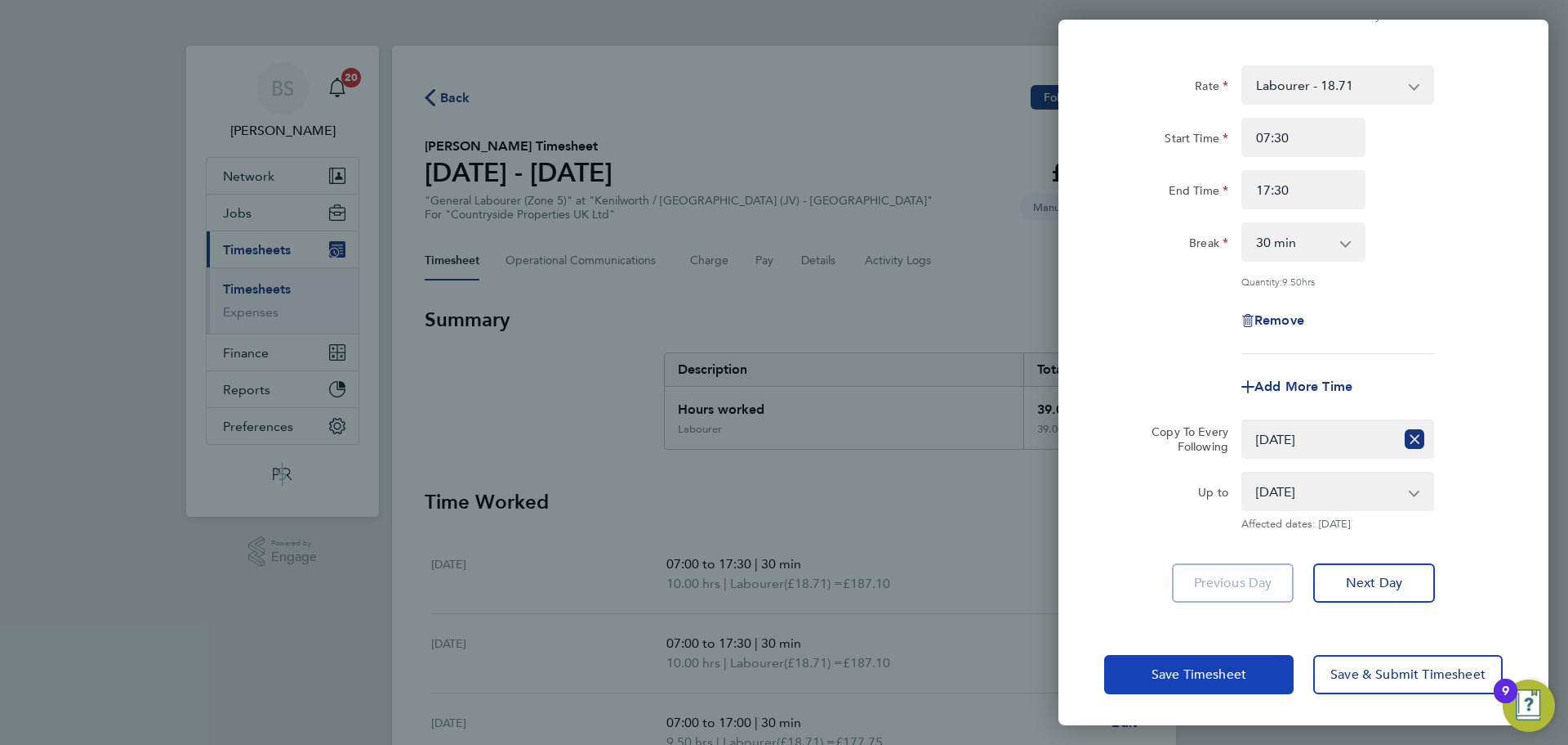
click at [1163, 675] on span "Save Timesheet" at bounding box center [1199, 674] width 95 height 16
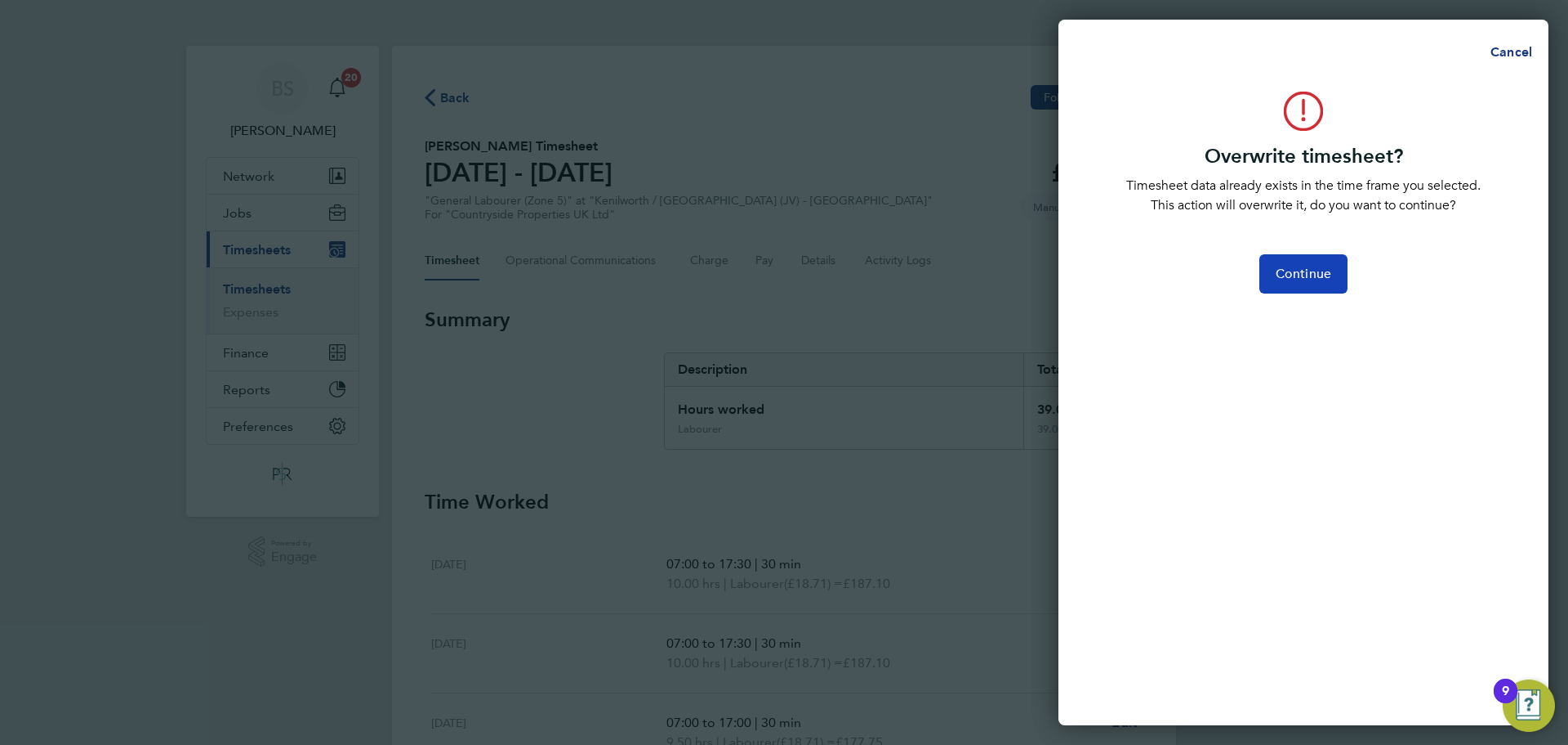
click at [1316, 272] on span "Continue" at bounding box center [1304, 273] width 55 height 16
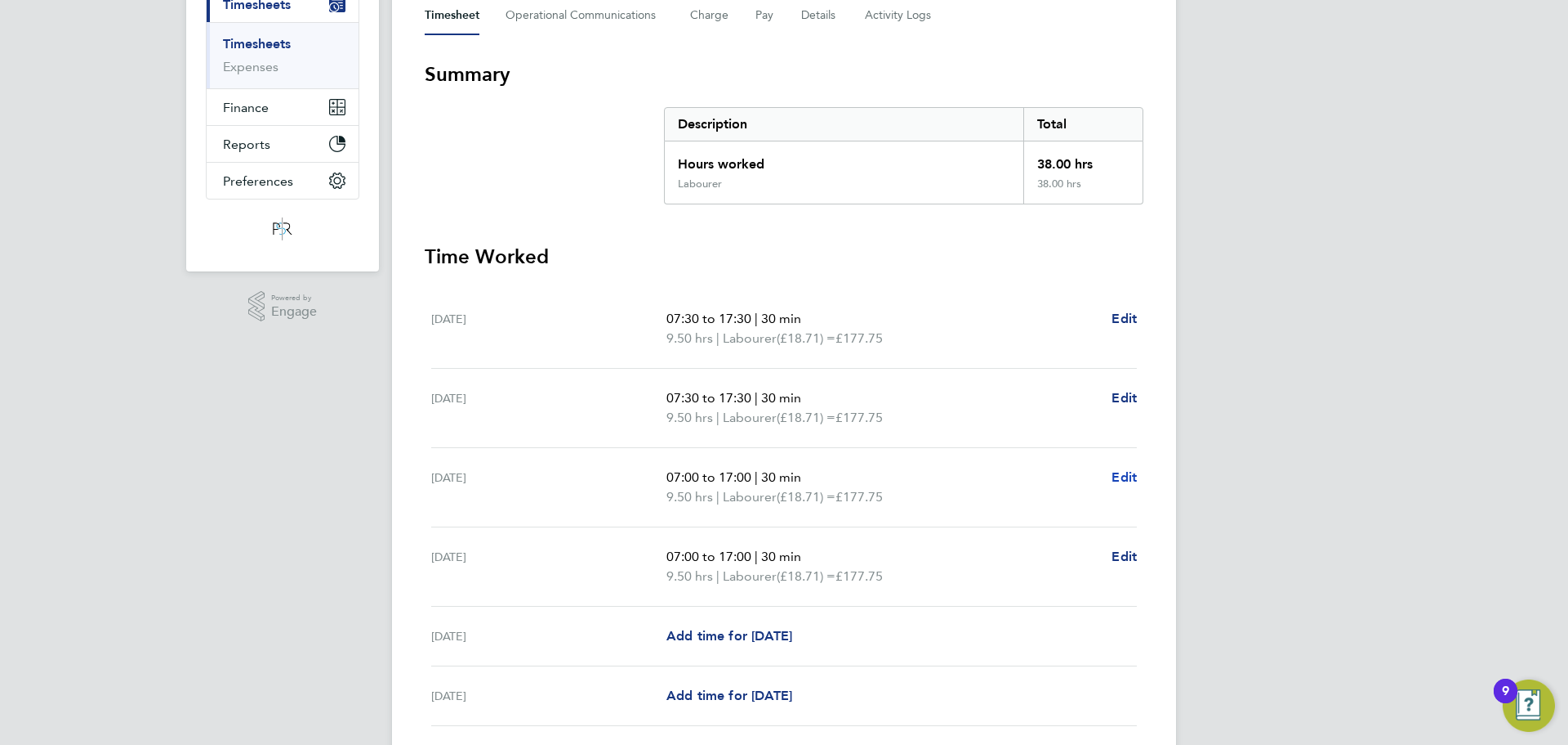
click at [1133, 479] on span "Edit" at bounding box center [1124, 477] width 26 height 15
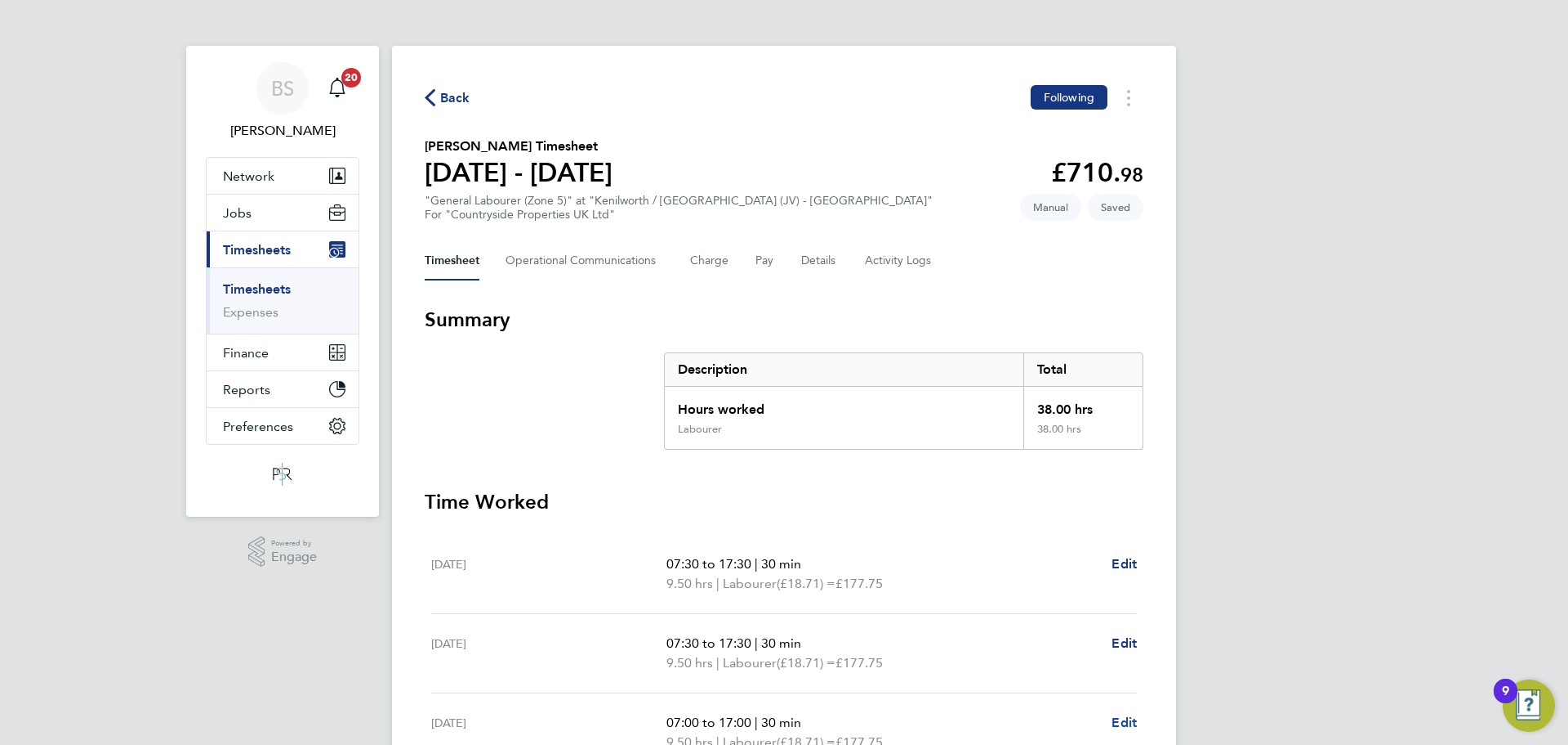
select select "30"
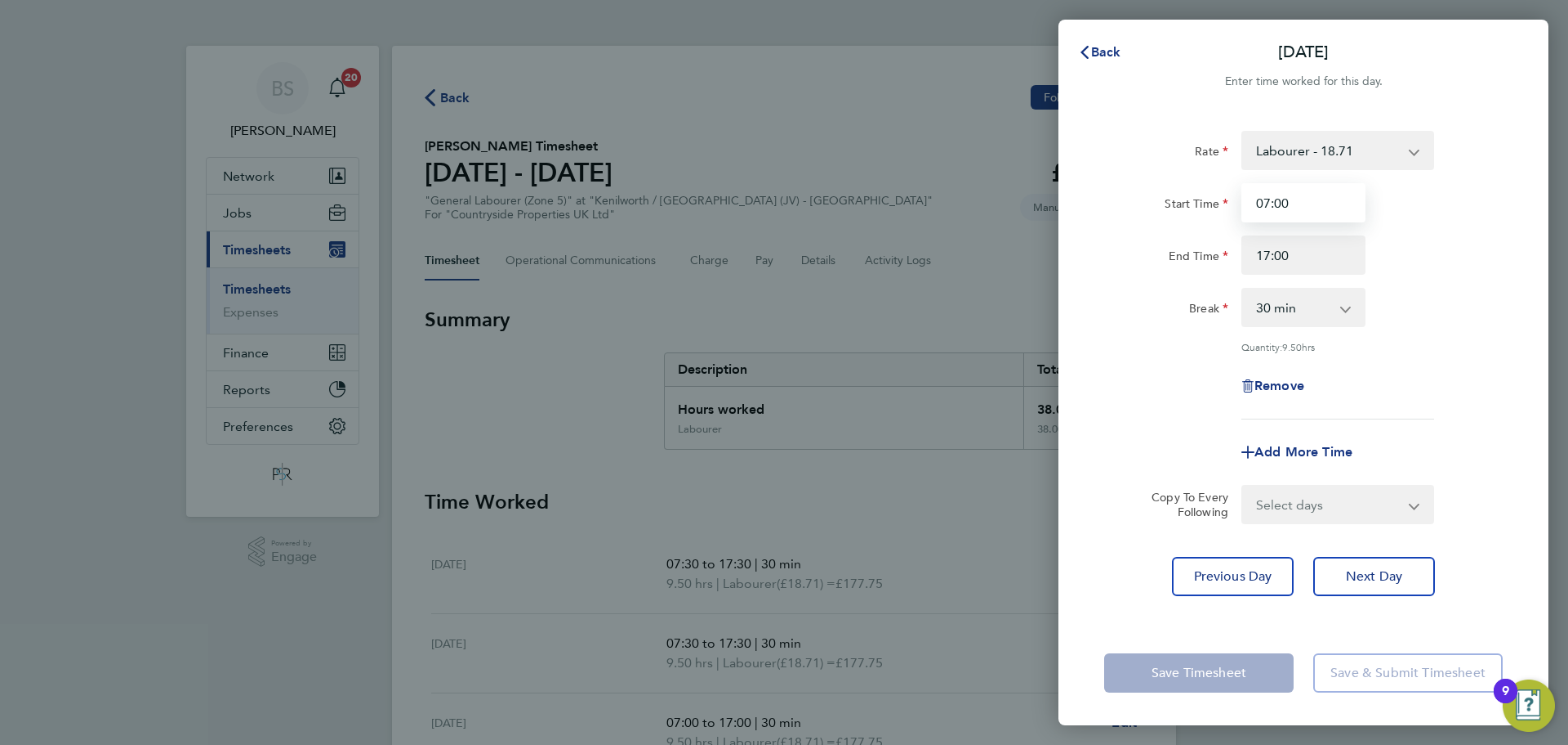
click at [1310, 207] on input "07:00" at bounding box center [1304, 202] width 125 height 39
type input "07:30"
click at [1394, 378] on div "Remove" at bounding box center [1304, 385] width 412 height 39
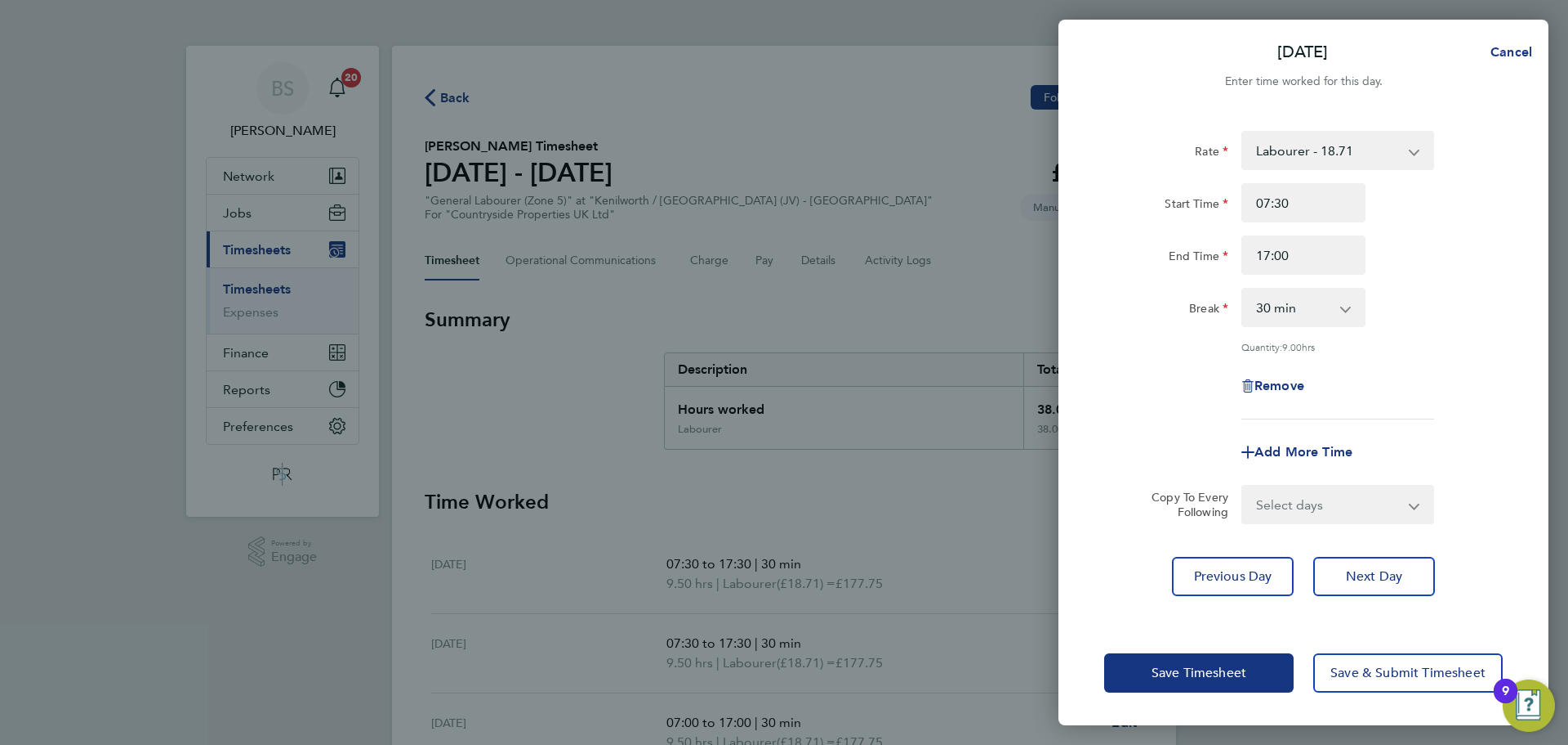
click at [1357, 502] on select "Select days Day Weekday (Mon-Fri) Weekend (Sat-Sun) Thursday Friday Saturday Su…" at bounding box center [1329, 504] width 171 height 36
select select "FRI"
click at [1244, 486] on select "Select days Day Weekday (Mon-Fri) Weekend (Sat-Sun) Thursday Friday Saturday Su…" at bounding box center [1329, 504] width 171 height 36
select select "2025-09-28"
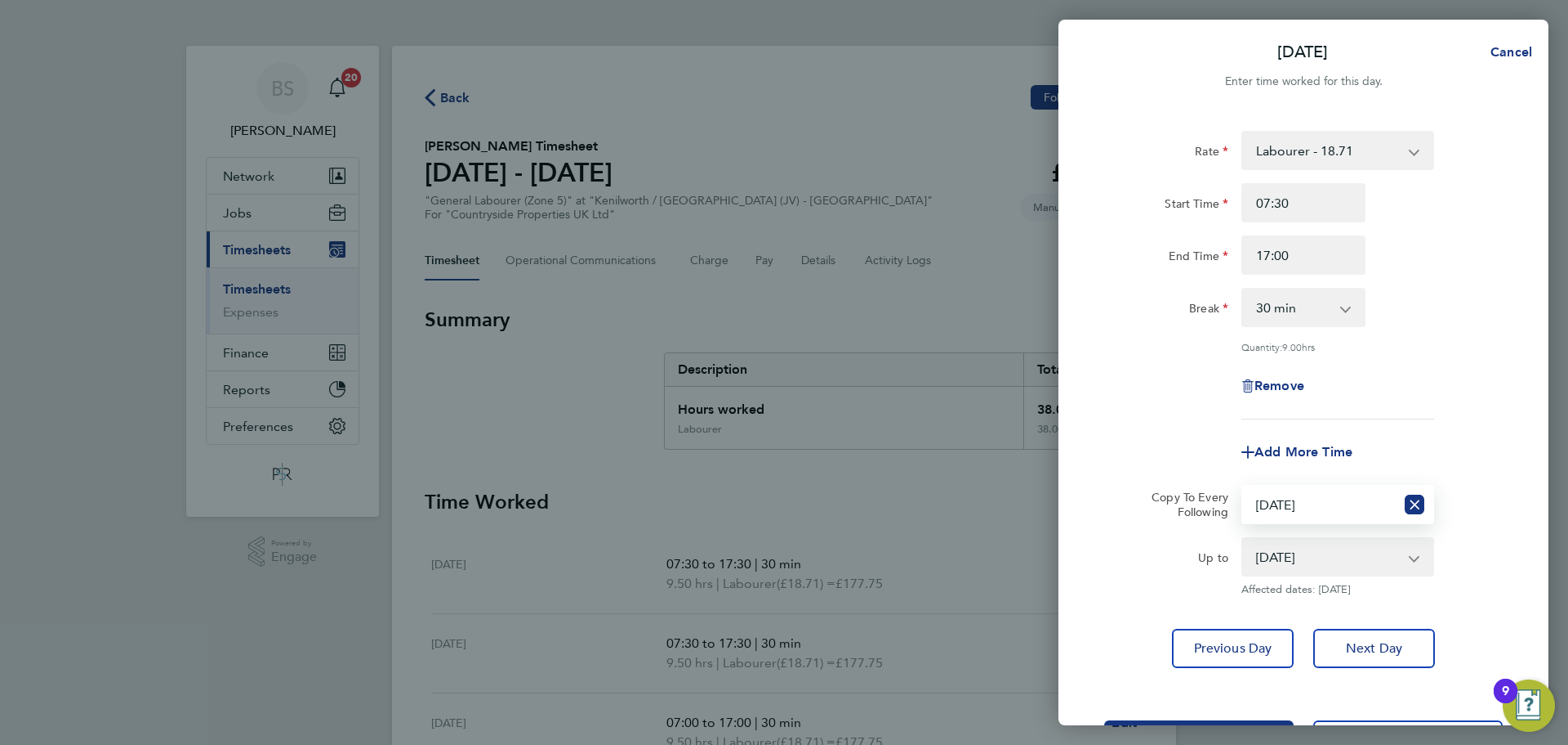
click at [1148, 407] on div "Rate Labourer - 18.71 Start Time 07:30 End Time 17:00 Break 0 min 15 min 30 min…" at bounding box center [1304, 274] width 398 height 288
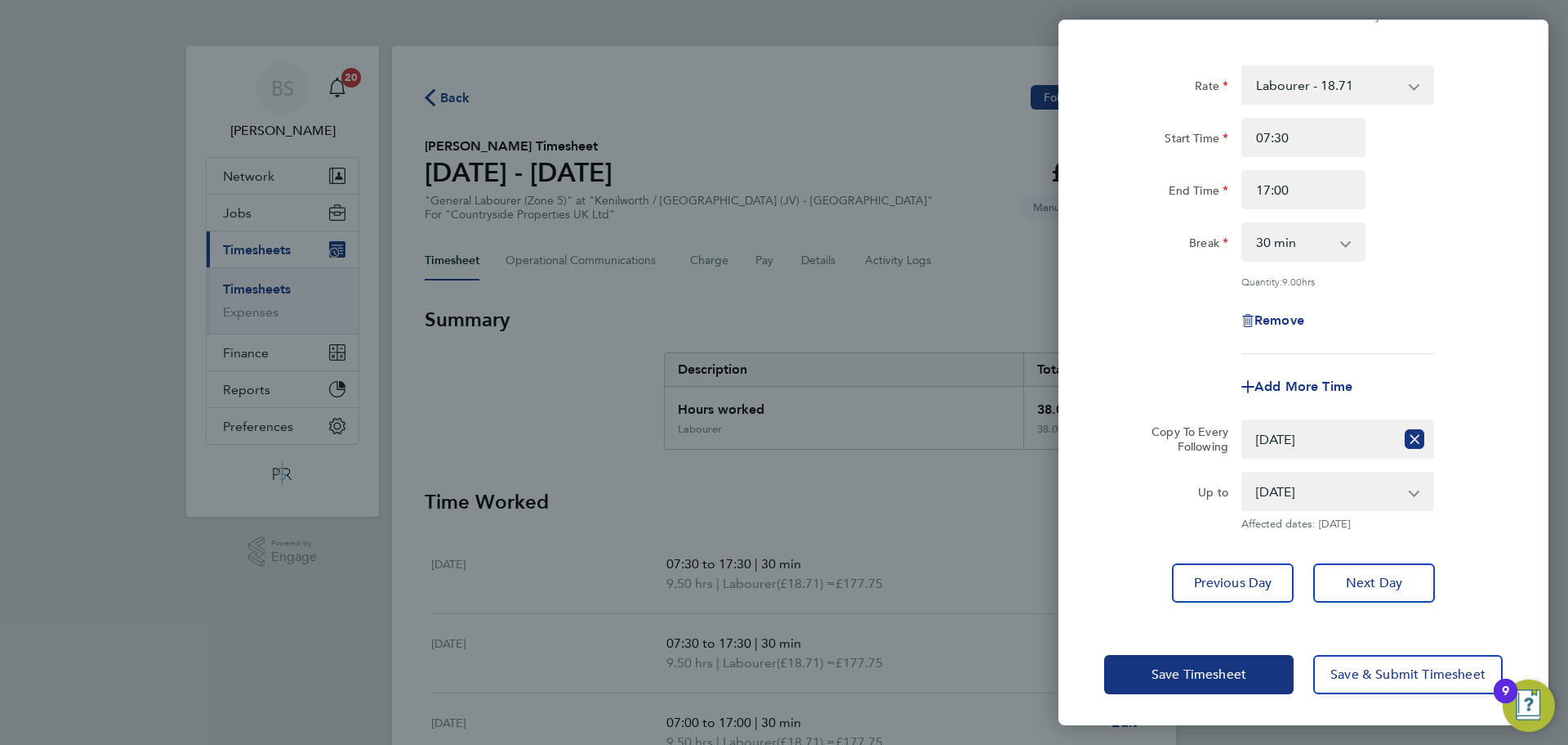
click at [1314, 236] on select "0 min 15 min 30 min 45 min 60 min 75 min 90 min" at bounding box center [1294, 242] width 102 height 36
drag, startPoint x: 1539, startPoint y: 263, endPoint x: 1505, endPoint y: 291, distance: 44.0
click at [1539, 263] on div "Rate Labourer - 18.71 Start Time 07:30 End Time 17:00 Break 0 min 15 min 30 min…" at bounding box center [1303, 334] width 490 height 577
click at [1365, 495] on select "26 Sep 2025 27 Sep 2025 28 Sep 2025" at bounding box center [1328, 491] width 170 height 36
click at [1512, 450] on div "Rate Labourer - 18.71 Start Time 07:30 End Time 17:00 Break 0 min 15 min 30 min…" at bounding box center [1303, 334] width 490 height 577
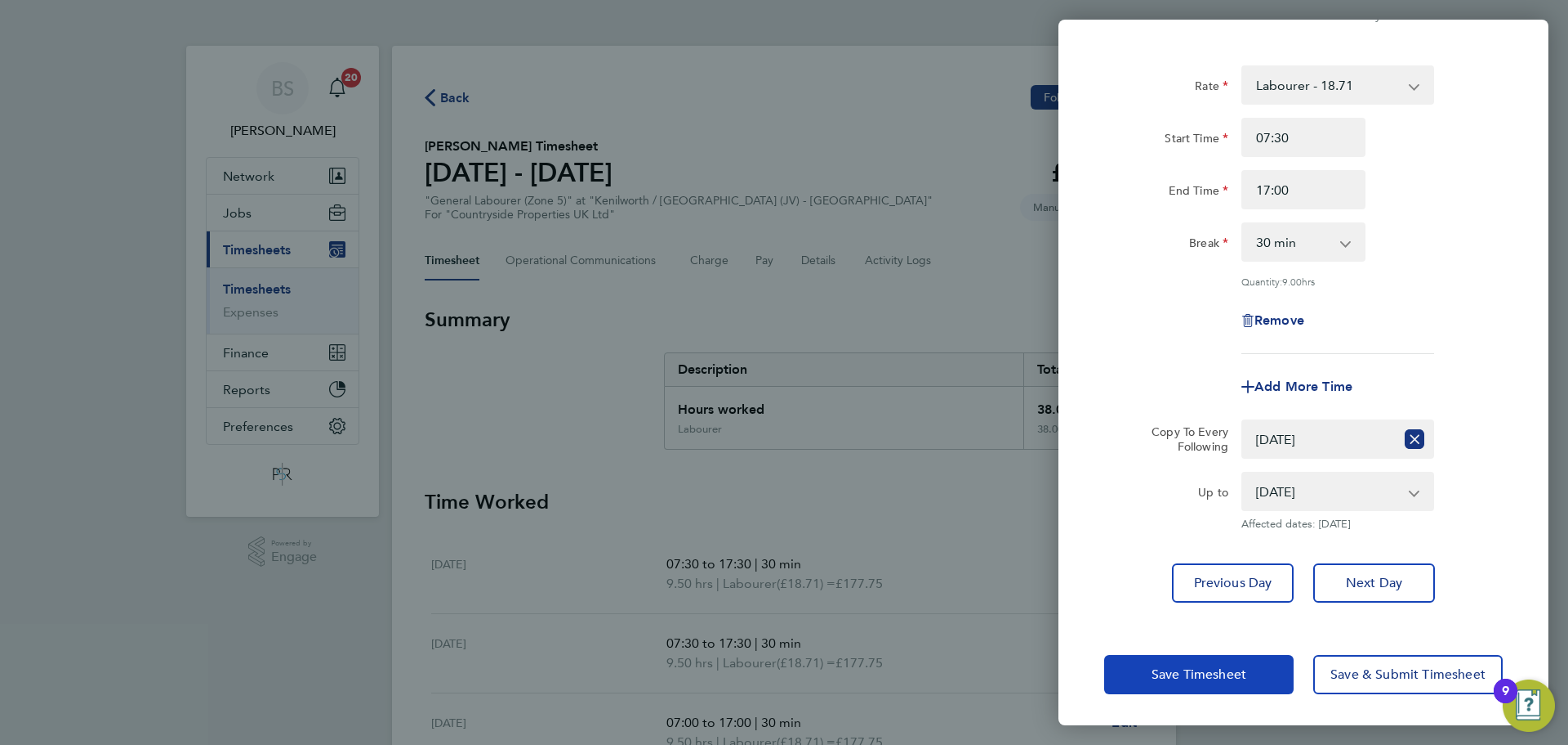
click at [1238, 680] on span "Save Timesheet" at bounding box center [1199, 674] width 95 height 16
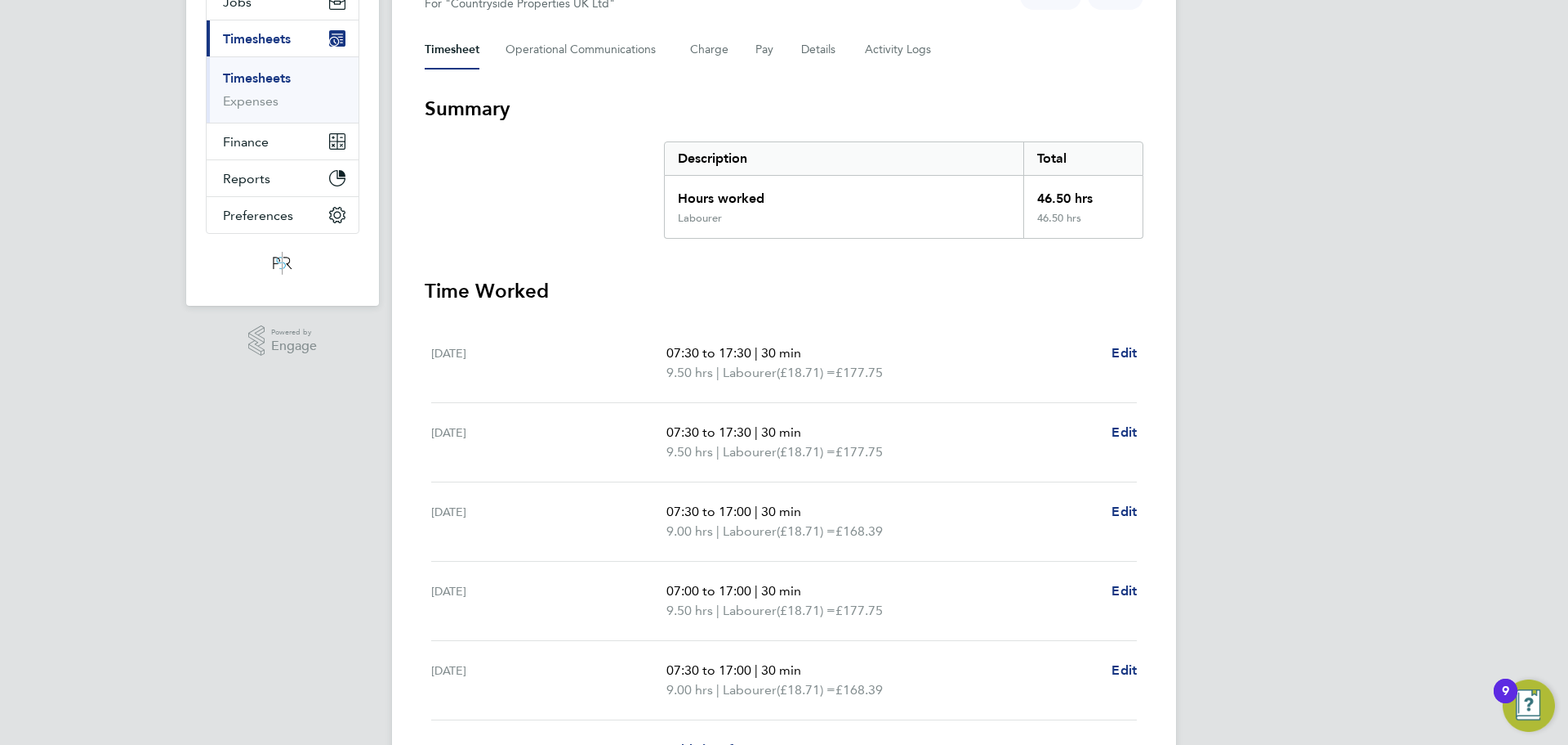
scroll to position [245, 0]
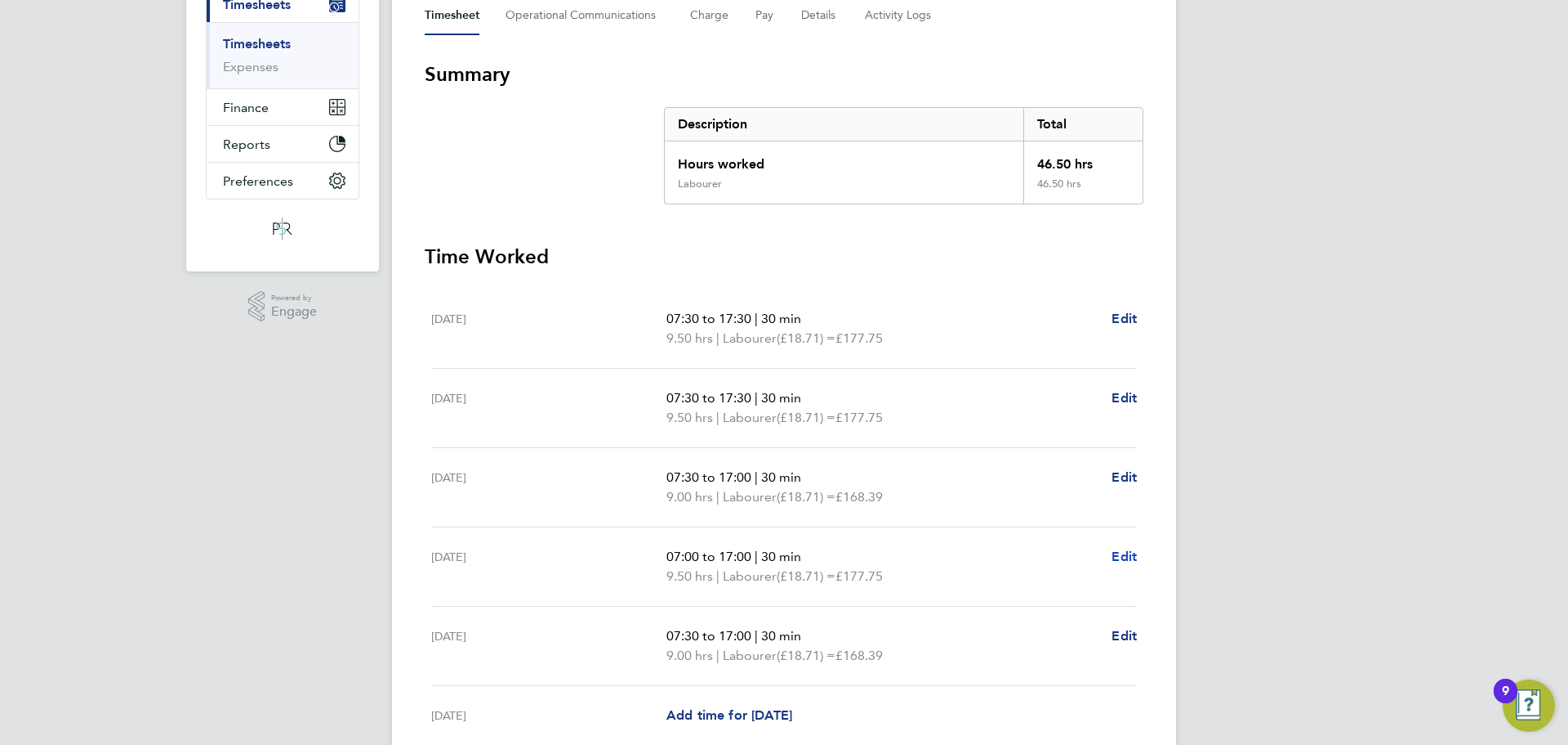
click at [1133, 559] on span "Edit" at bounding box center [1124, 556] width 26 height 15
select select "30"
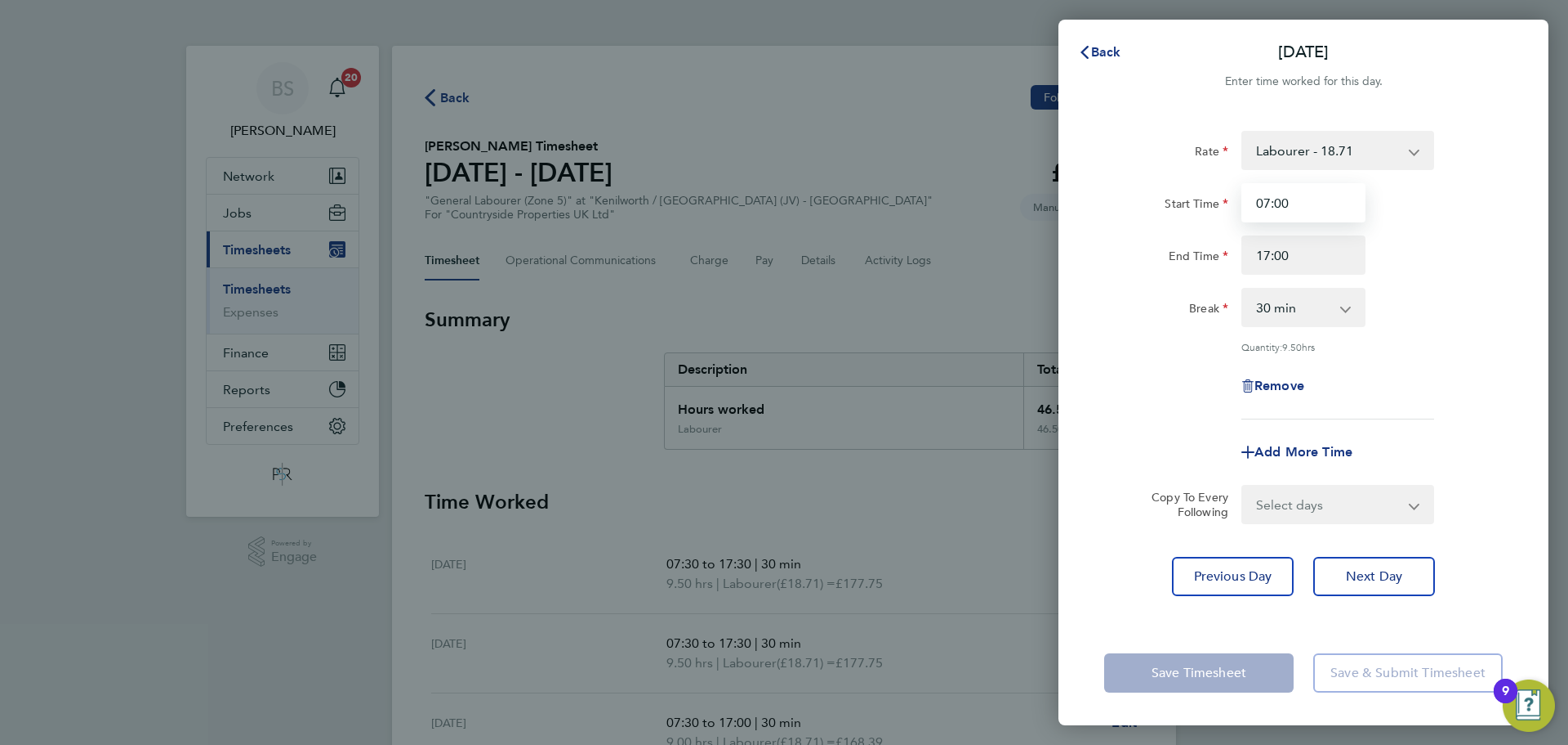
click at [1326, 206] on input "07:00" at bounding box center [1304, 202] width 125 height 39
type input "07:30"
click at [1408, 295] on div "Break 0 min 15 min 30 min 45 min 60 min 75 min 90 min" at bounding box center [1304, 306] width 412 height 39
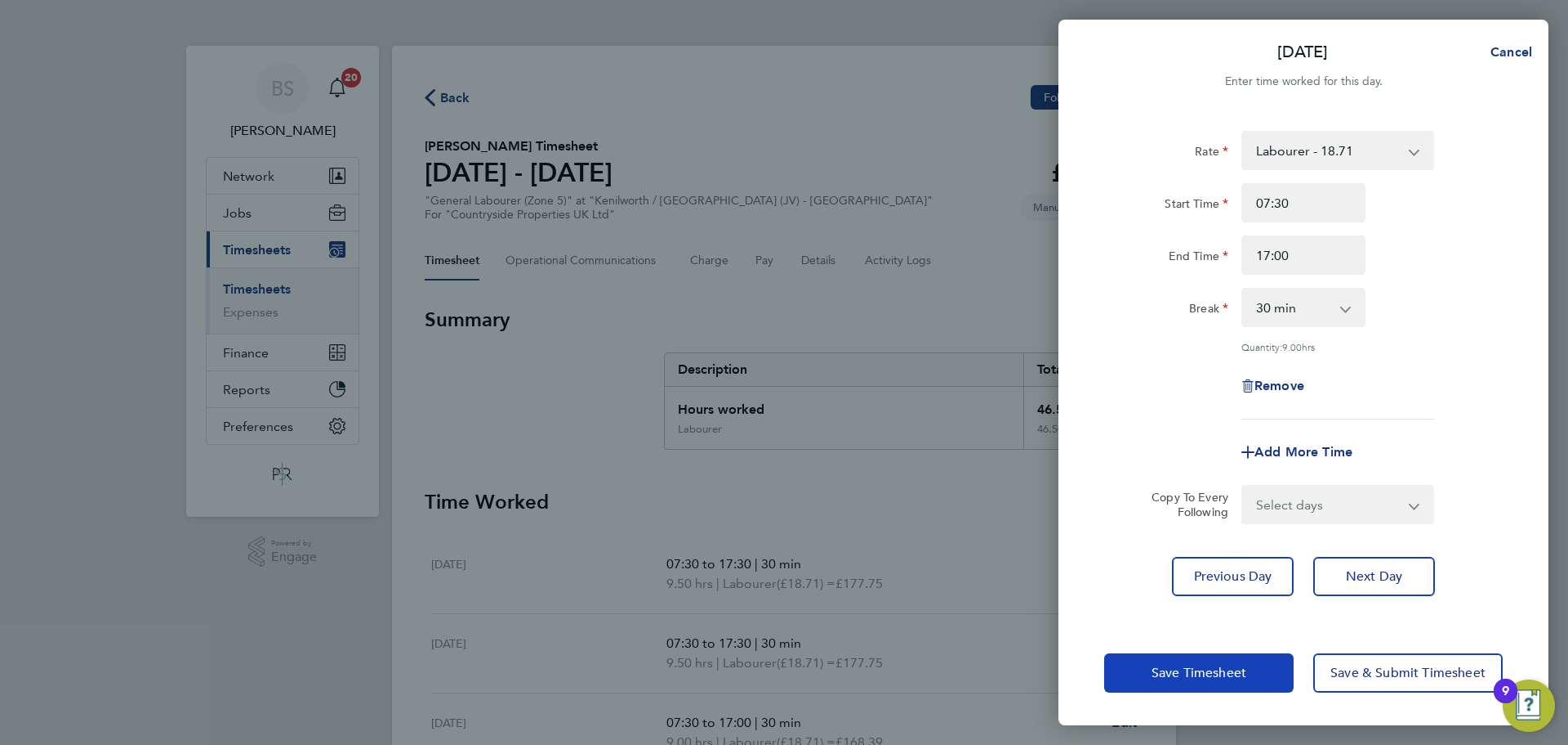
click at [1209, 676] on span "Save Timesheet" at bounding box center [1199, 672] width 95 height 16
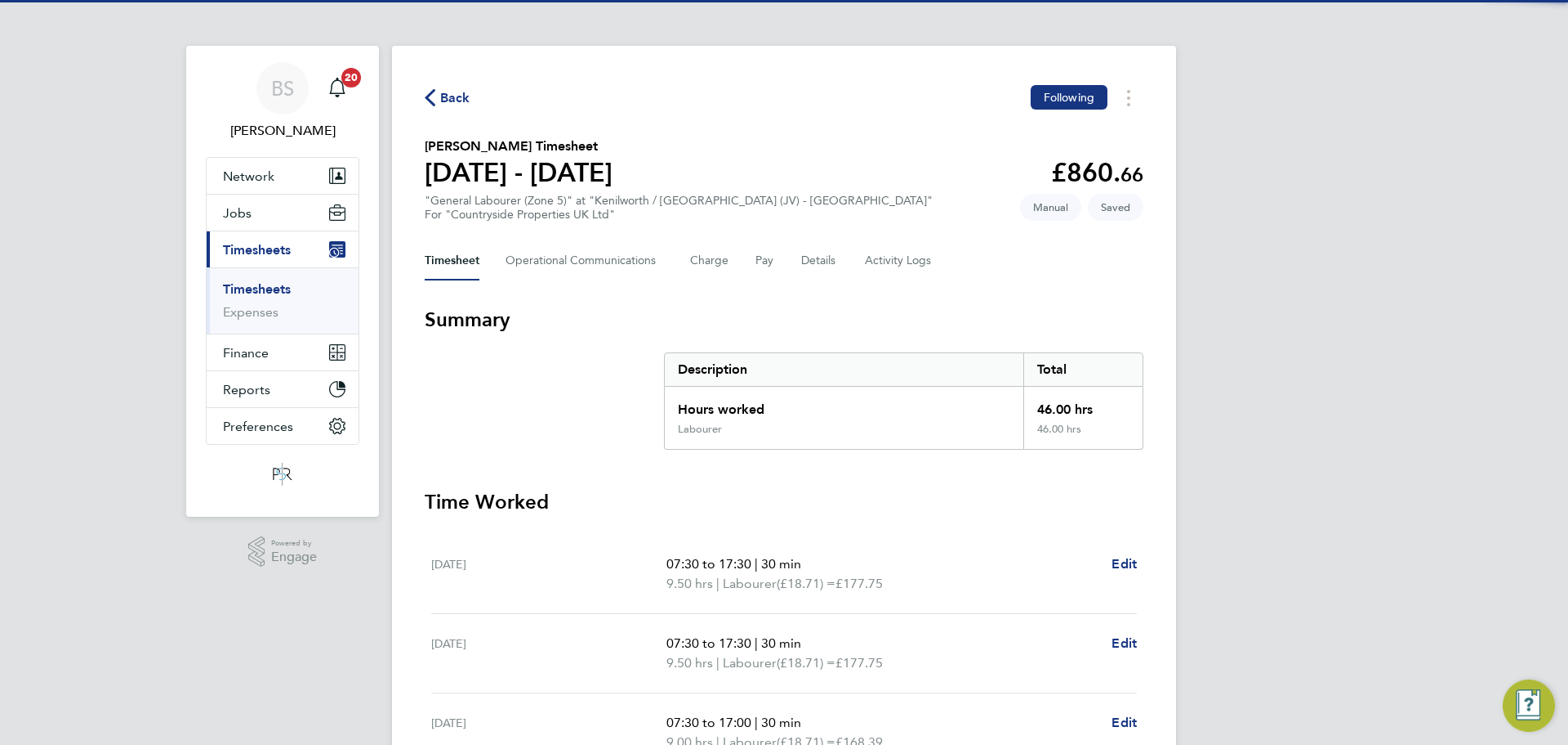
click at [975, 499] on h3 "Time Worked" at bounding box center [784, 501] width 719 height 26
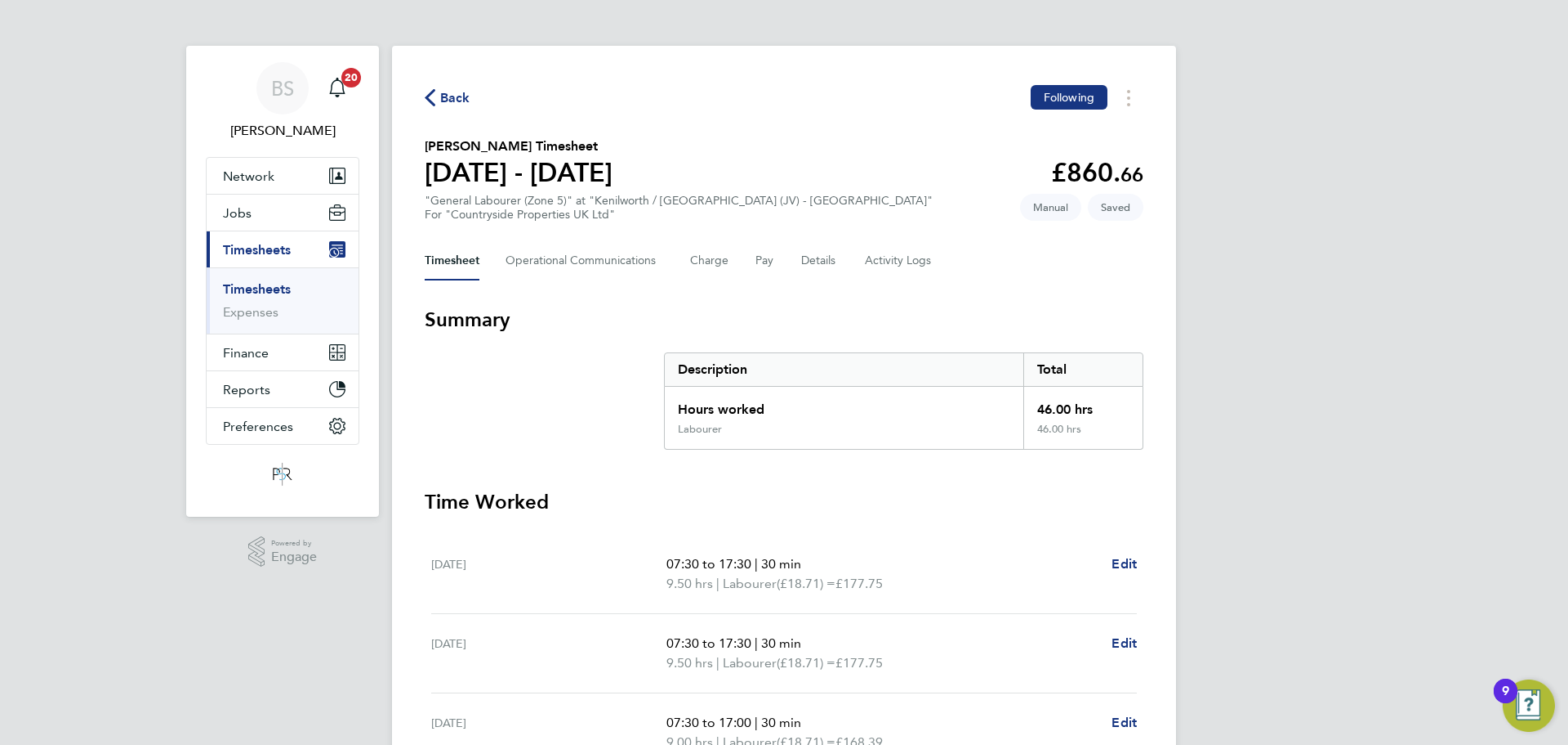
click at [459, 100] on span "Back" at bounding box center [455, 98] width 30 height 20
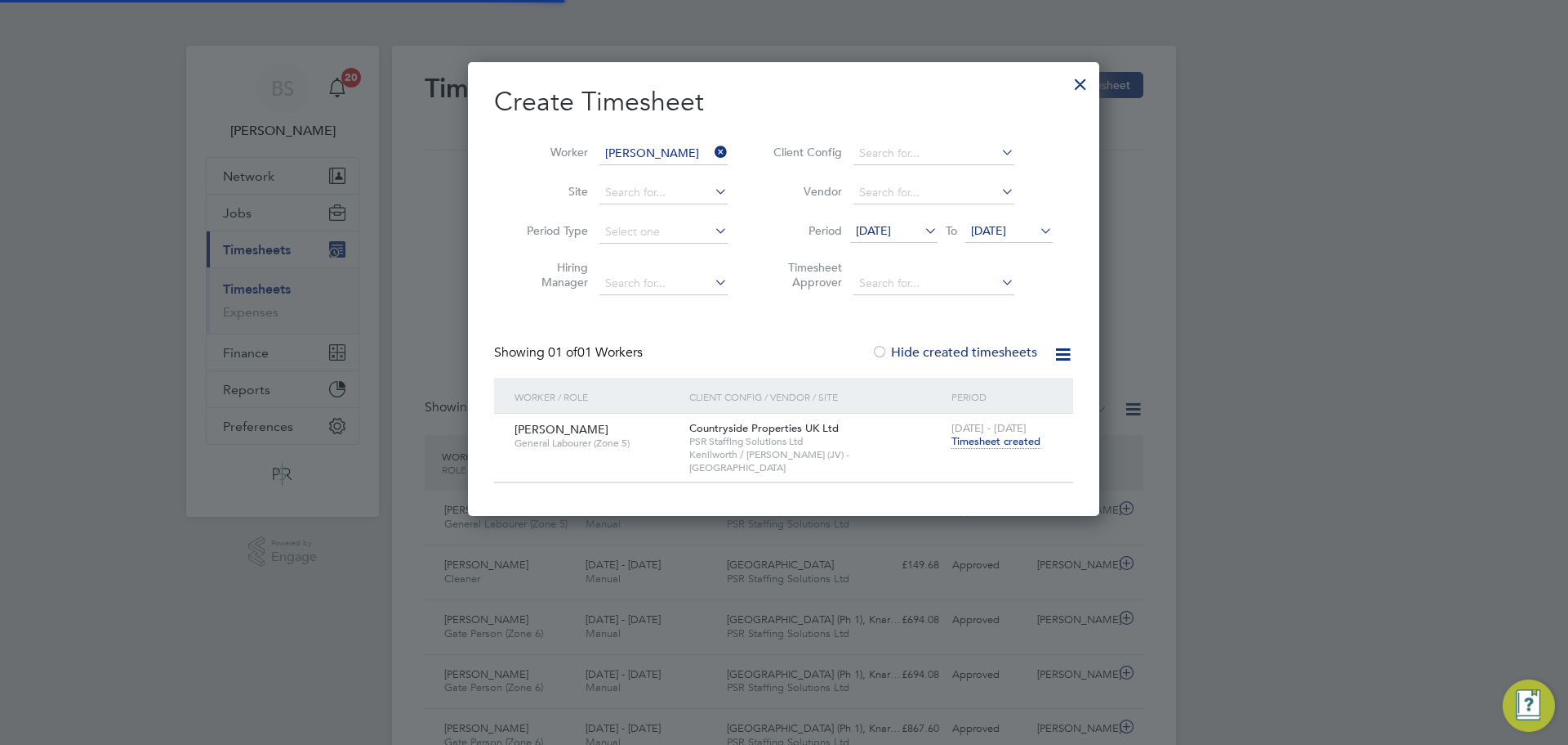
scroll to position [42, 142]
click at [711, 153] on icon at bounding box center [711, 152] width 0 height 23
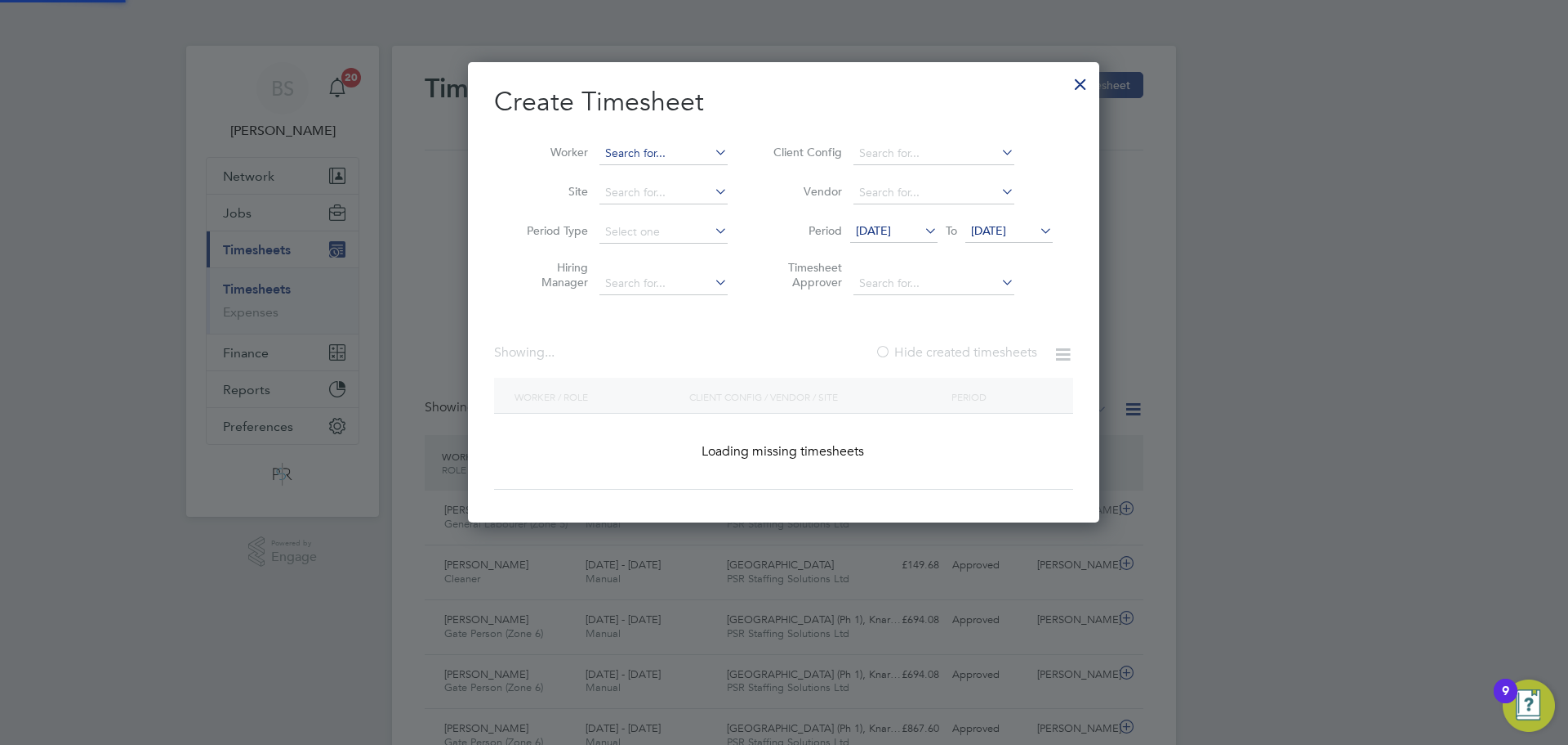
click at [702, 153] on input at bounding box center [664, 153] width 128 height 23
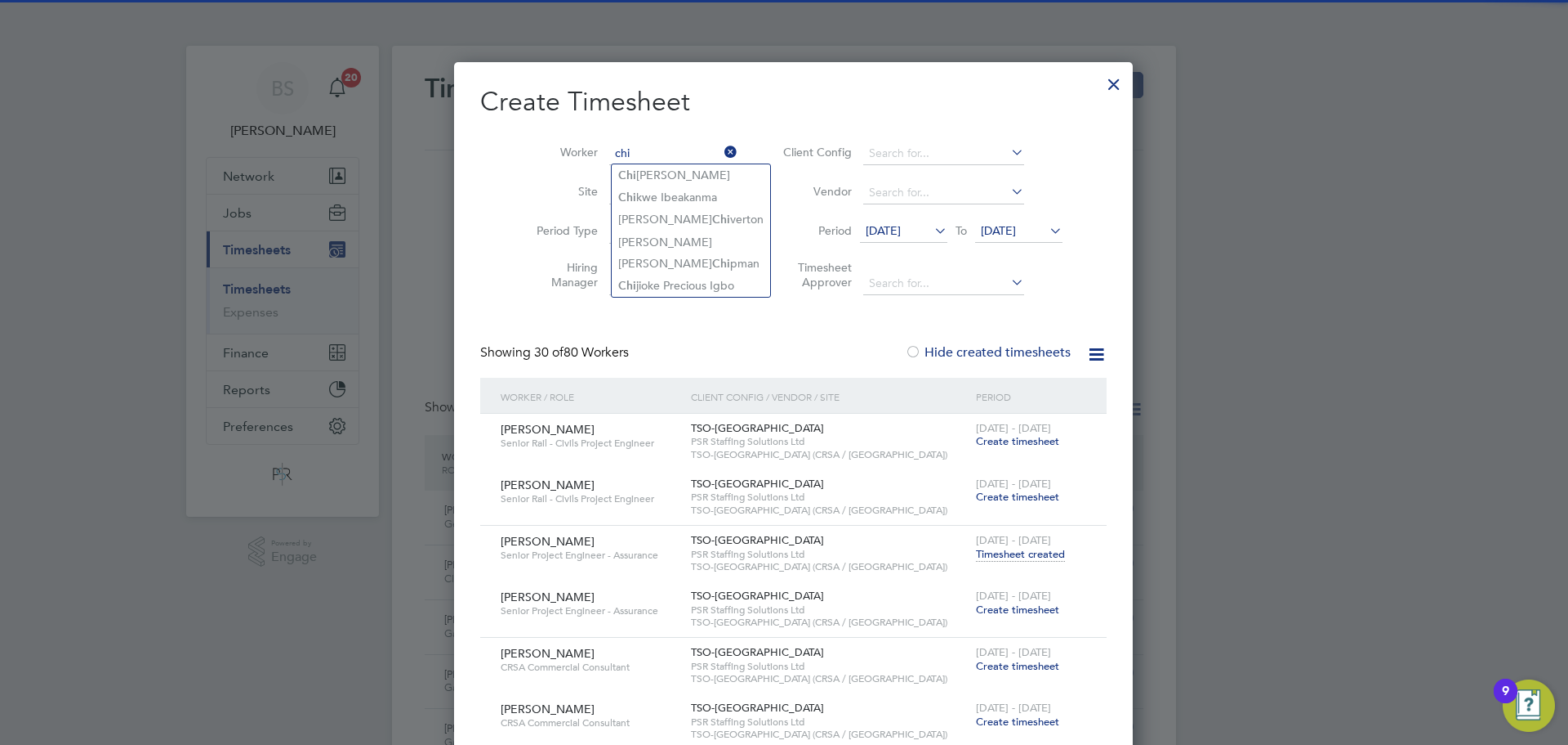
type input "chi"
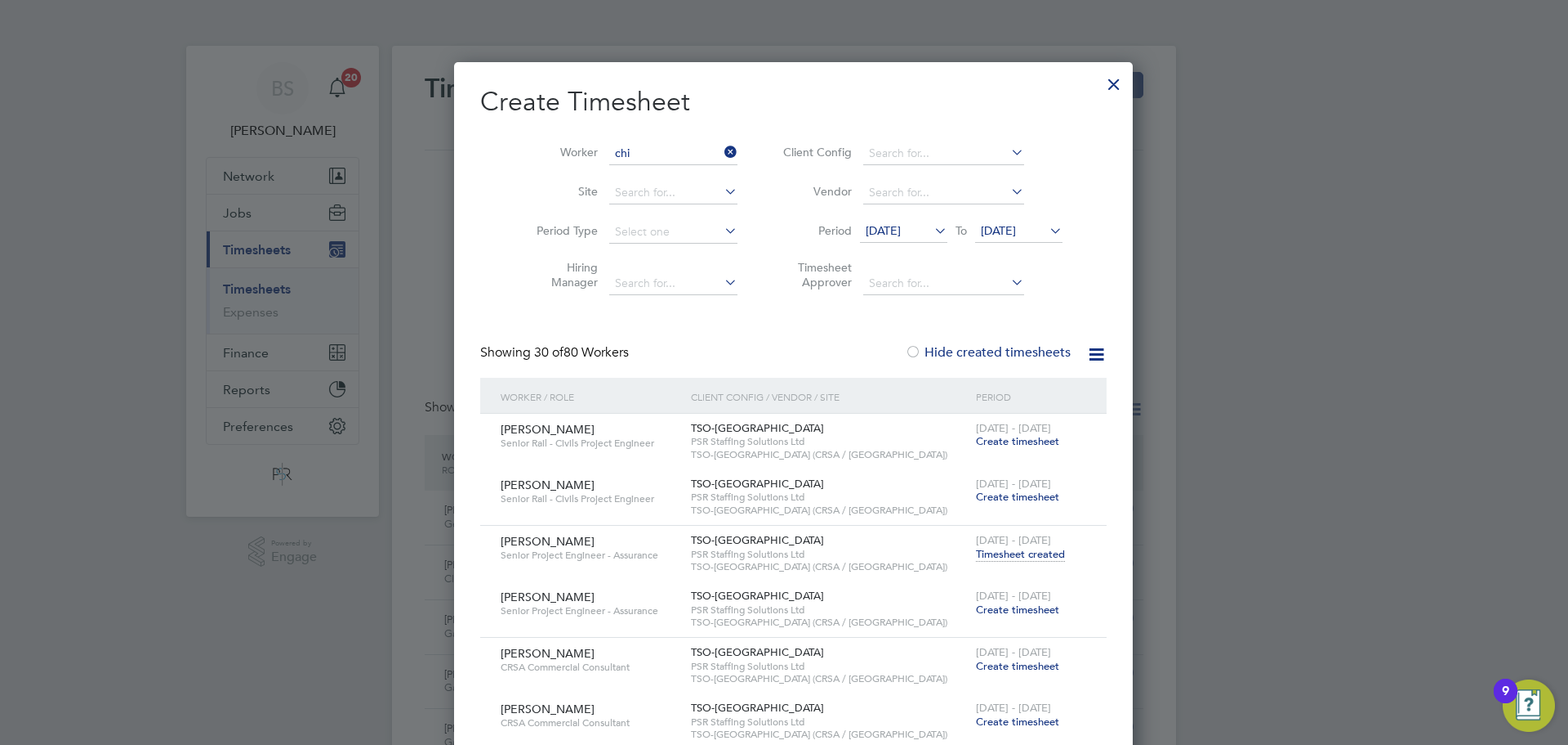
click at [1104, 83] on div at bounding box center [1113, 80] width 29 height 29
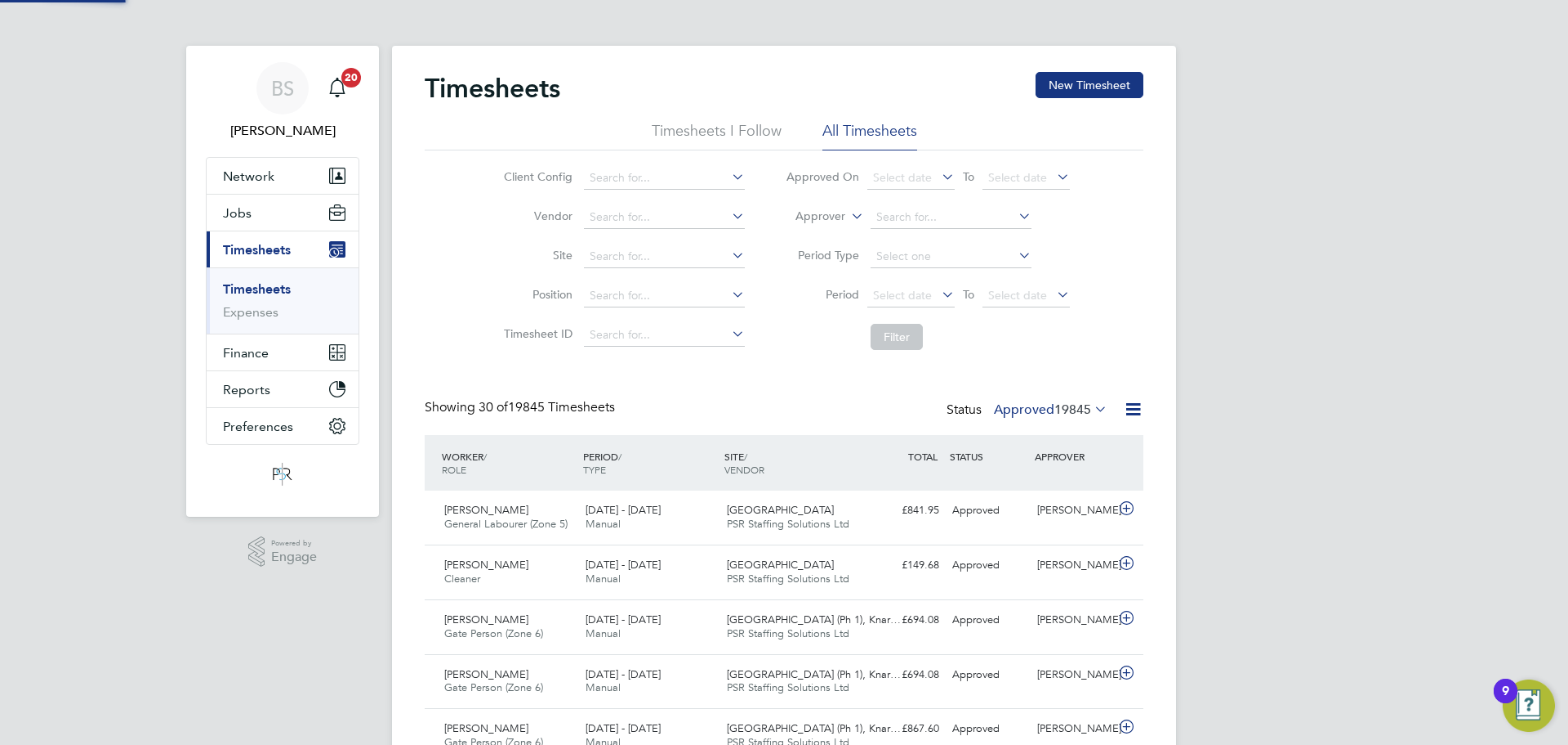
click at [243, 287] on link "Timesheets" at bounding box center [257, 289] width 68 height 15
click at [833, 208] on li "Approver" at bounding box center [928, 217] width 325 height 39
click at [828, 222] on label "Approver" at bounding box center [808, 216] width 73 height 16
click at [821, 226] on li "Worker" at bounding box center [804, 235] width 81 height 21
click at [913, 217] on input at bounding box center [951, 217] width 161 height 23
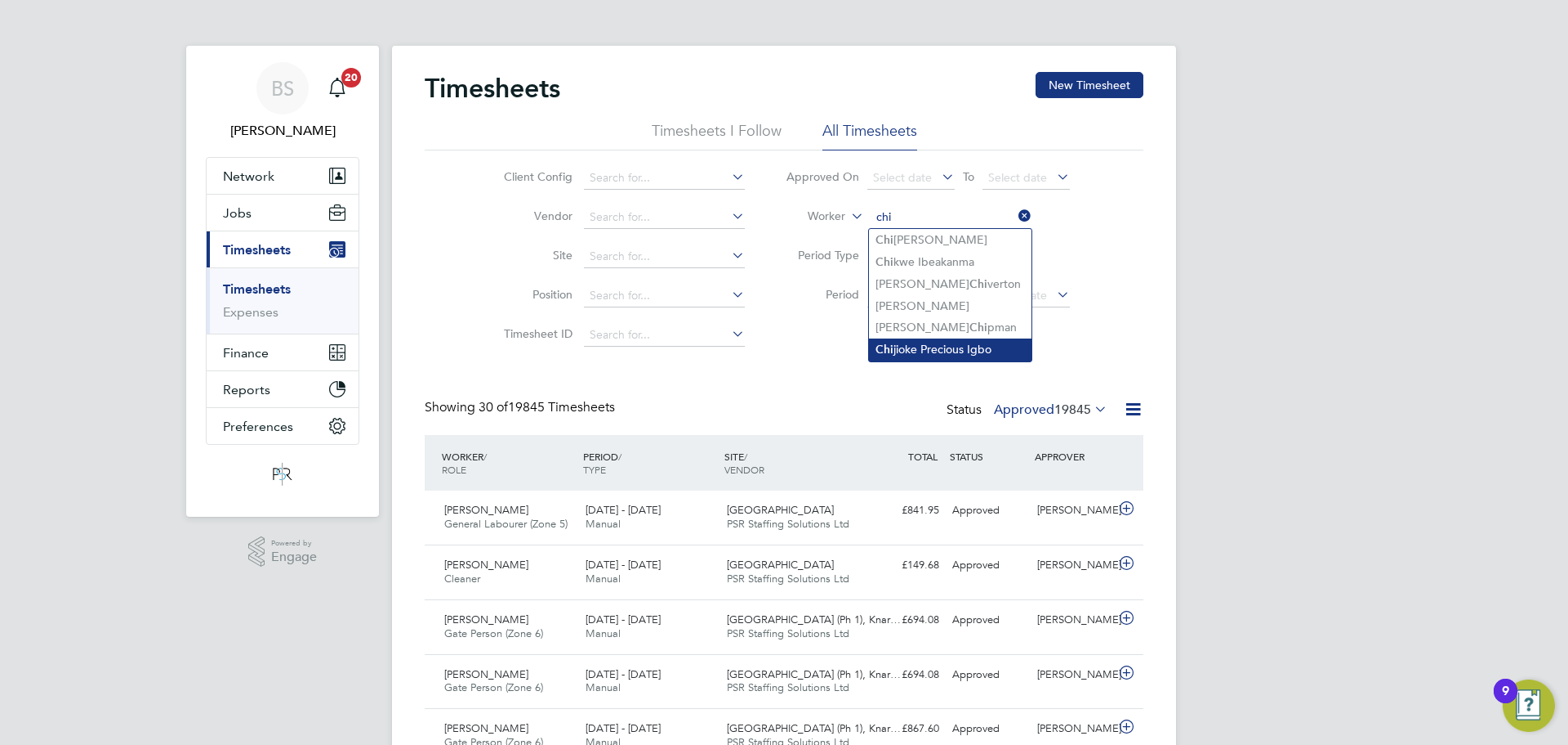
click at [956, 343] on li "Chi jioke Precious Igbo" at bounding box center [950, 349] width 163 height 22
type input "Chijioke Precious Igbo"
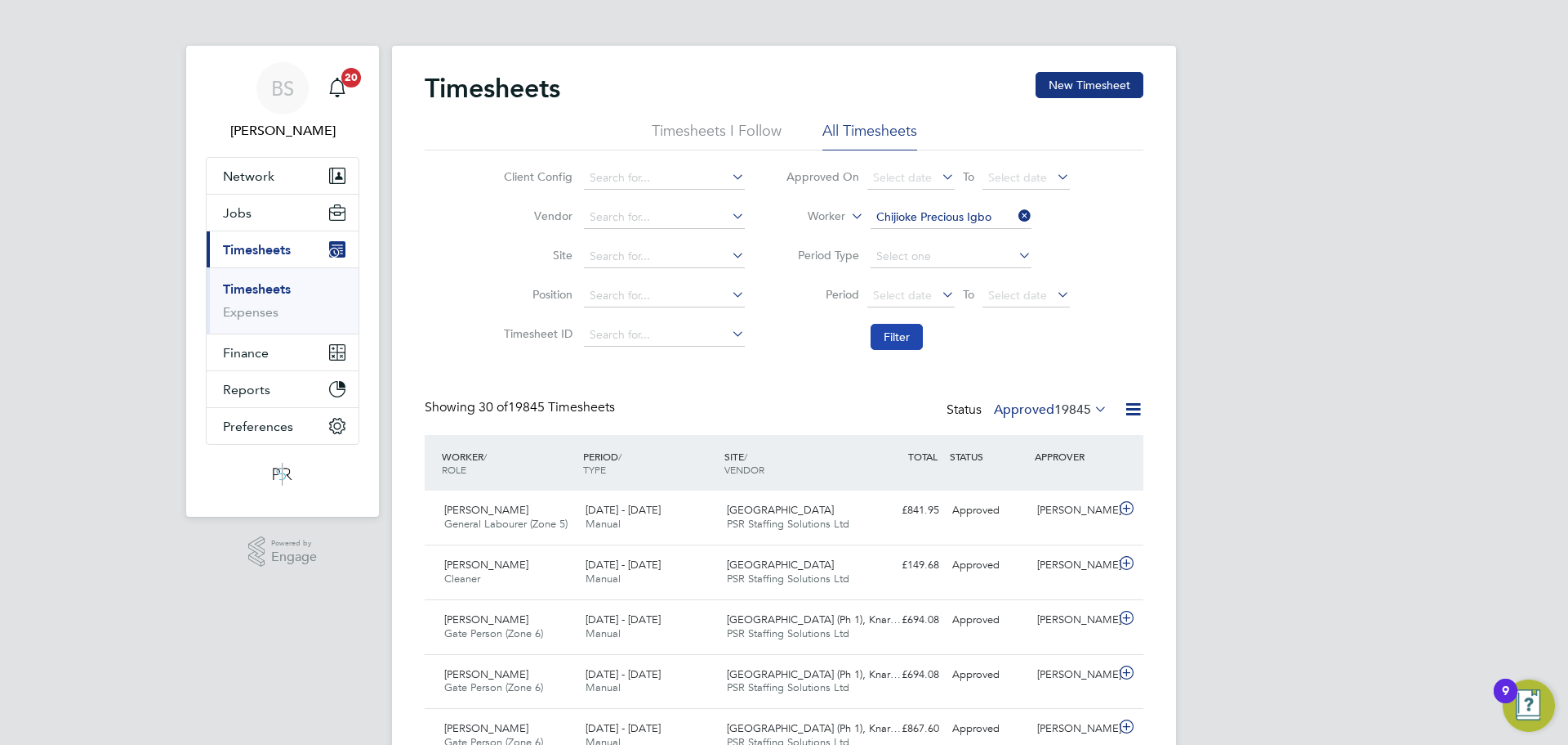
click at [891, 334] on button "Filter" at bounding box center [897, 336] width 52 height 26
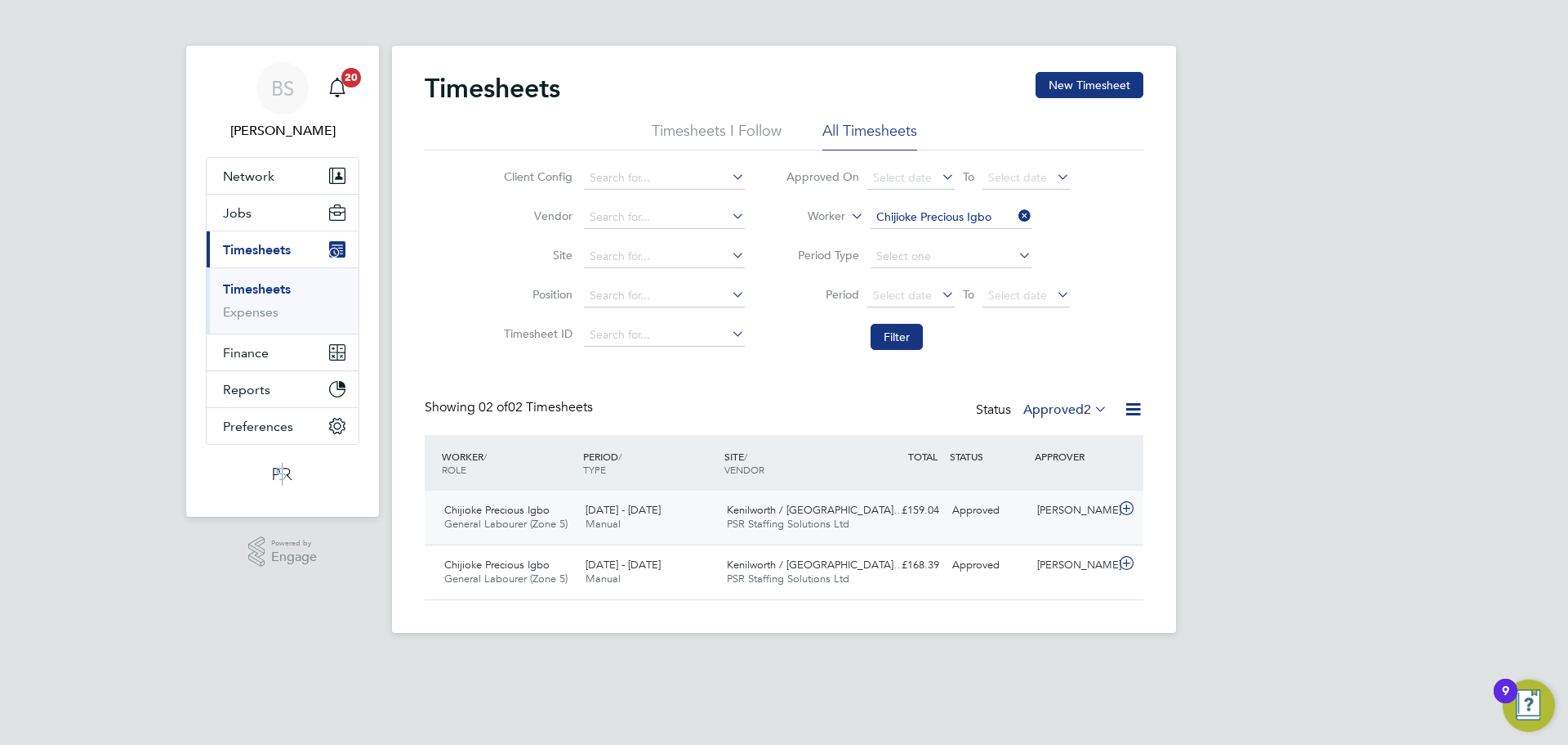
click at [692, 532] on div "15 - 21 Sep 2025 Manual" at bounding box center [649, 517] width 142 height 41
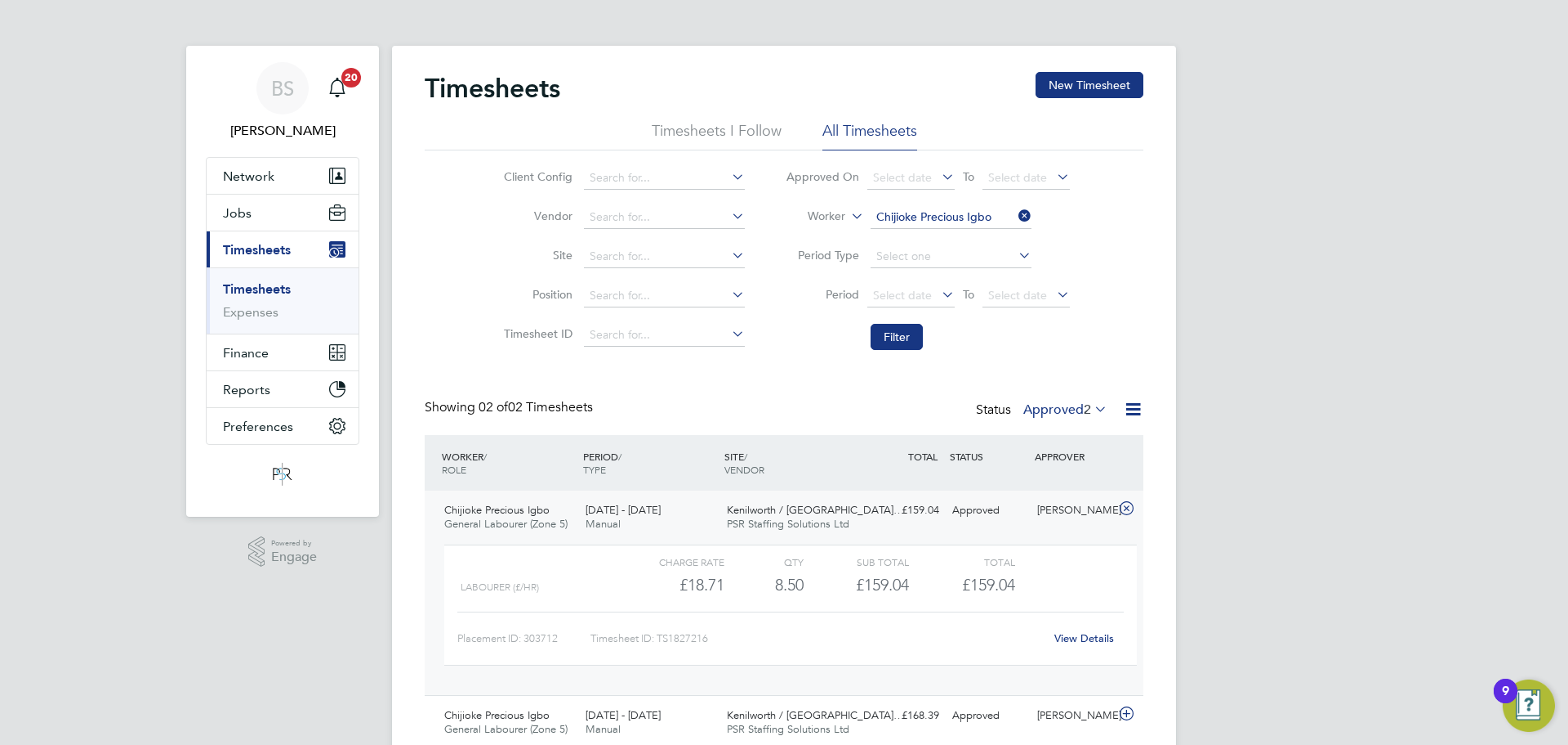
click at [833, 584] on div "£159.04" at bounding box center [856, 585] width 106 height 27
click at [1097, 636] on link "View Details" at bounding box center [1084, 637] width 60 height 14
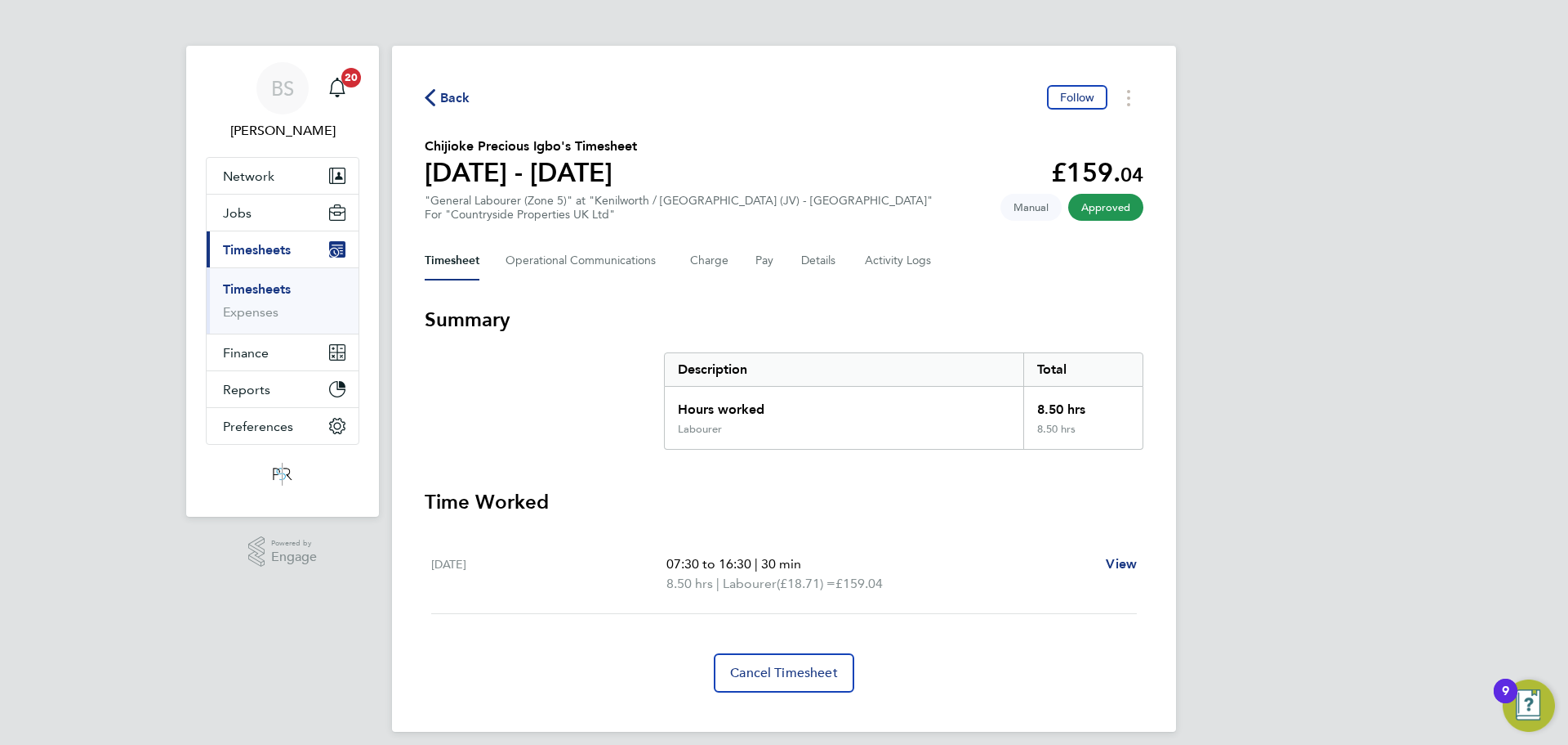
click at [452, 99] on span "Back" at bounding box center [455, 98] width 30 height 20
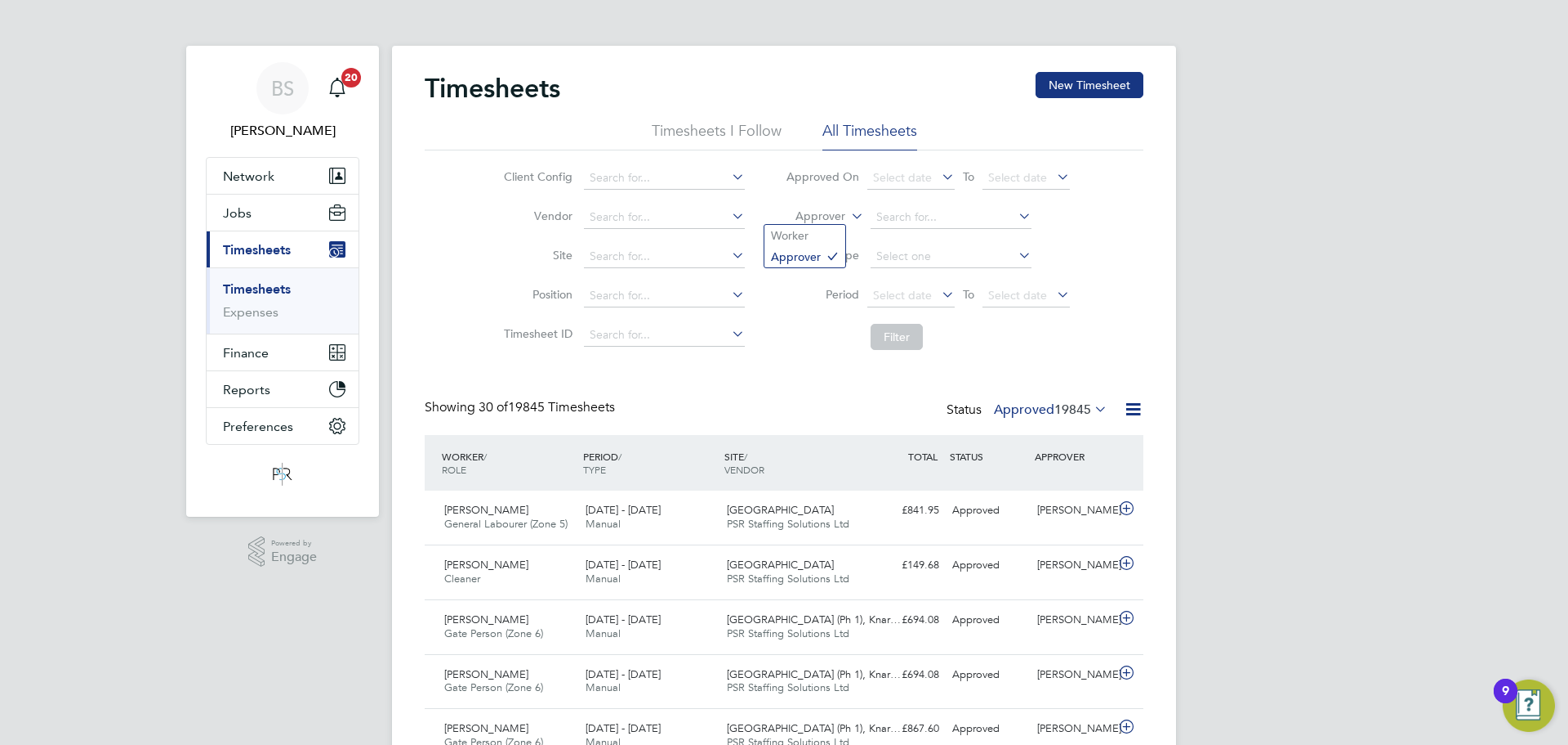
click at [831, 215] on label "Approver" at bounding box center [808, 216] width 73 height 16
click at [809, 236] on li "Worker" at bounding box center [804, 235] width 81 height 21
click at [933, 214] on input at bounding box center [951, 217] width 161 height 23
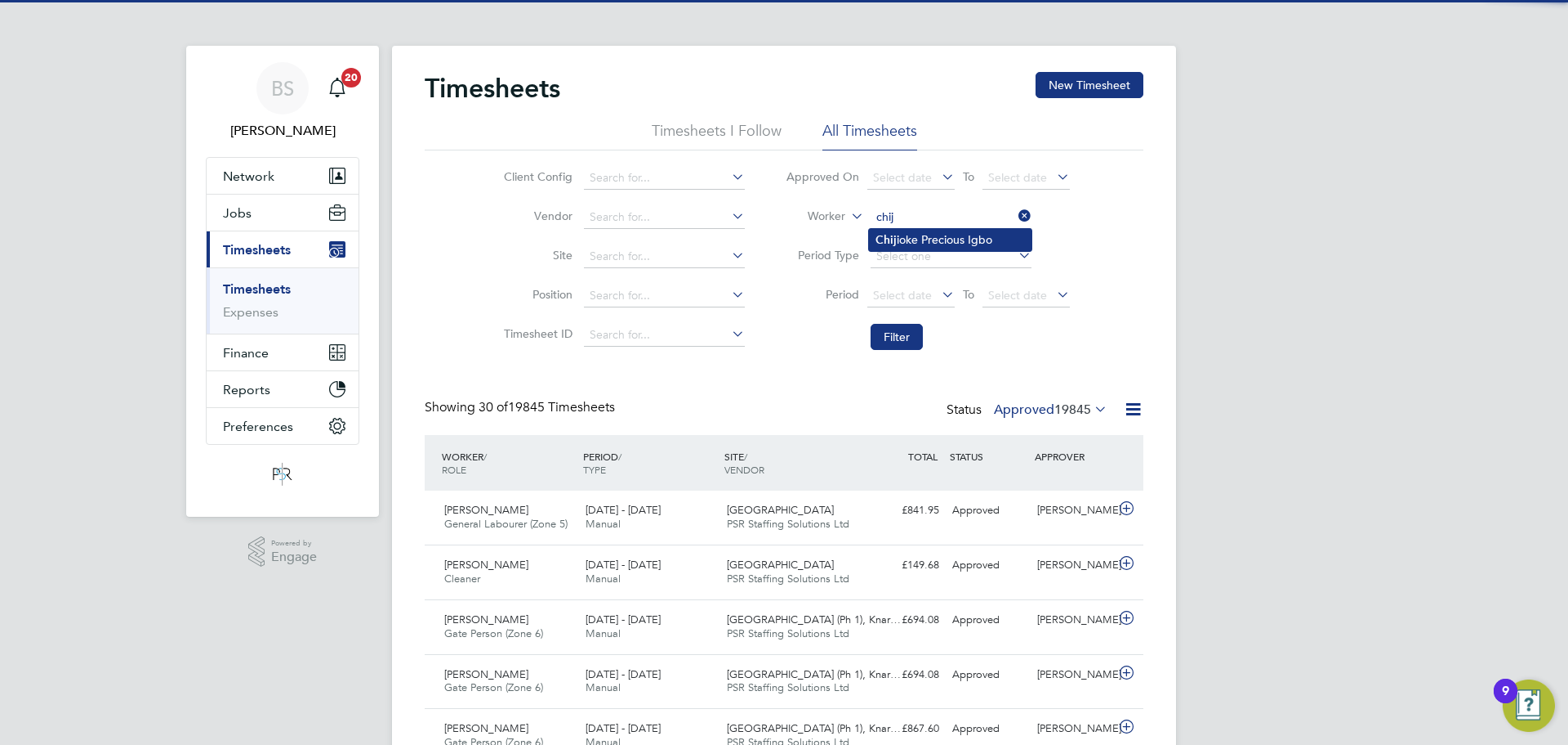
click at [953, 230] on li "Chij ioke Precious Igbo" at bounding box center [950, 240] width 163 height 22
type input "Chijioke Precious Igbo"
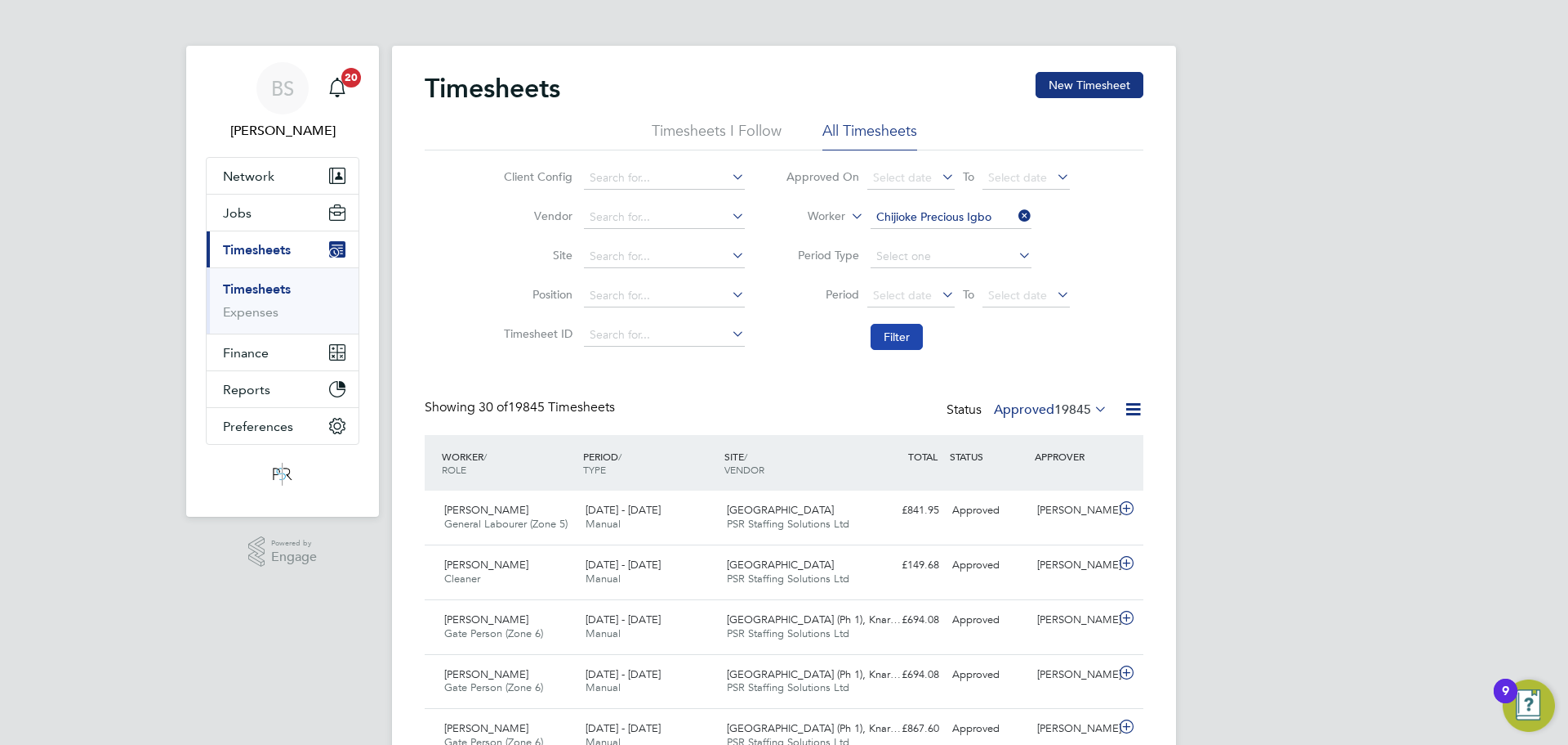
click at [884, 343] on button "Filter" at bounding box center [897, 336] width 52 height 26
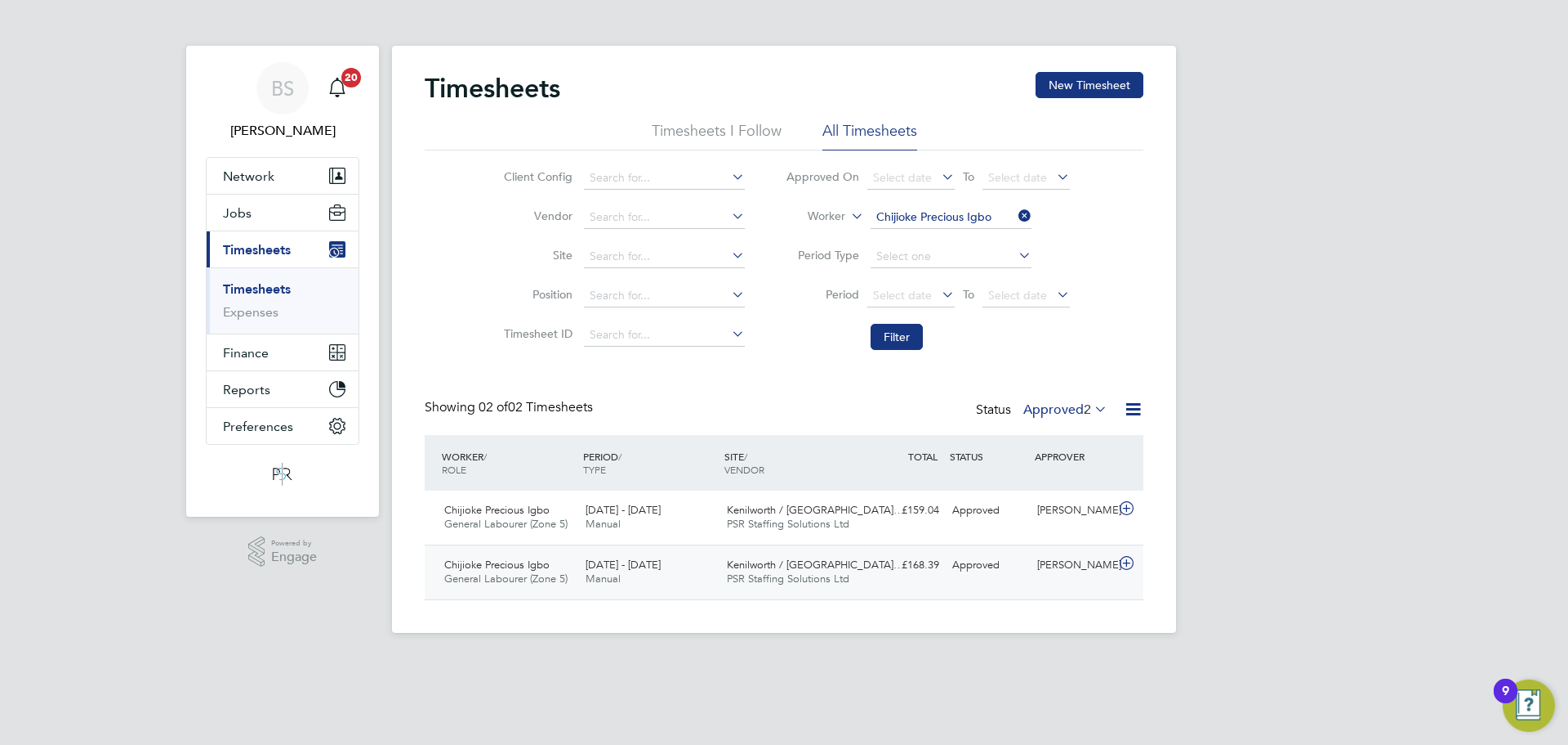
click at [689, 577] on div "8 - 14 Sep 2025 Manual" at bounding box center [649, 572] width 142 height 41
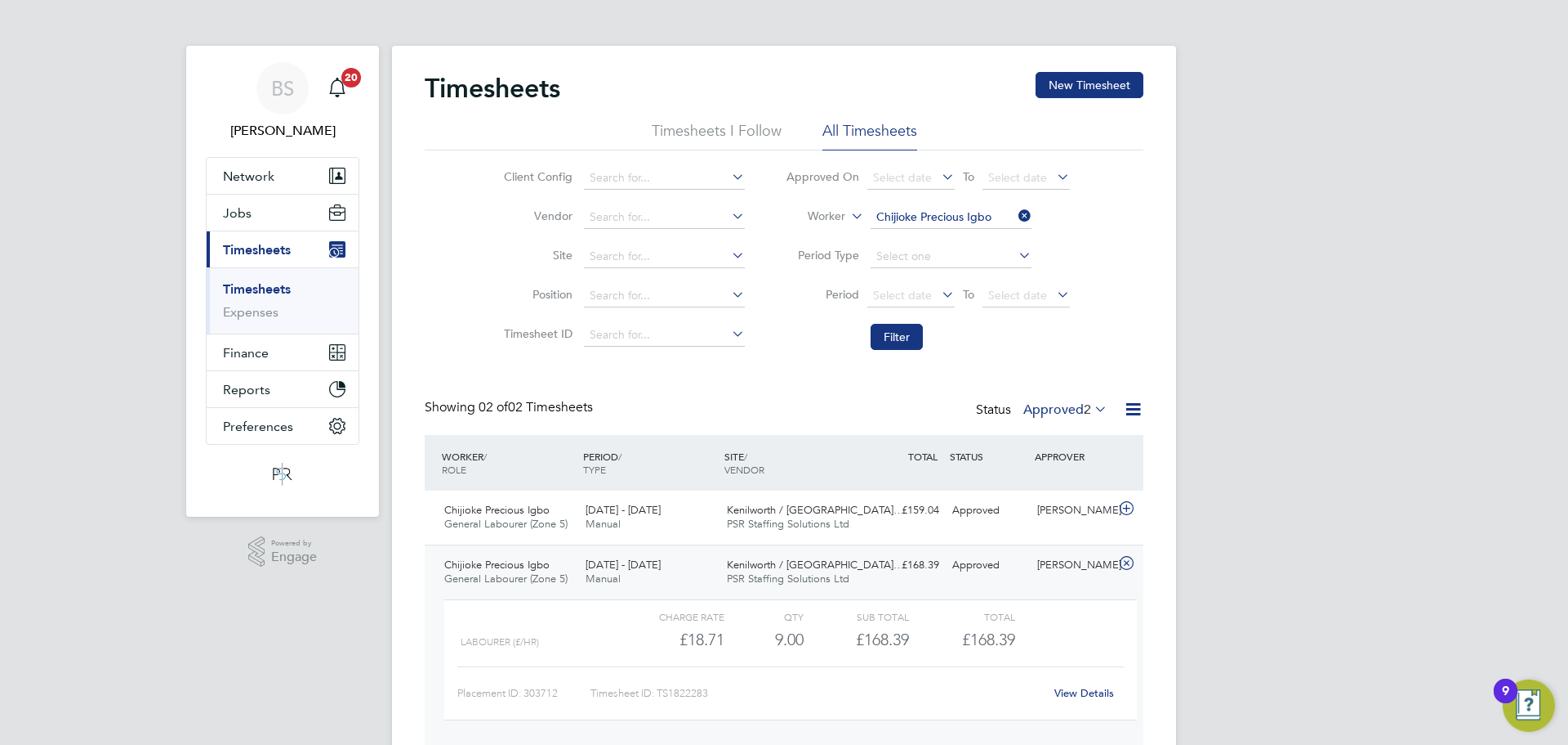
click at [1060, 651] on div "Labourer (£/HR) £18.71 9 9.00 9 £168.39 £168.39" at bounding box center [790, 639] width 693 height 27
click at [1075, 690] on link "View Details" at bounding box center [1084, 693] width 60 height 14
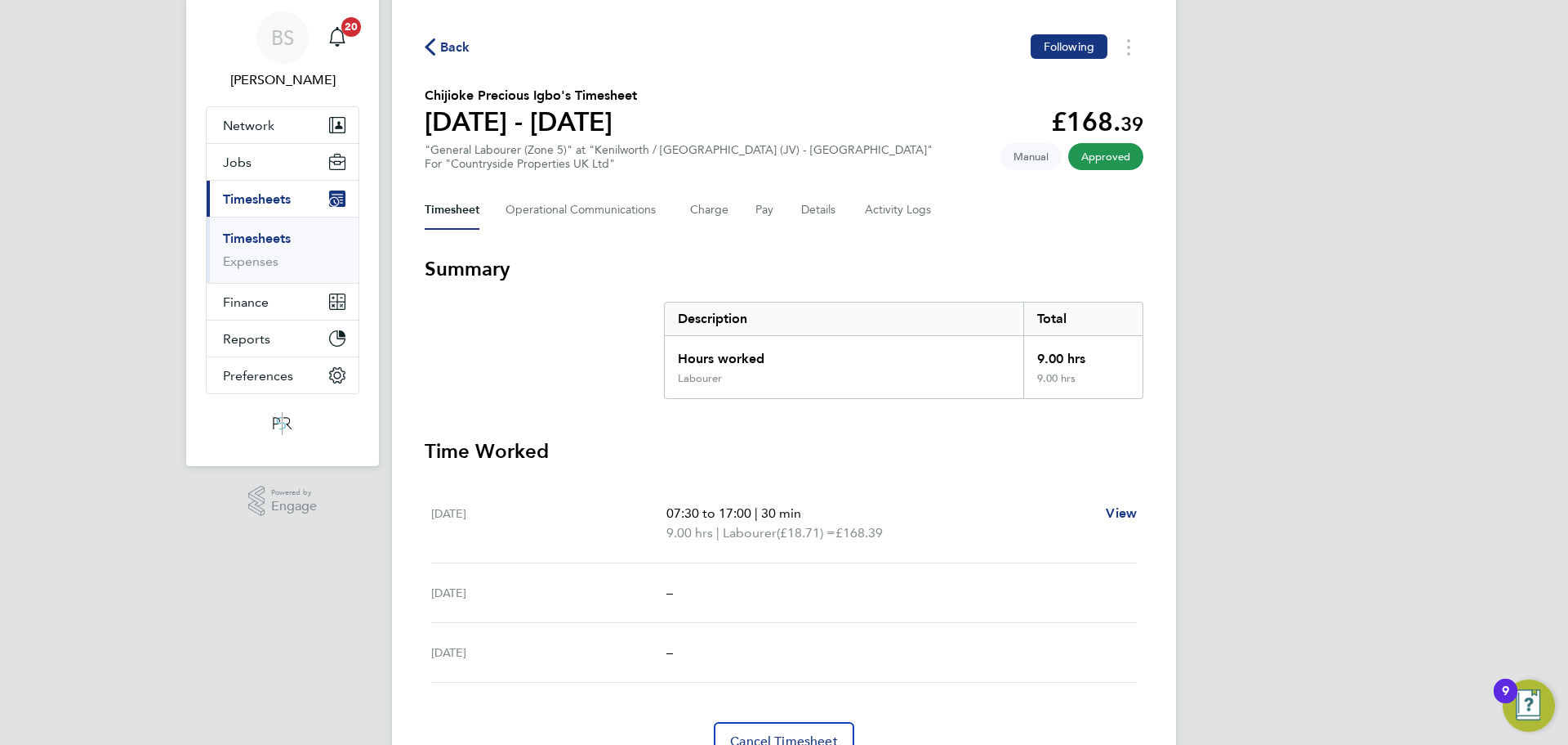
scroll to position [132, 0]
